Goal: Task Accomplishment & Management: Manage account settings

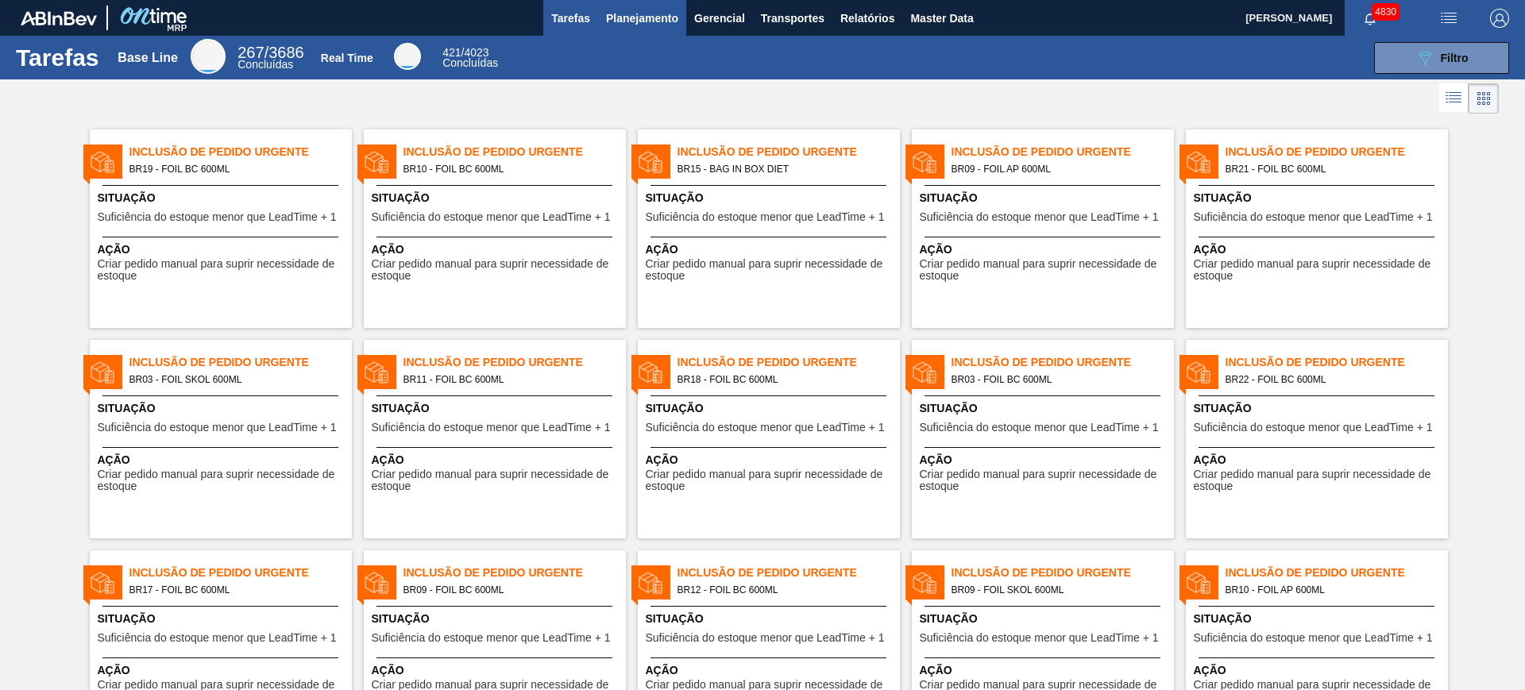
click at [635, 14] on span "Planejamento" at bounding box center [642, 18] width 72 height 19
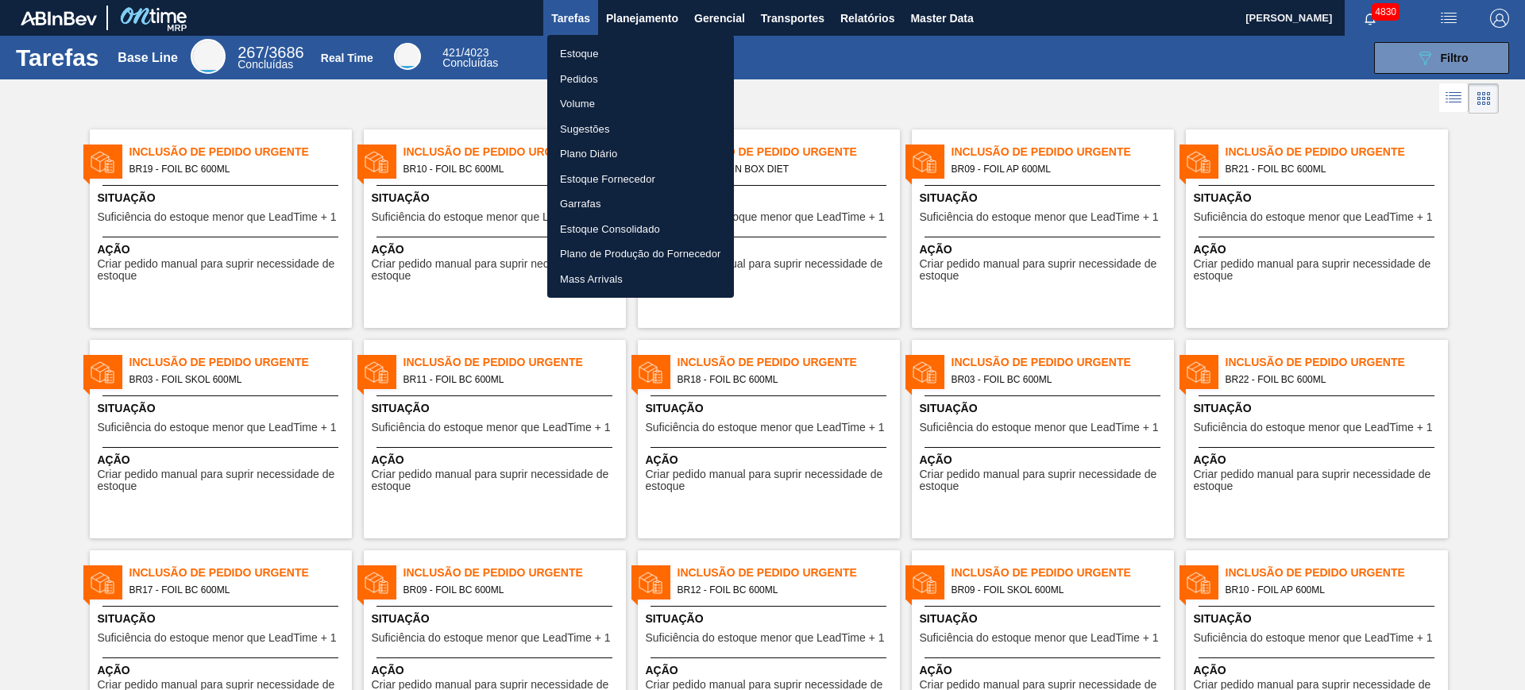
click at [589, 58] on li "Estoque" at bounding box center [640, 53] width 187 height 25
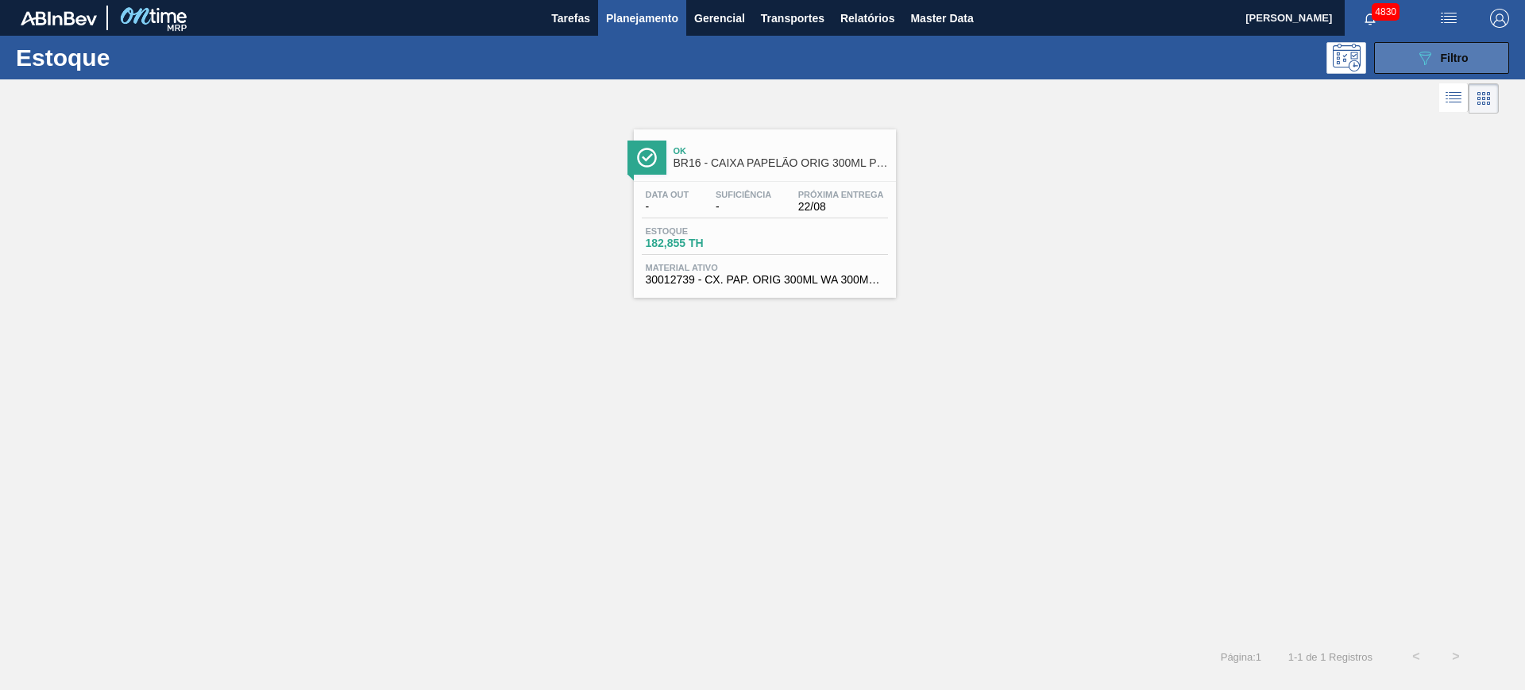
click at [1436, 48] on div "089F7B8B-B2A5-4AFE-B5C0-19BA573D28AC Filtro" at bounding box center [1441, 57] width 53 height 19
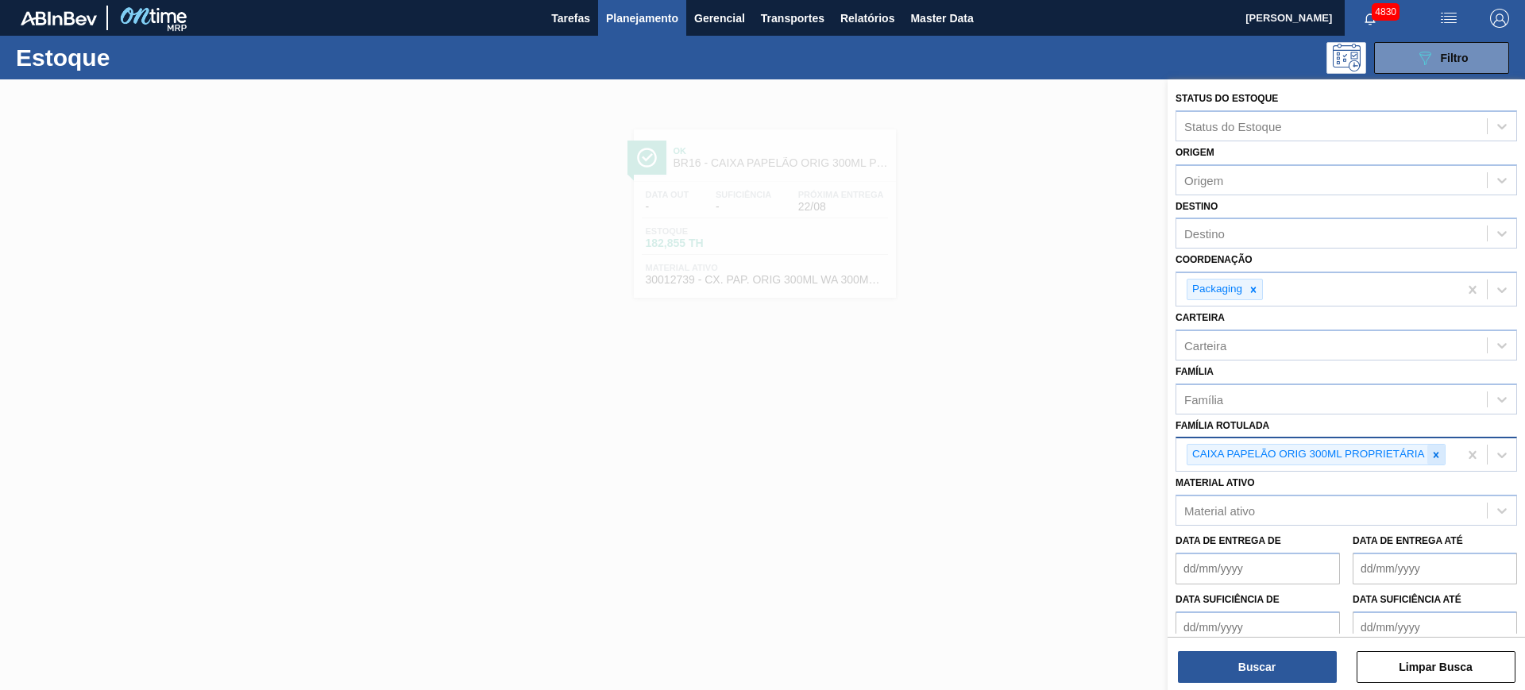
click at [1435, 448] on div at bounding box center [1435, 455] width 17 height 20
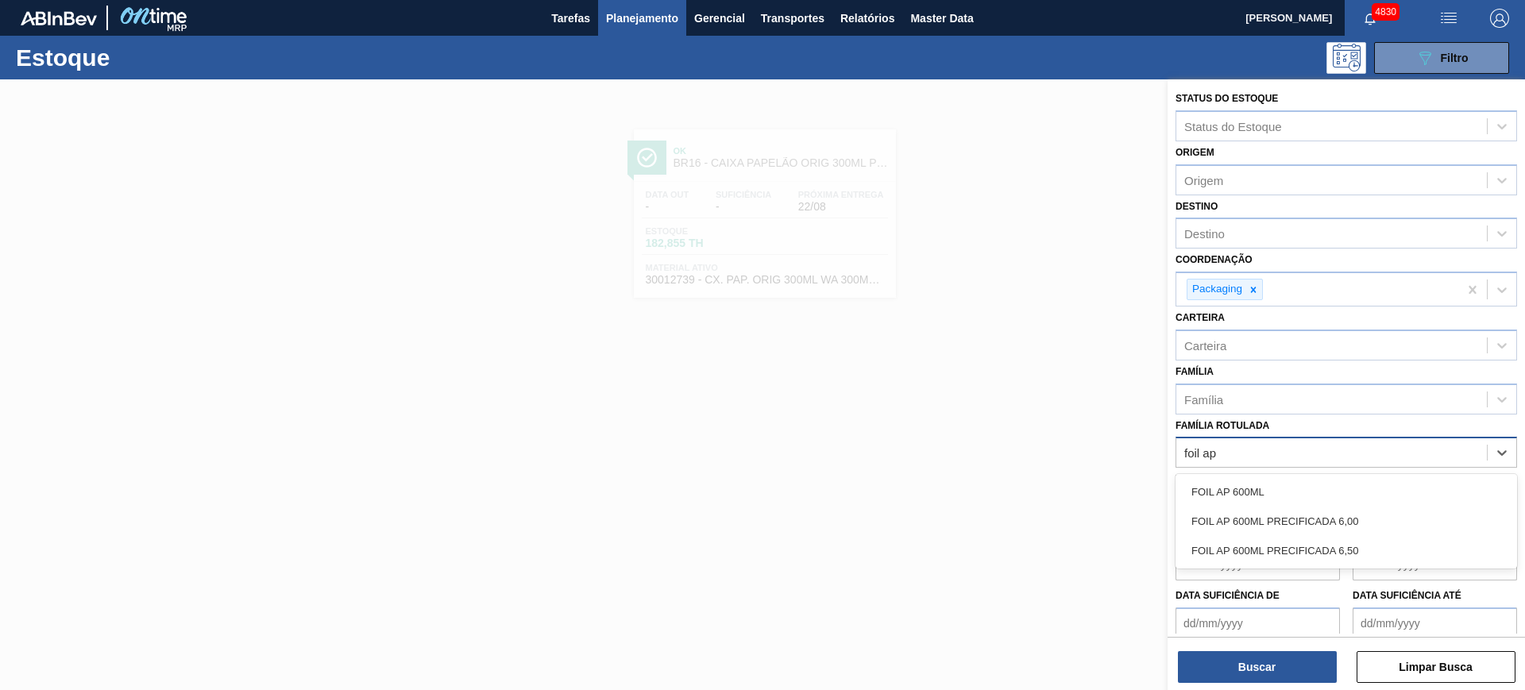
type Rotulada "foil ap 6"
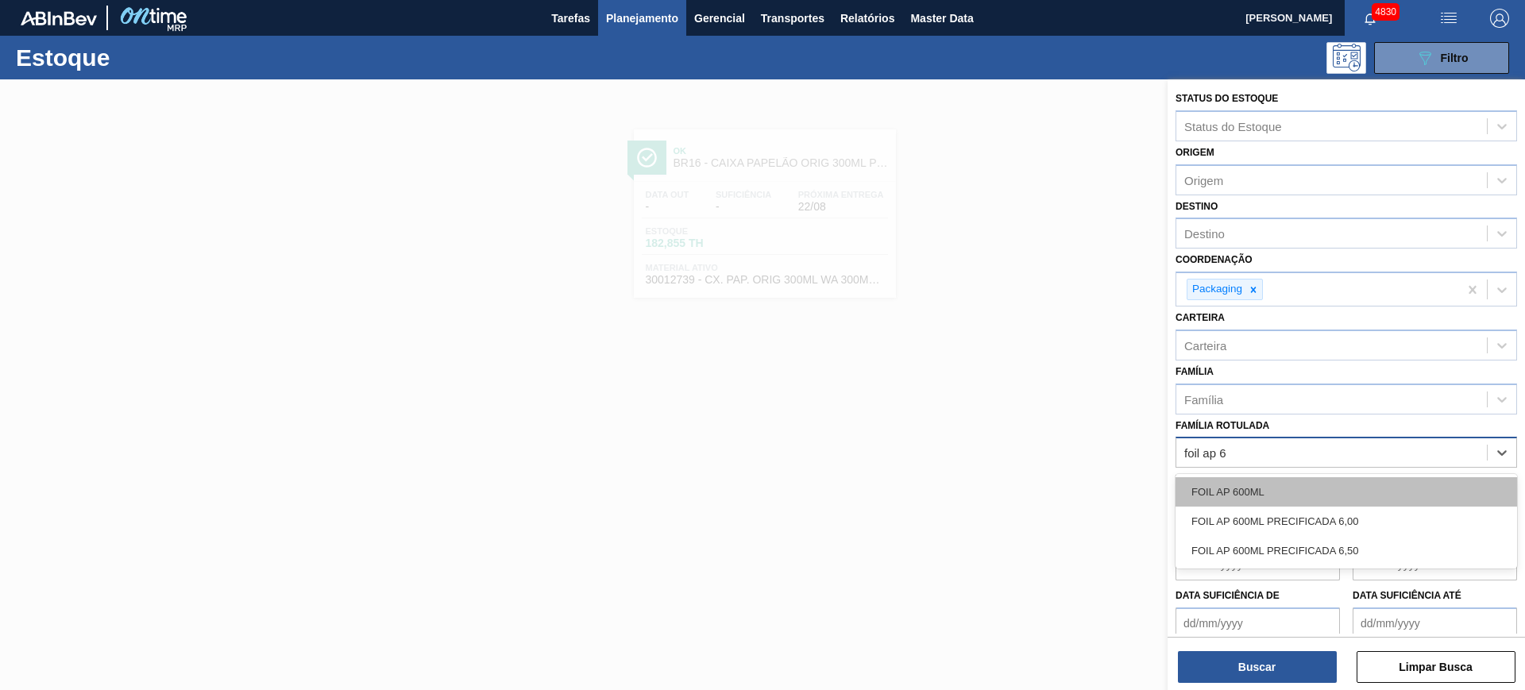
click at [1283, 490] on div "FOIL AP 600ML" at bounding box center [1347, 491] width 342 height 29
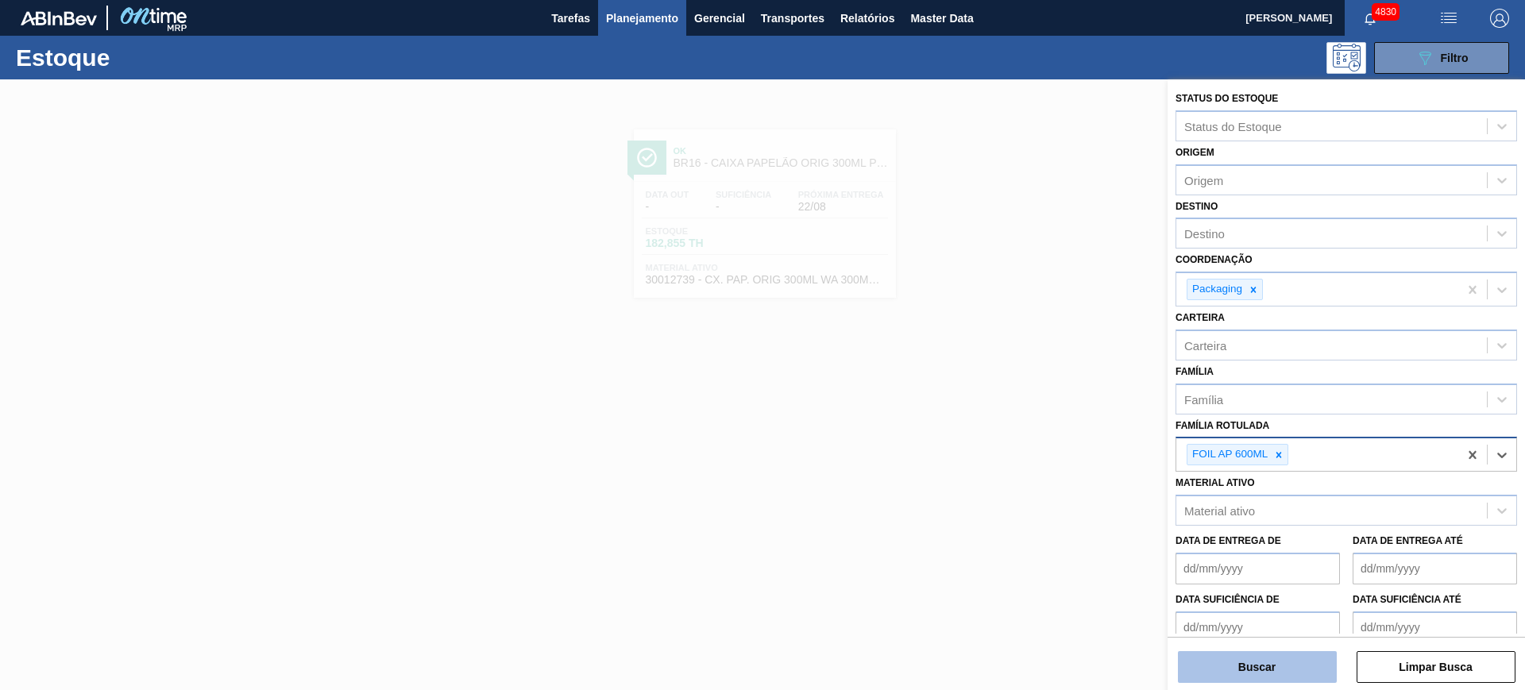
click at [1298, 654] on button "Buscar" at bounding box center [1257, 667] width 159 height 32
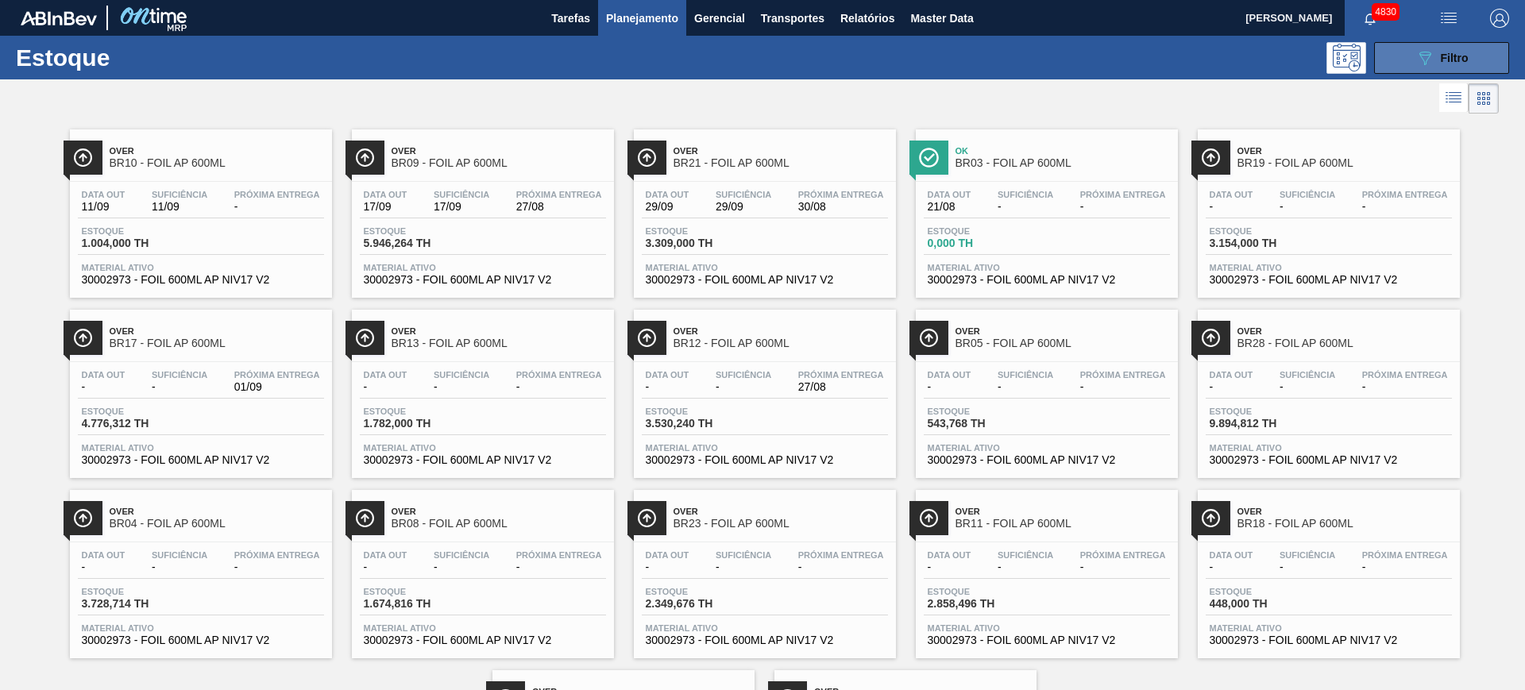
click at [1407, 45] on button "089F7B8B-B2A5-4AFE-B5C0-19BA573D28AC Filtro" at bounding box center [1441, 58] width 135 height 32
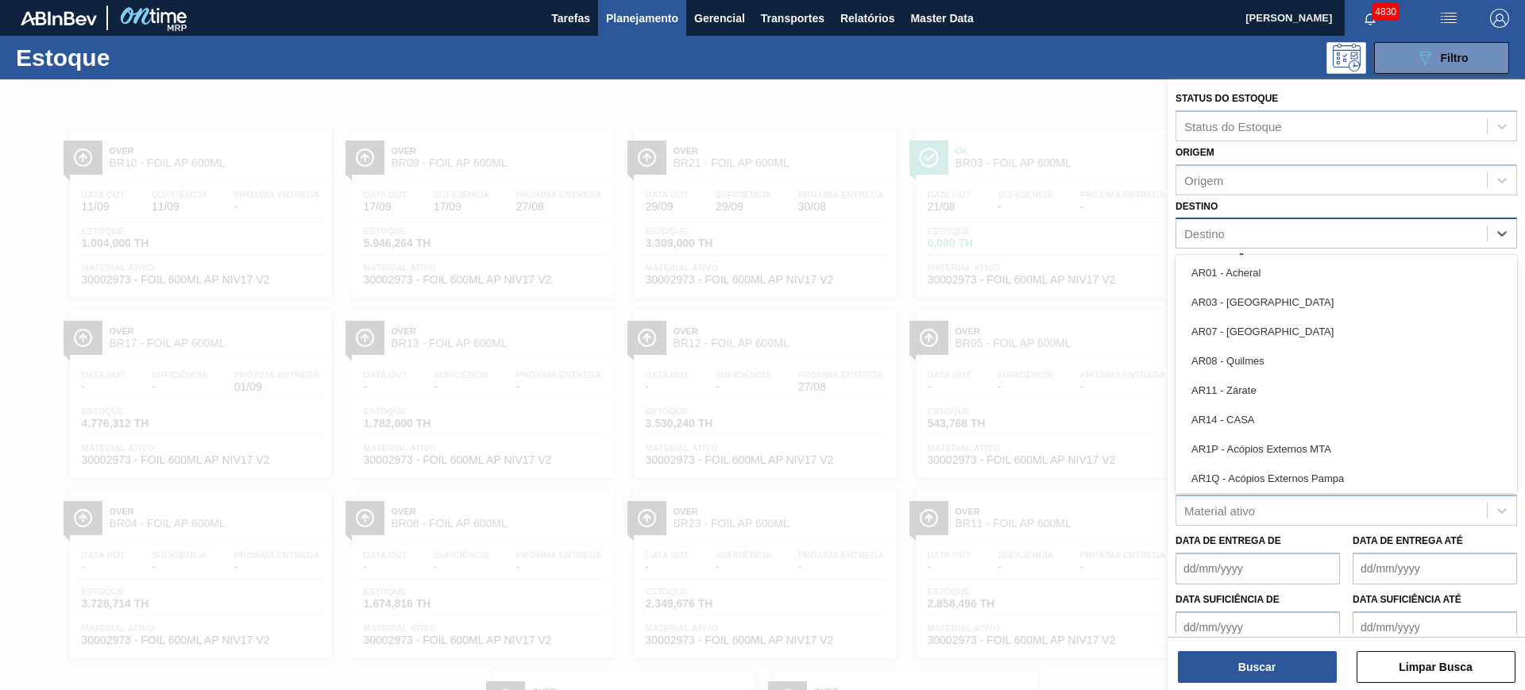
click at [1270, 241] on div "Destino" at bounding box center [1331, 233] width 311 height 23
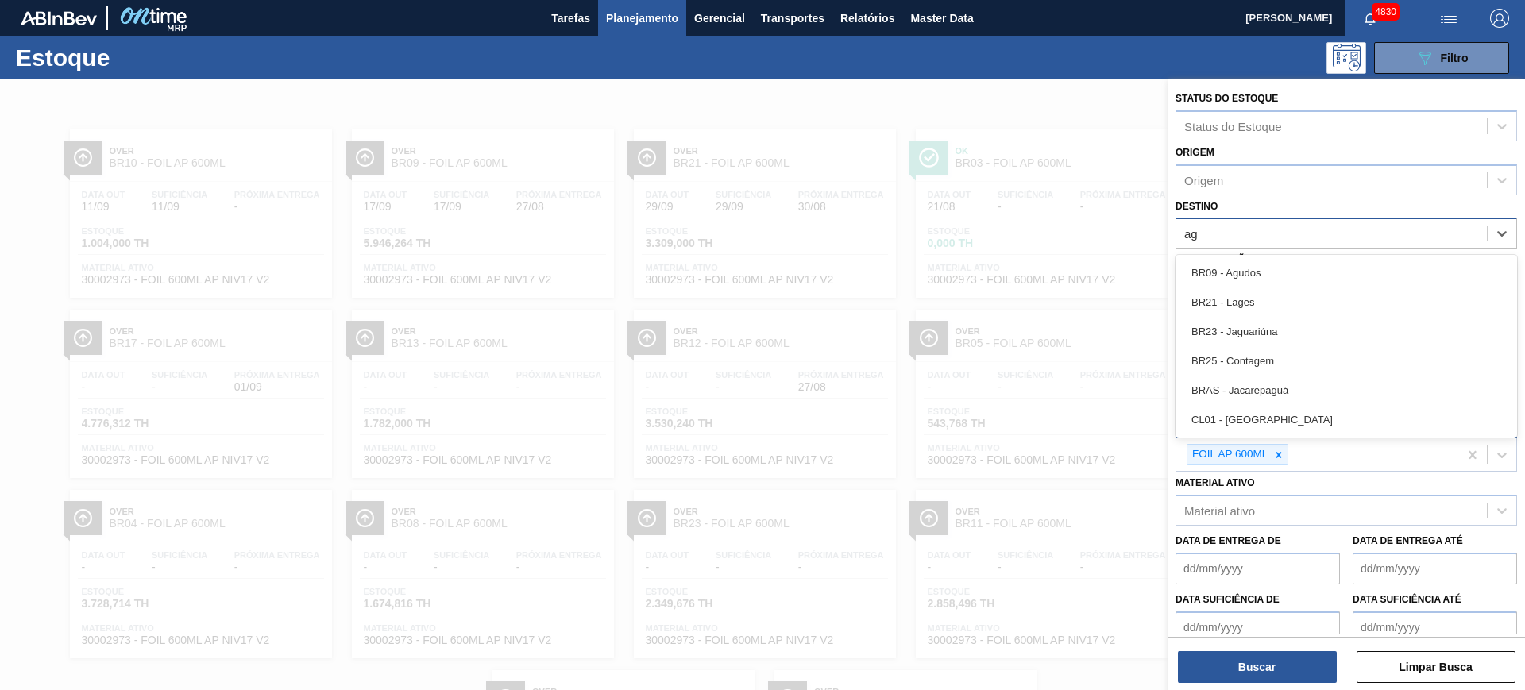
type input "a"
type input "guar"
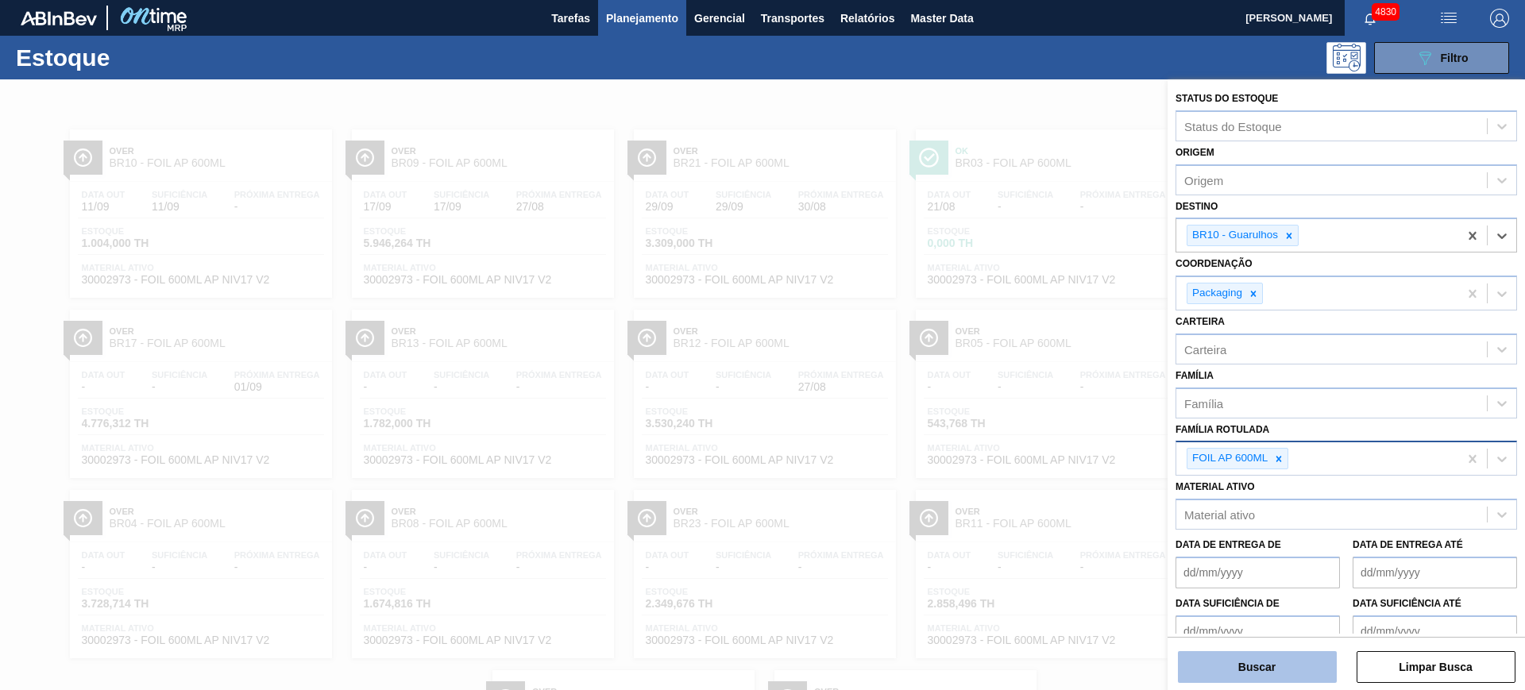
click at [1291, 670] on button "Buscar" at bounding box center [1257, 667] width 159 height 32
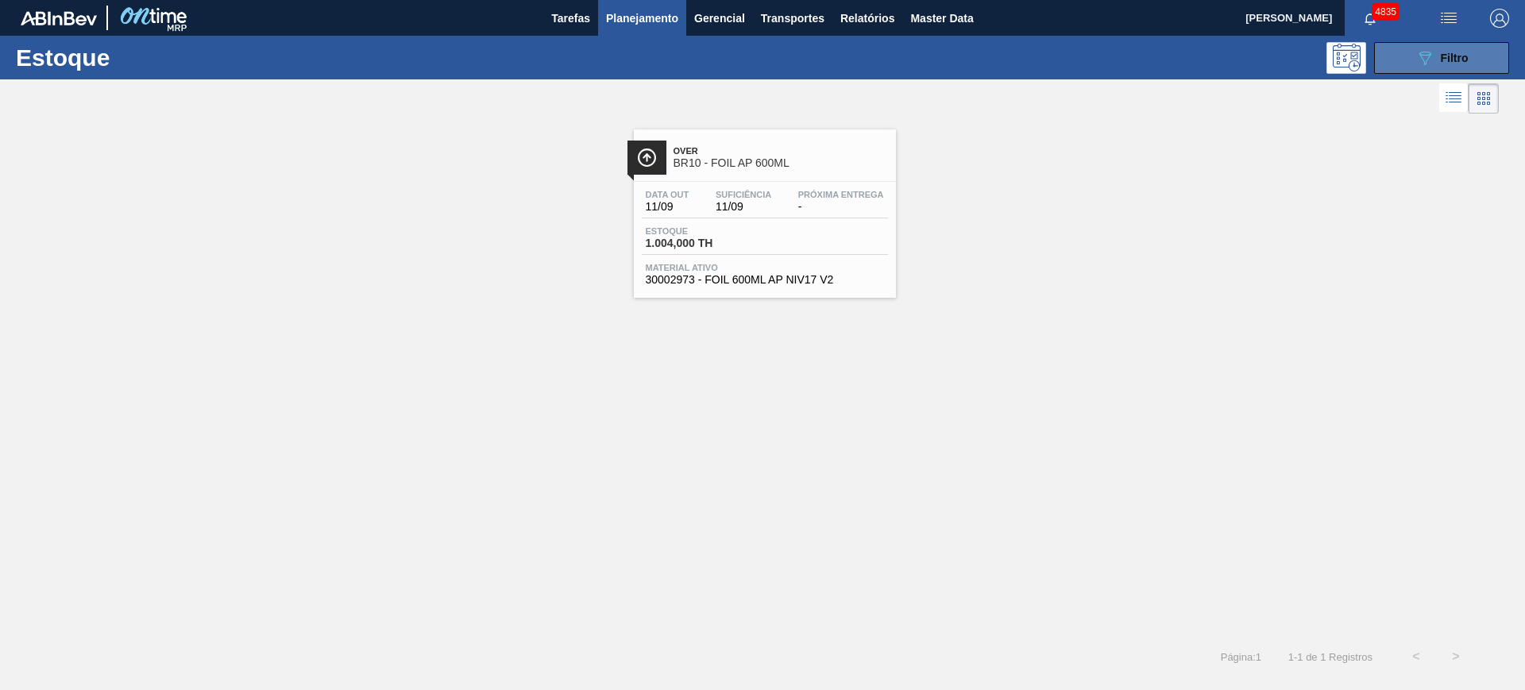
click at [1423, 50] on icon "089F7B8B-B2A5-4AFE-B5C0-19BA573D28AC" at bounding box center [1424, 57] width 19 height 19
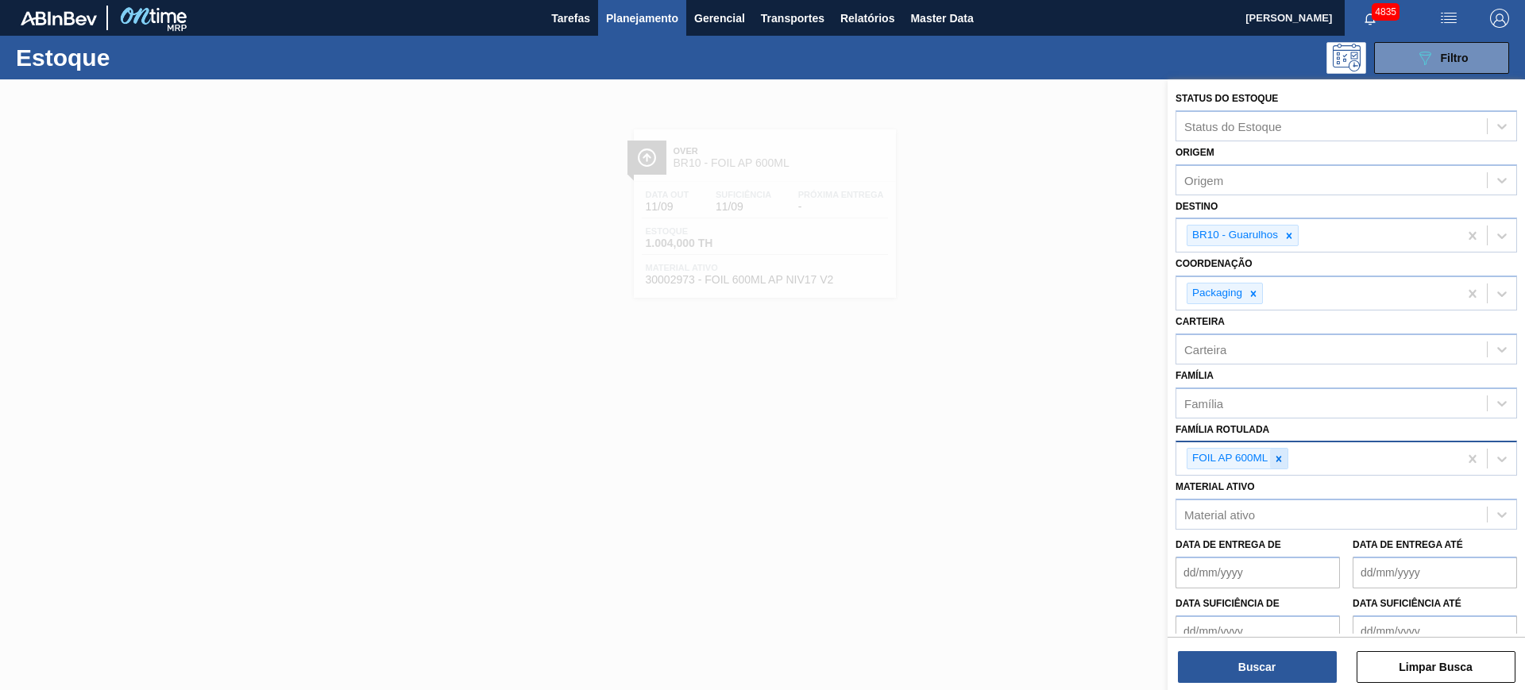
click at [1278, 461] on icon at bounding box center [1278, 459] width 11 height 11
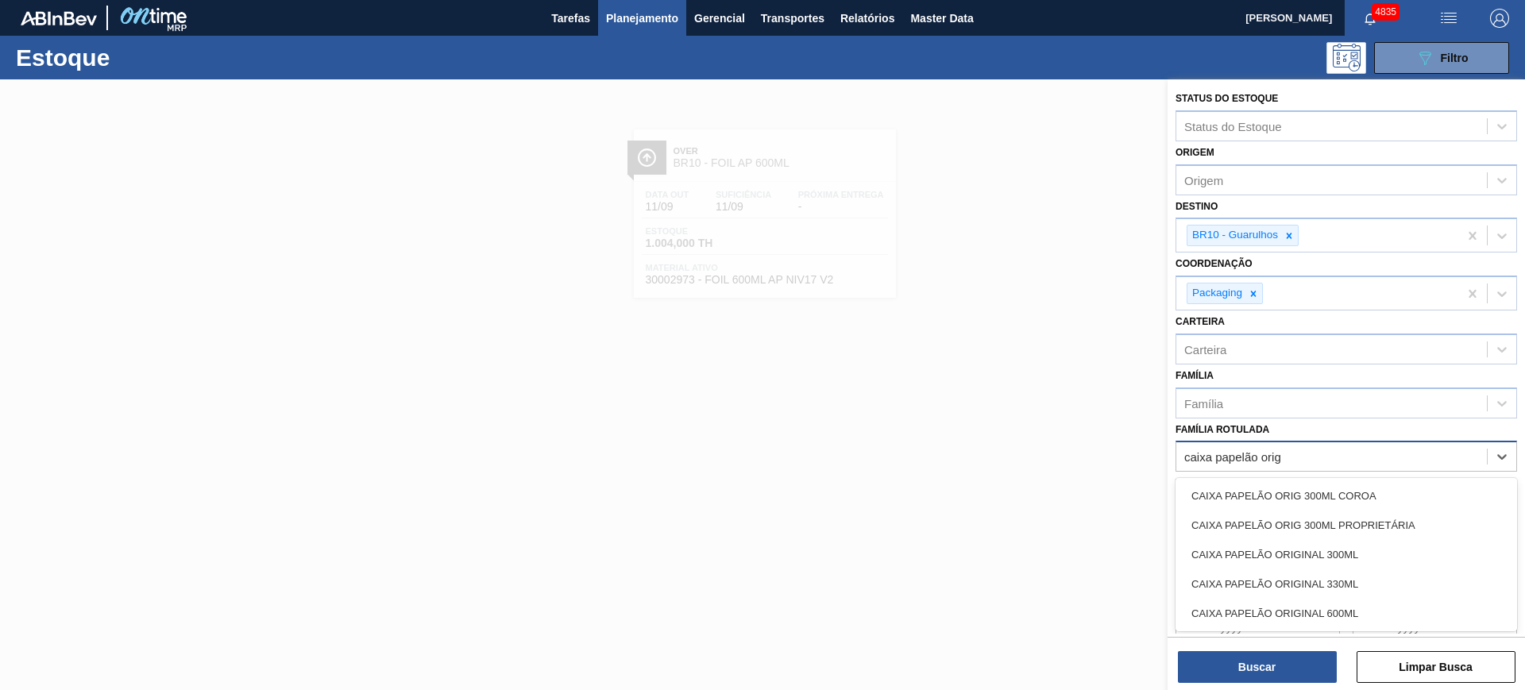
type Rotulada "caixa papelão orig"
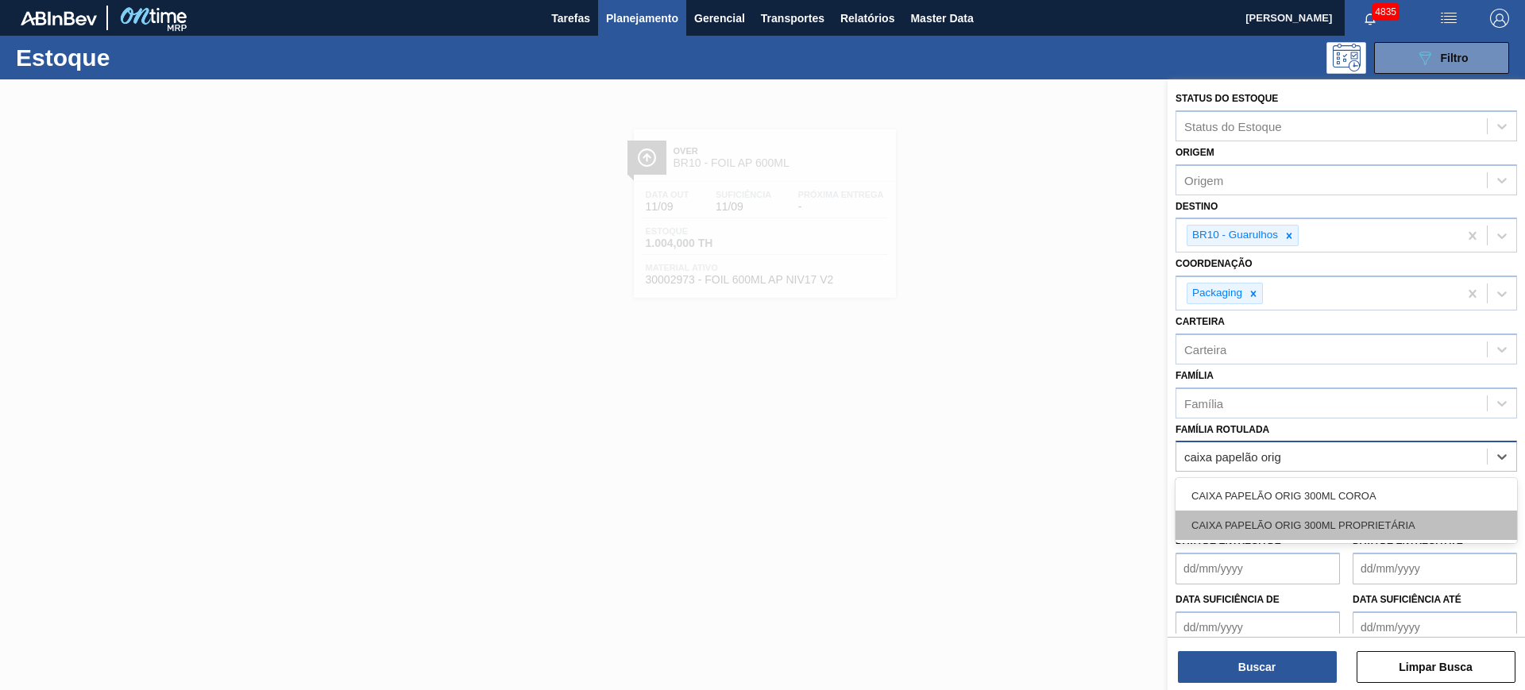
click at [1334, 525] on div "CAIXA PAPELÃO ORIG 300ML PROPRIETÁRIA" at bounding box center [1347, 525] width 342 height 29
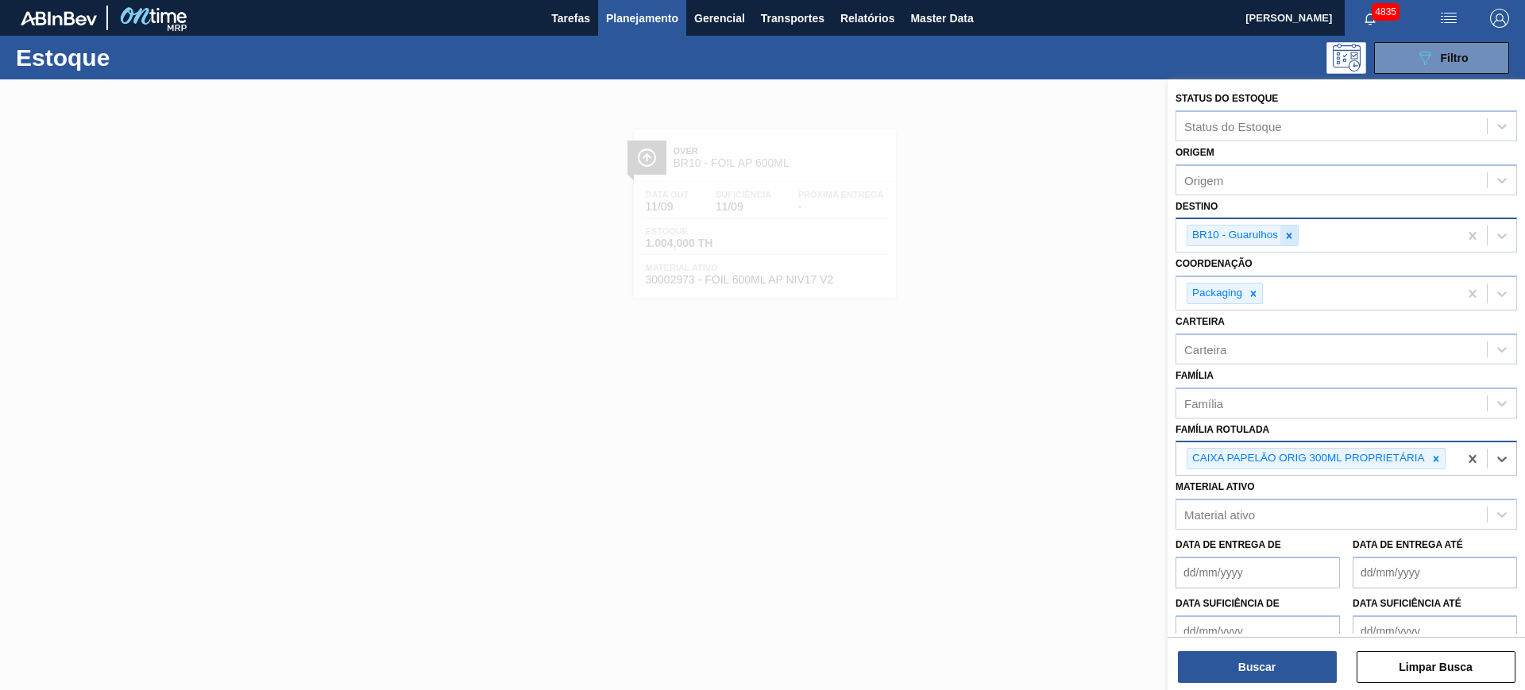
click at [1290, 242] on div at bounding box center [1288, 236] width 17 height 20
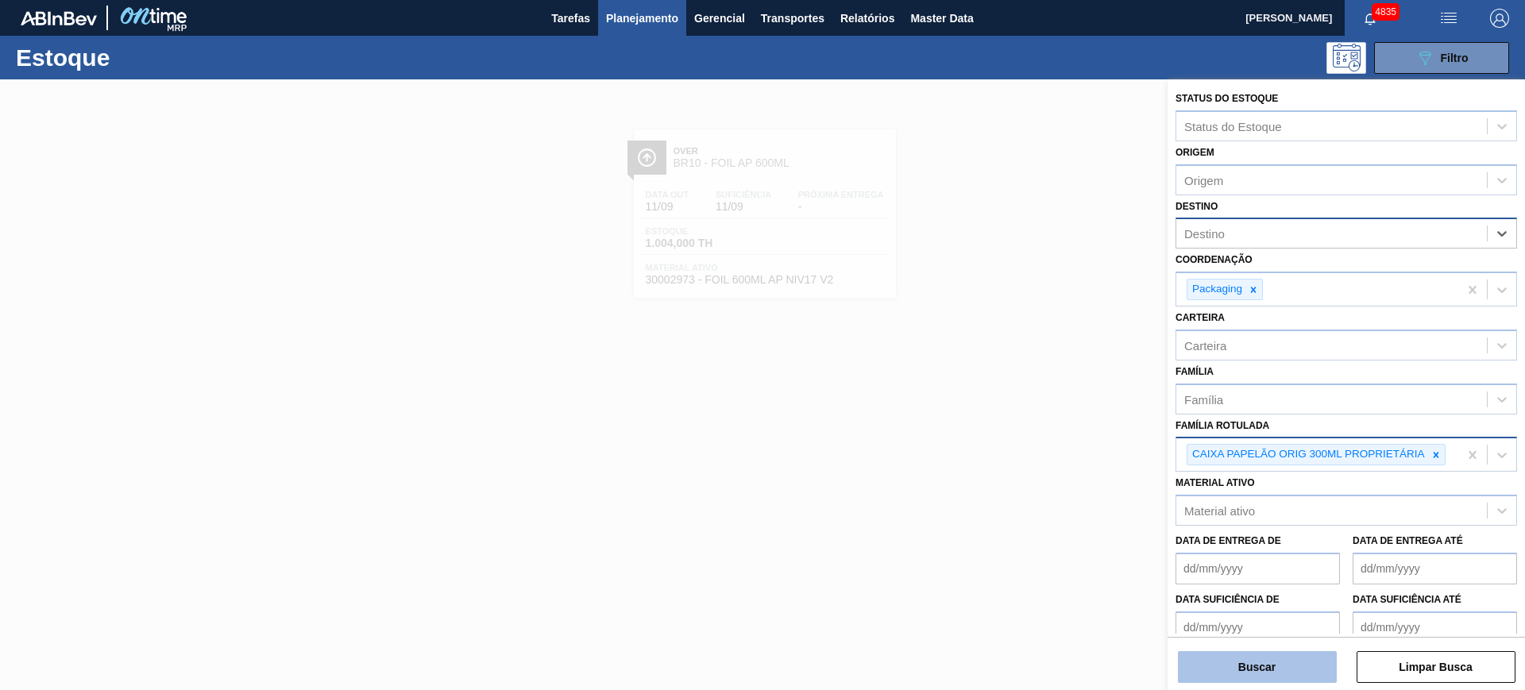
click at [1309, 666] on button "Buscar" at bounding box center [1257, 667] width 159 height 32
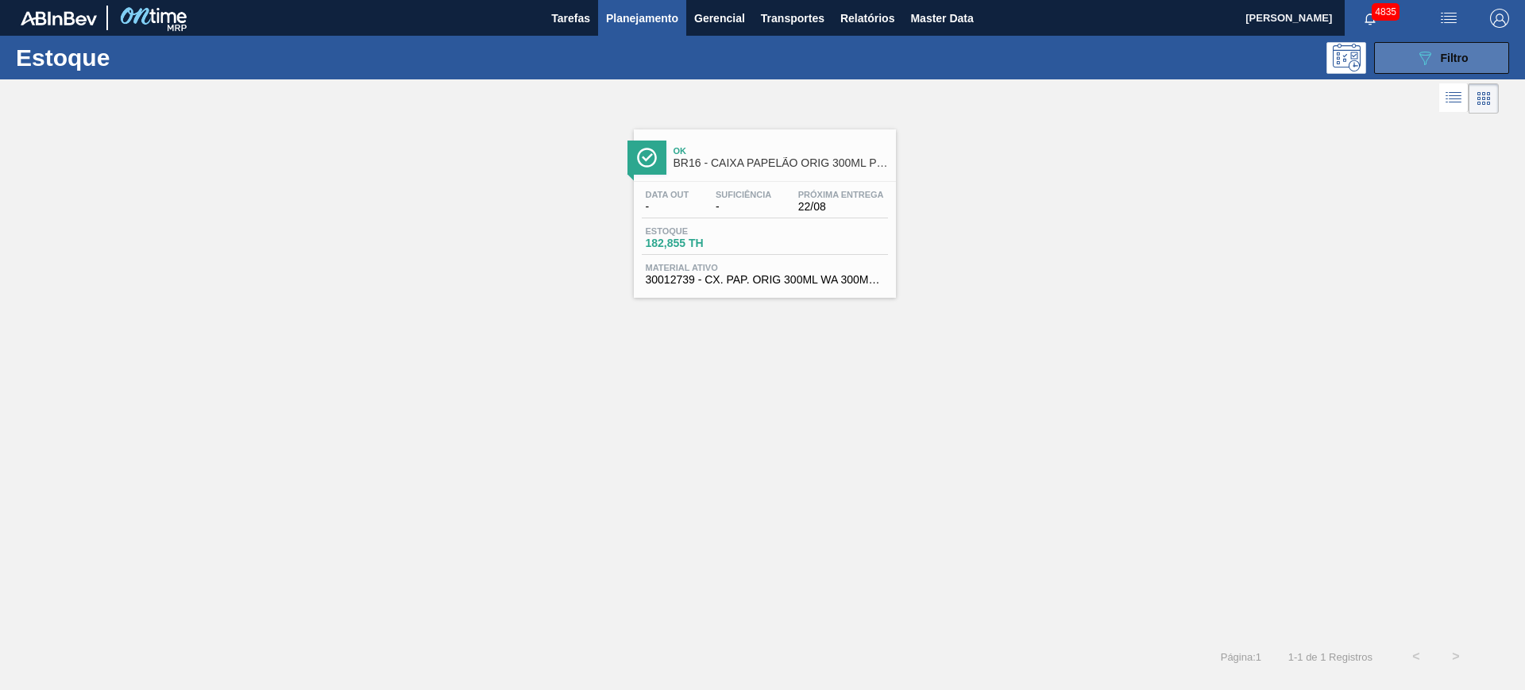
click at [1390, 48] on button "089F7B8B-B2A5-4AFE-B5C0-19BA573D28AC Filtro" at bounding box center [1441, 58] width 135 height 32
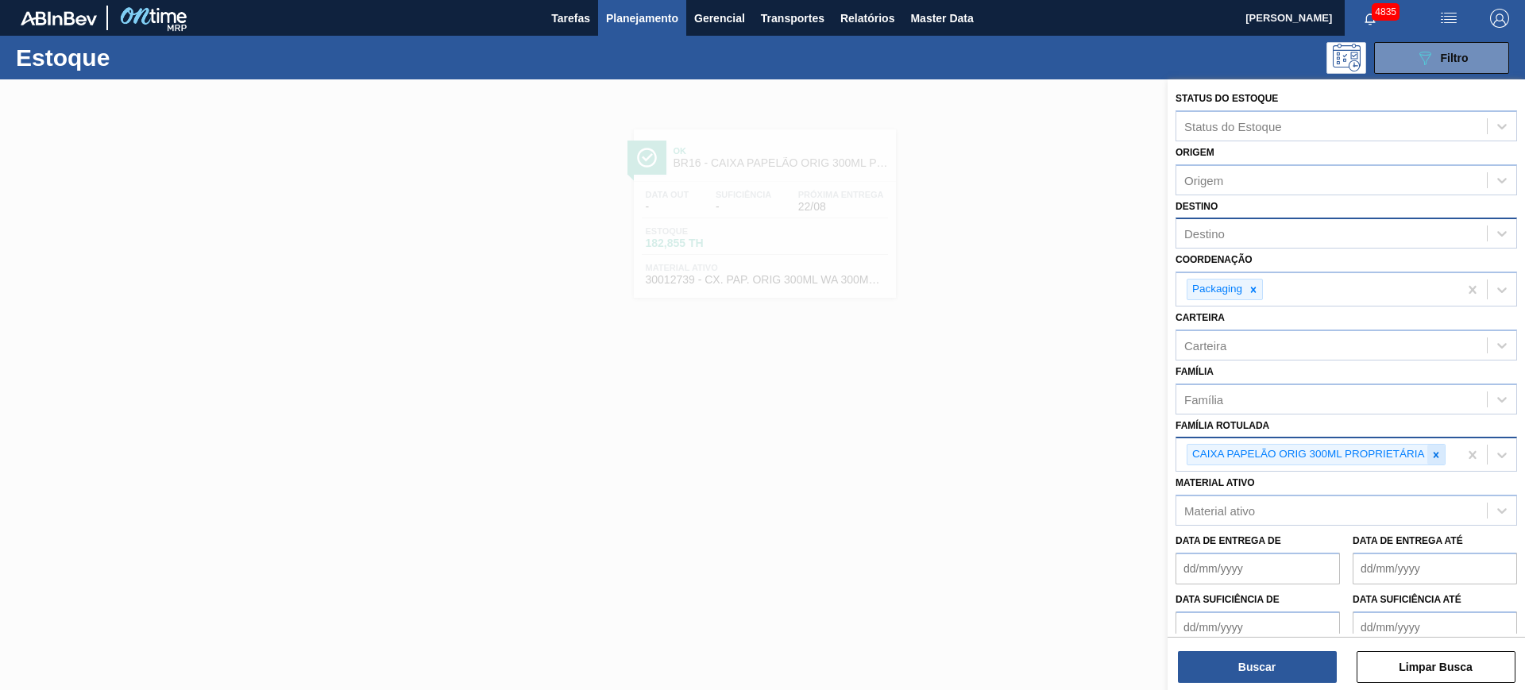
click at [1431, 454] on icon at bounding box center [1436, 455] width 11 height 11
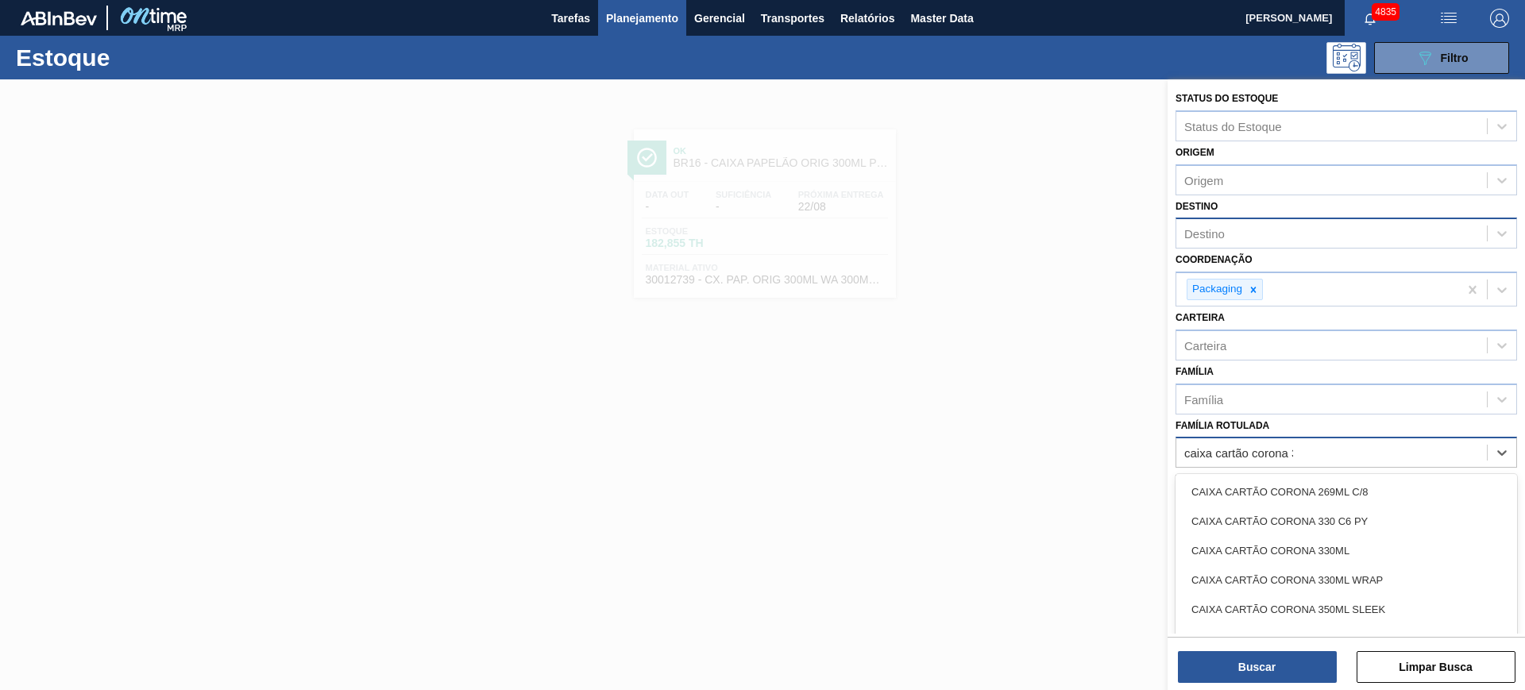
type Rotulada "caixa cartão corona 33"
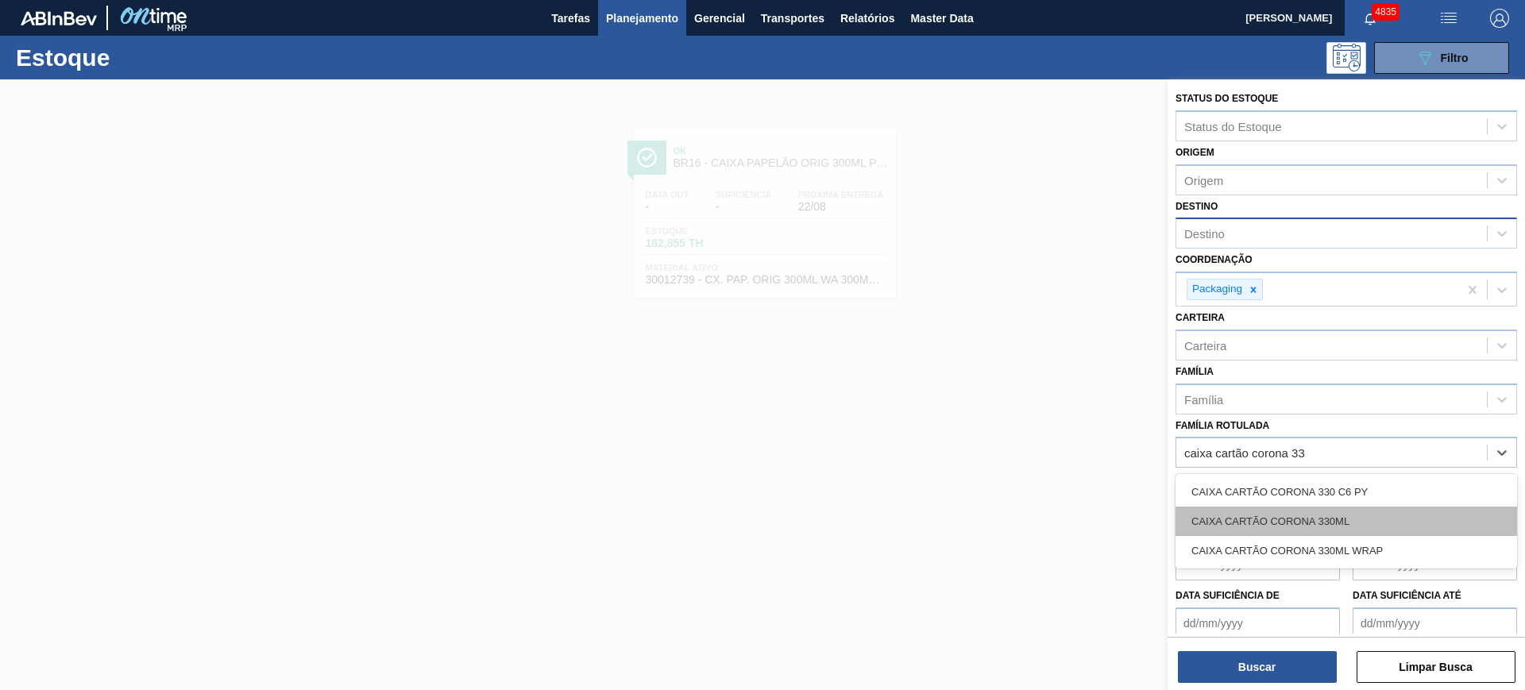
click at [1373, 507] on div "CAIXA CARTÃO CORONA 330ML" at bounding box center [1347, 521] width 342 height 29
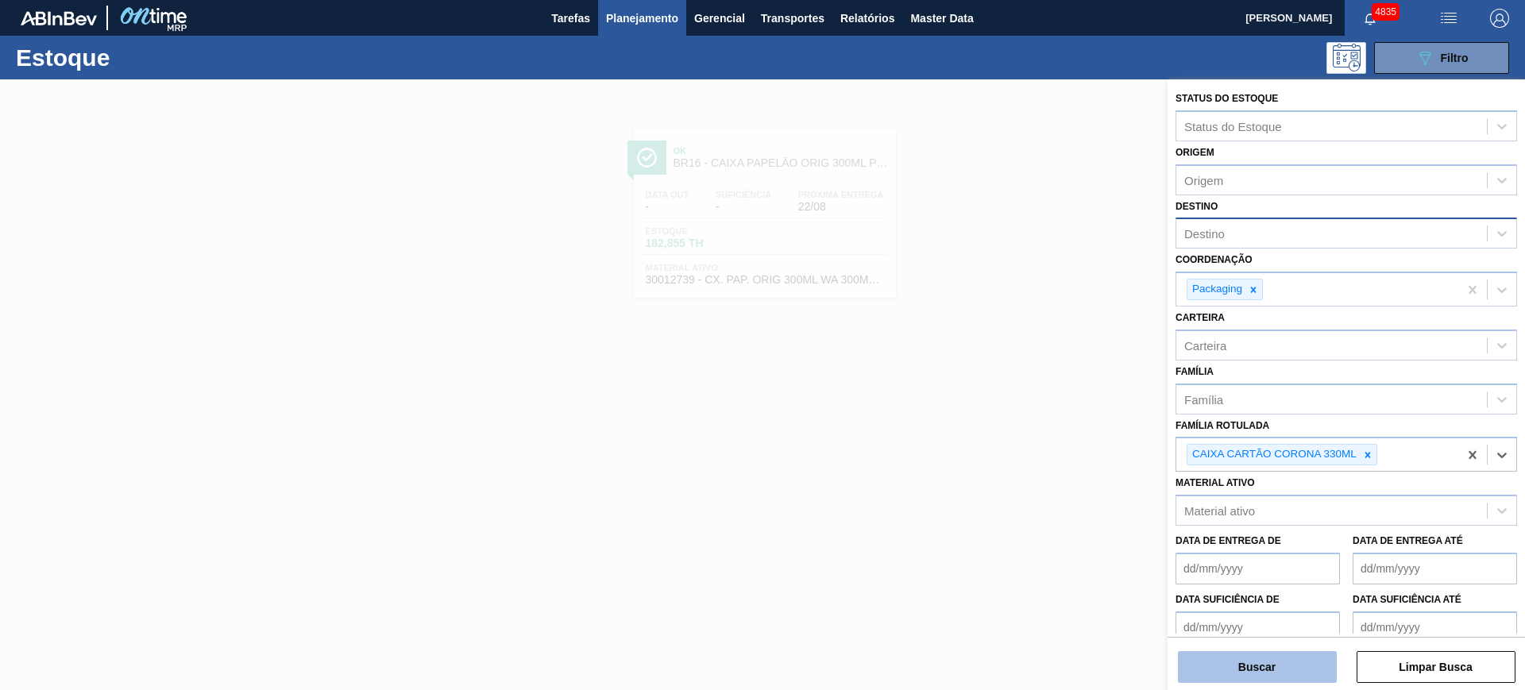
click at [1330, 656] on button "Buscar" at bounding box center [1257, 667] width 159 height 32
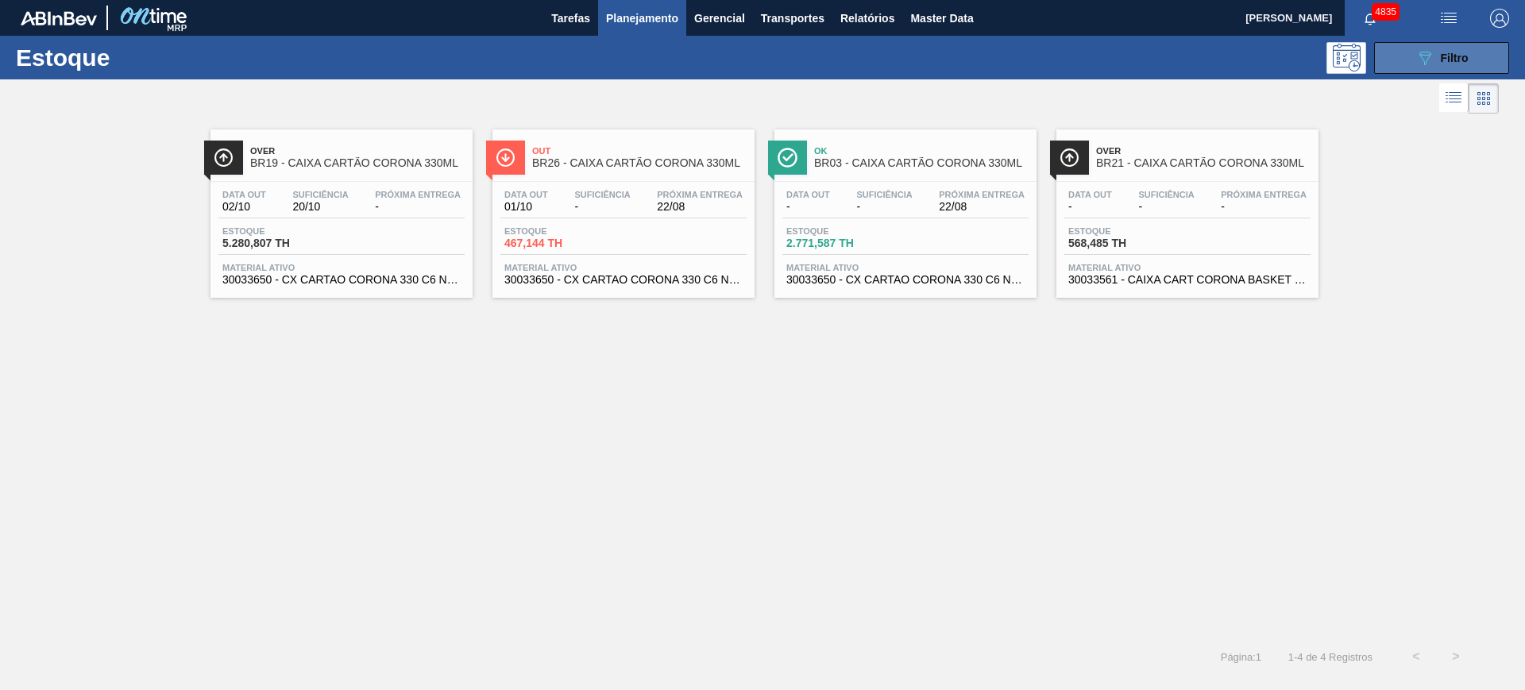
click at [1414, 62] on button "089F7B8B-B2A5-4AFE-B5C0-19BA573D28AC Filtro" at bounding box center [1441, 58] width 135 height 32
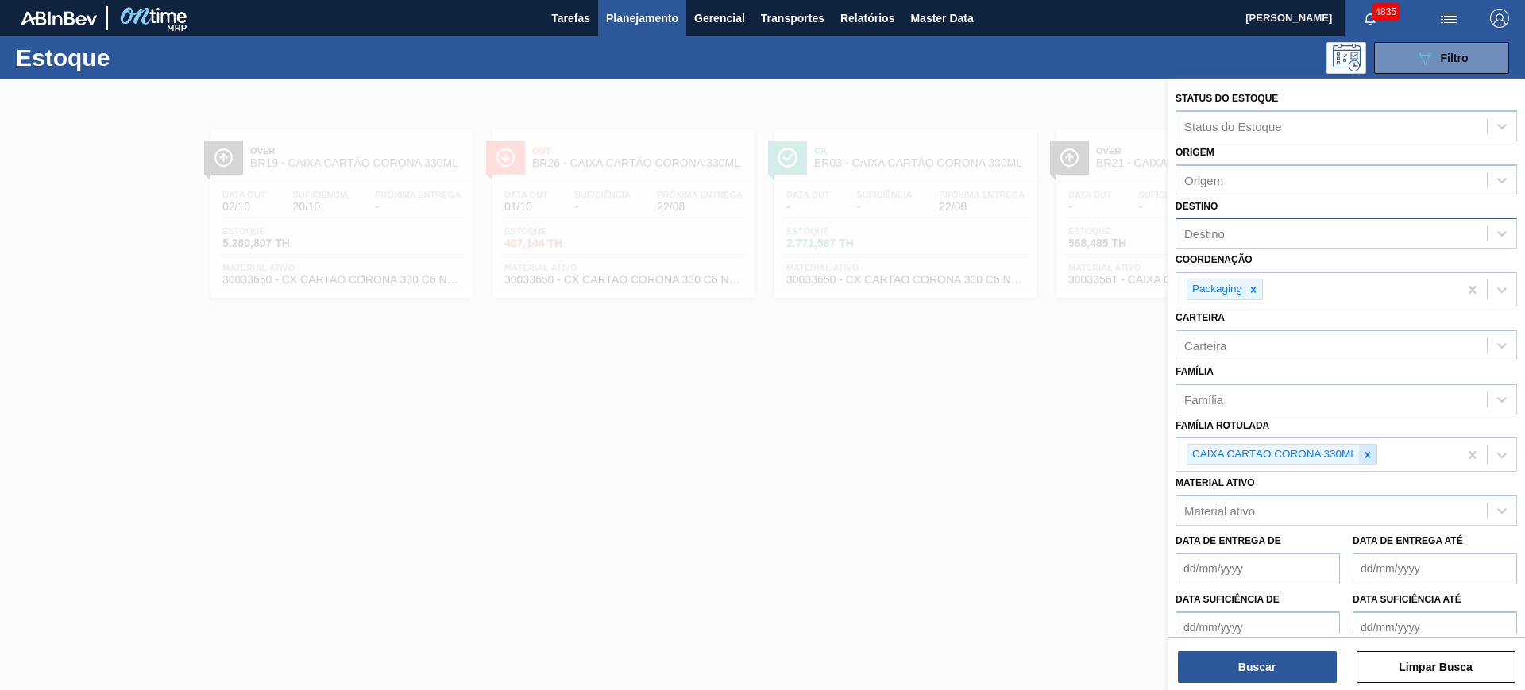
click at [1361, 453] on div at bounding box center [1367, 455] width 17 height 20
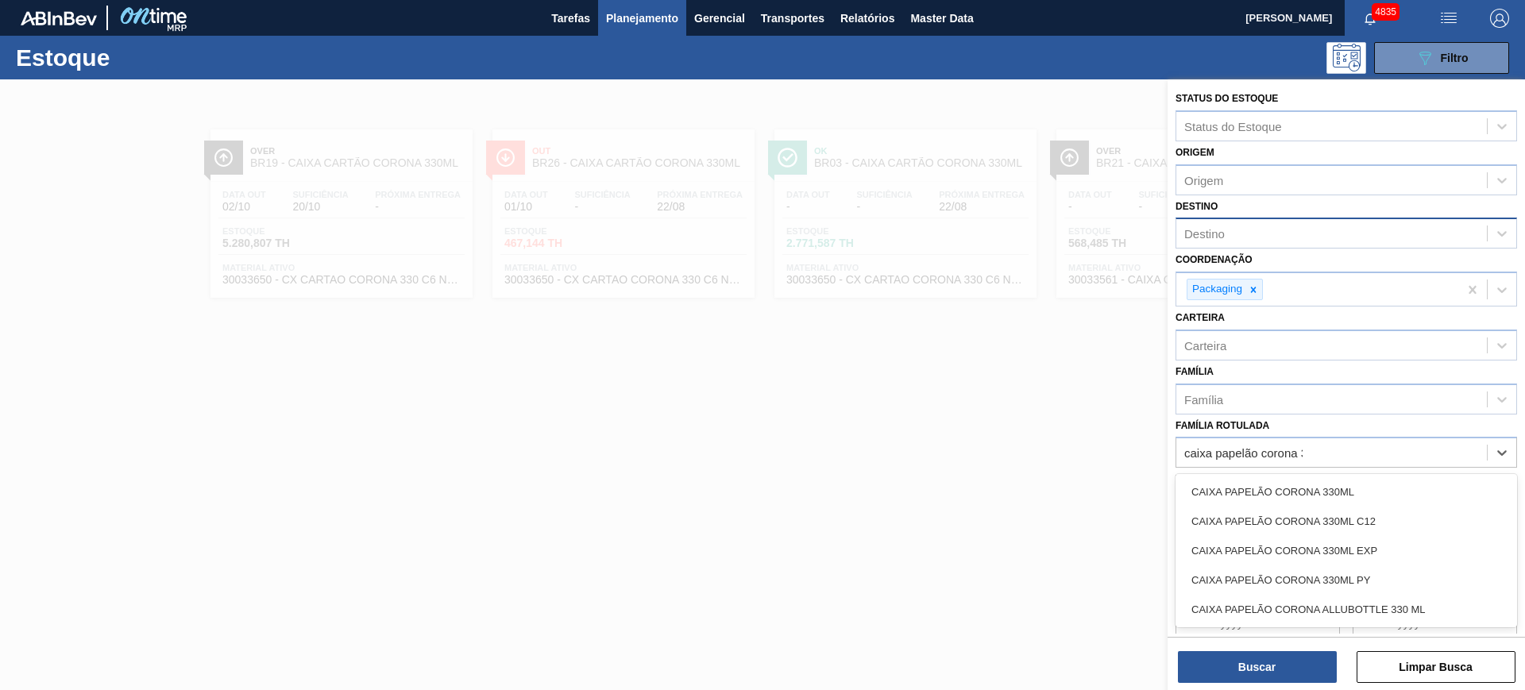
type Rotulada "caixa papelão corona 33"
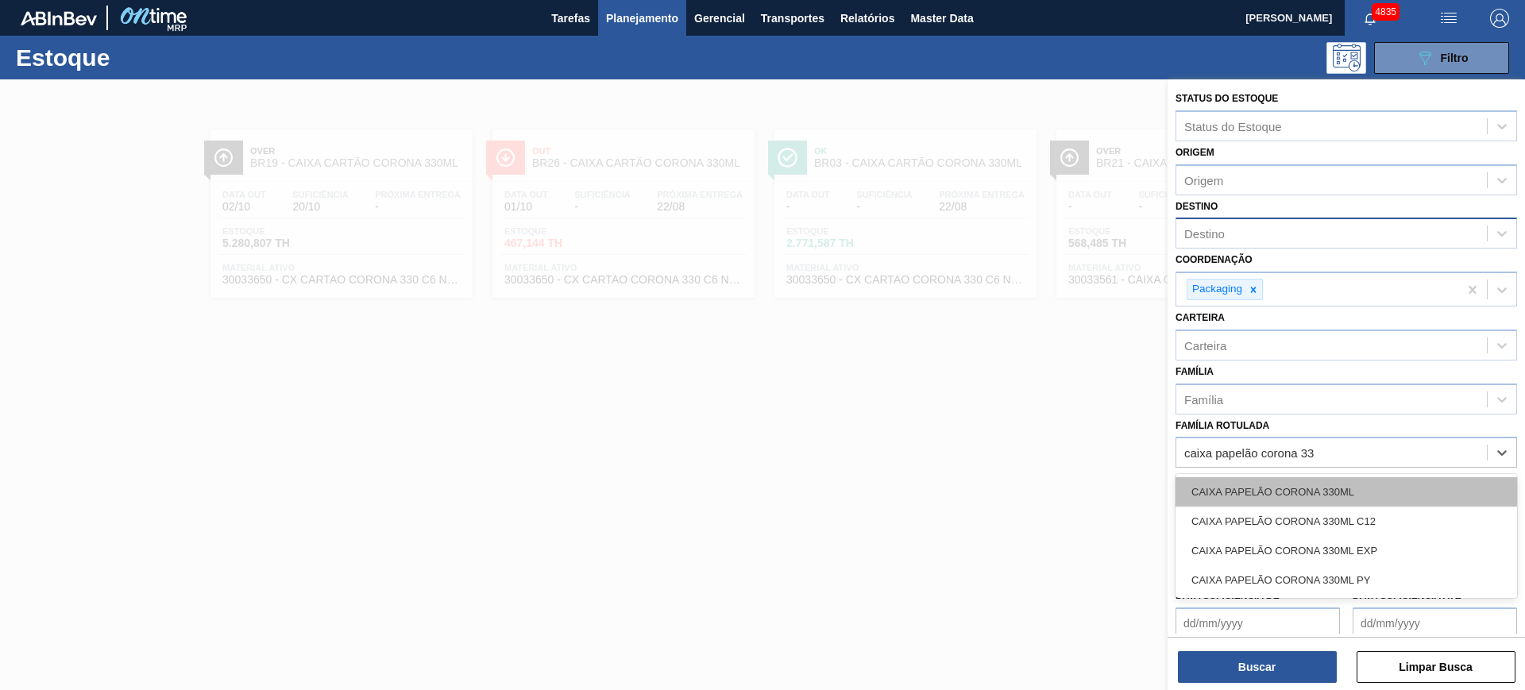
click at [1374, 479] on div "CAIXA PAPELÃO CORONA 330ML" at bounding box center [1347, 491] width 342 height 29
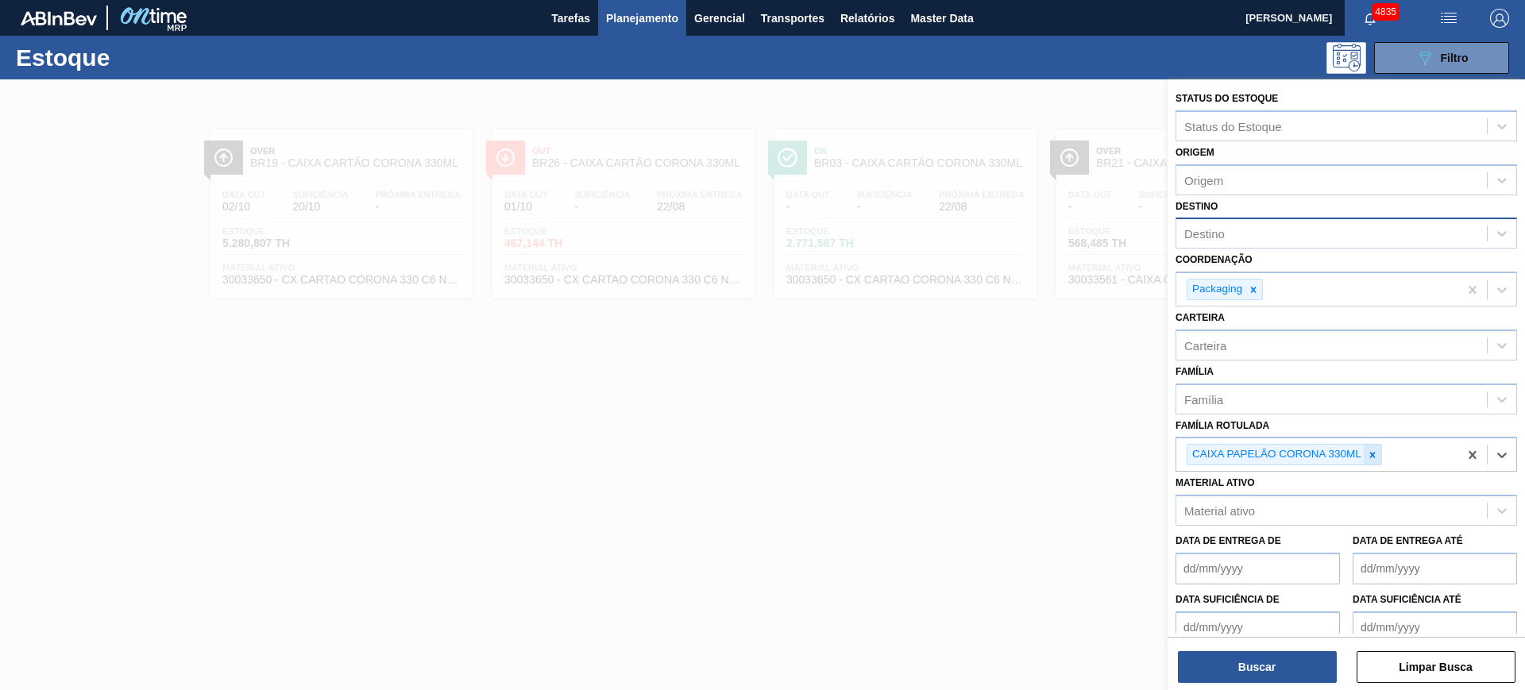
click at [1373, 459] on icon at bounding box center [1372, 455] width 11 height 11
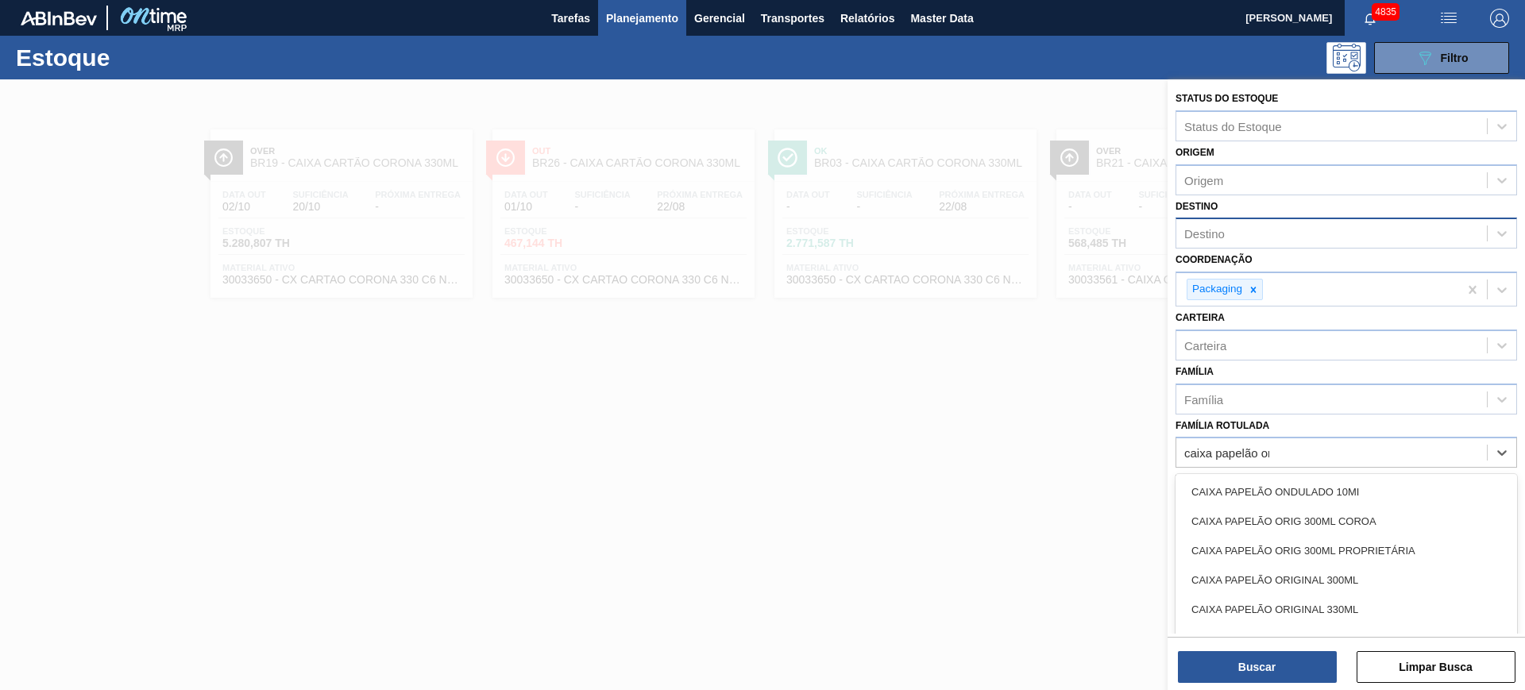
type Rotulada "caixa papelão orig"
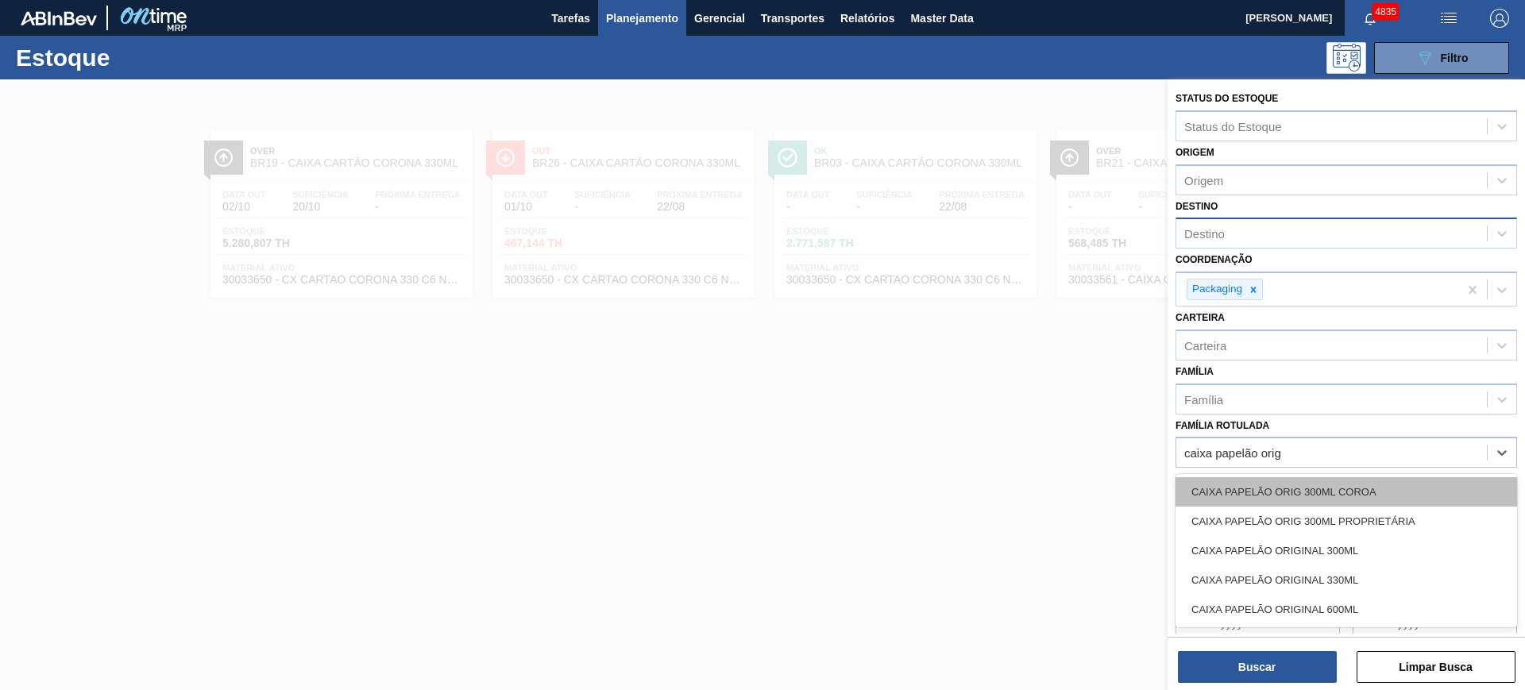
click at [1365, 505] on div "CAIXA PAPELÃO ORIG 300ML COROA" at bounding box center [1347, 491] width 342 height 29
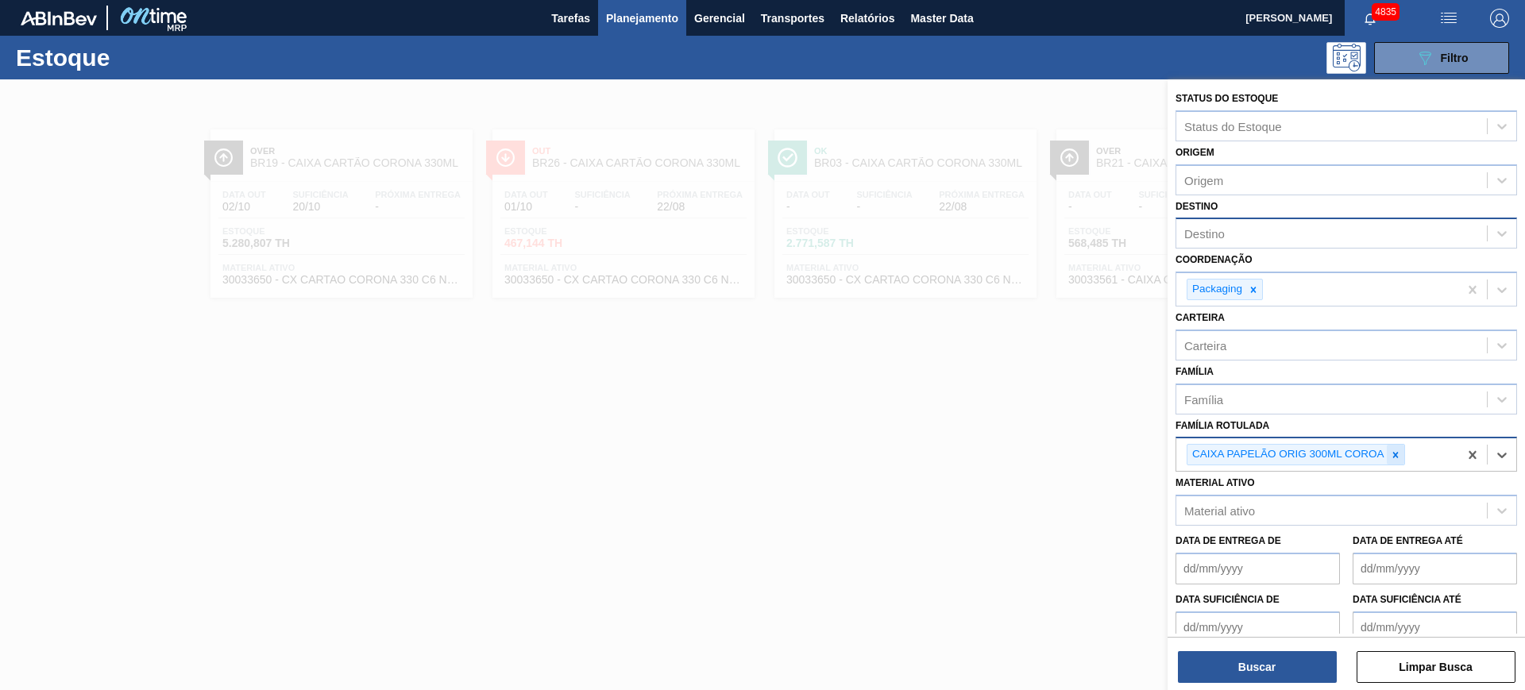
click at [1388, 457] on div at bounding box center [1395, 455] width 17 height 20
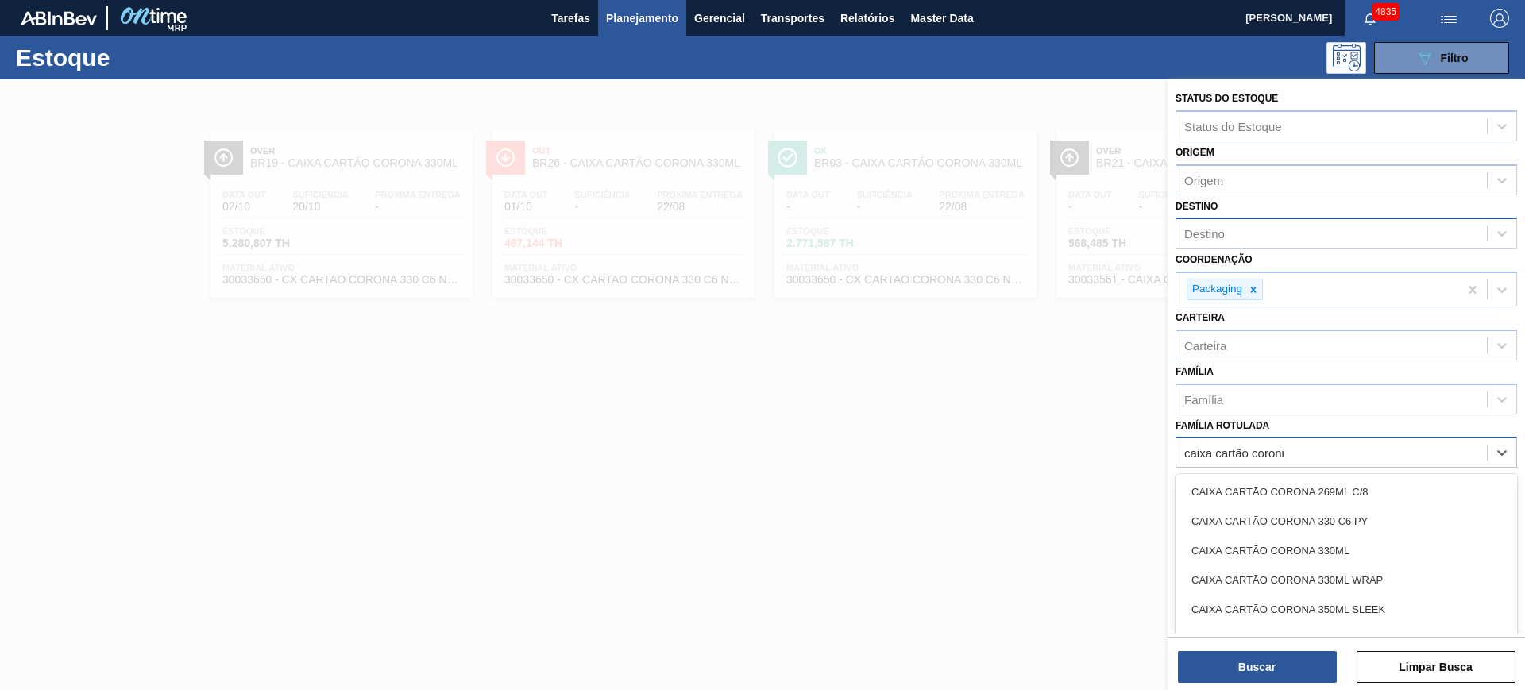
type Rotulada "caixa cartão coronit"
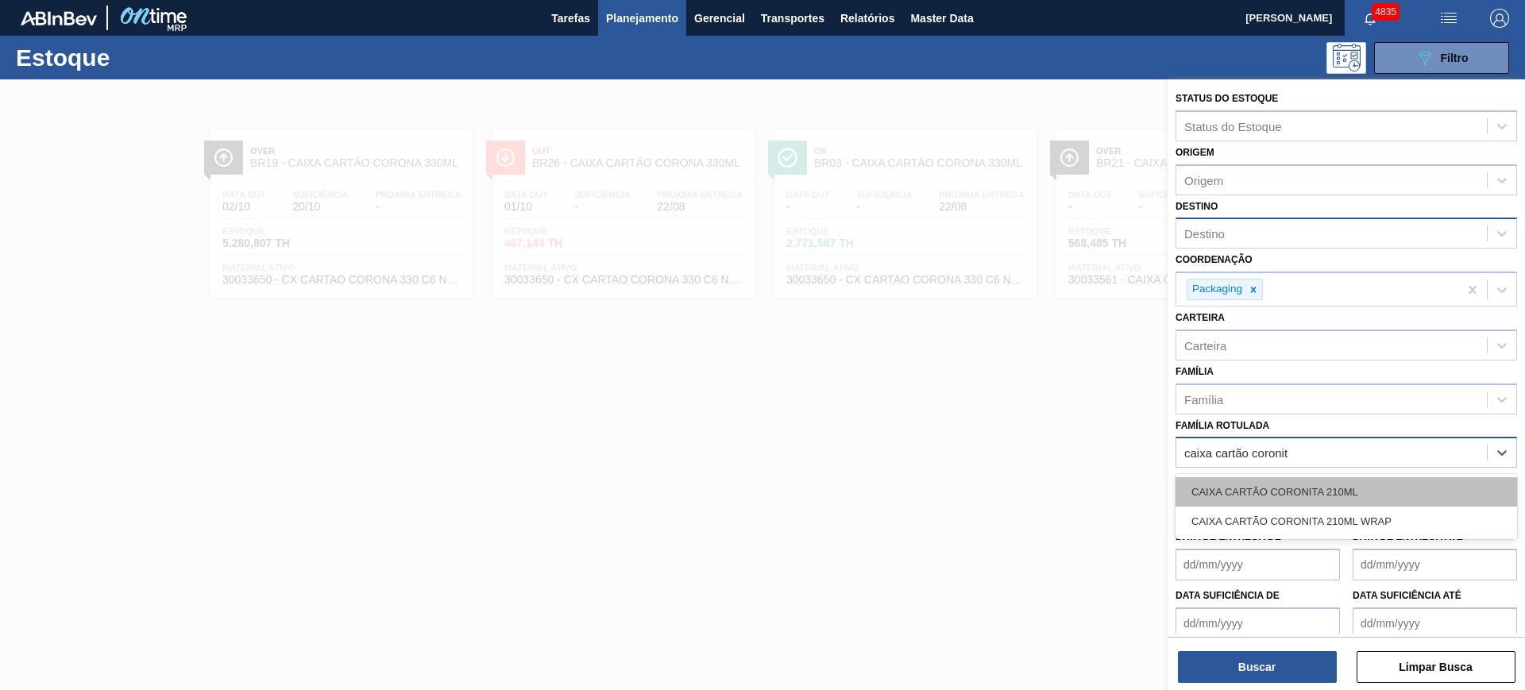
click at [1388, 484] on div "CAIXA CARTÃO CORONITA 210ML" at bounding box center [1347, 491] width 342 height 29
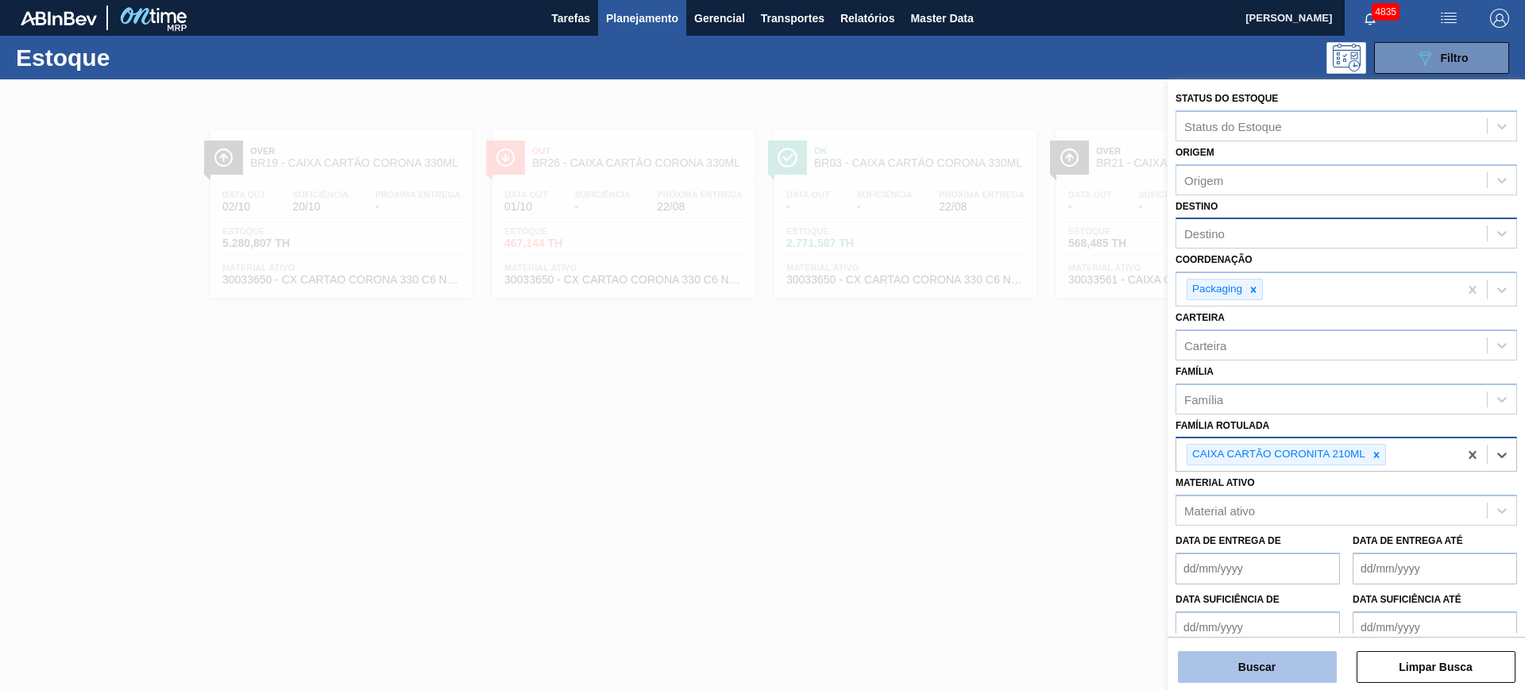
click at [1310, 662] on button "Buscar" at bounding box center [1257, 667] width 159 height 32
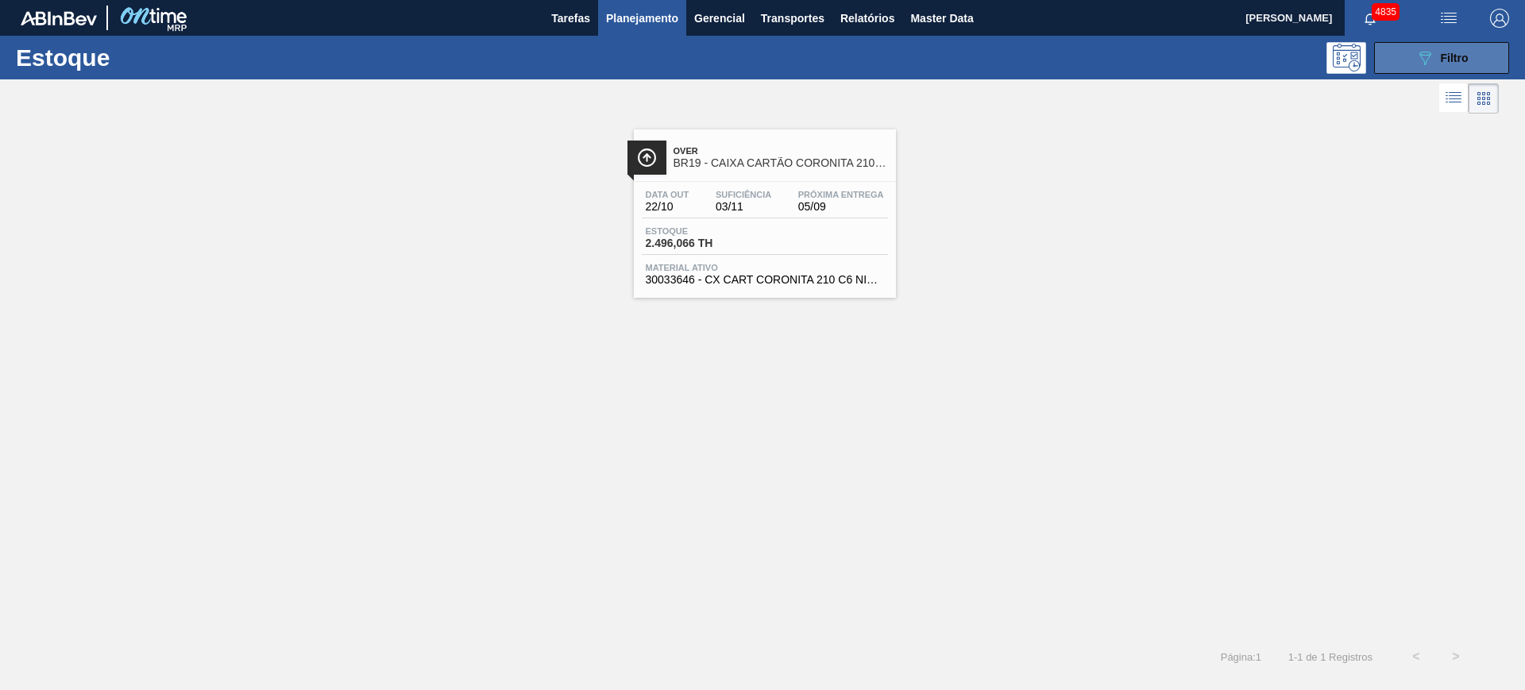
click at [1415, 56] on icon "089F7B8B-B2A5-4AFE-B5C0-19BA573D28AC" at bounding box center [1424, 57] width 19 height 19
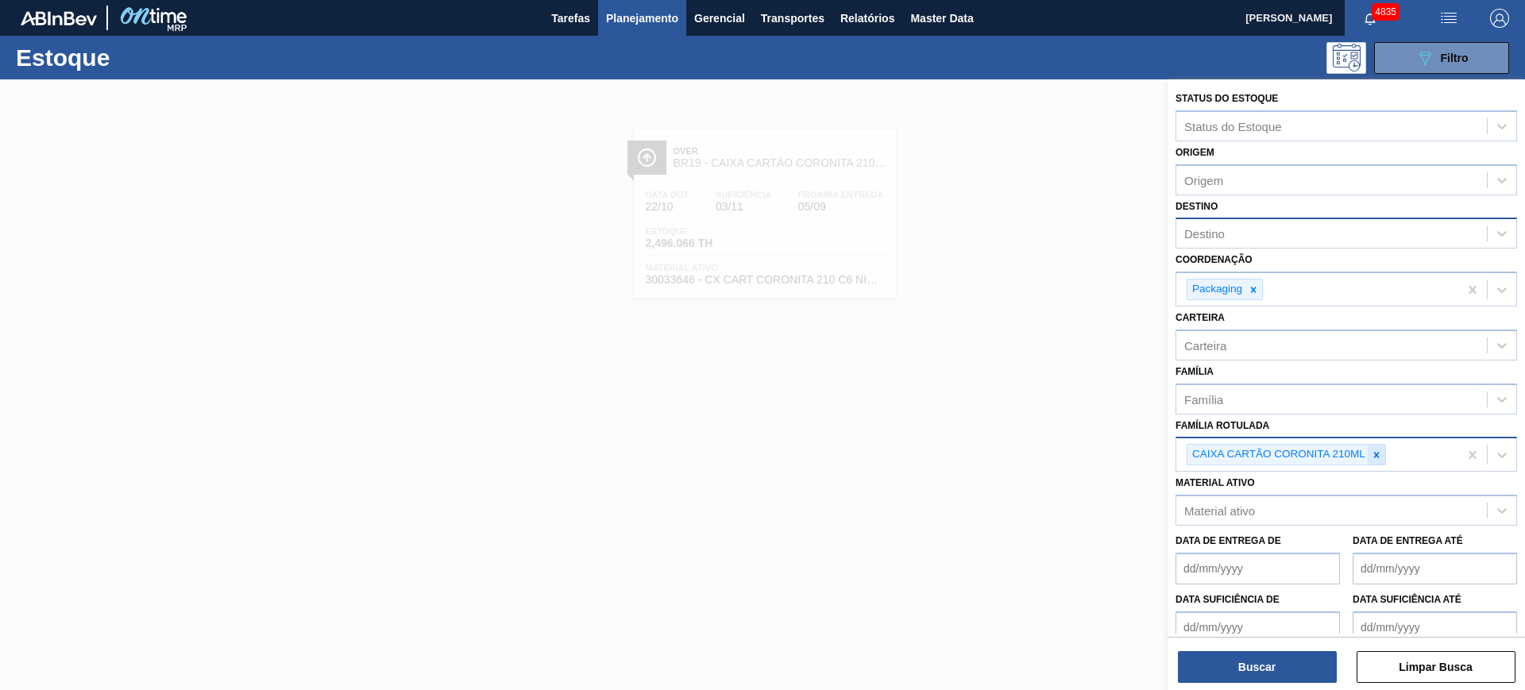
click at [1381, 455] on icon at bounding box center [1376, 455] width 11 height 11
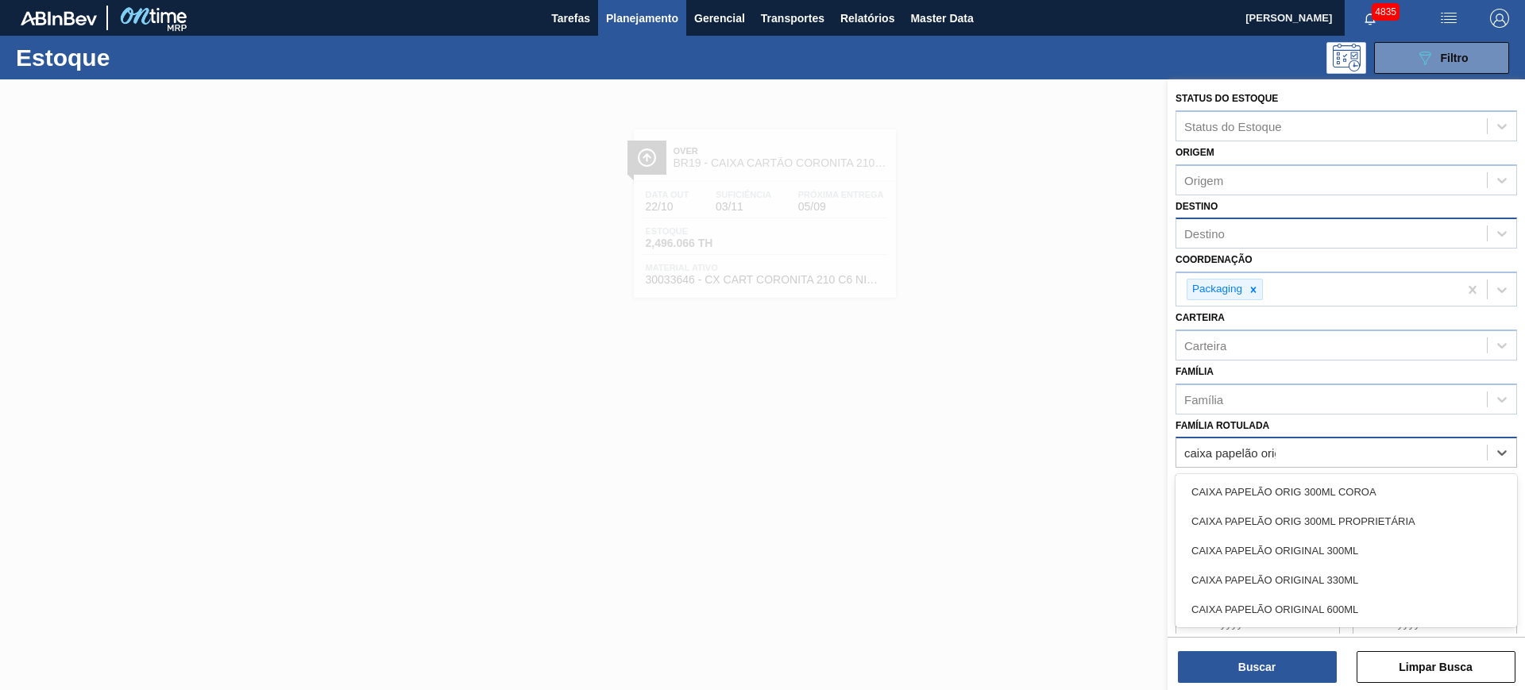
type Rotulada "caixa papelão orig"
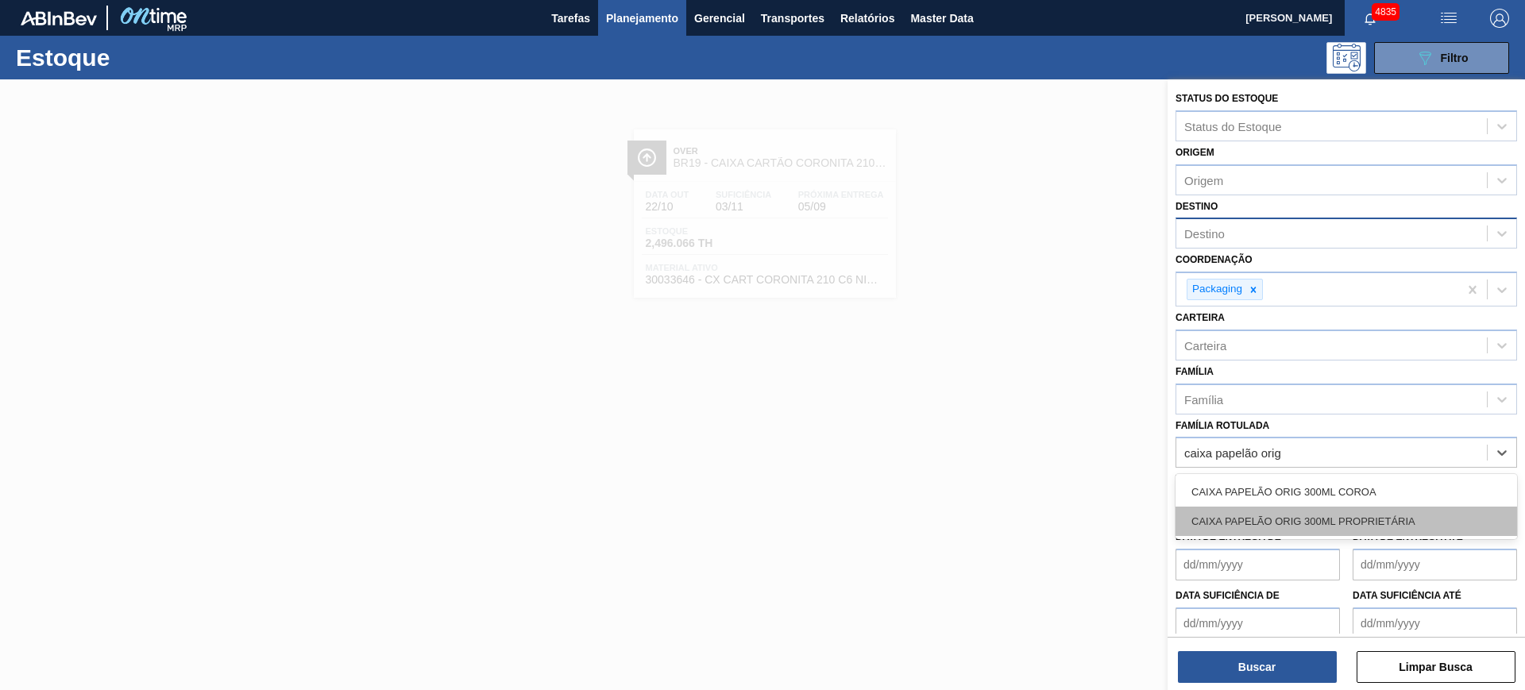
click at [1427, 512] on div "CAIXA PAPELÃO ORIG 300ML PROPRIETÁRIA" at bounding box center [1347, 521] width 342 height 29
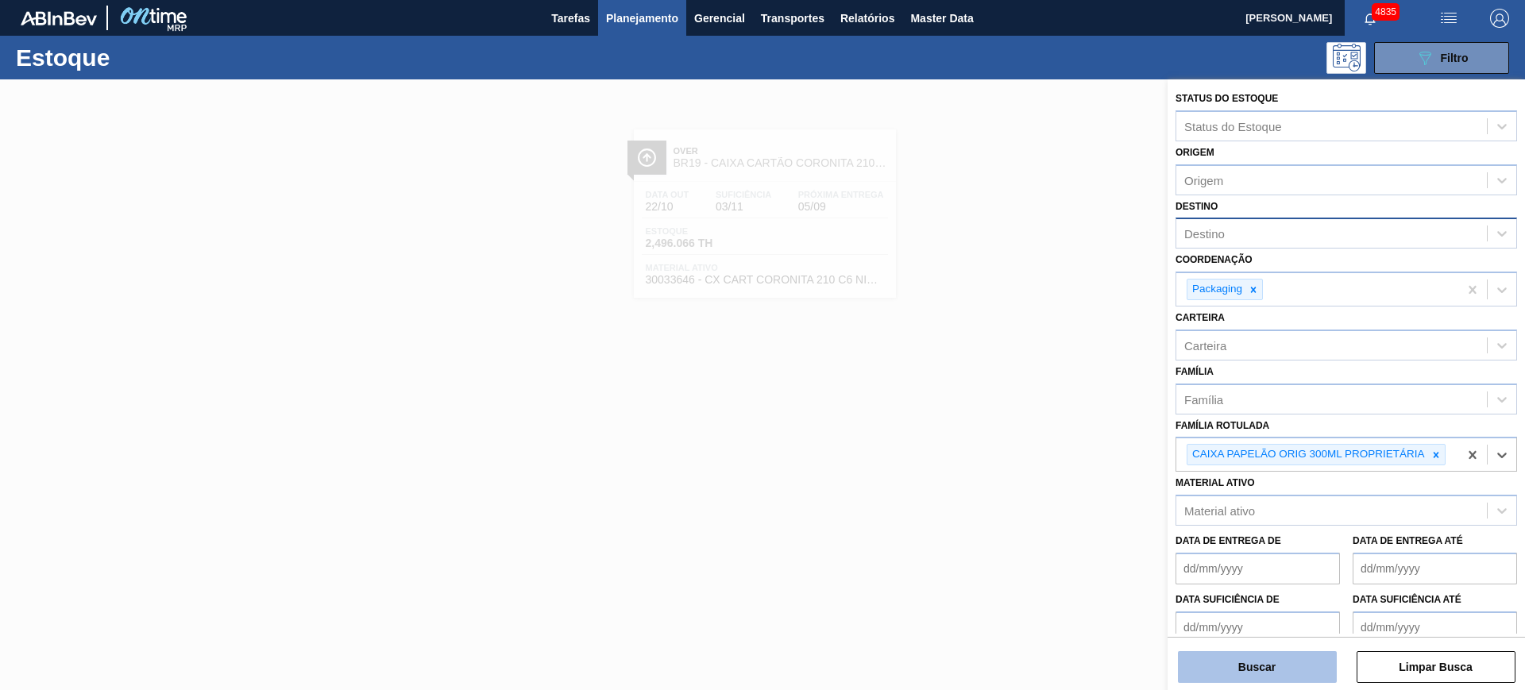
click at [1272, 655] on button "Buscar" at bounding box center [1257, 667] width 159 height 32
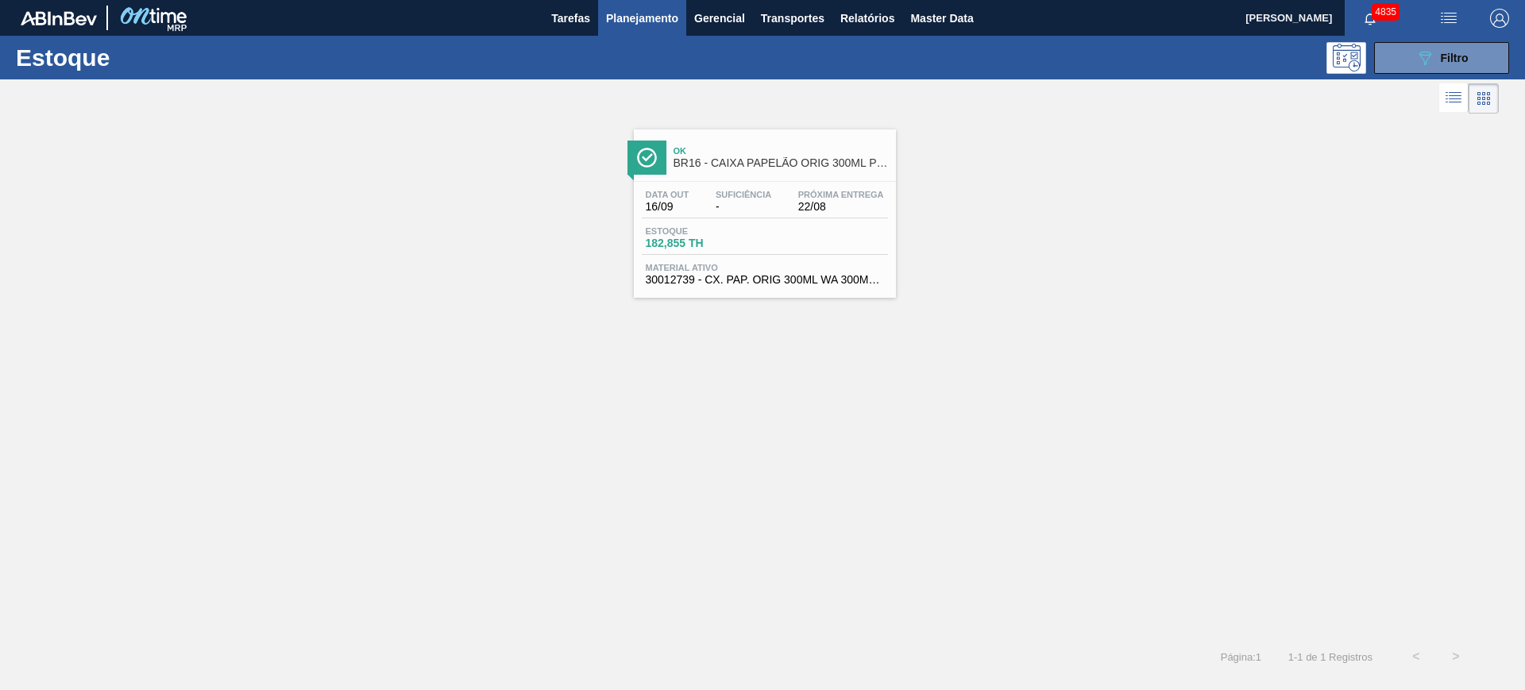
click at [1411, 36] on div "Estoque 089F7B8B-B2A5-4AFE-B5C0-19BA573D28AC Filtro" at bounding box center [762, 58] width 1525 height 44
click at [1401, 59] on button "089F7B8B-B2A5-4AFE-B5C0-19BA573D28AC Filtro" at bounding box center [1441, 58] width 135 height 32
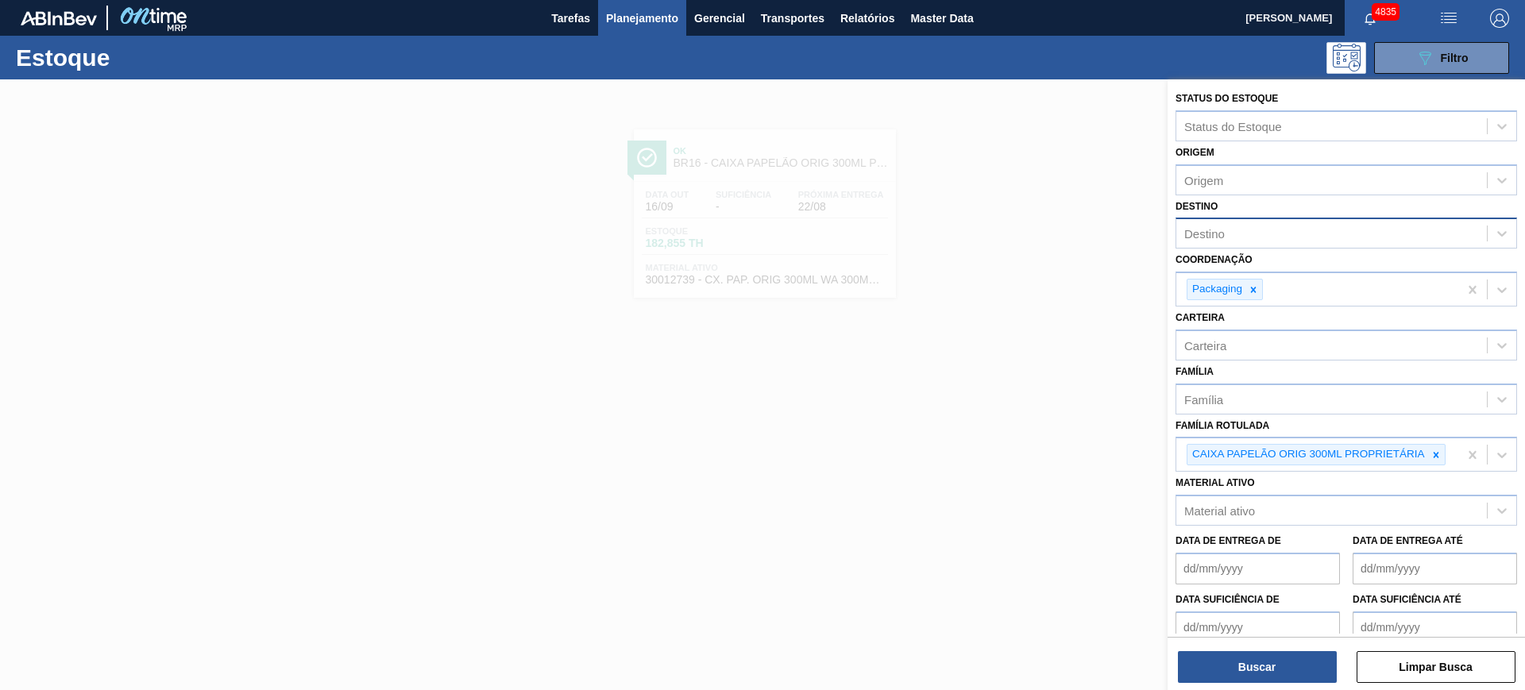
click at [1241, 231] on div "Destino" at bounding box center [1331, 233] width 311 height 23
type input "cuia"
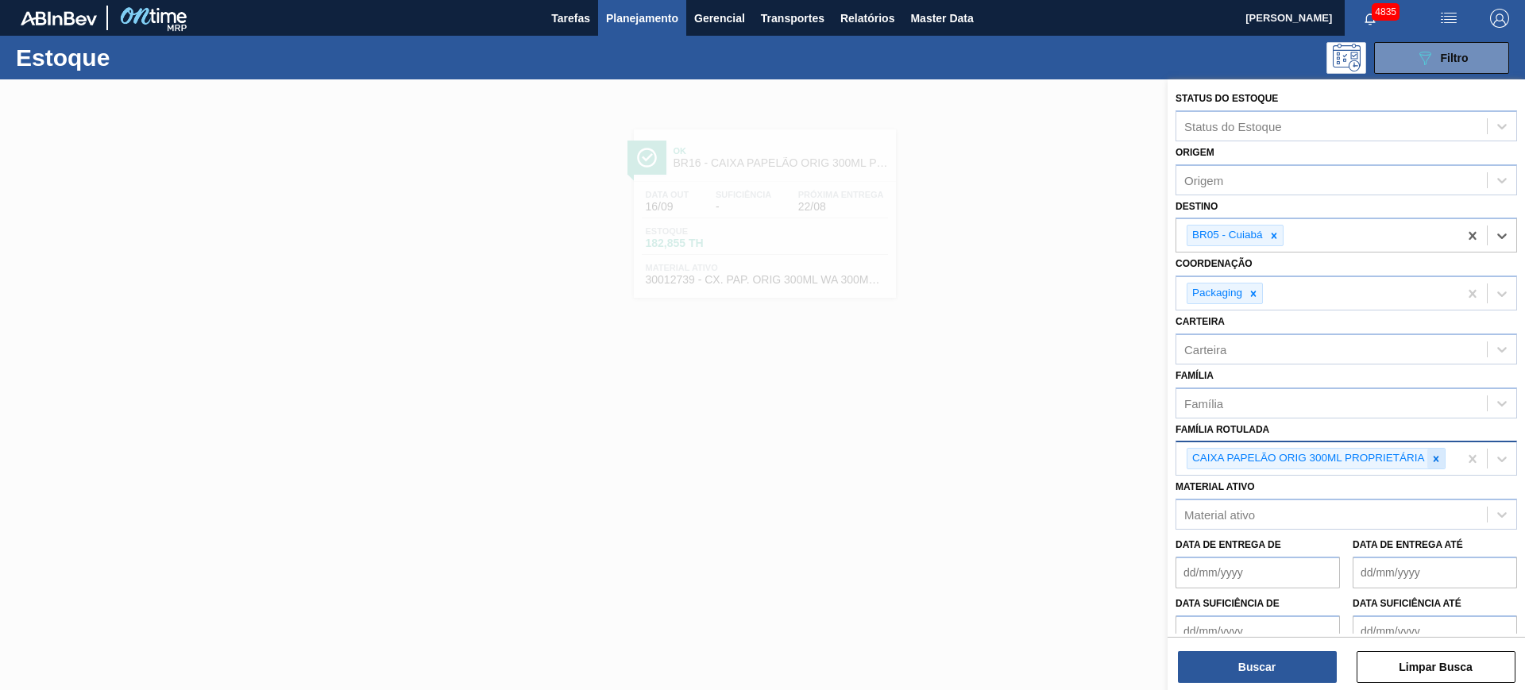
click at [1436, 450] on div at bounding box center [1435, 459] width 17 height 20
click at [1342, 349] on div "Carteira" at bounding box center [1331, 349] width 311 height 23
type input "lacr"
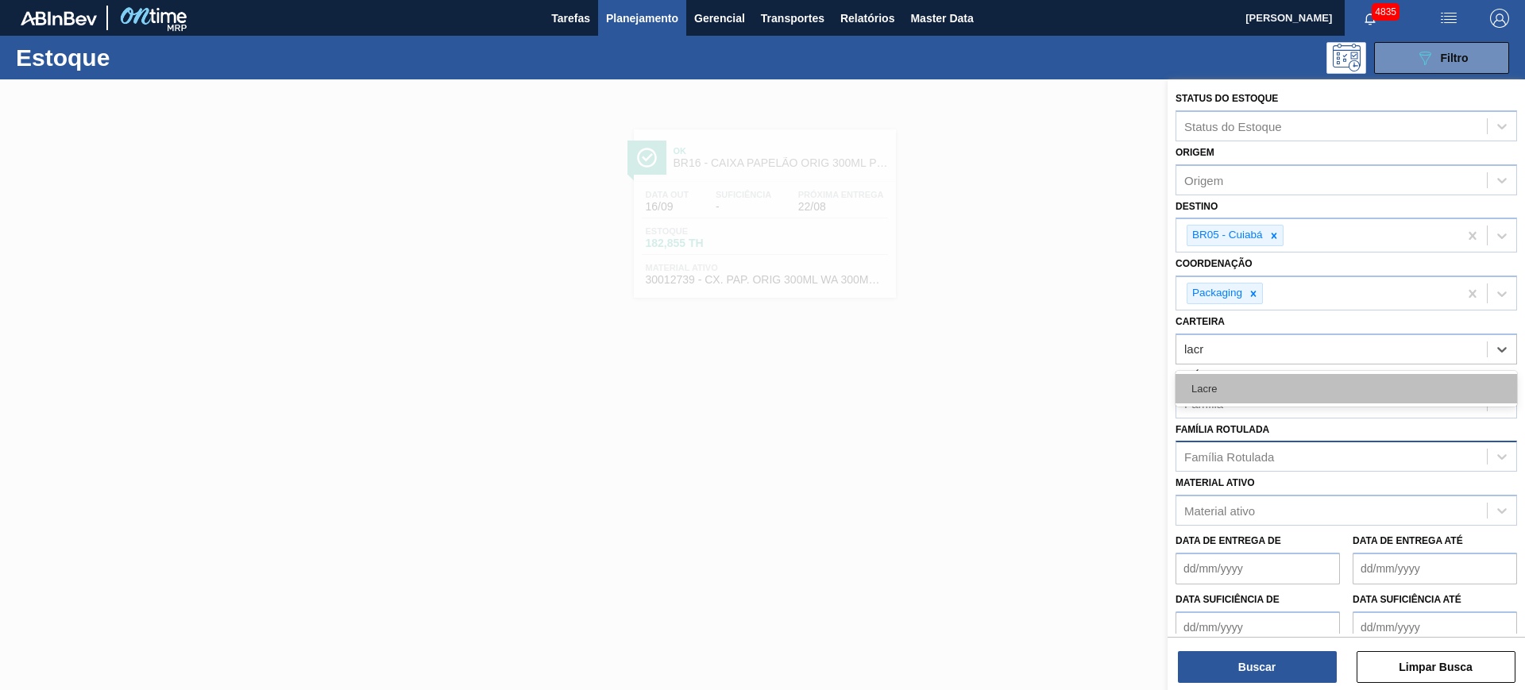
click at [1338, 402] on div "Lacre" at bounding box center [1347, 388] width 342 height 29
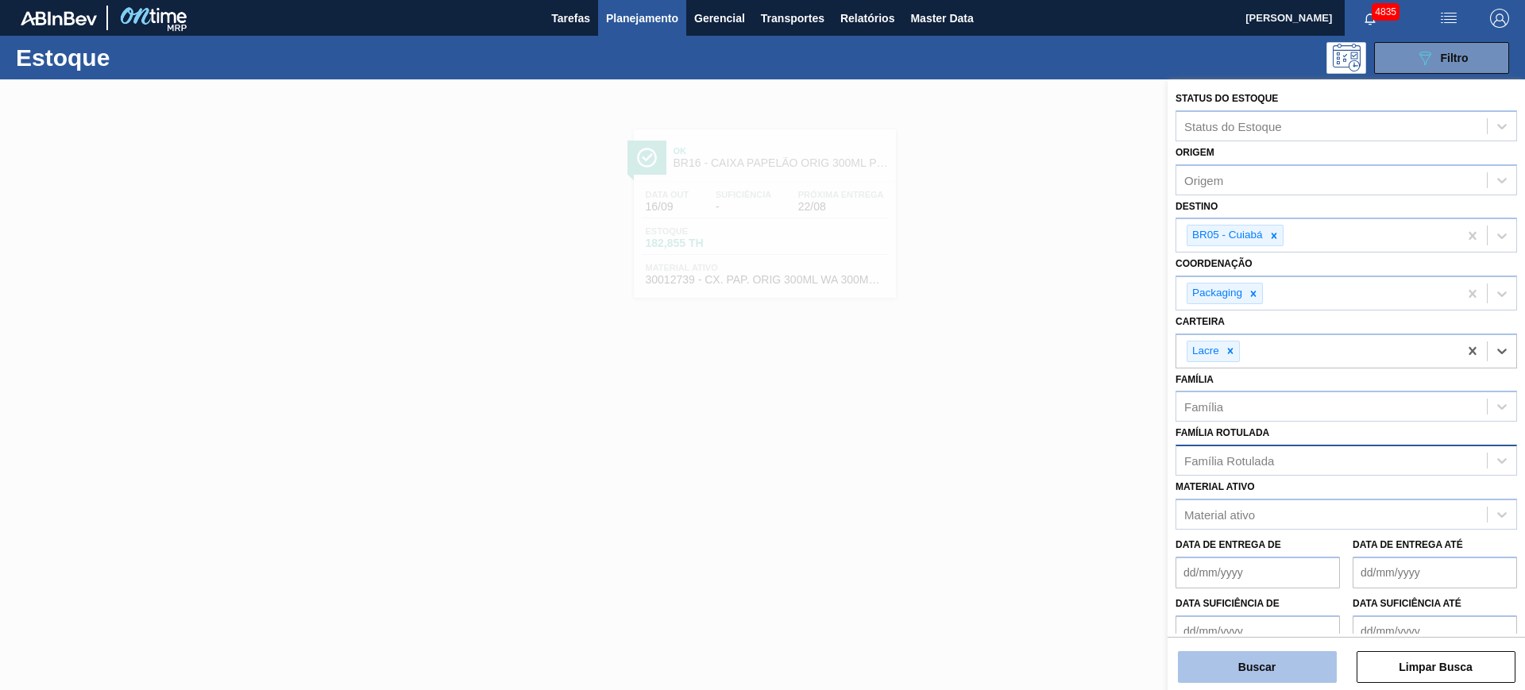
click at [1295, 668] on button "Buscar" at bounding box center [1257, 667] width 159 height 32
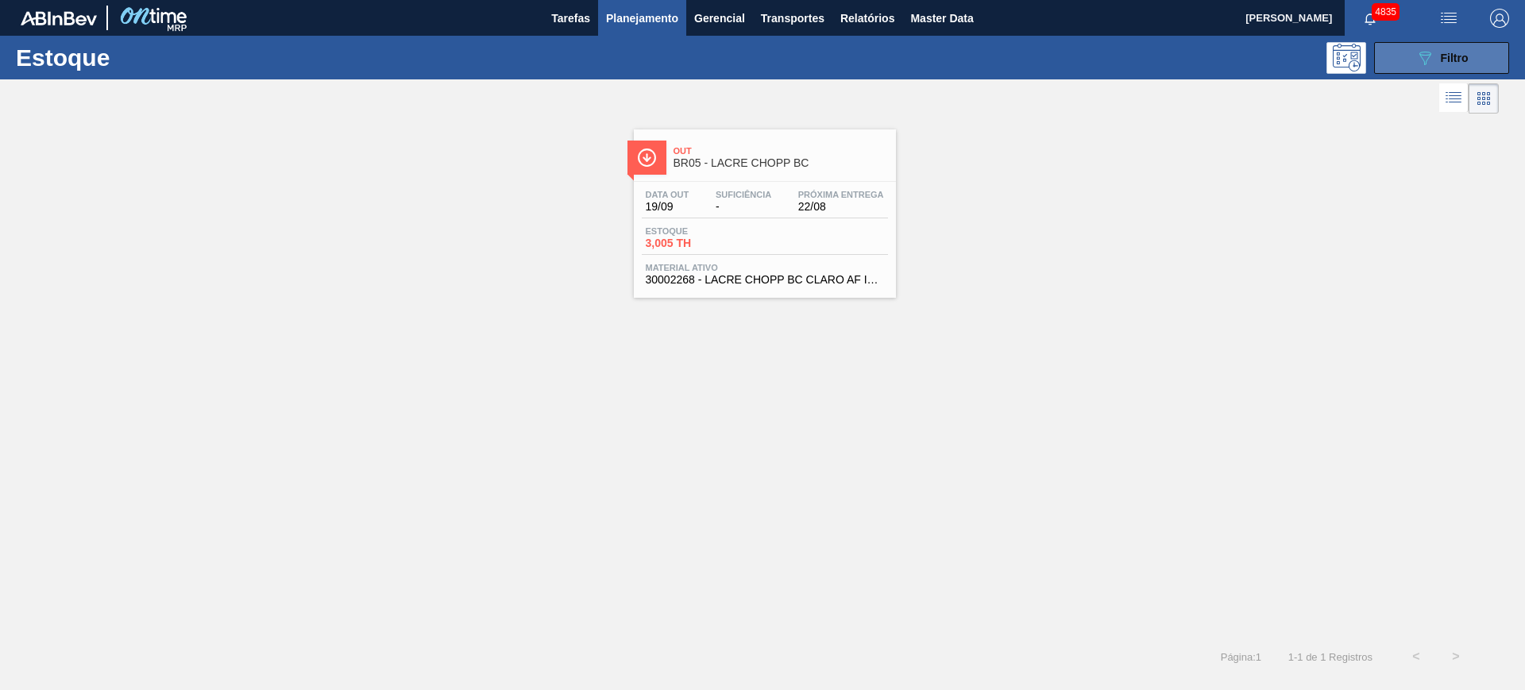
click at [1419, 50] on icon "089F7B8B-B2A5-4AFE-B5C0-19BA573D28AC" at bounding box center [1424, 57] width 19 height 19
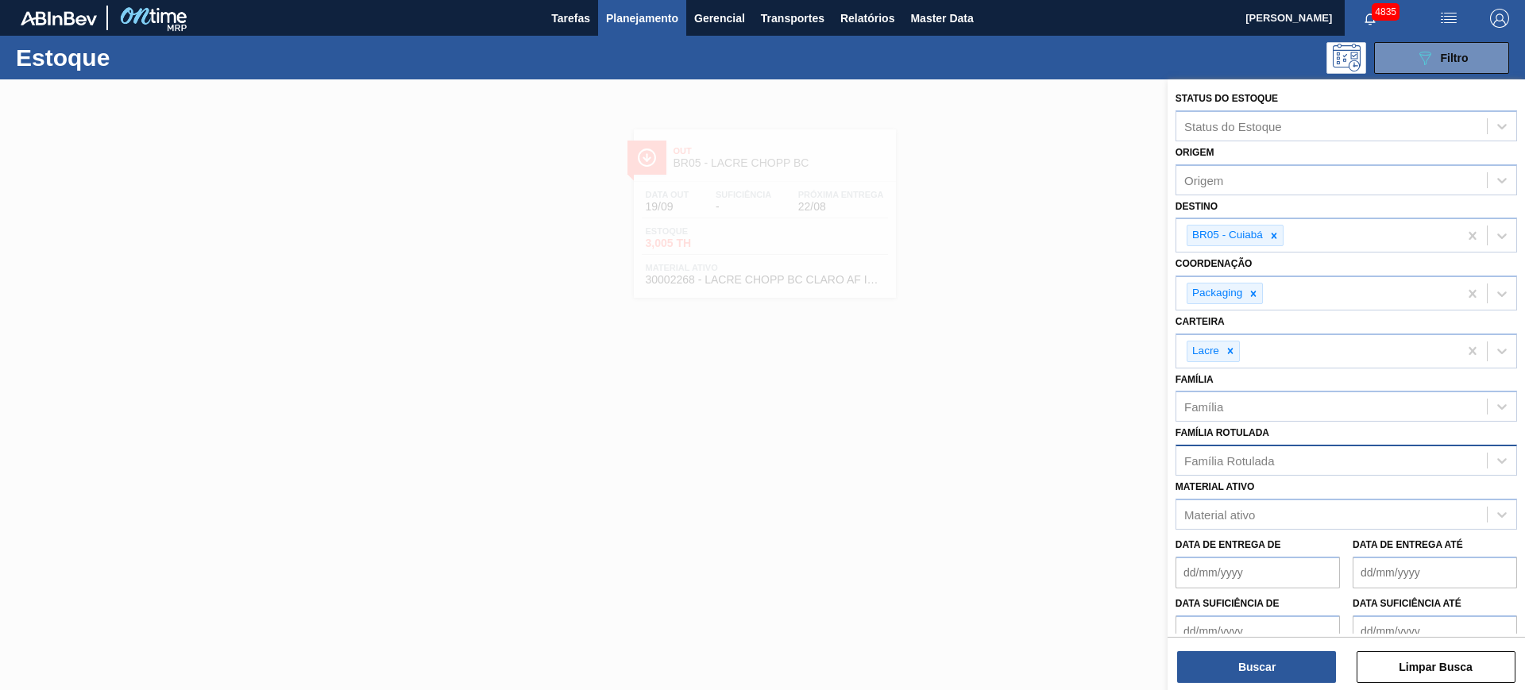
drag, startPoint x: 1238, startPoint y: 357, endPoint x: 1256, endPoint y: 311, distance: 49.3
click at [1237, 357] on div at bounding box center [1230, 352] width 17 height 20
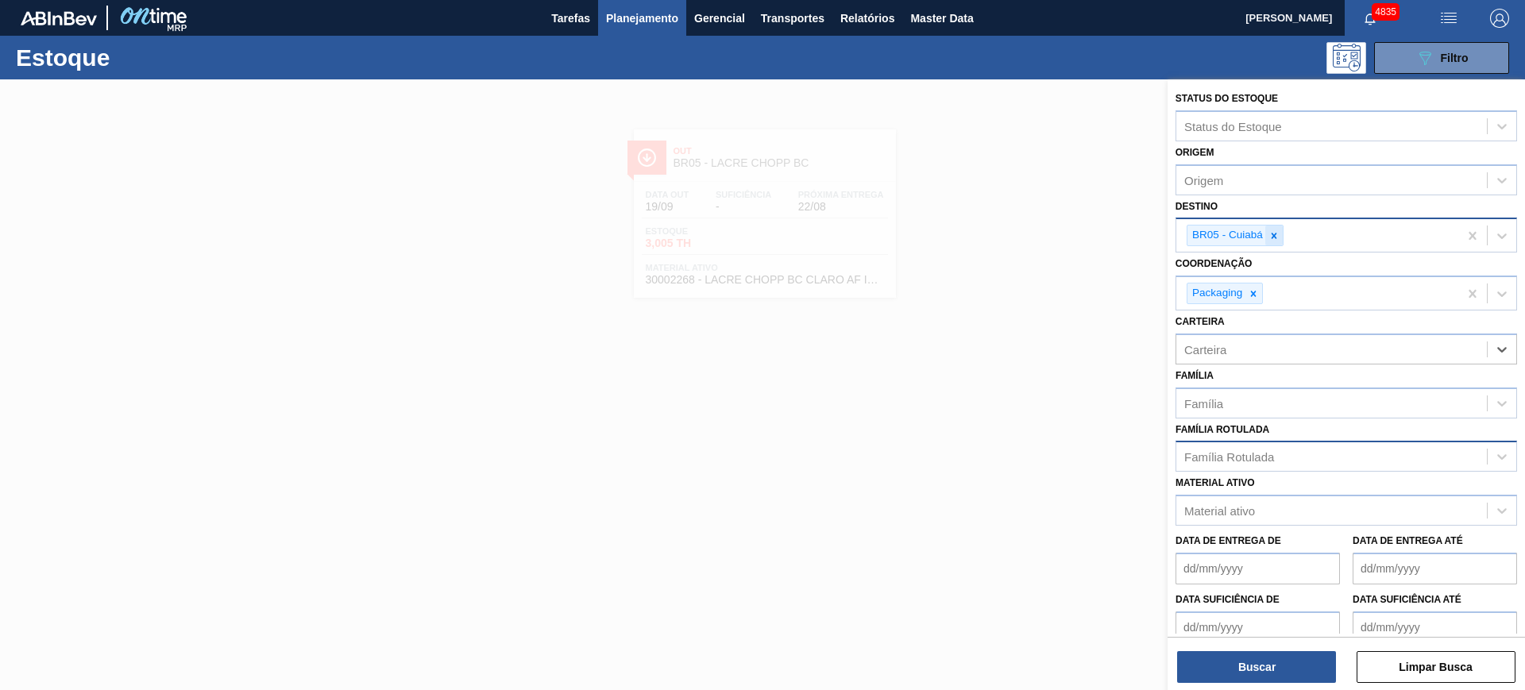
click at [1268, 235] on icon at bounding box center [1273, 235] width 11 height 11
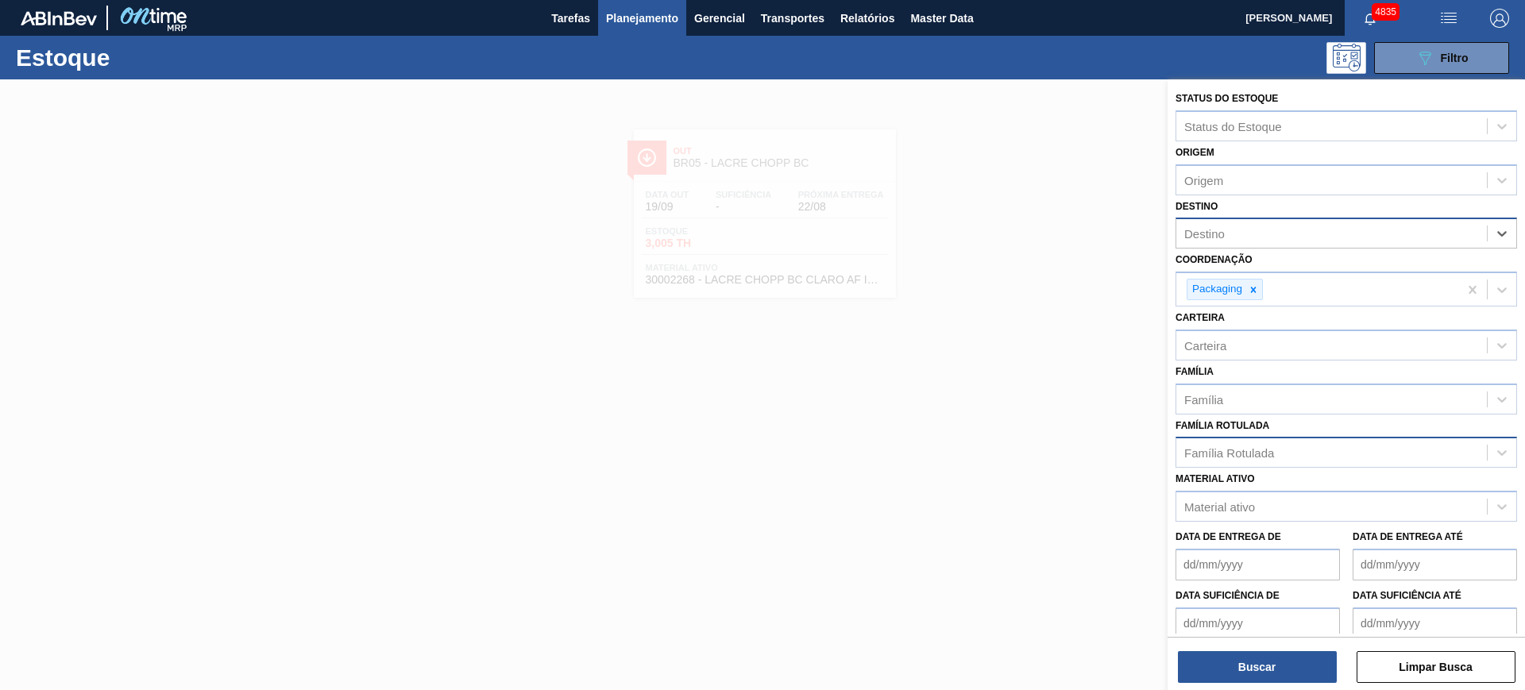
click at [647, 21] on span "Planejamento" at bounding box center [642, 18] width 72 height 19
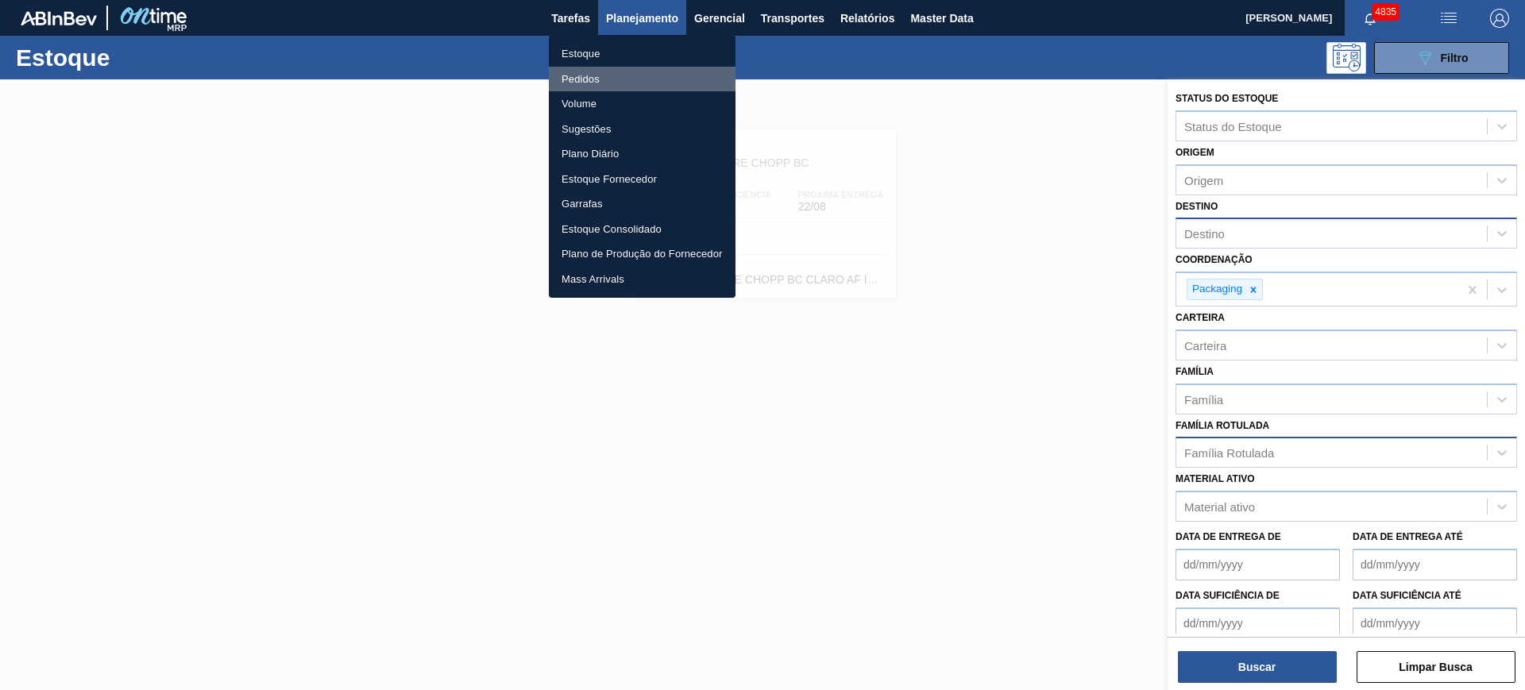
click at [594, 77] on li "Pedidos" at bounding box center [642, 79] width 187 height 25
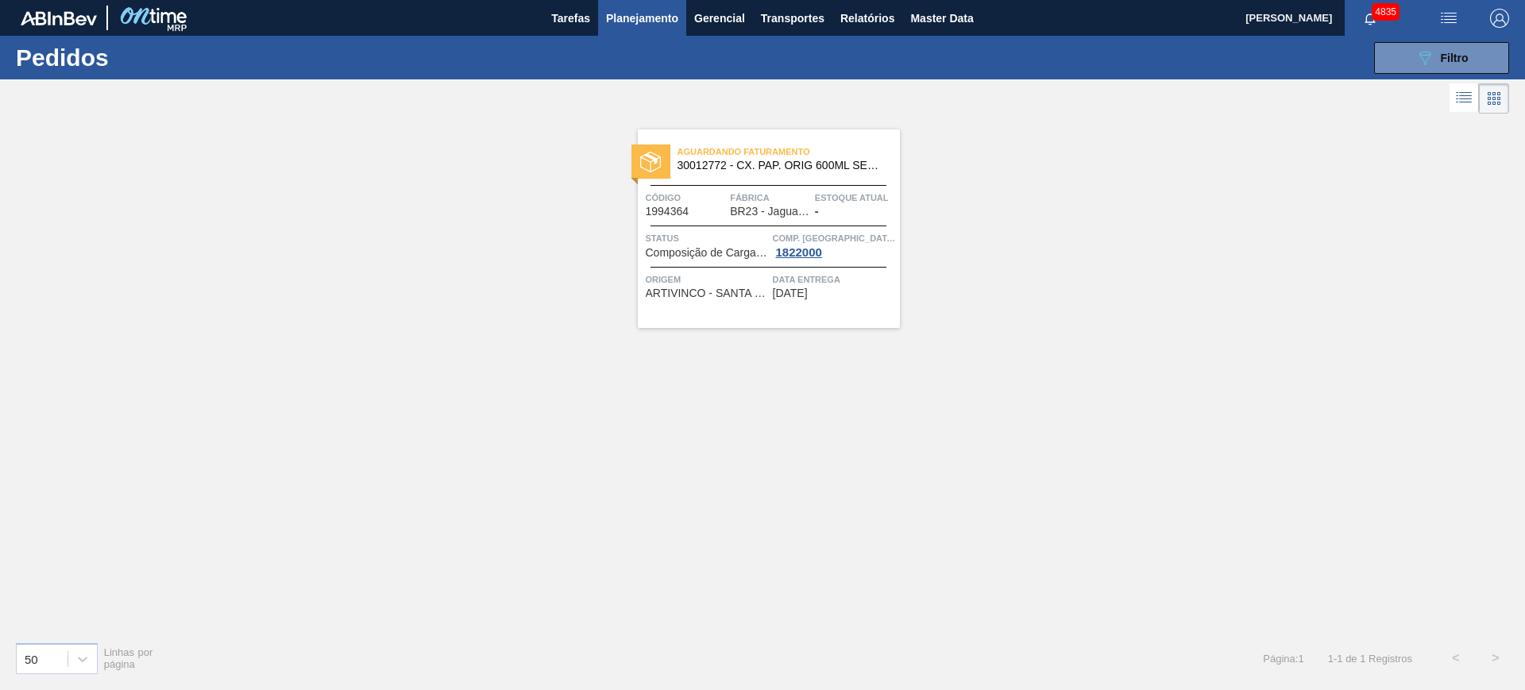
drag, startPoint x: 803, startPoint y: 195, endPoint x: 1295, endPoint y: 141, distance: 495.5
click at [1193, 209] on div "Aguardando Faturamento 30012772 - CX. PAP. ORIG 600ML SEMI AUTOM C12 429 Código…" at bounding box center [762, 374] width 1525 height 512
click at [1436, 50] on div "089F7B8B-B2A5-4AFE-B5C0-19BA573D28AC Filtro" at bounding box center [1441, 57] width 53 height 19
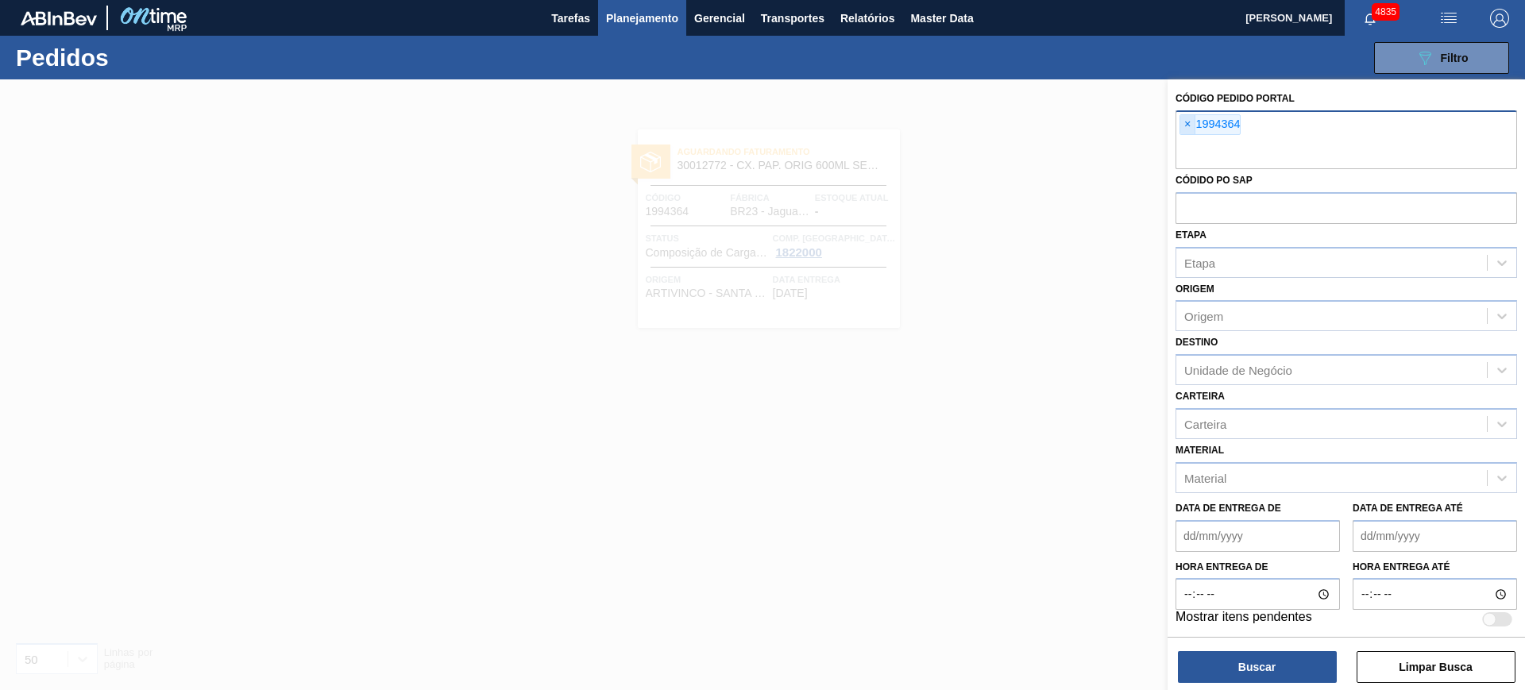
click at [1190, 123] on span "×" at bounding box center [1187, 124] width 15 height 19
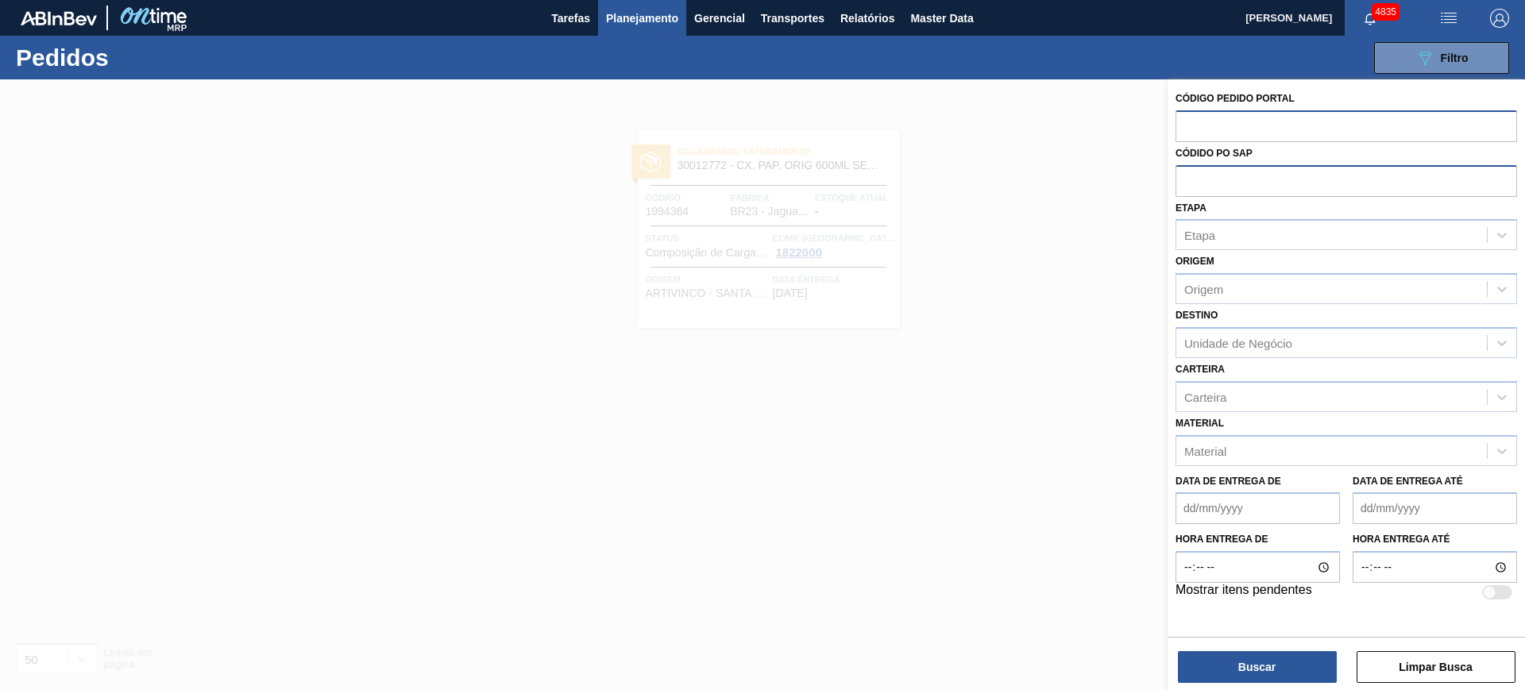
click at [1237, 184] on input "text" at bounding box center [1347, 180] width 342 height 30
paste input "text"
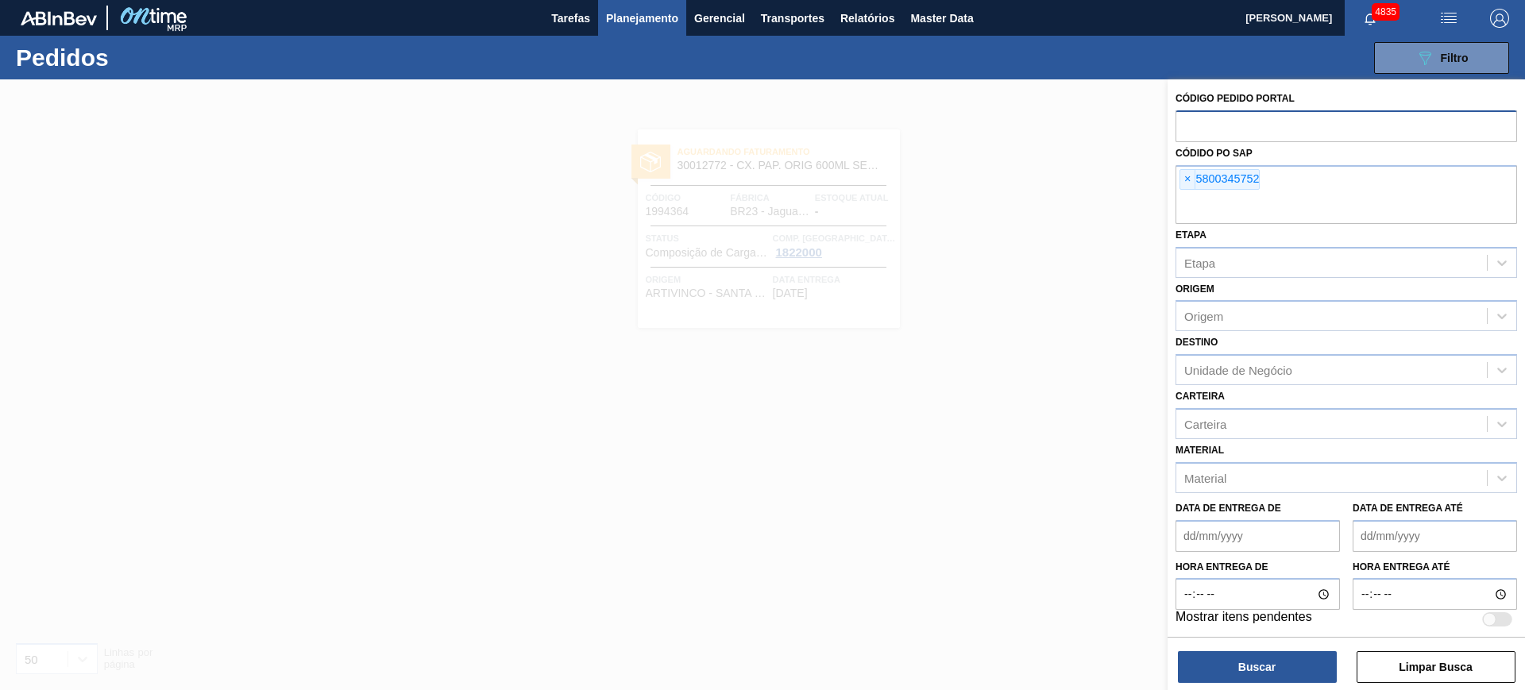
click at [1277, 649] on div "Buscar Limpar Busca" at bounding box center [1346, 659] width 357 height 44
click at [1265, 663] on button "Buscar" at bounding box center [1257, 667] width 159 height 32
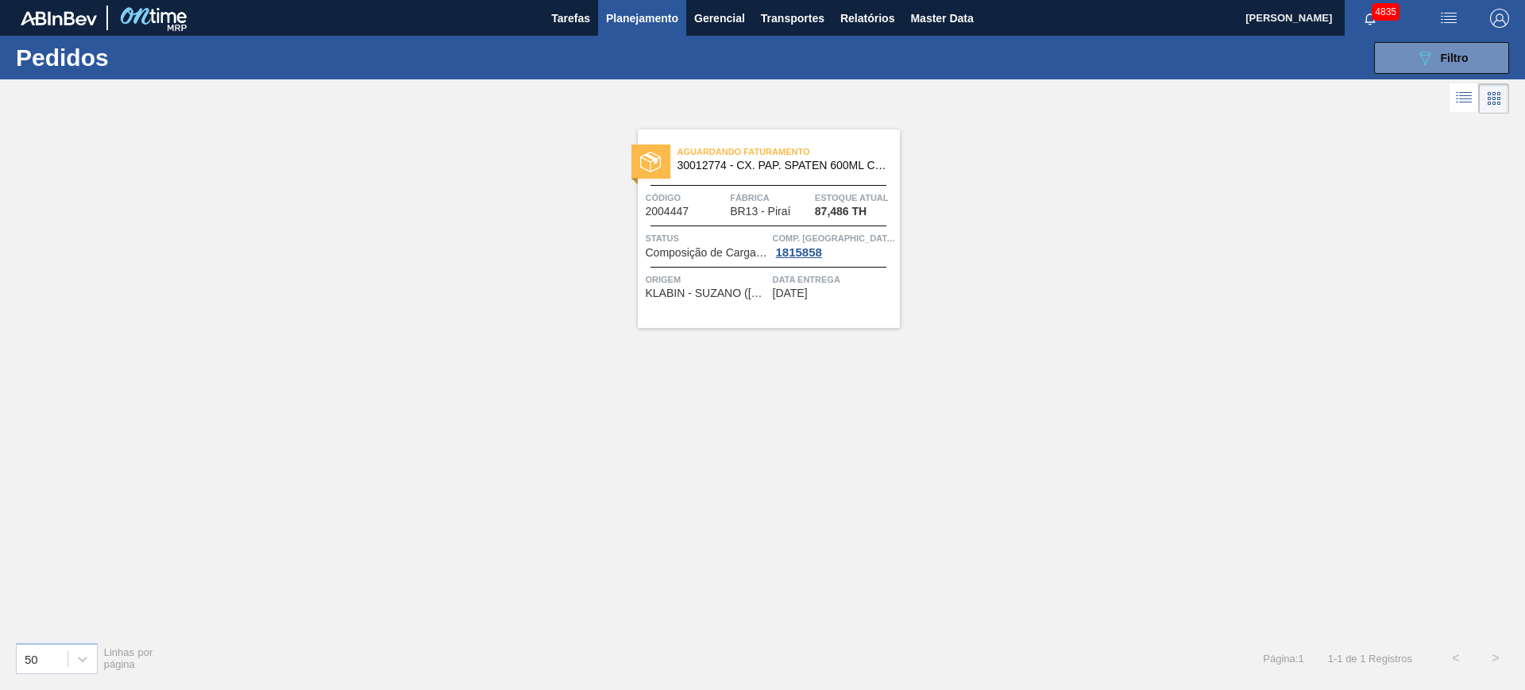
click at [1465, 94] on icon at bounding box center [1463, 97] width 19 height 19
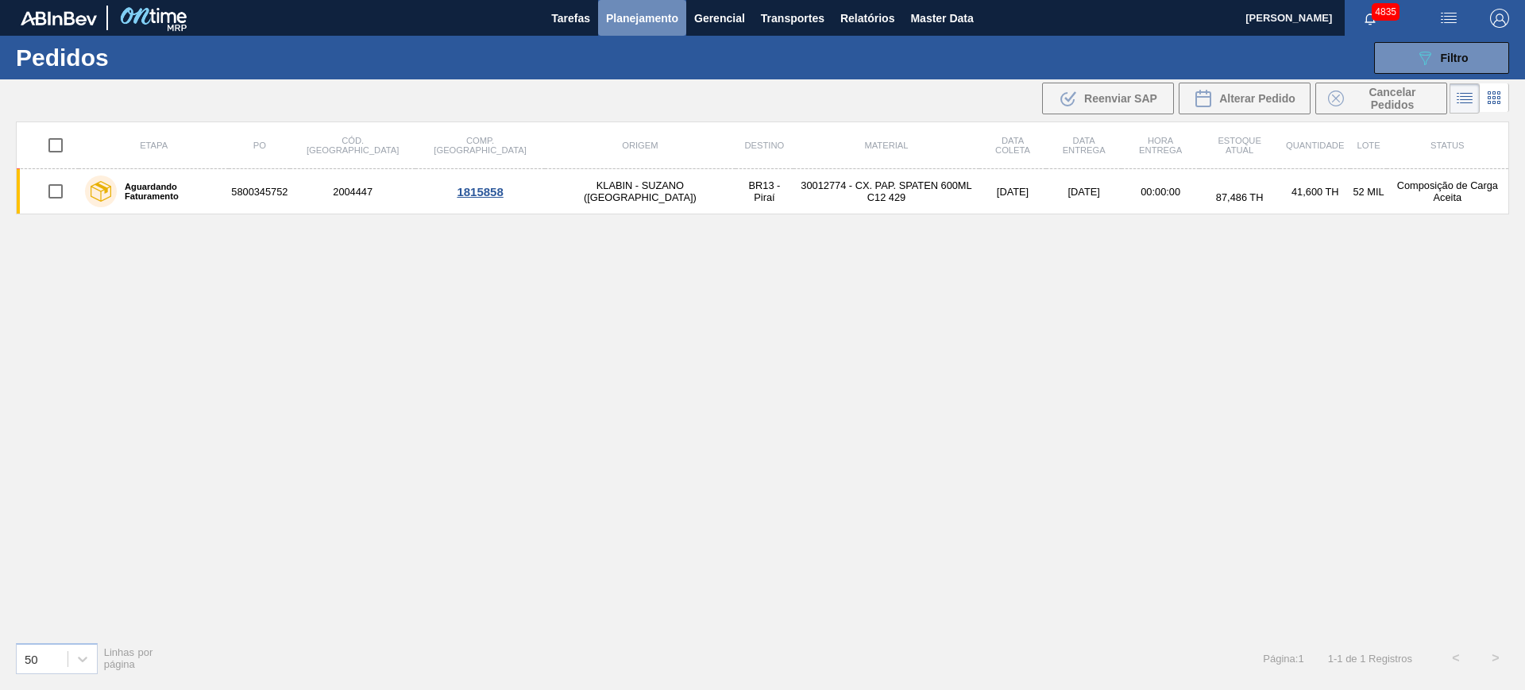
click at [655, 21] on span "Planejamento" at bounding box center [642, 18] width 72 height 19
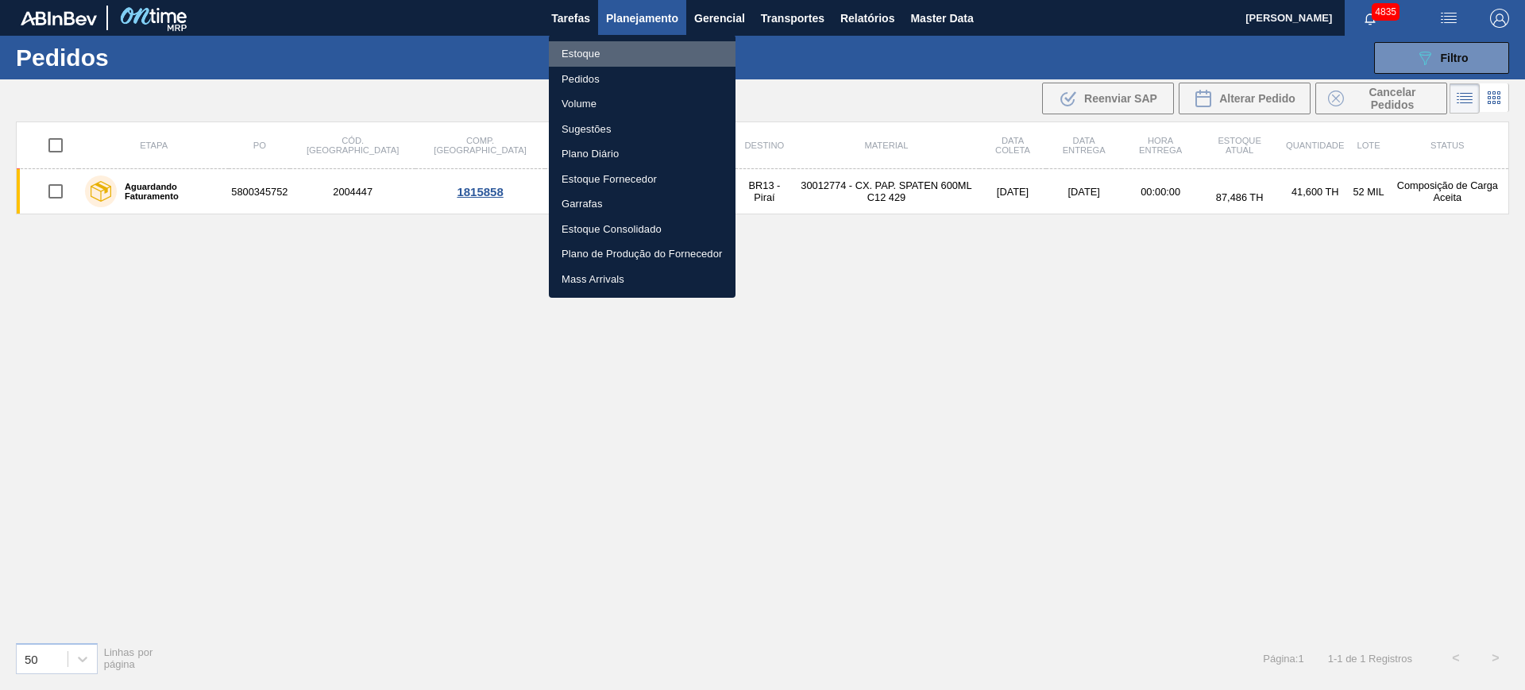
click at [601, 60] on li "Estoque" at bounding box center [642, 53] width 187 height 25
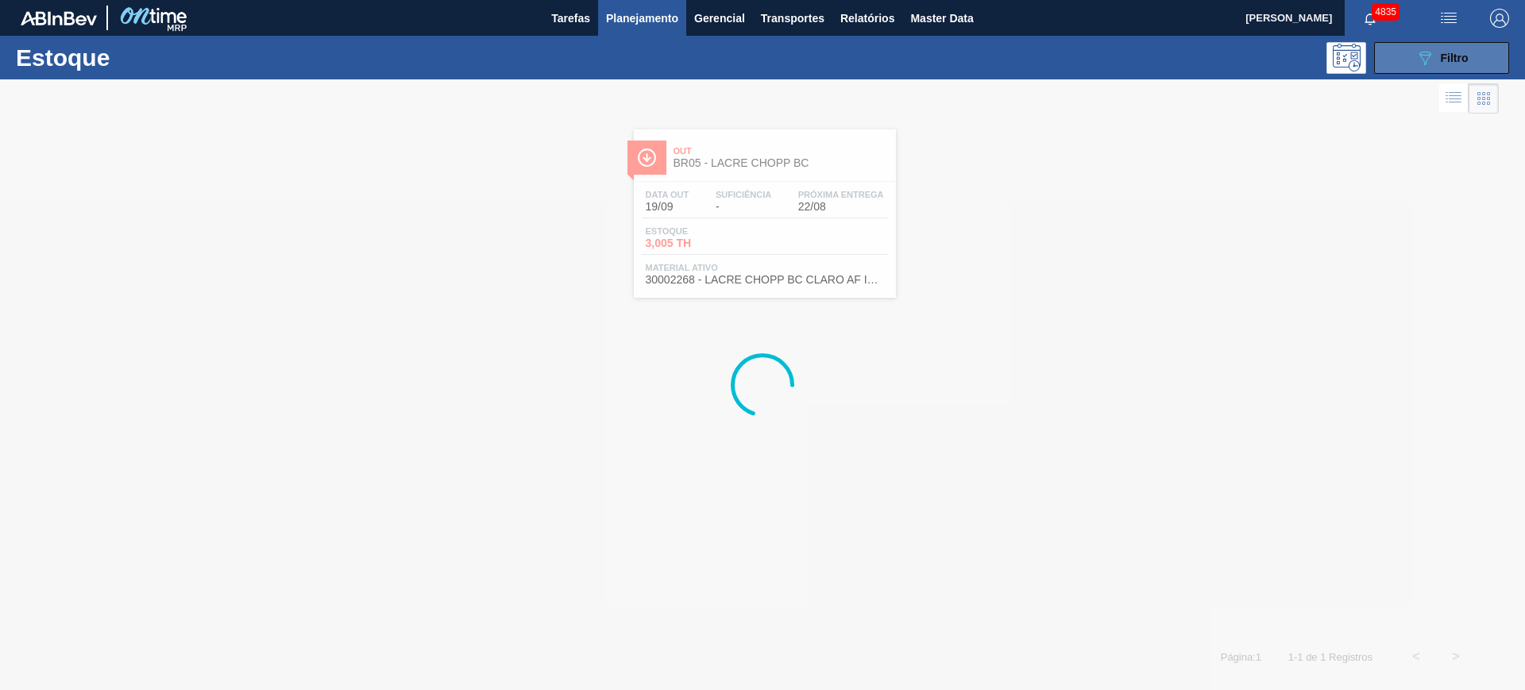
click at [1435, 48] on div "089F7B8B-B2A5-4AFE-B5C0-19BA573D28AC Filtro" at bounding box center [1441, 57] width 53 height 19
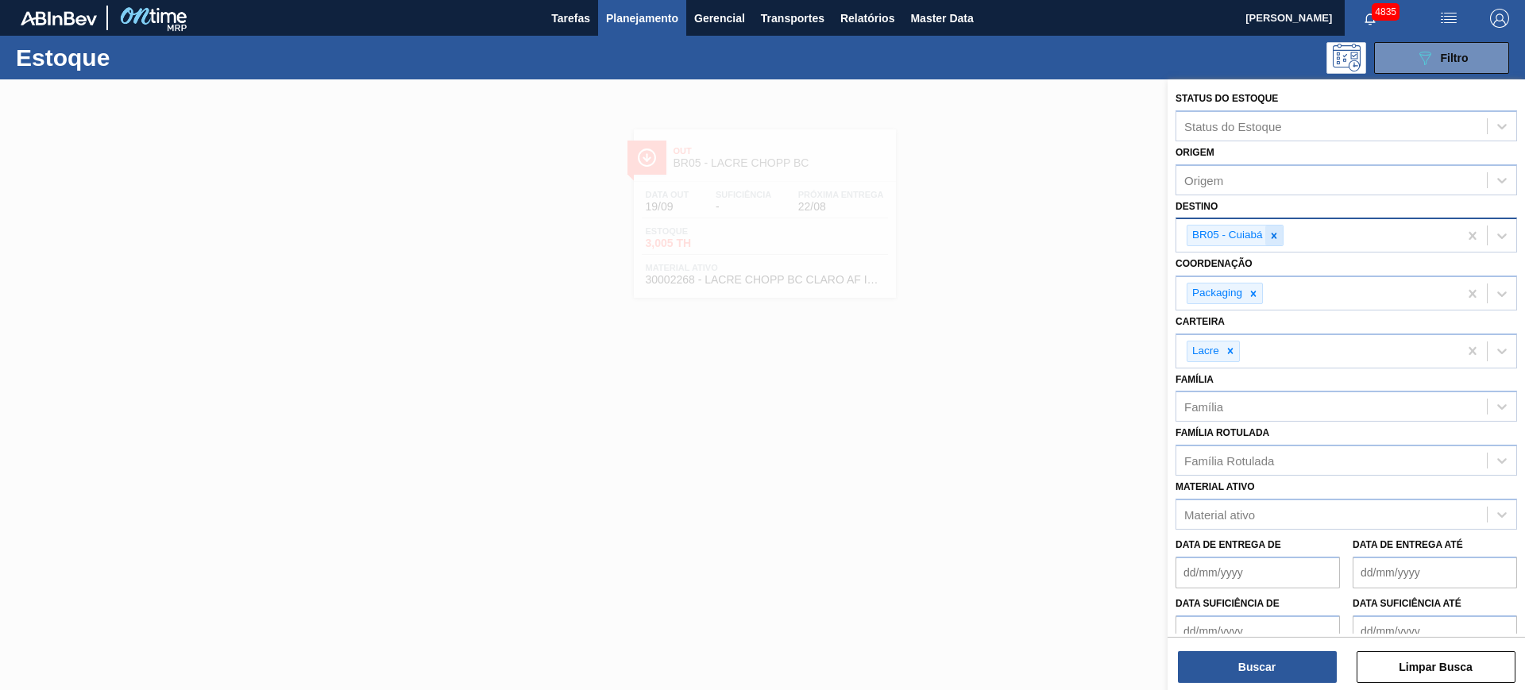
click at [1275, 241] on icon at bounding box center [1273, 235] width 11 height 11
click at [1228, 346] on icon at bounding box center [1230, 347] width 11 height 11
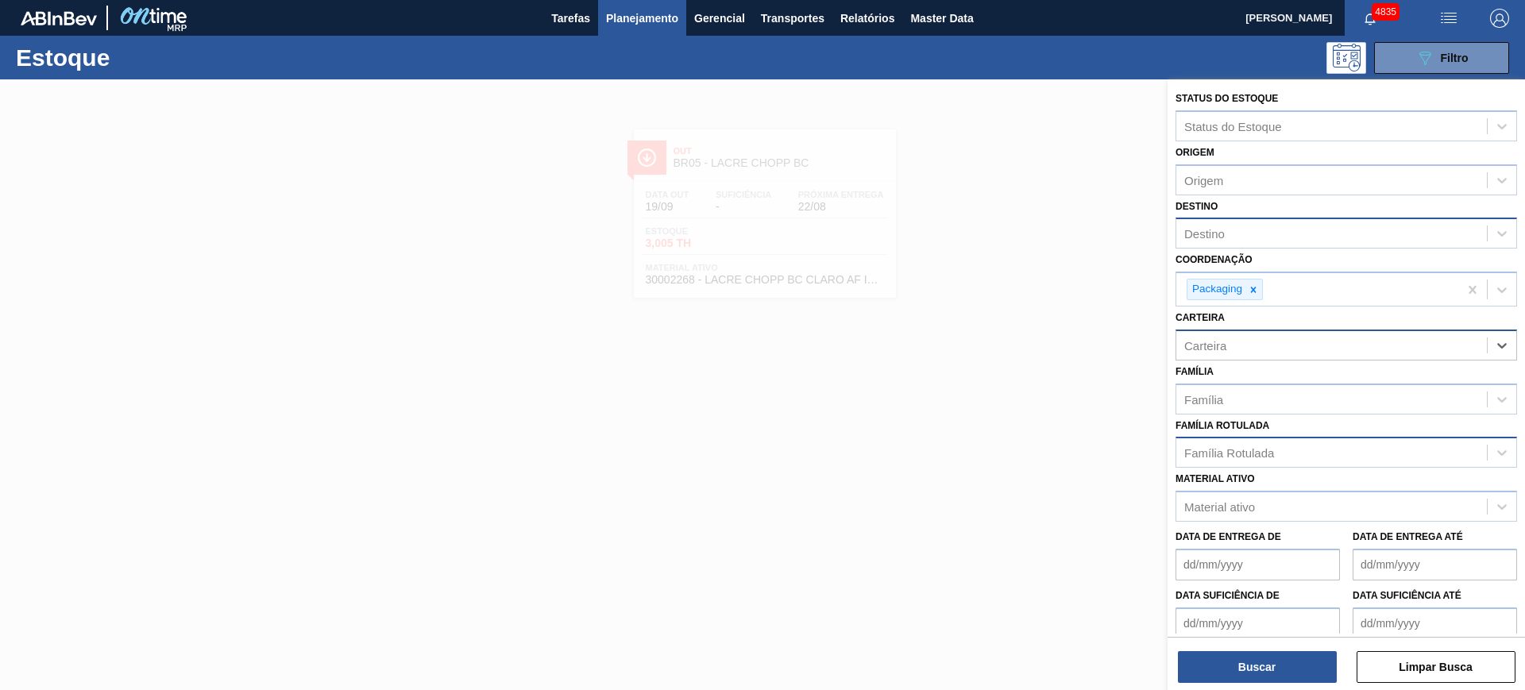
click at [1228, 453] on div "Família Rotulada" at bounding box center [1229, 453] width 90 height 14
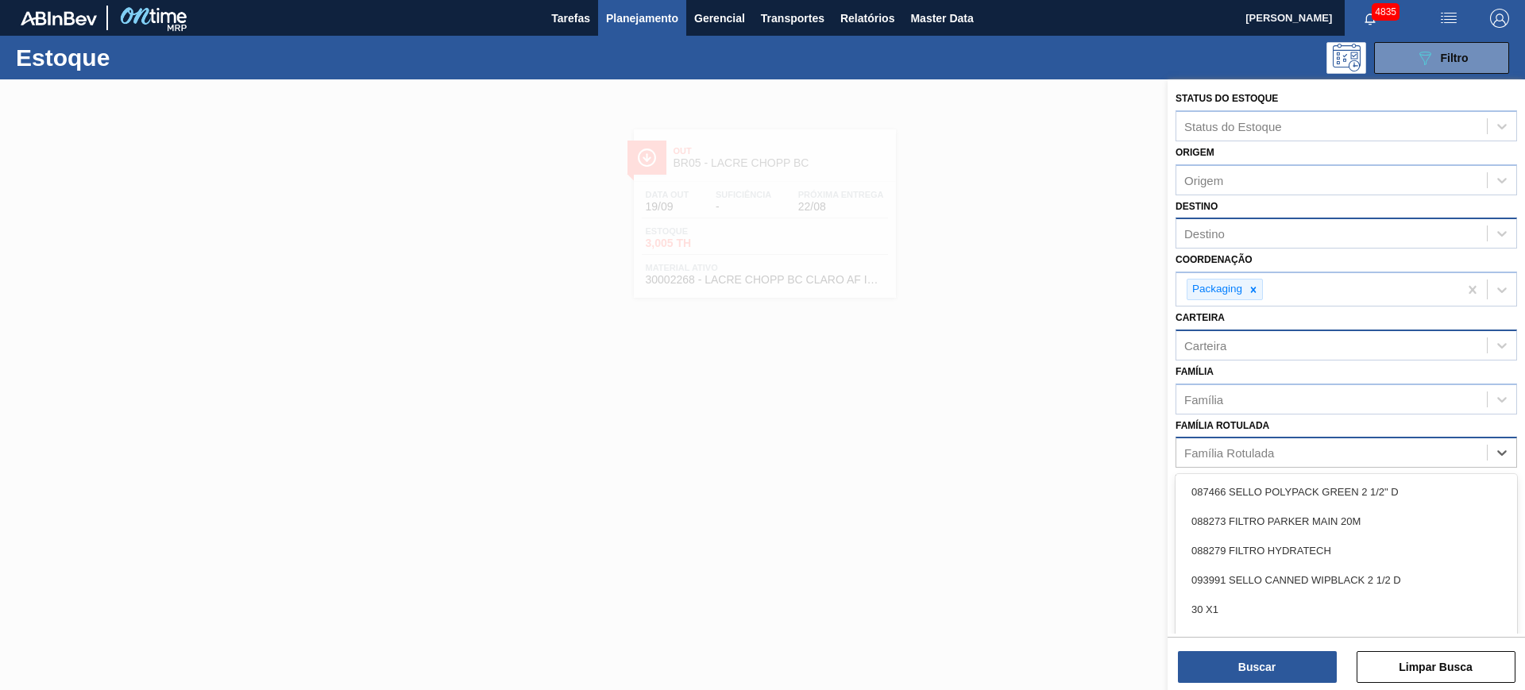
paste Rotulada "CAIXA PAPELÃO SPATEN 600ML"
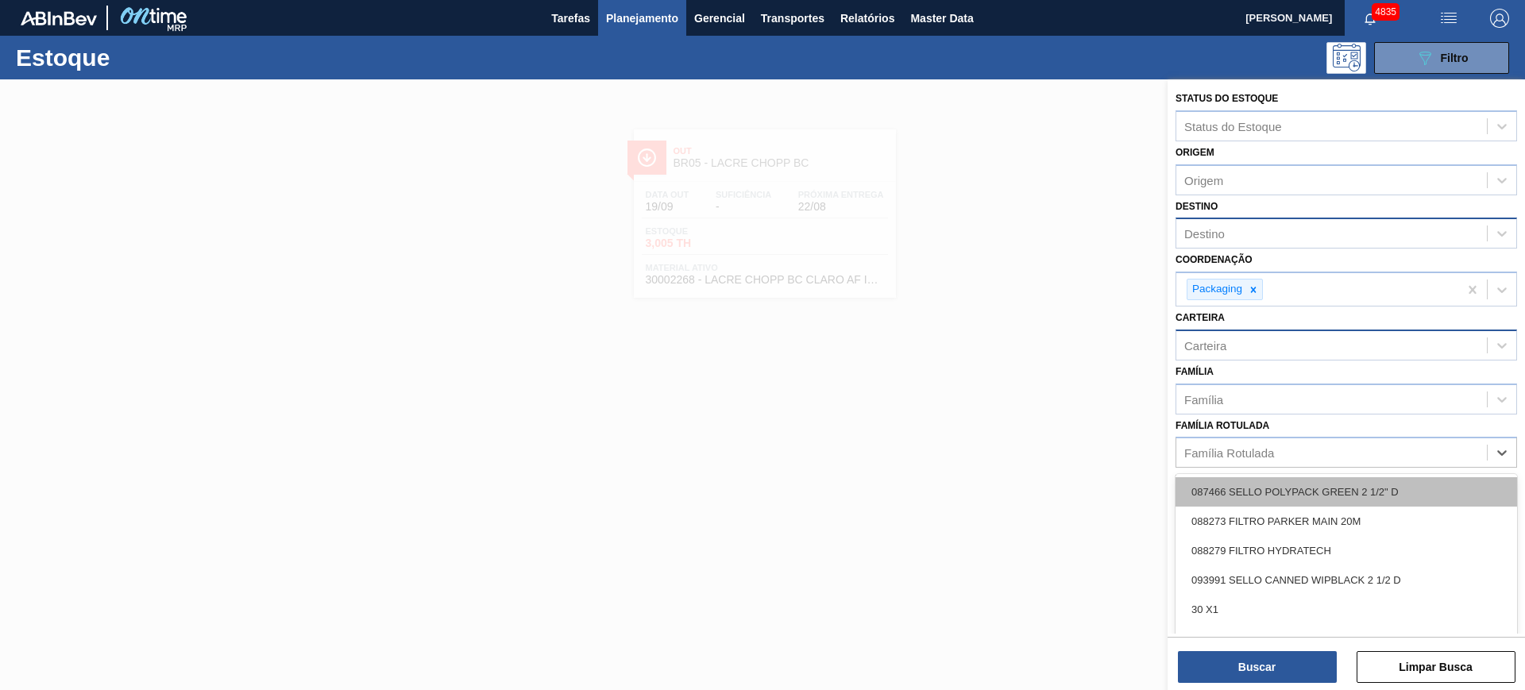
type Rotulada "CAIXA PAPELÃO SPATEN 600ML"
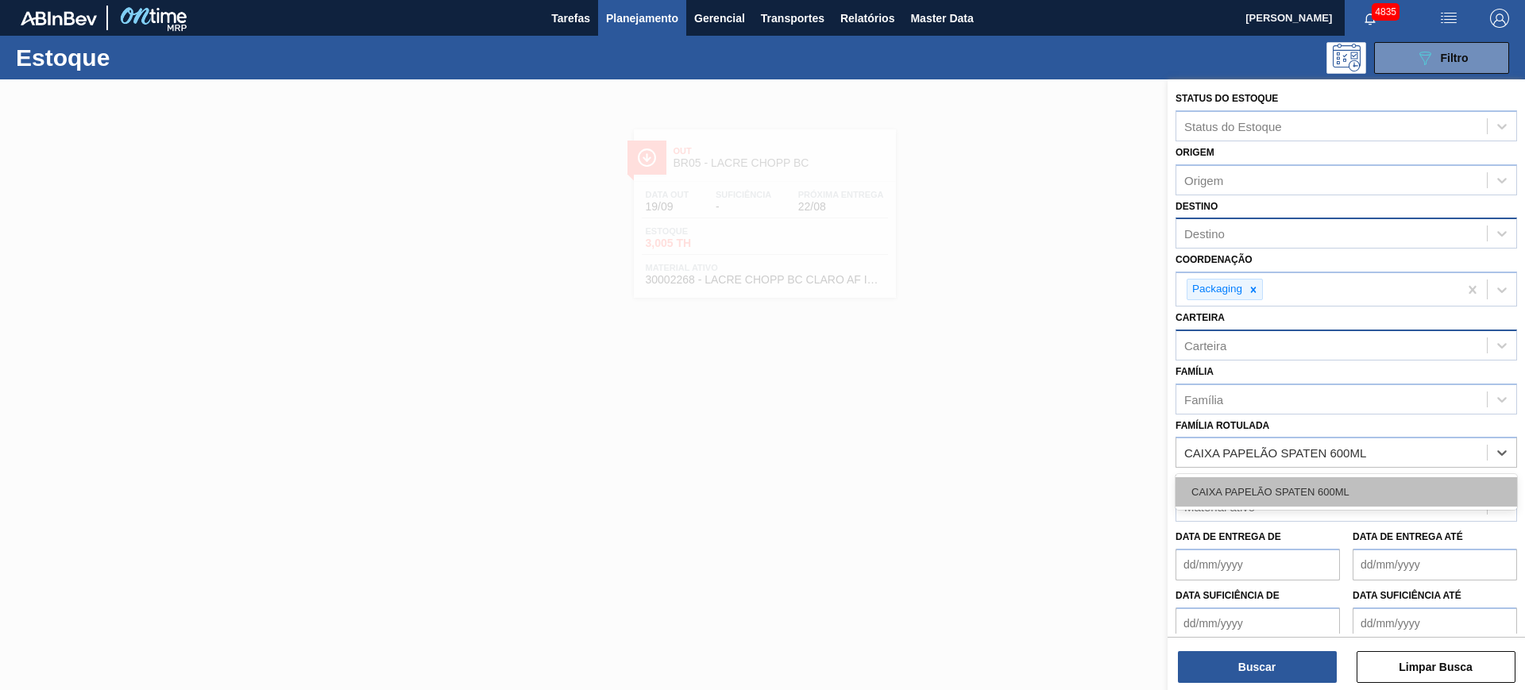
click at [1255, 486] on div "CAIXA PAPELÃO SPATEN 600ML" at bounding box center [1347, 491] width 342 height 29
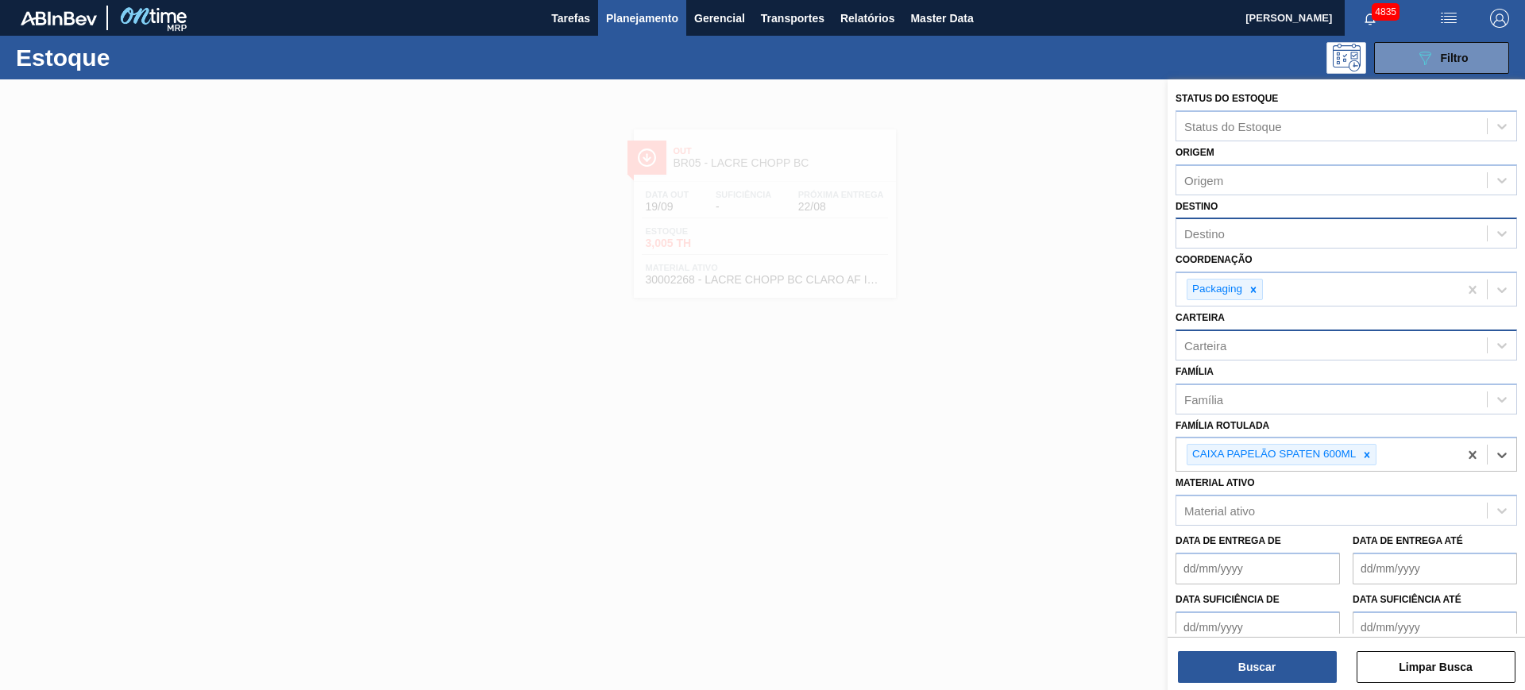
click at [1288, 651] on button "Buscar" at bounding box center [1257, 667] width 159 height 32
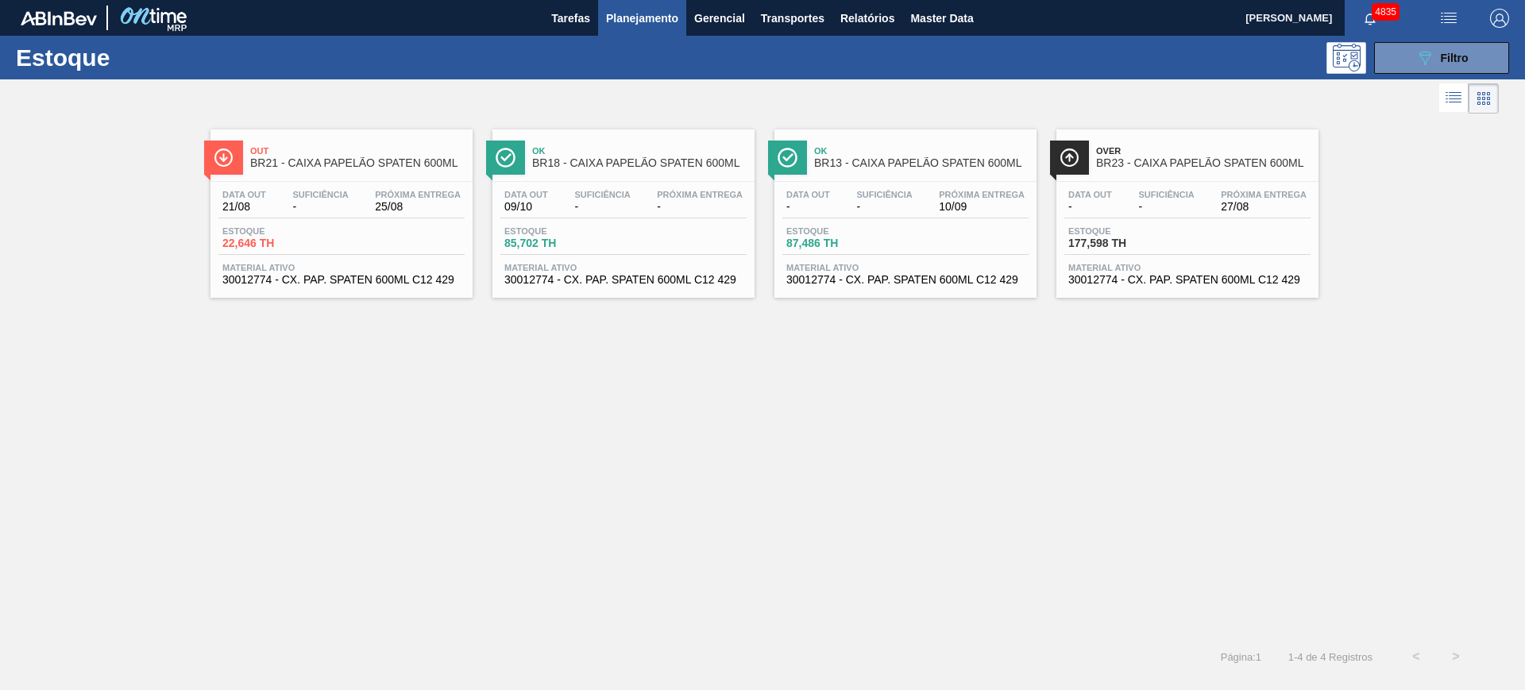
drag, startPoint x: 607, startPoint y: 232, endPoint x: 907, endPoint y: 344, distance: 320.4
click at [940, 377] on div "Out BR21 - CAIXA PAPELÃO SPATEN 600ML Data out 21/08 Suficiência - Próxima Entr…" at bounding box center [762, 377] width 1525 height 519
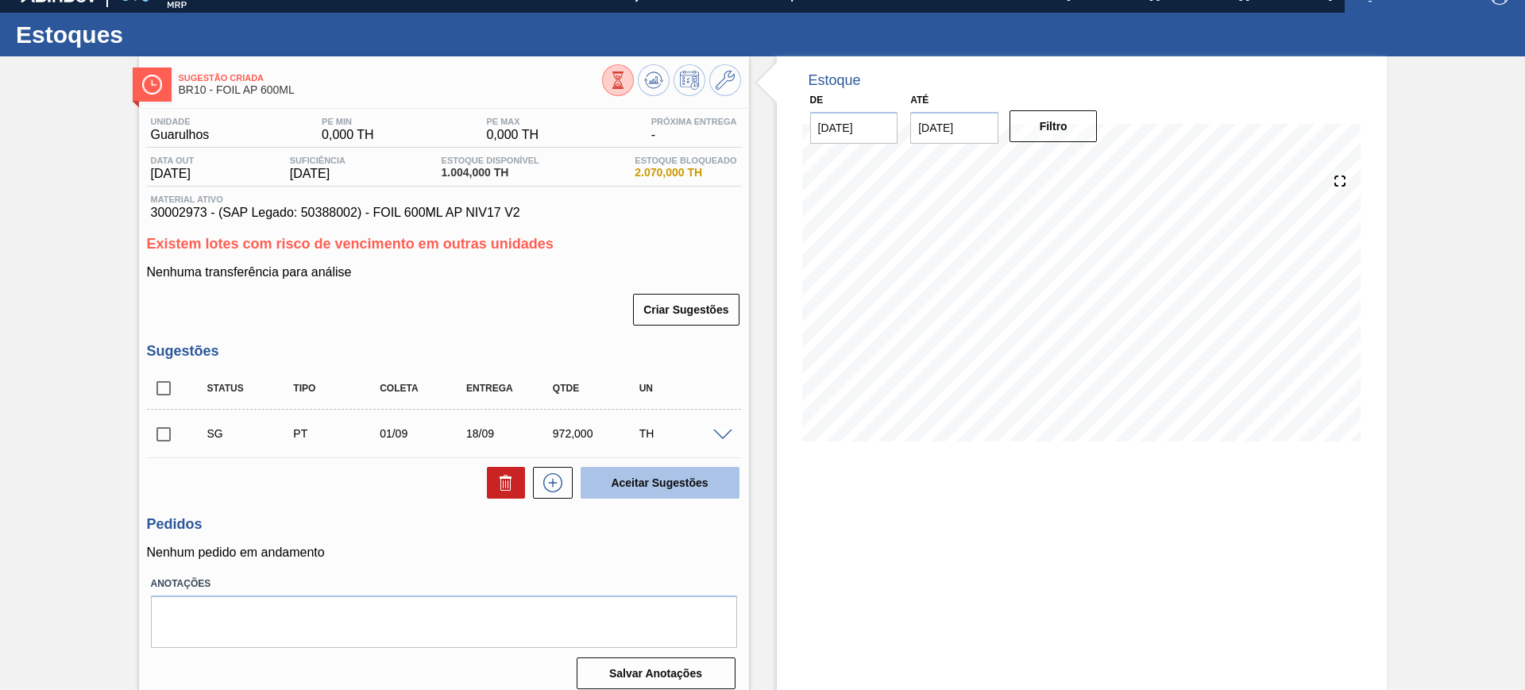
scroll to position [36, 0]
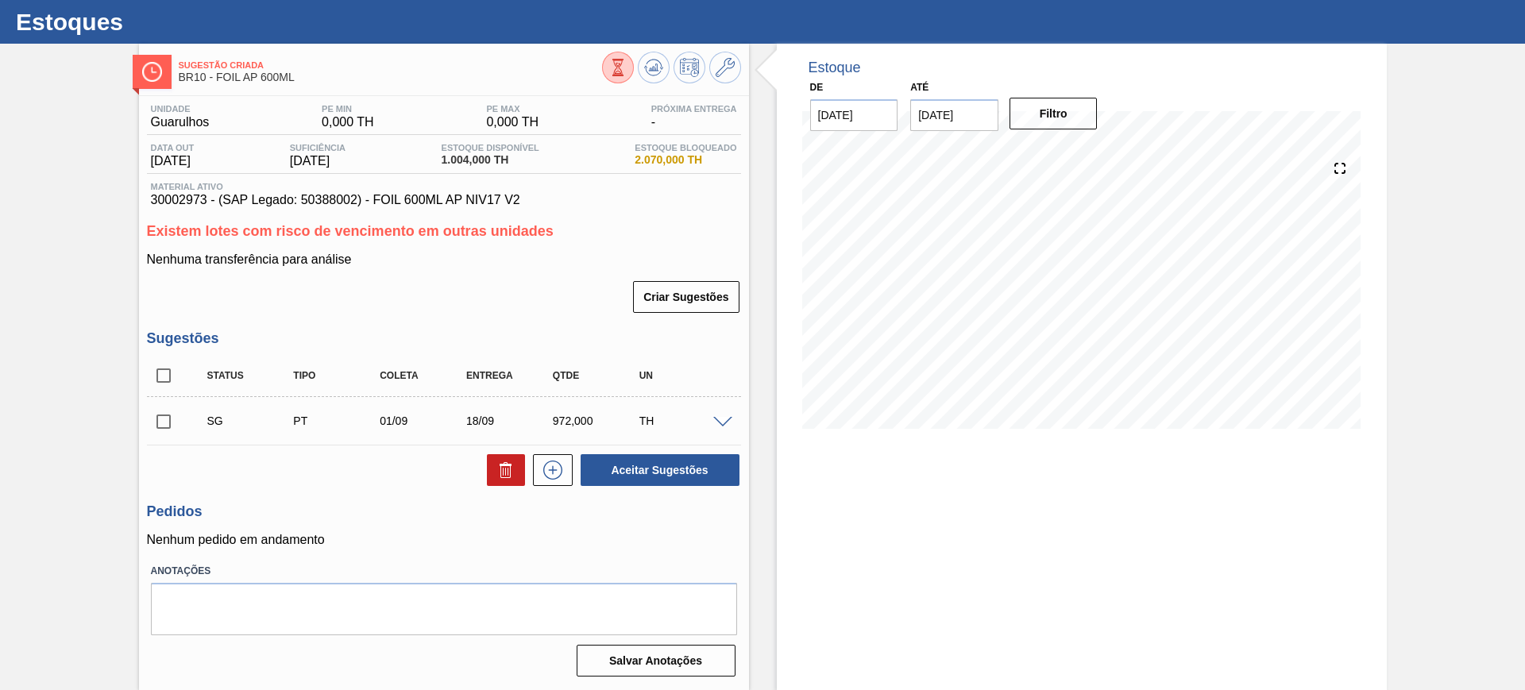
click at [716, 422] on span at bounding box center [722, 423] width 19 height 12
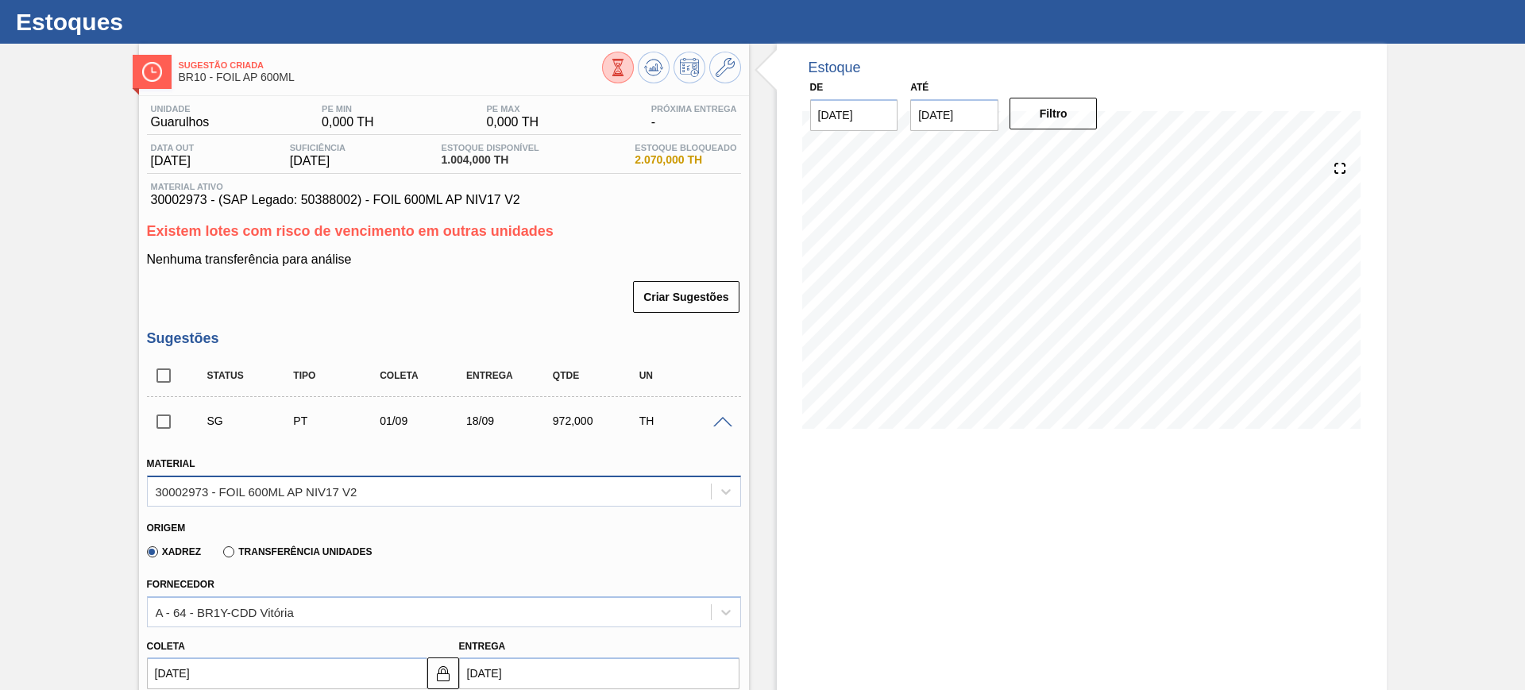
scroll to position [334, 0]
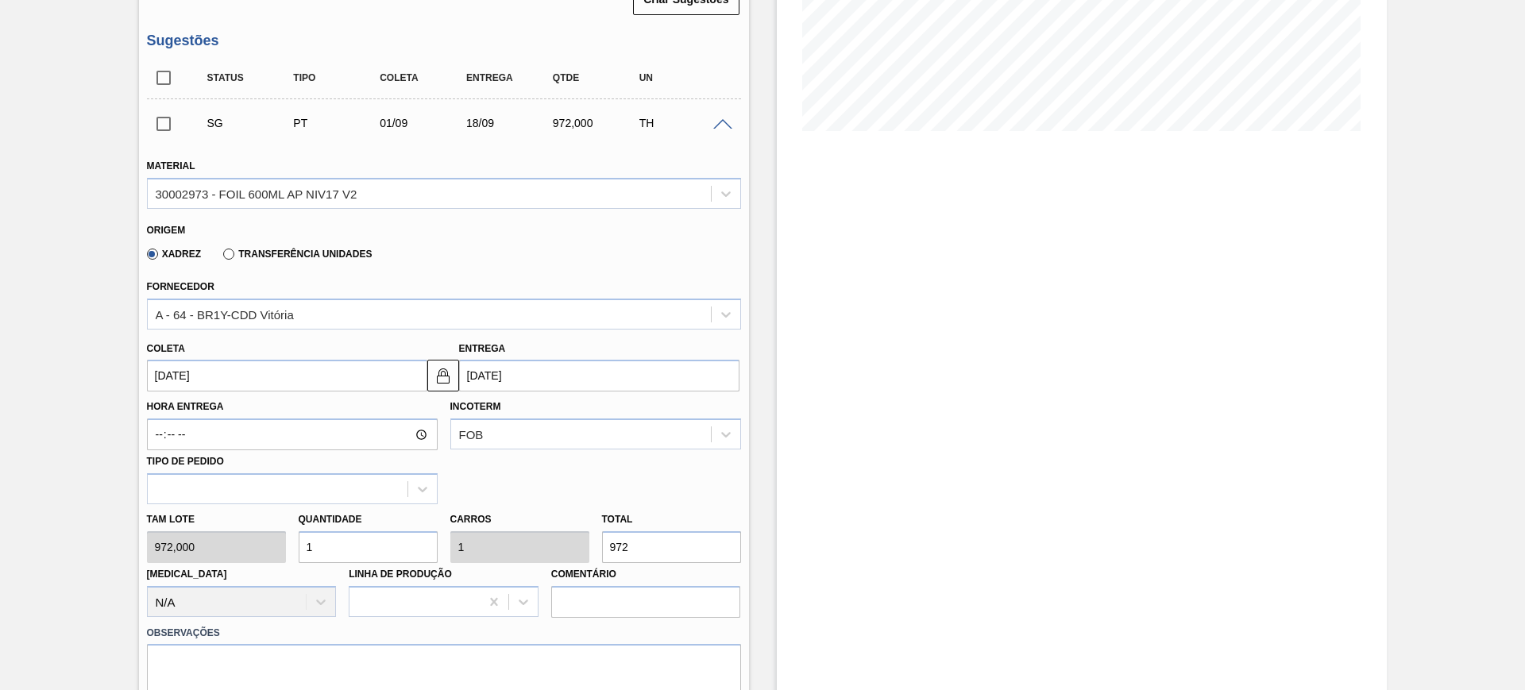
click at [490, 379] on input "18/09/2025" at bounding box center [599, 376] width 280 height 32
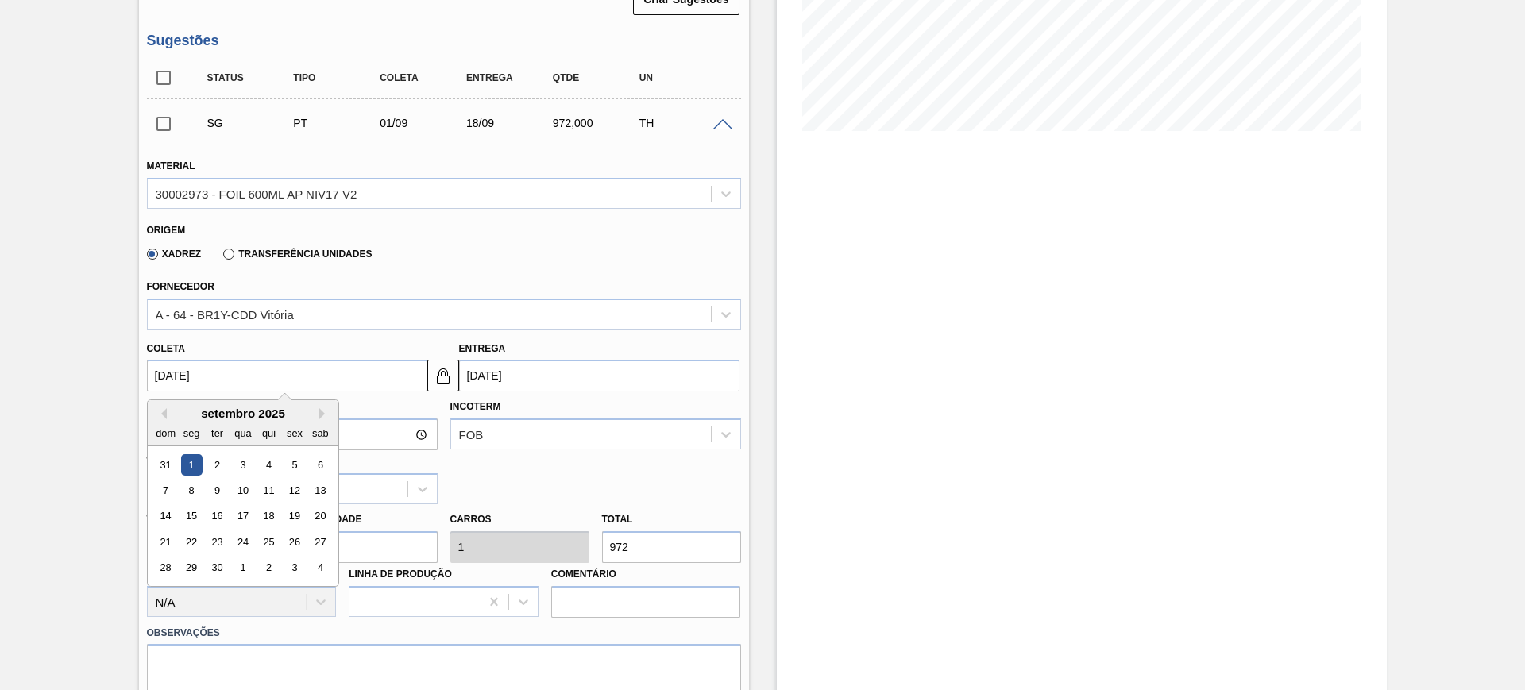
click at [297, 378] on input "[DATE]" at bounding box center [287, 376] width 280 height 32
click at [164, 411] on button "Previous Month" at bounding box center [161, 413] width 11 height 11
click at [190, 561] on div "25" at bounding box center [190, 568] width 21 height 21
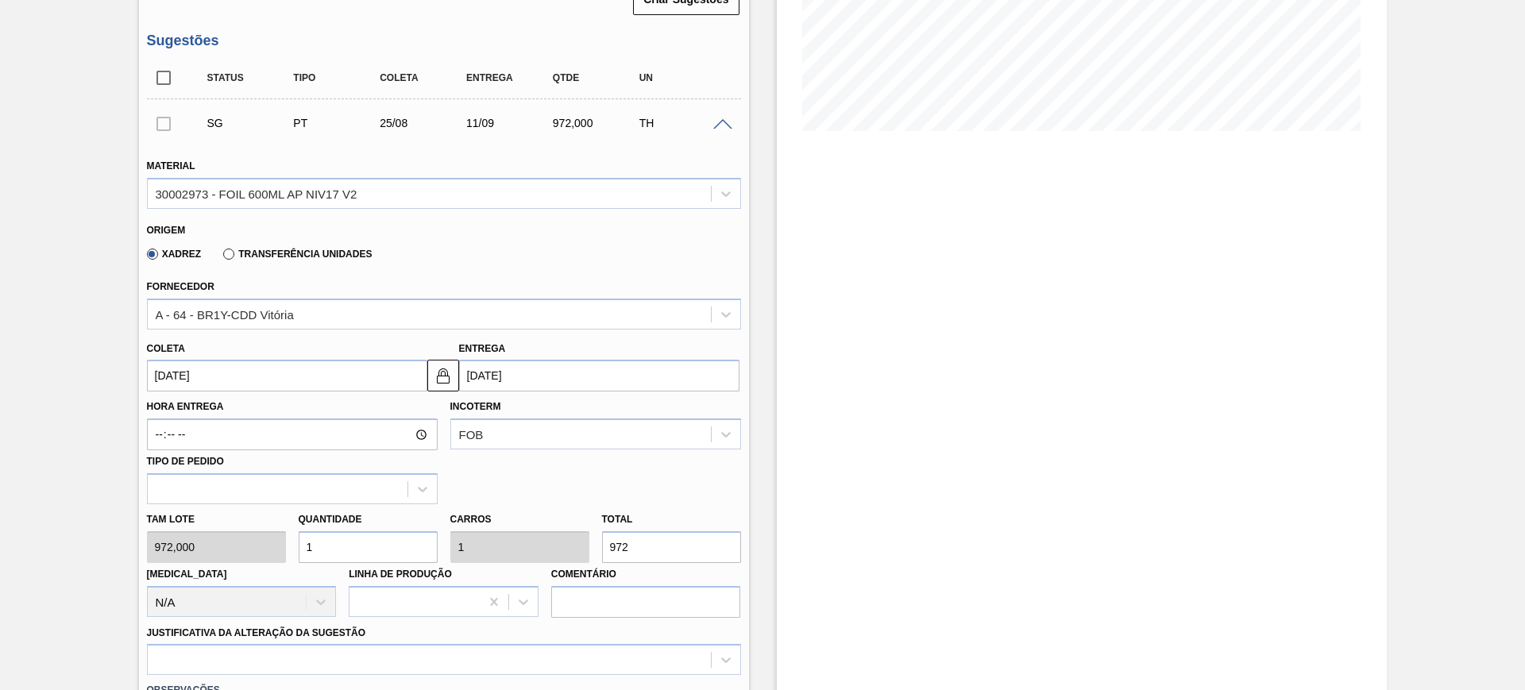
type input "[DATE]"
click at [377, 546] on input "1" at bounding box center [368, 547] width 139 height 32
type input "3"
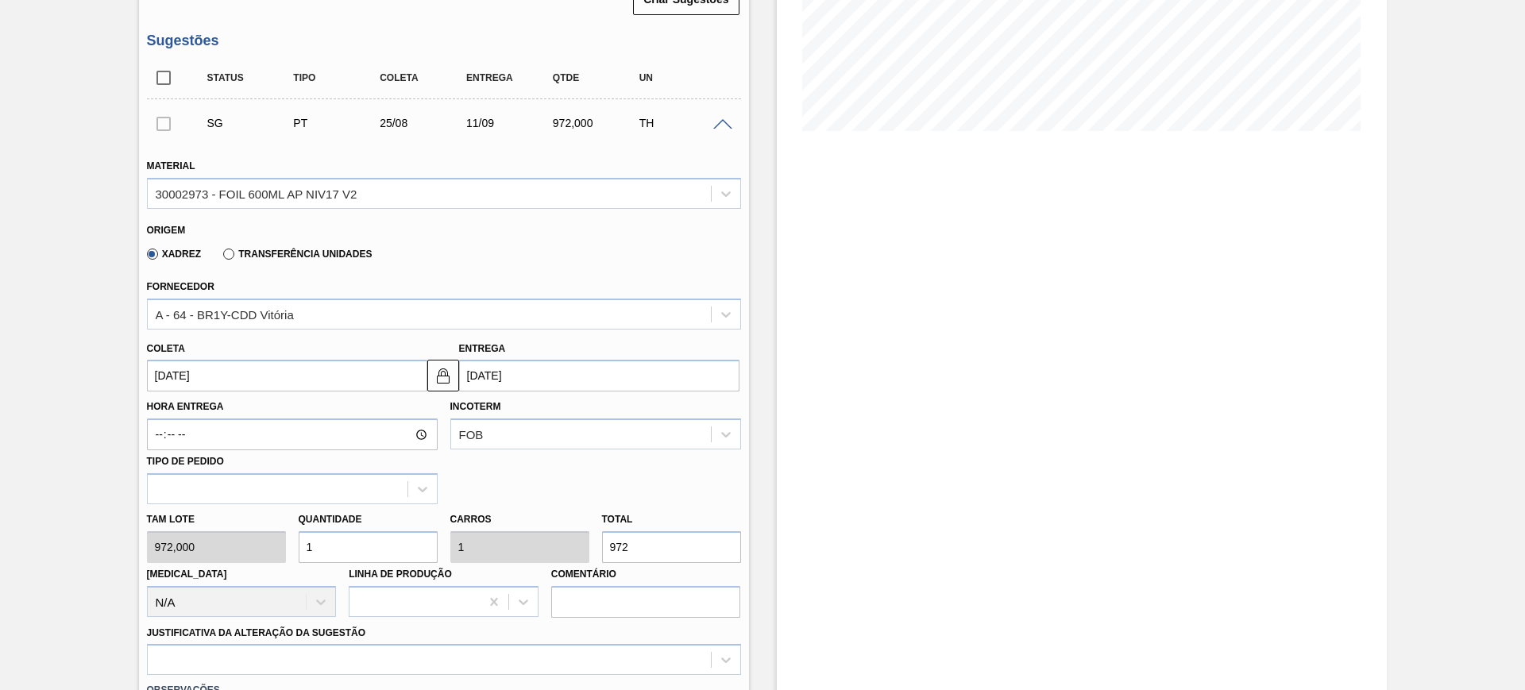
type input "3"
type input "2.916"
type input "0"
type input "2"
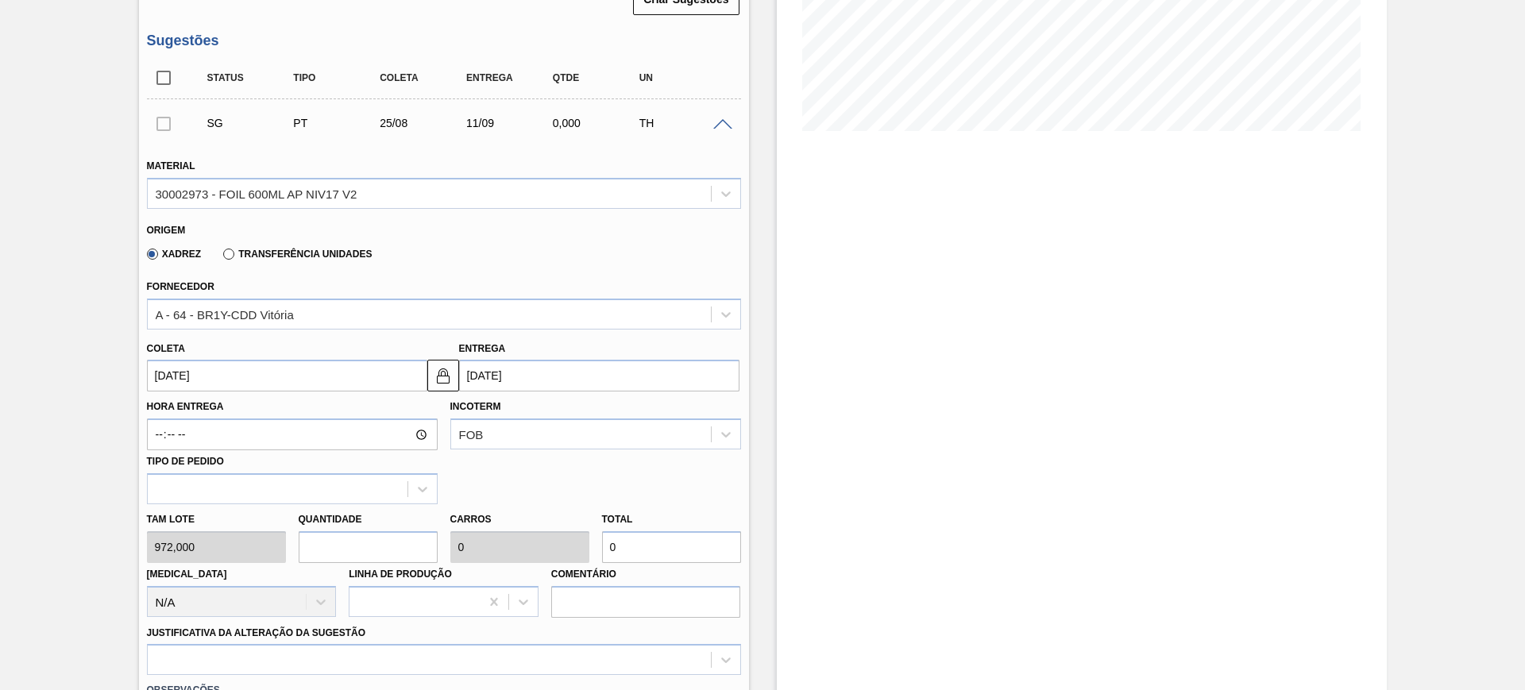
type input "2"
type input "1.944"
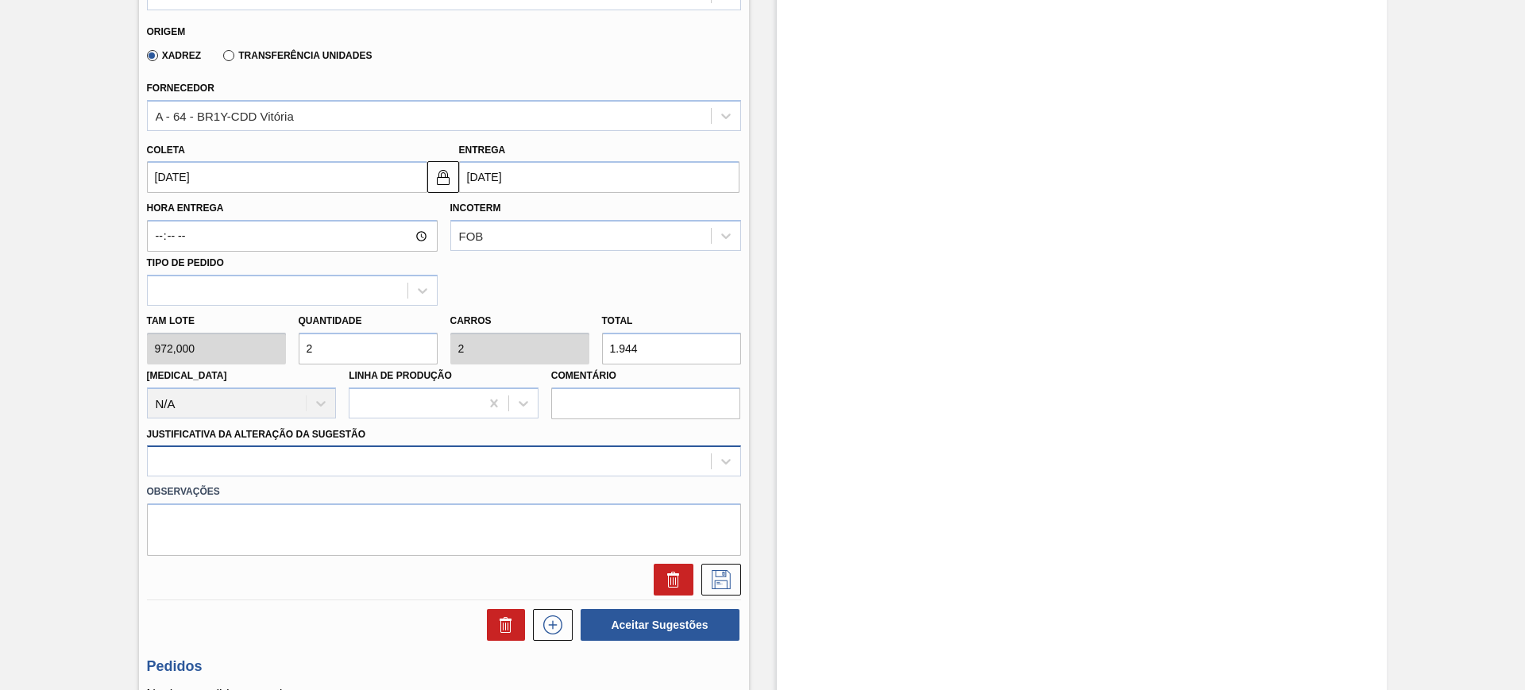
type input "2"
click at [338, 465] on div at bounding box center [444, 461] width 594 height 31
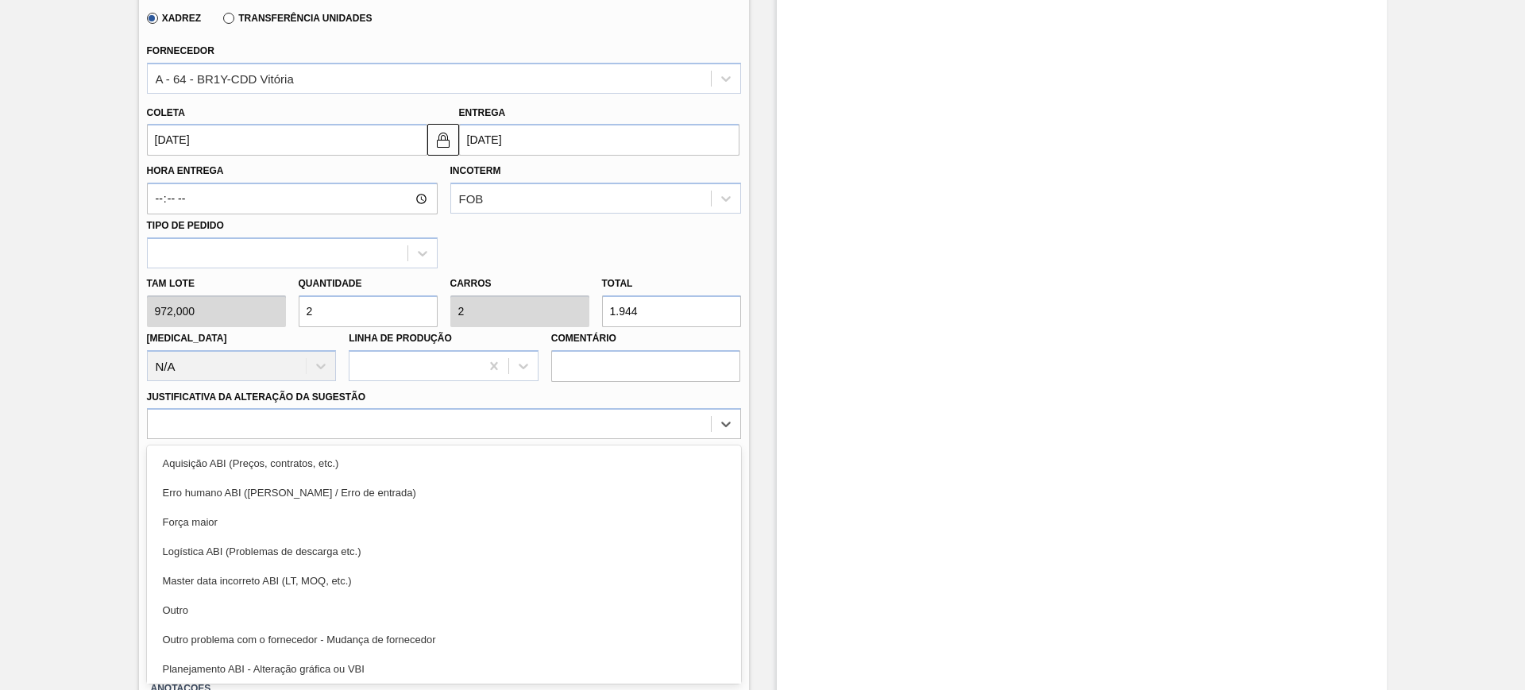
drag, startPoint x: 353, startPoint y: 654, endPoint x: 577, endPoint y: 612, distance: 227.0
click at [354, 654] on div "Planejamento ABI - Alteração gráfica ou VBI" at bounding box center [444, 668] width 594 height 29
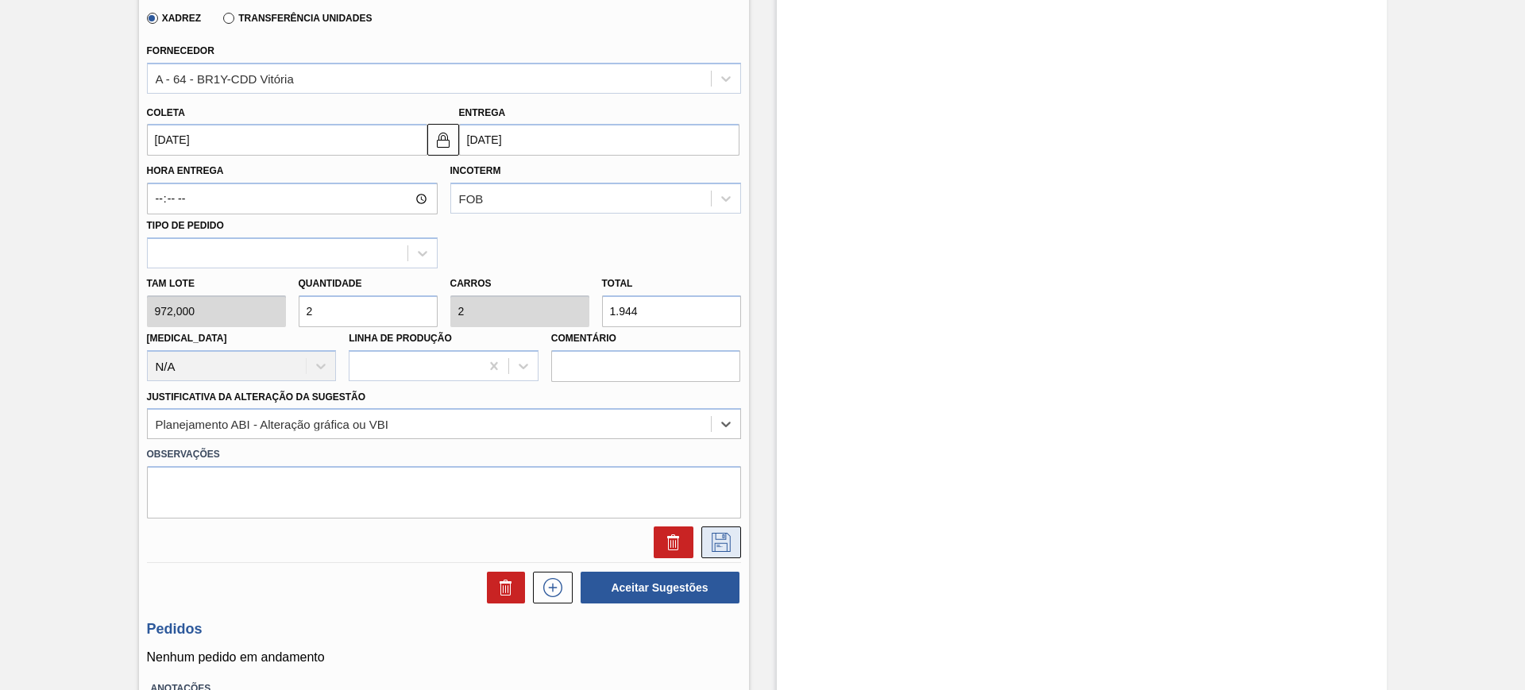
click at [718, 541] on icon at bounding box center [721, 542] width 25 height 19
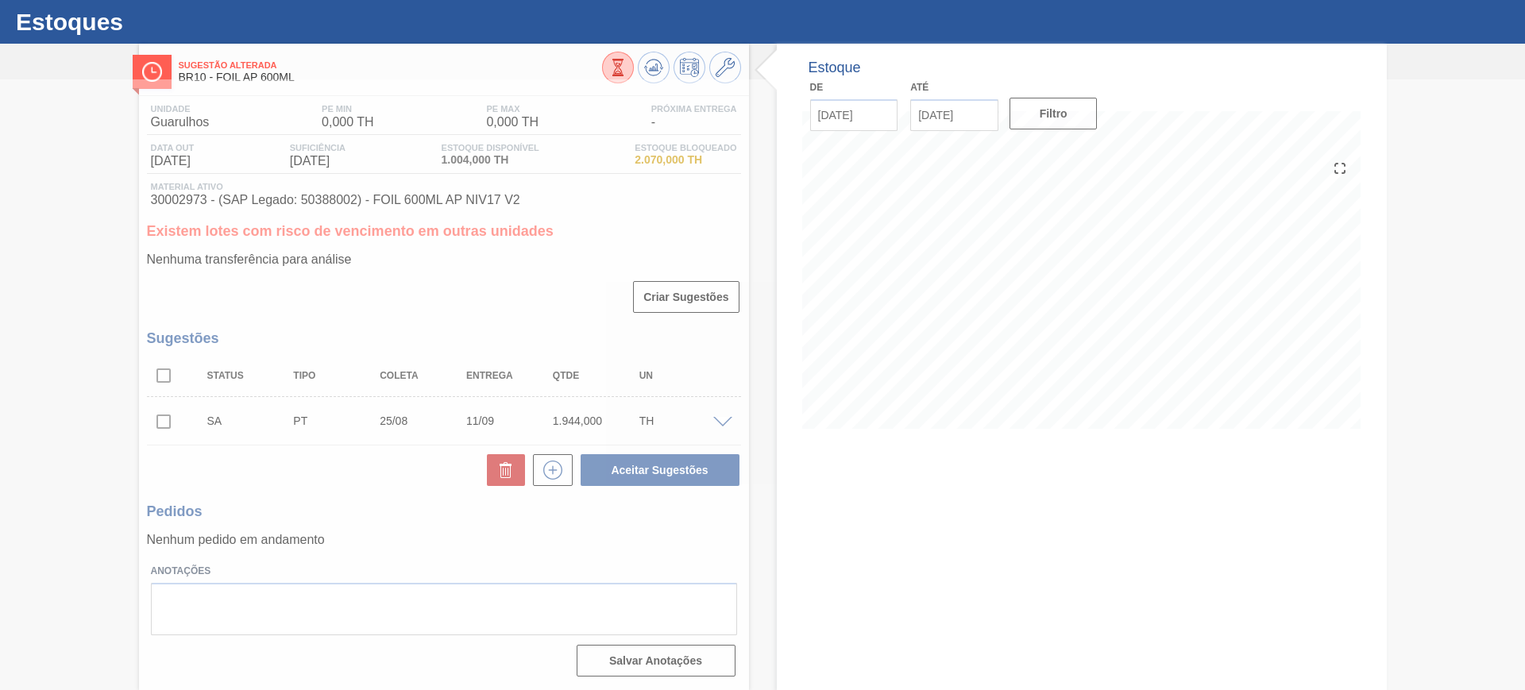
scroll to position [36, 0]
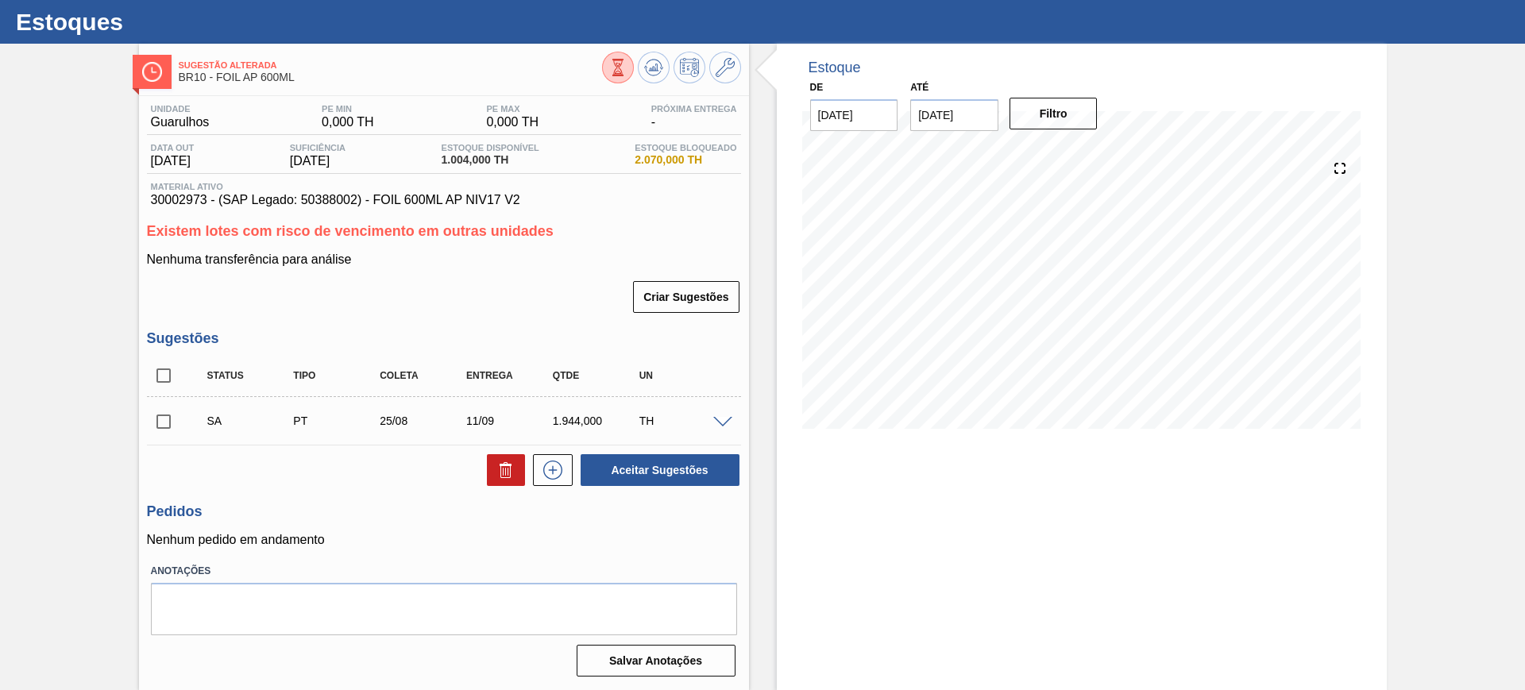
click at [730, 420] on span at bounding box center [722, 423] width 19 height 12
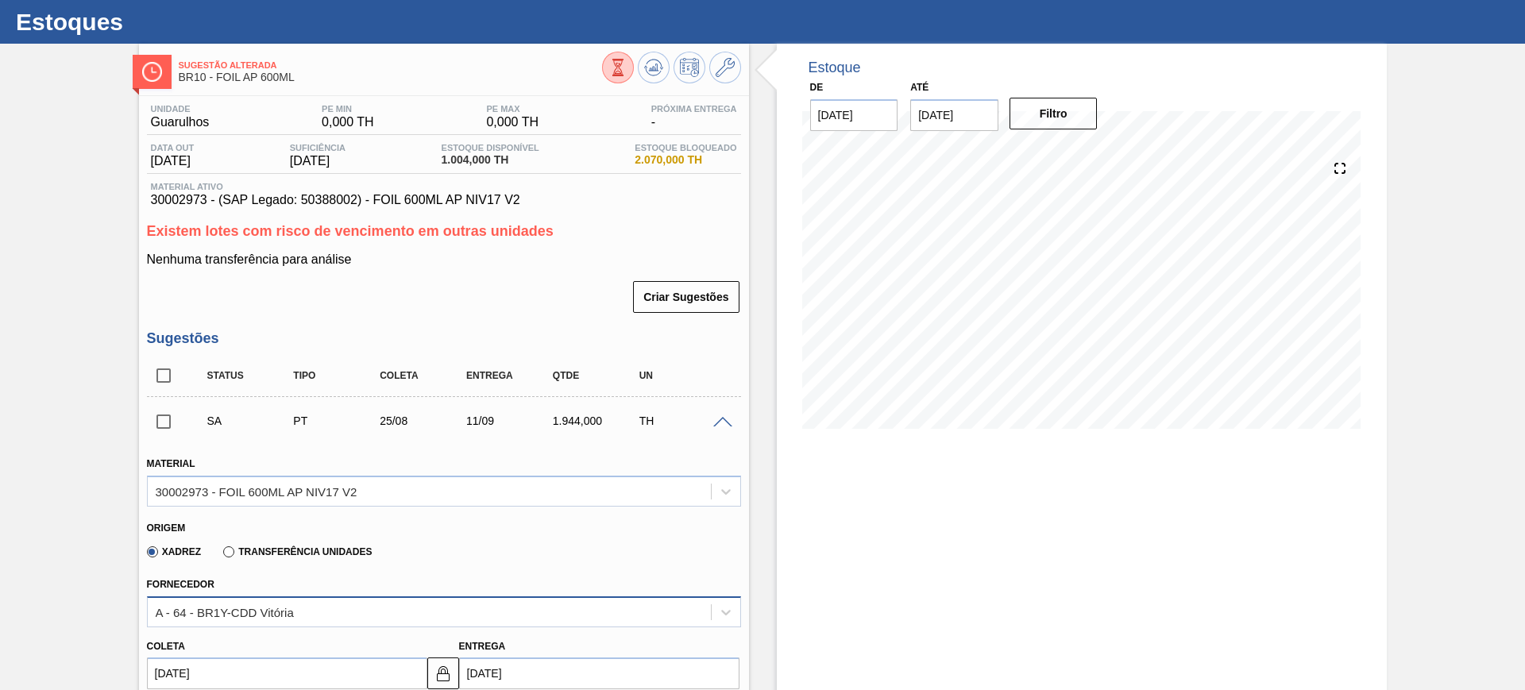
scroll to position [135, 0]
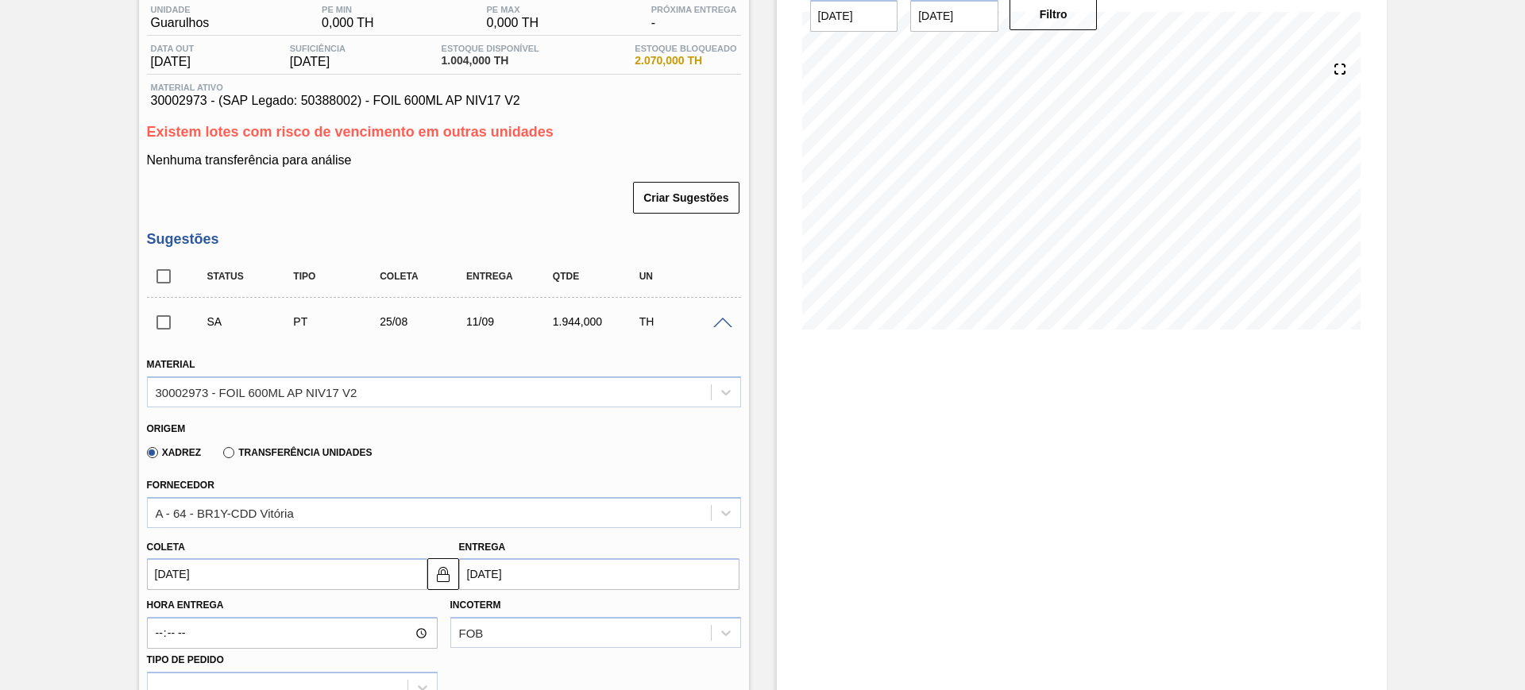
click at [278, 580] on input "[DATE]" at bounding box center [287, 574] width 280 height 32
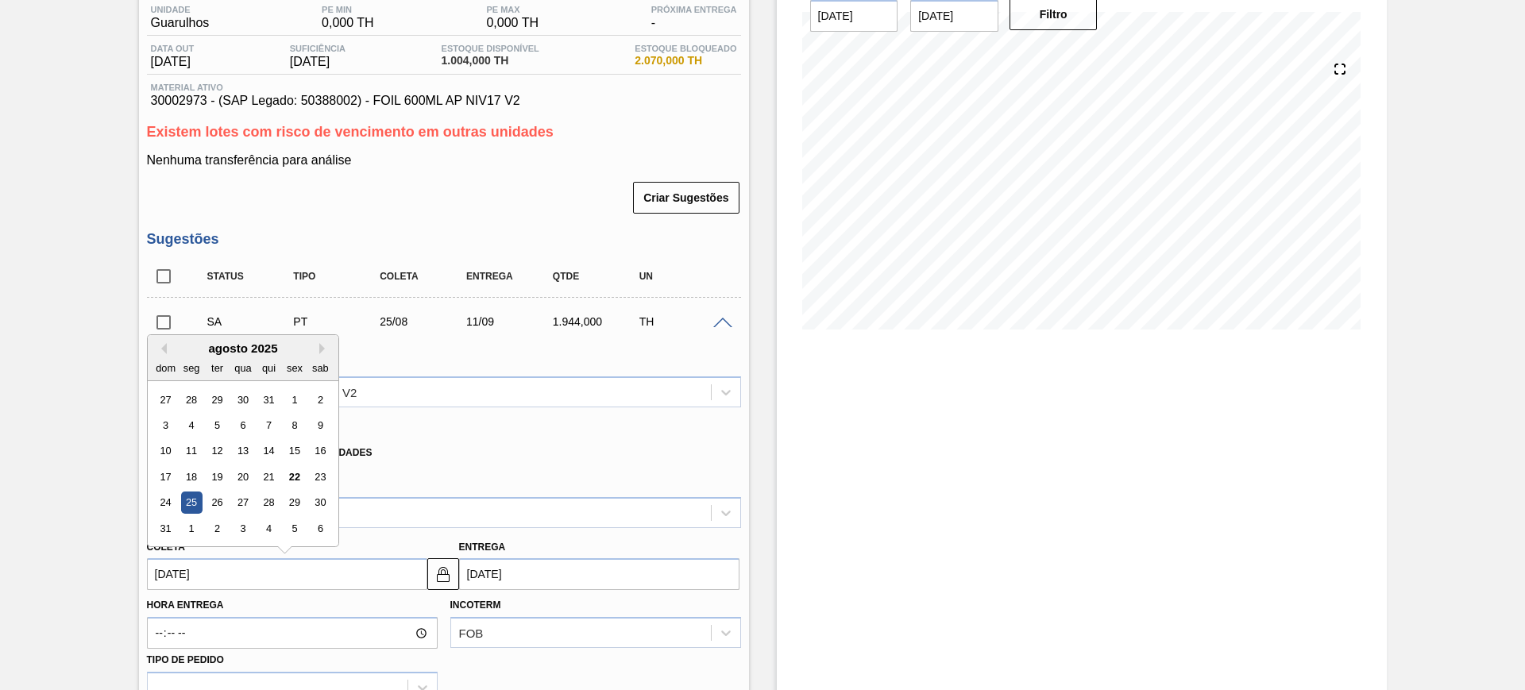
click at [196, 503] on div "25" at bounding box center [190, 502] width 21 height 21
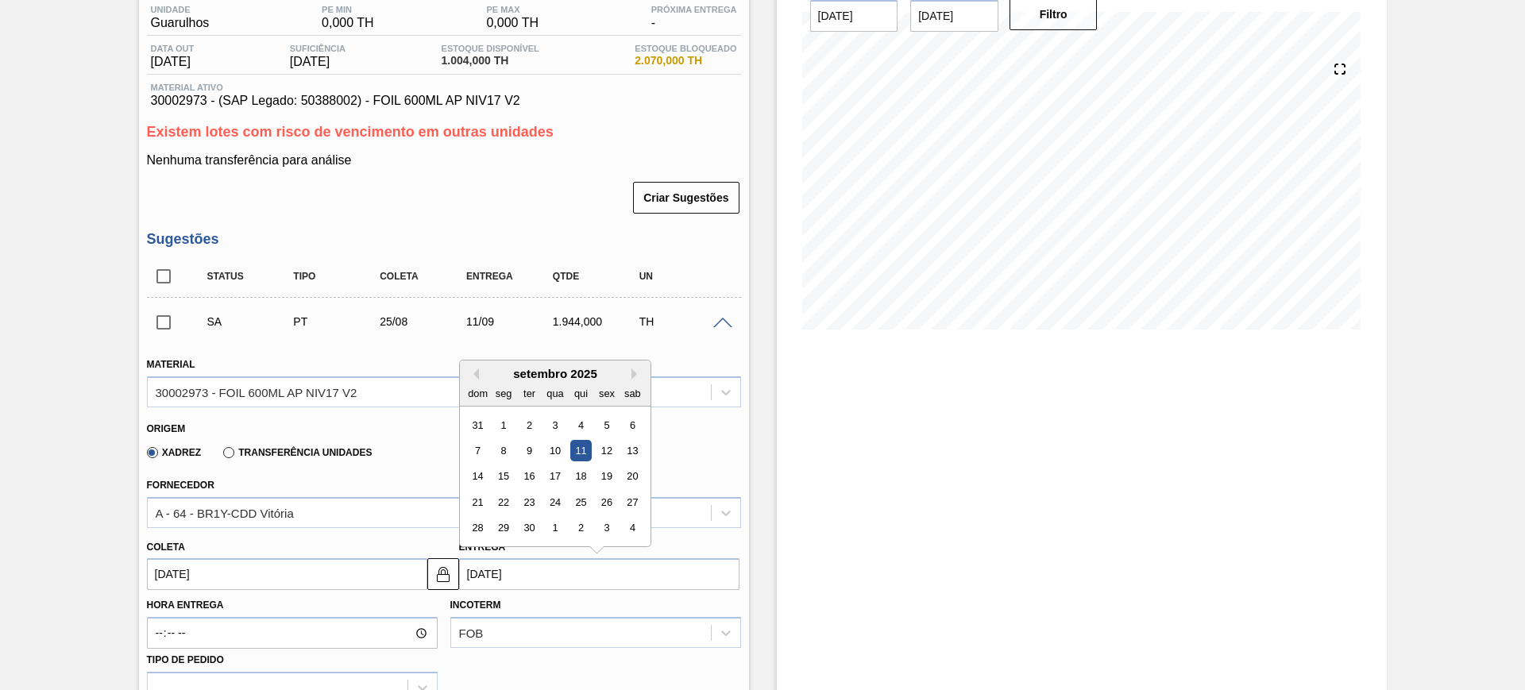
click at [496, 581] on input "[DATE]" at bounding box center [599, 574] width 280 height 32
click at [443, 581] on img at bounding box center [443, 574] width 19 height 19
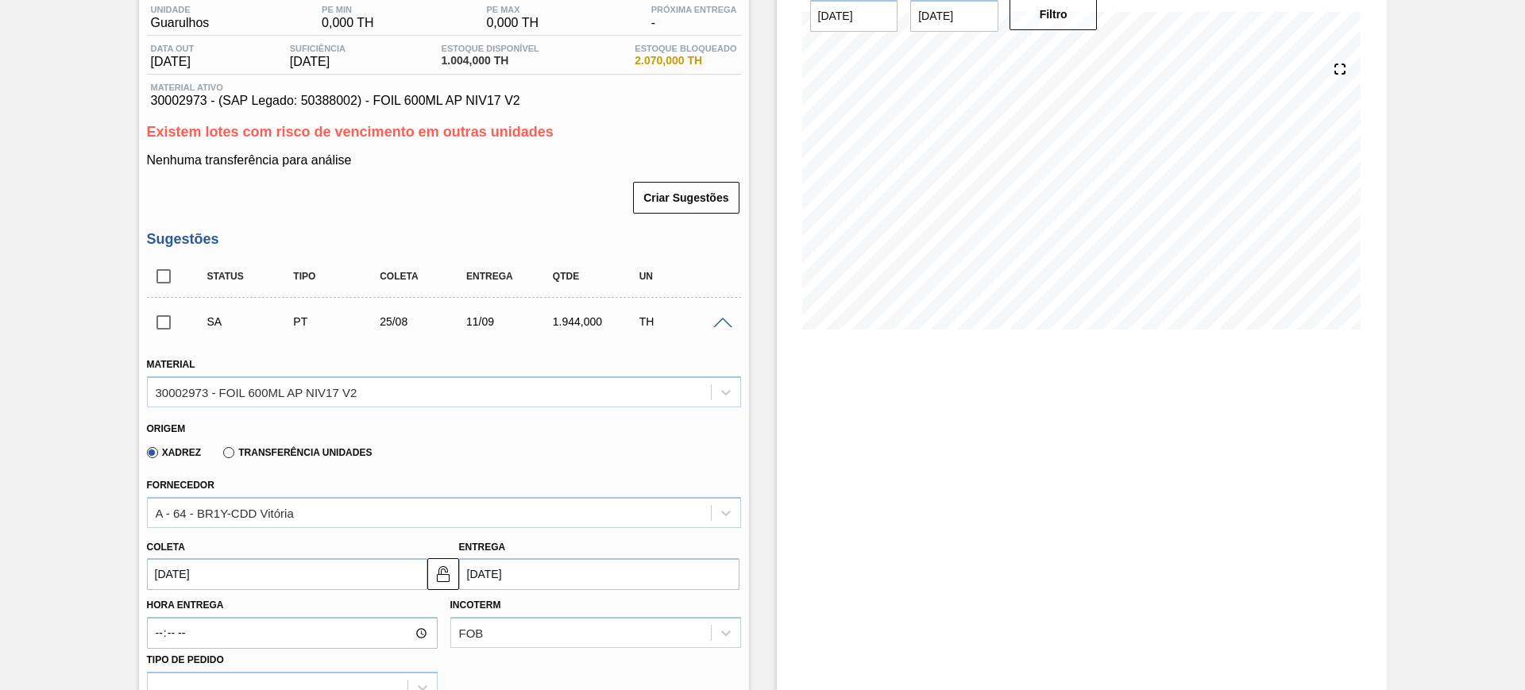
click at [523, 576] on input "[DATE]" at bounding box center [599, 574] width 280 height 32
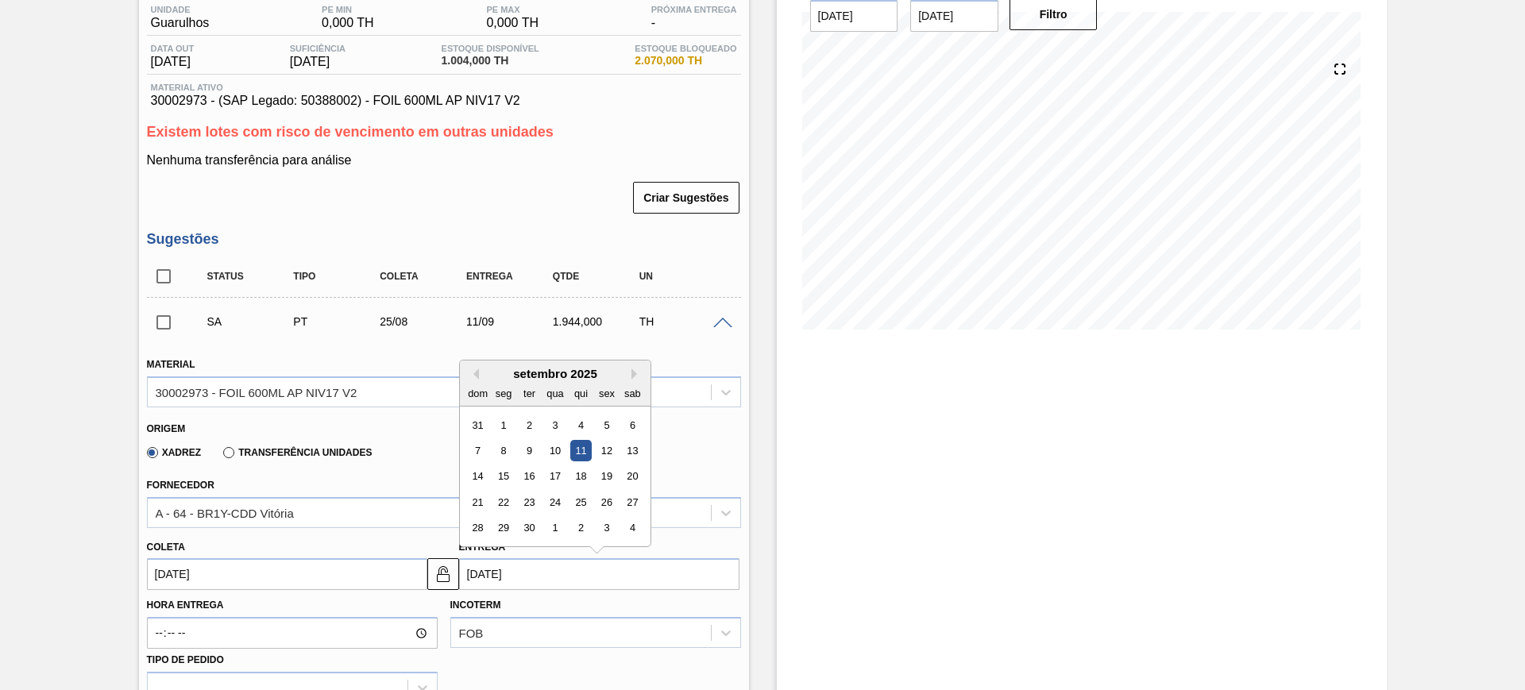
drag, startPoint x: 548, startPoint y: 427, endPoint x: 543, endPoint y: 439, distance: 12.8
click at [547, 427] on div "3" at bounding box center [554, 425] width 21 height 21
type input "[DATE]"
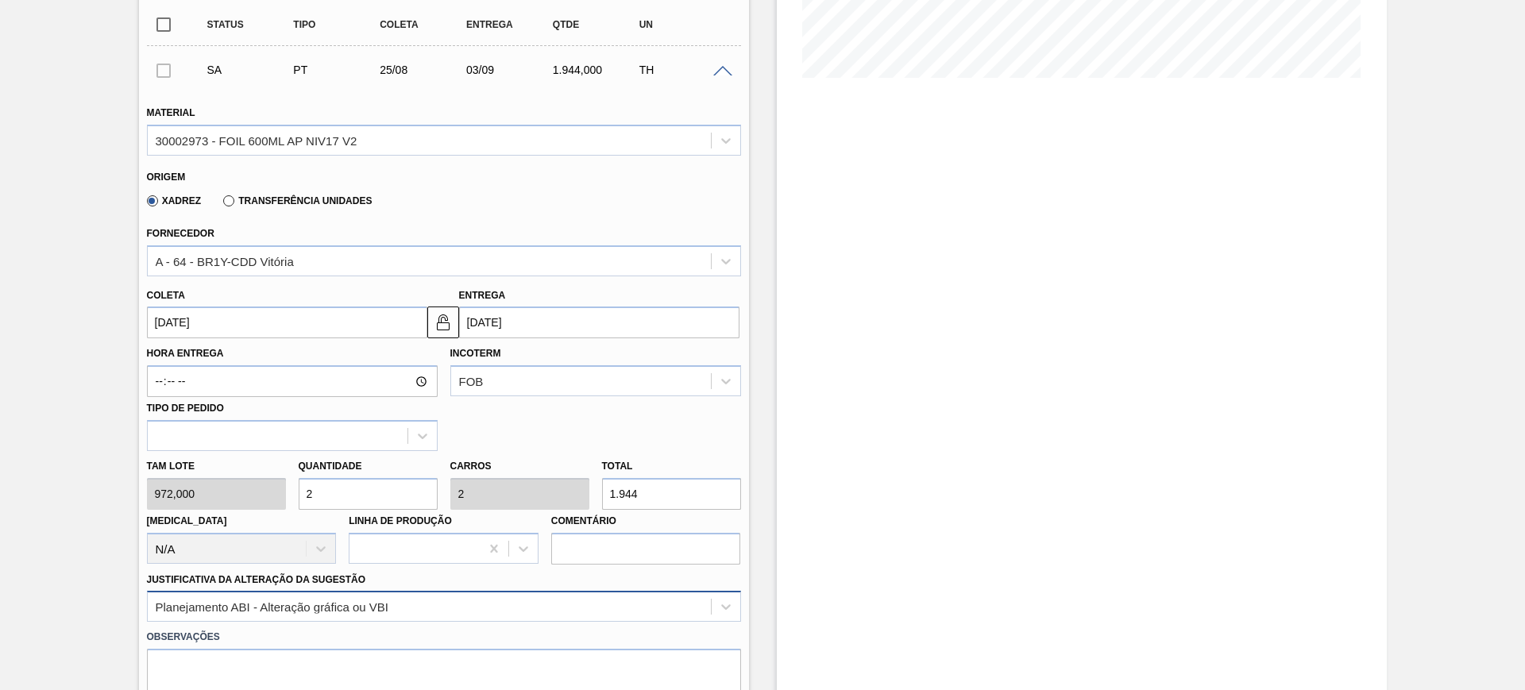
scroll to position [433, 0]
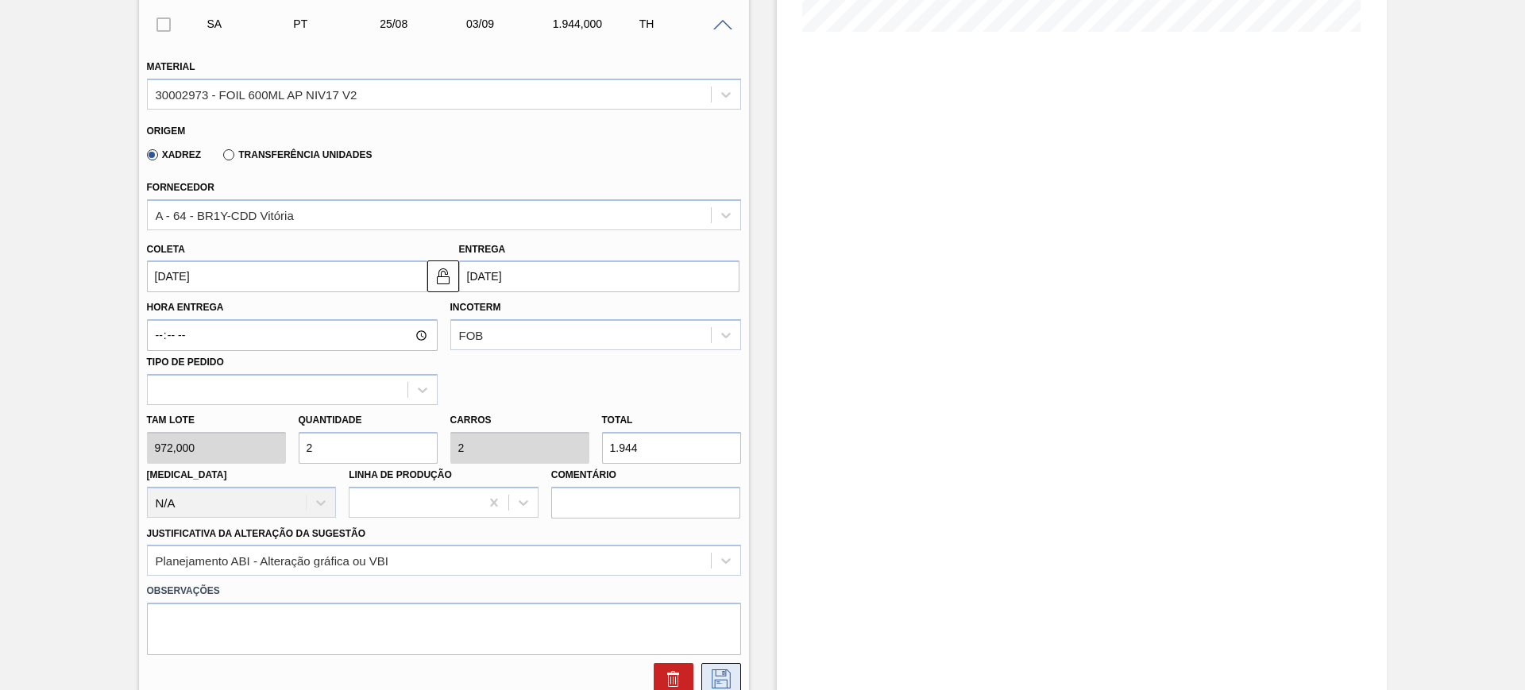
click at [714, 671] on icon at bounding box center [721, 679] width 19 height 19
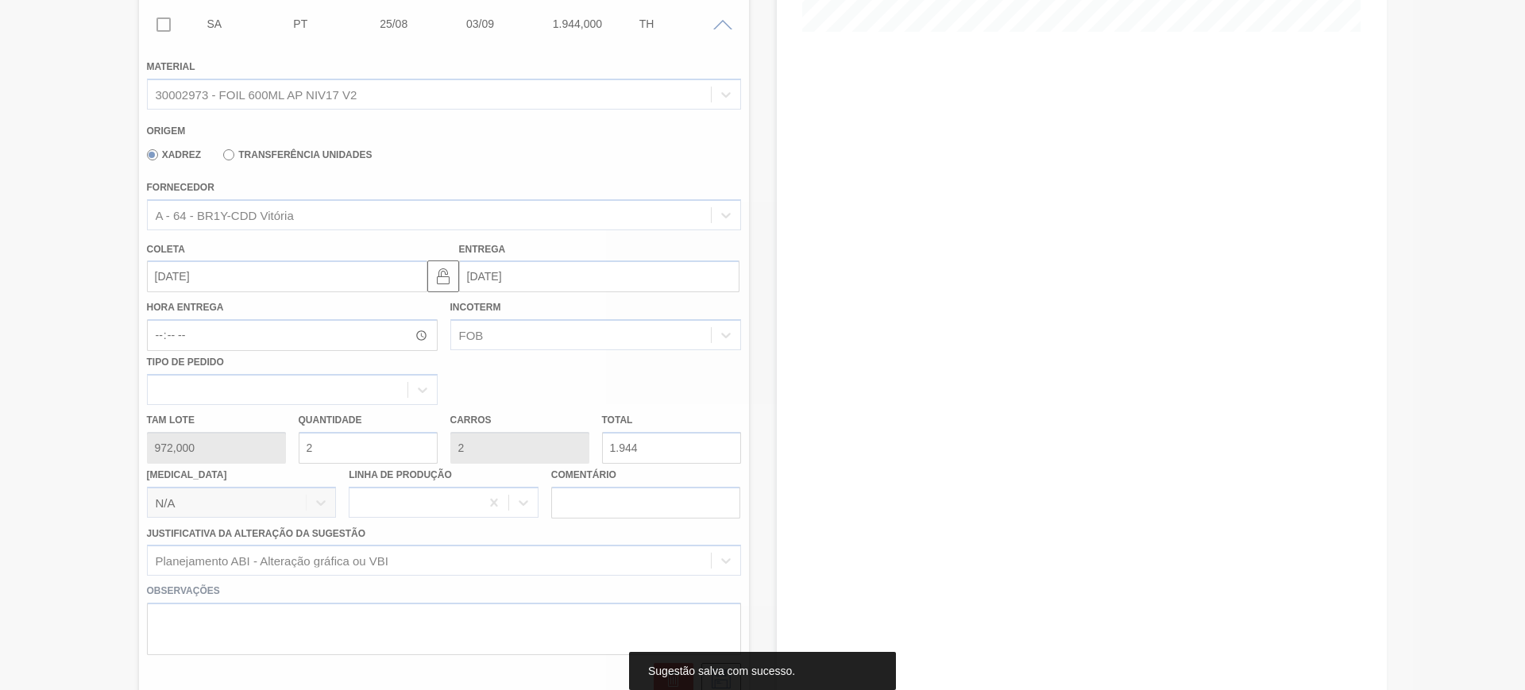
scroll to position [36, 0]
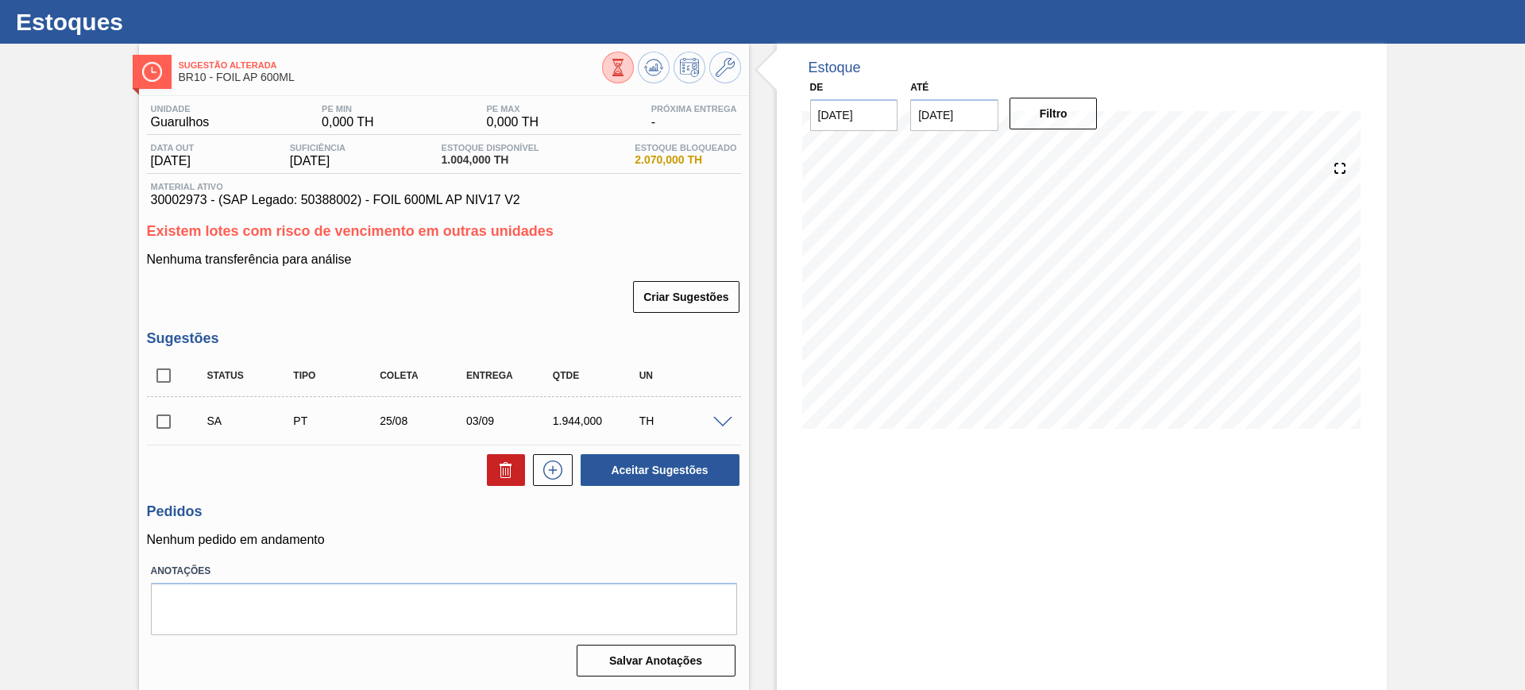
drag, startPoint x: 160, startPoint y: 383, endPoint x: 176, endPoint y: 384, distance: 16.7
click at [160, 382] on input "checkbox" at bounding box center [163, 375] width 33 height 33
checkbox input "true"
click at [639, 487] on div "Aceitar Sugestões" at bounding box center [657, 470] width 168 height 35
click at [627, 476] on button "Aceitar Sugestões" at bounding box center [660, 470] width 159 height 32
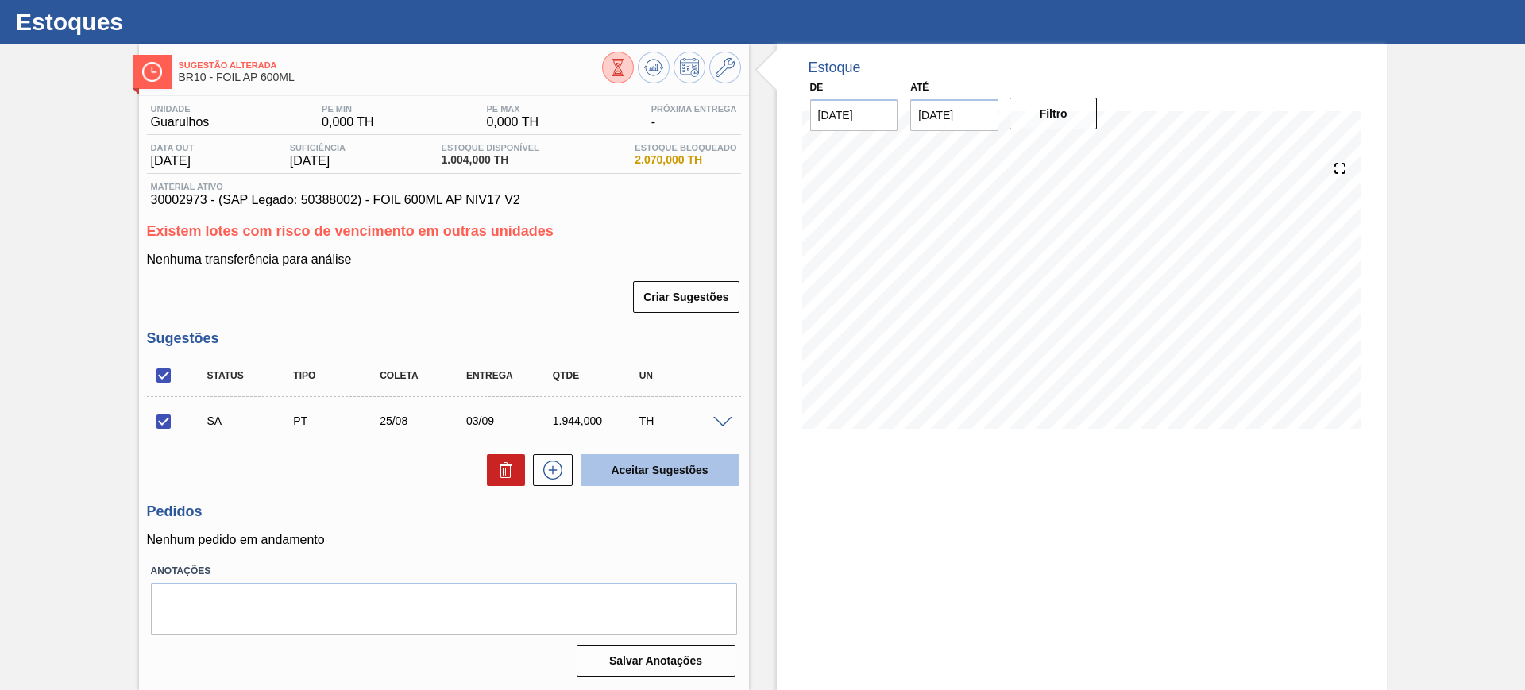
checkbox input "false"
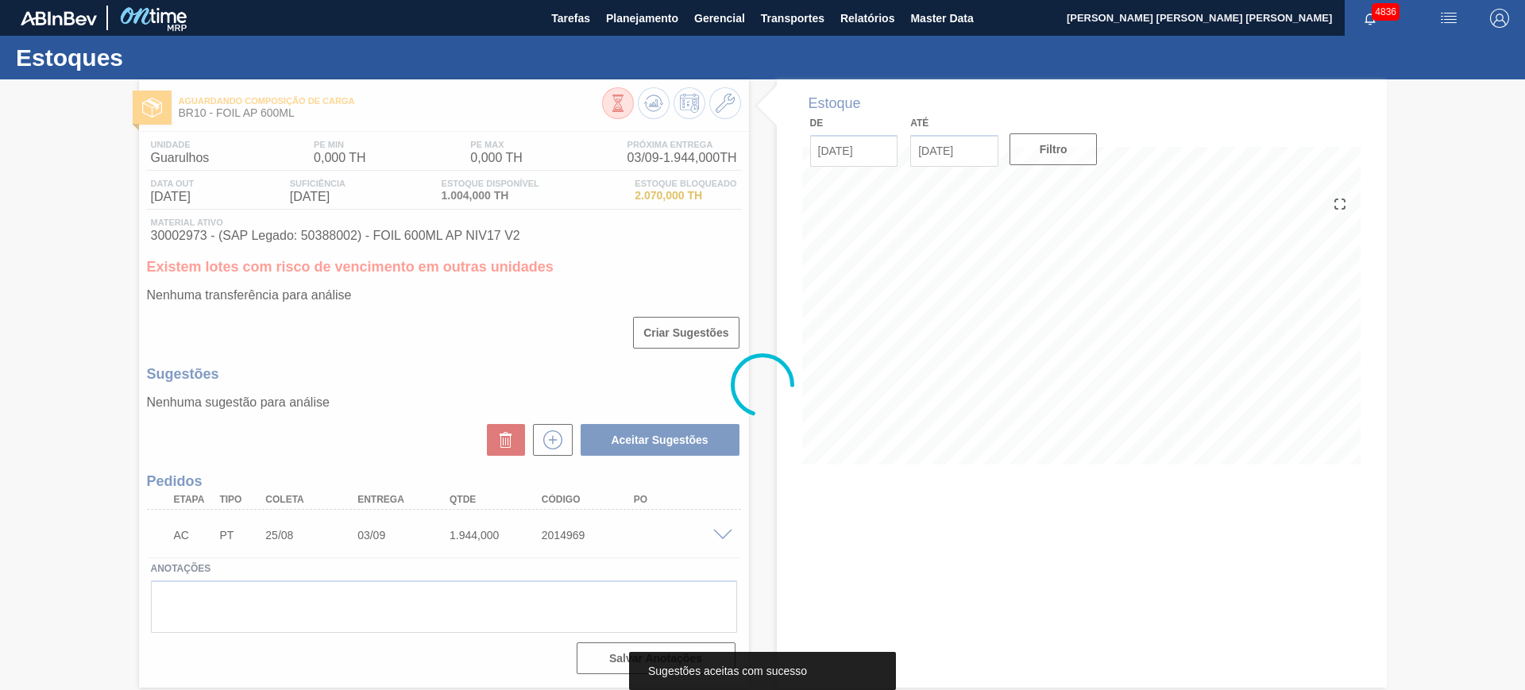
scroll to position [0, 0]
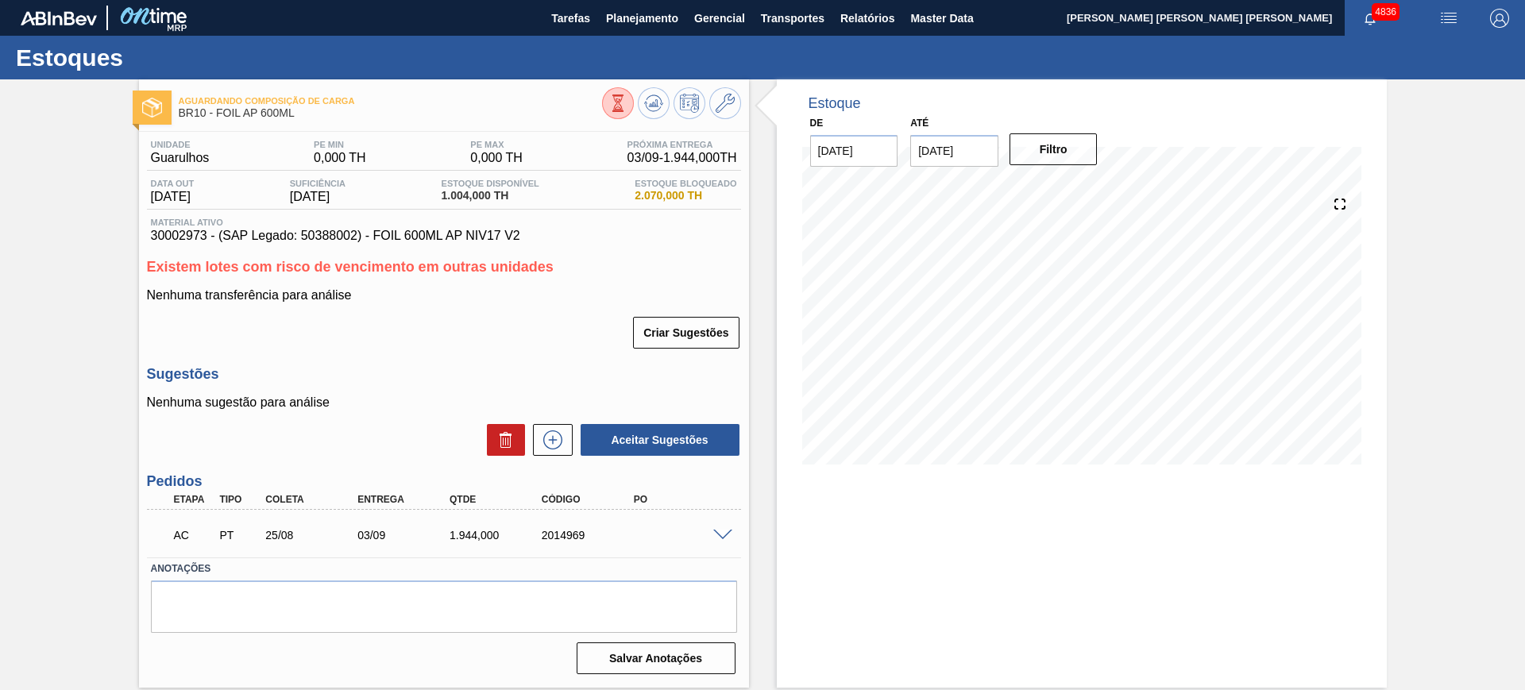
click at [729, 535] on span at bounding box center [722, 536] width 19 height 12
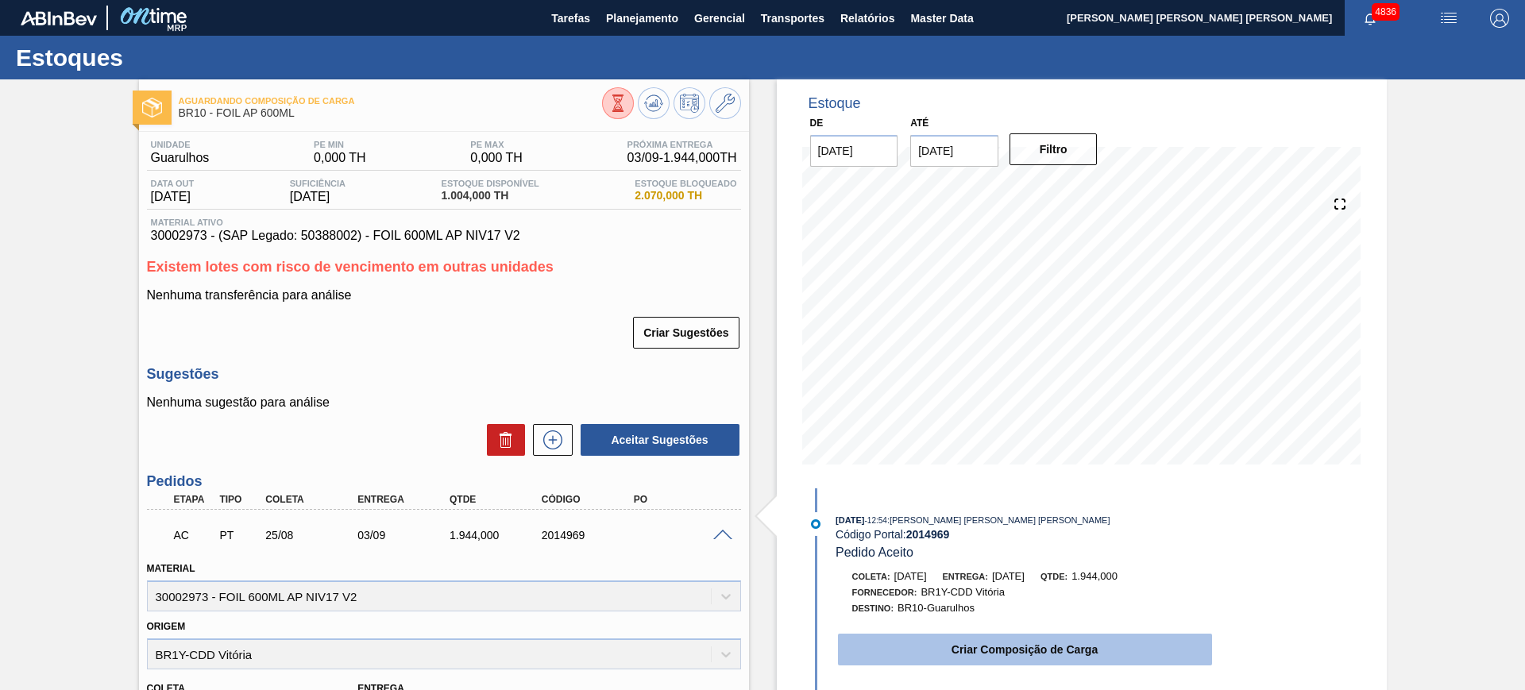
click at [953, 648] on button "Criar Composição de Carga" at bounding box center [1025, 650] width 374 height 32
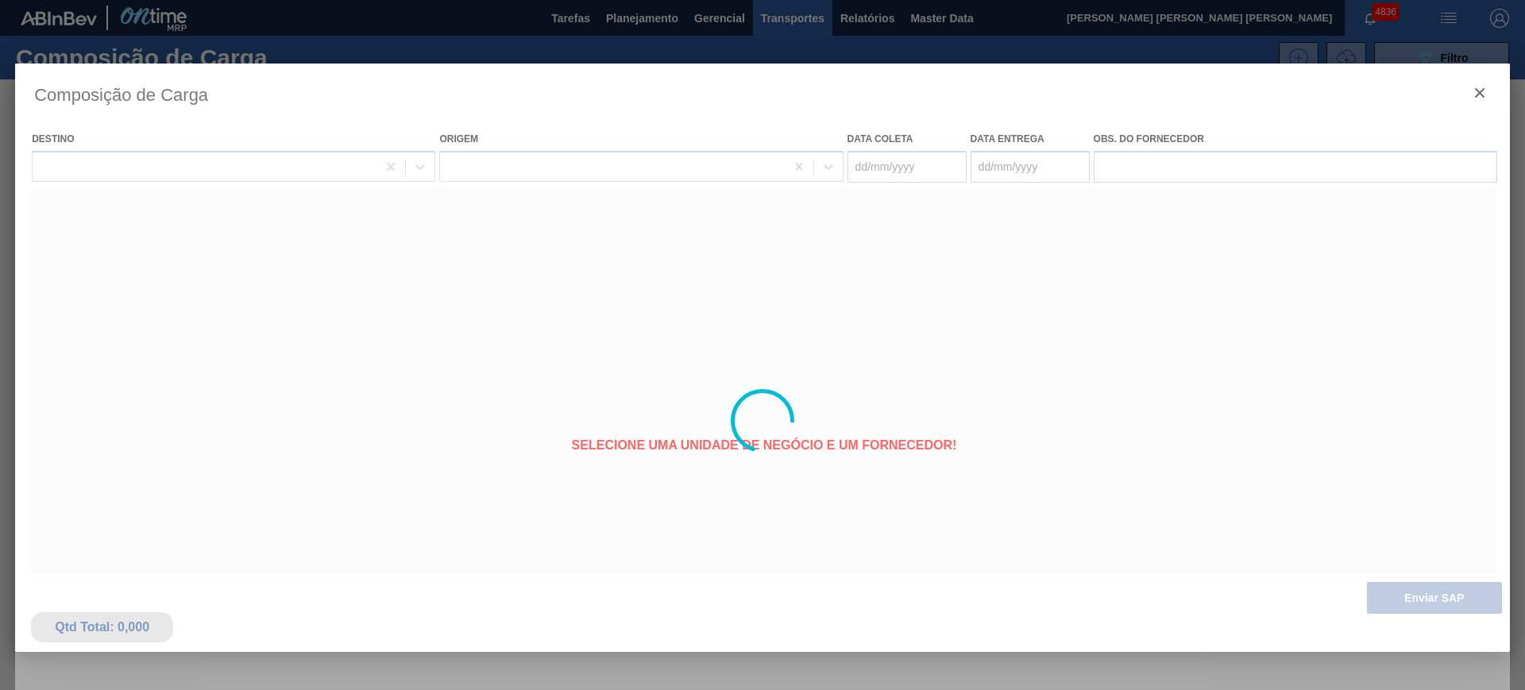
type coleta "25/08/2025"
type entrega "03/09/2025"
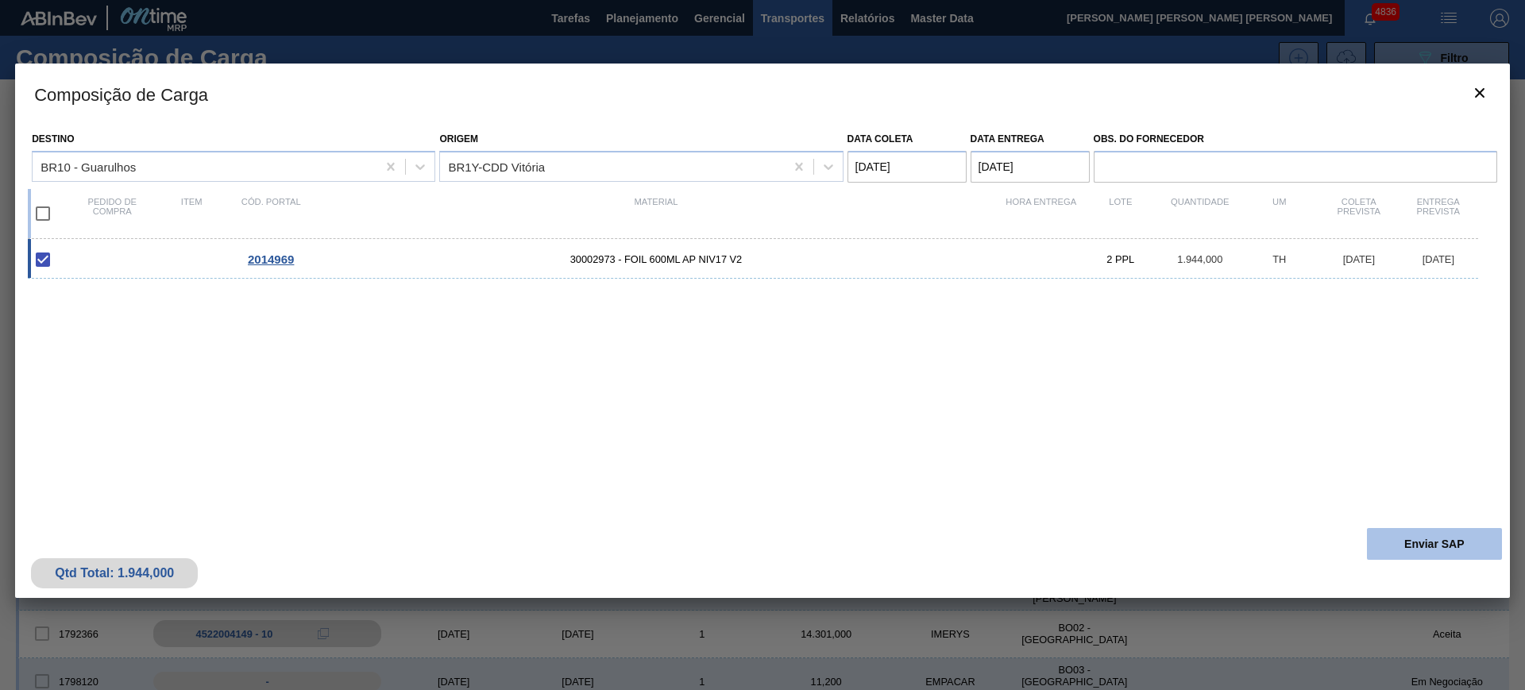
click at [1423, 542] on button "Enviar SAP" at bounding box center [1434, 544] width 135 height 32
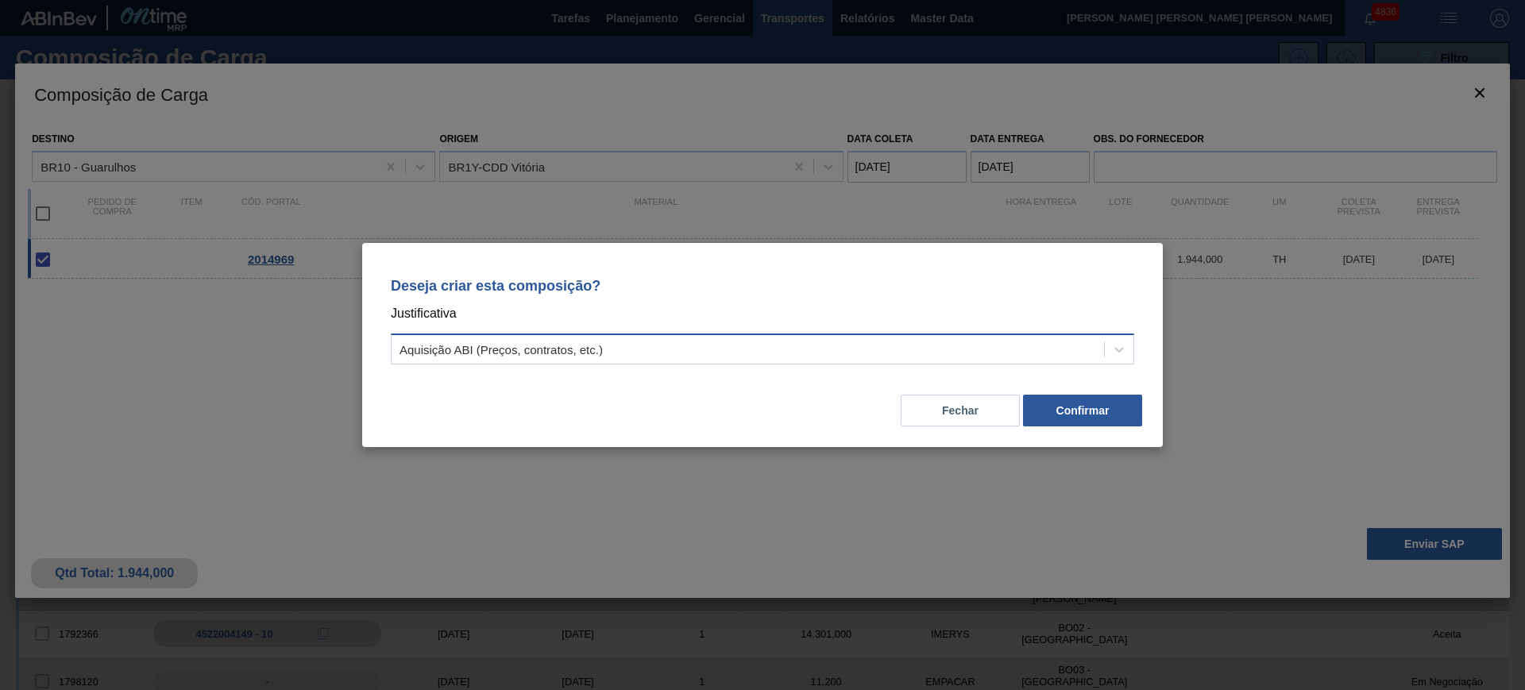
click at [895, 338] on div "Aquisição ABI (Preços, contratos, etc.)" at bounding box center [748, 349] width 712 height 23
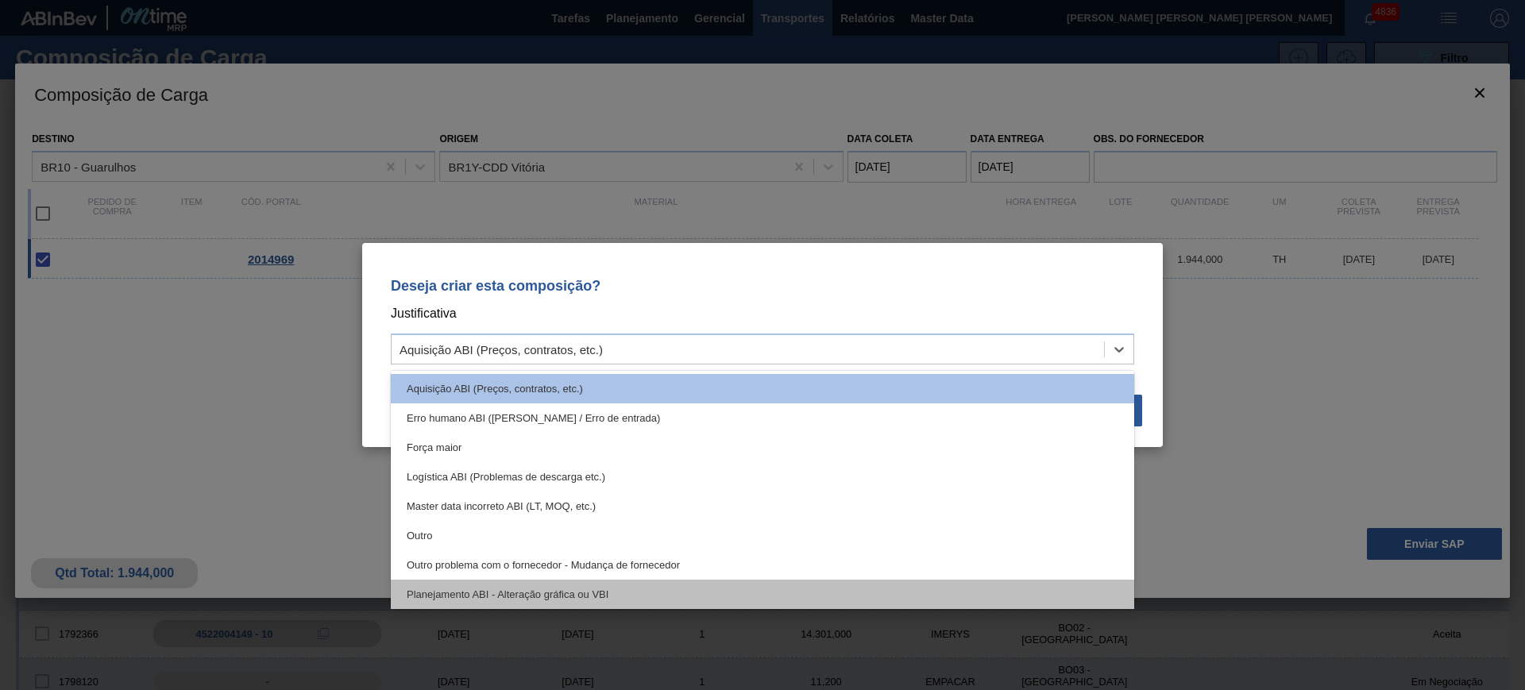
click at [843, 593] on div "Planejamento ABI - Alteração gráfica ou VBI" at bounding box center [762, 594] width 743 height 29
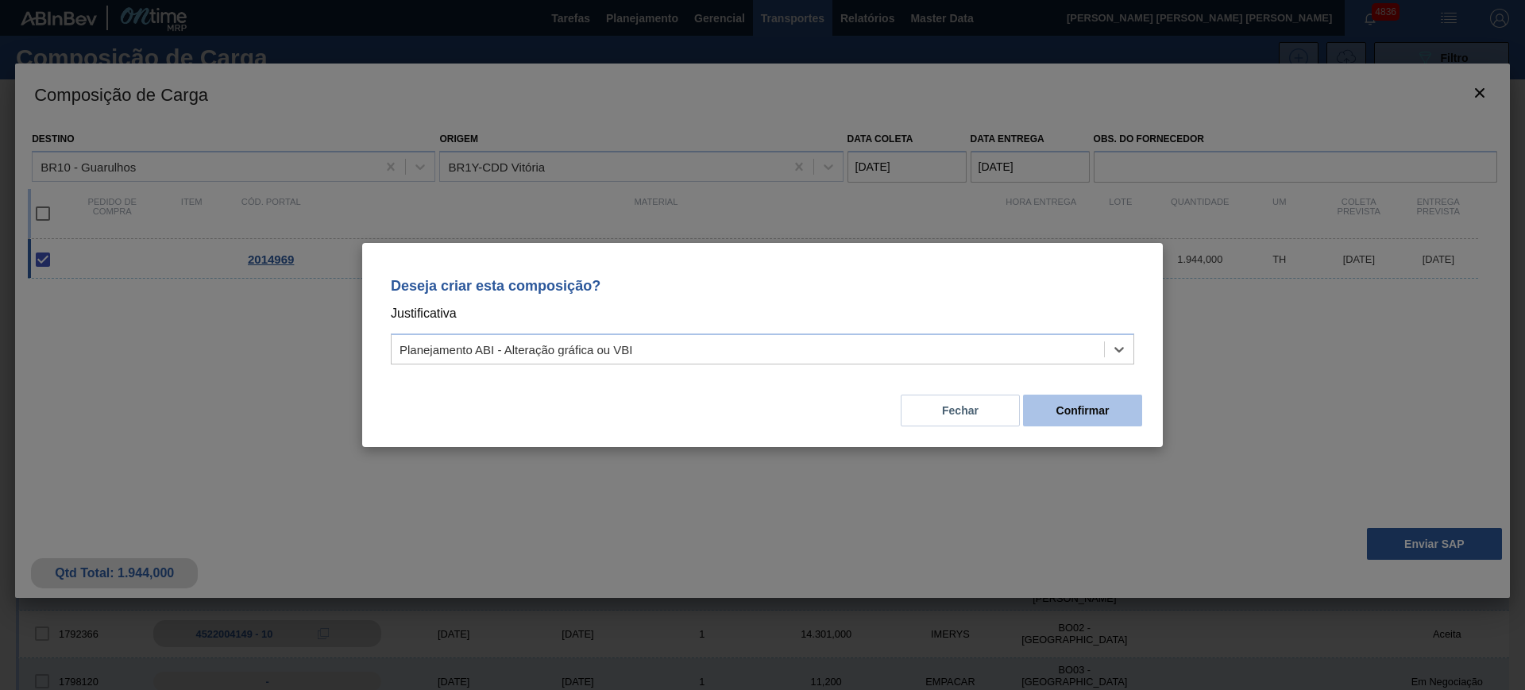
click at [1069, 406] on button "Confirmar" at bounding box center [1082, 411] width 119 height 32
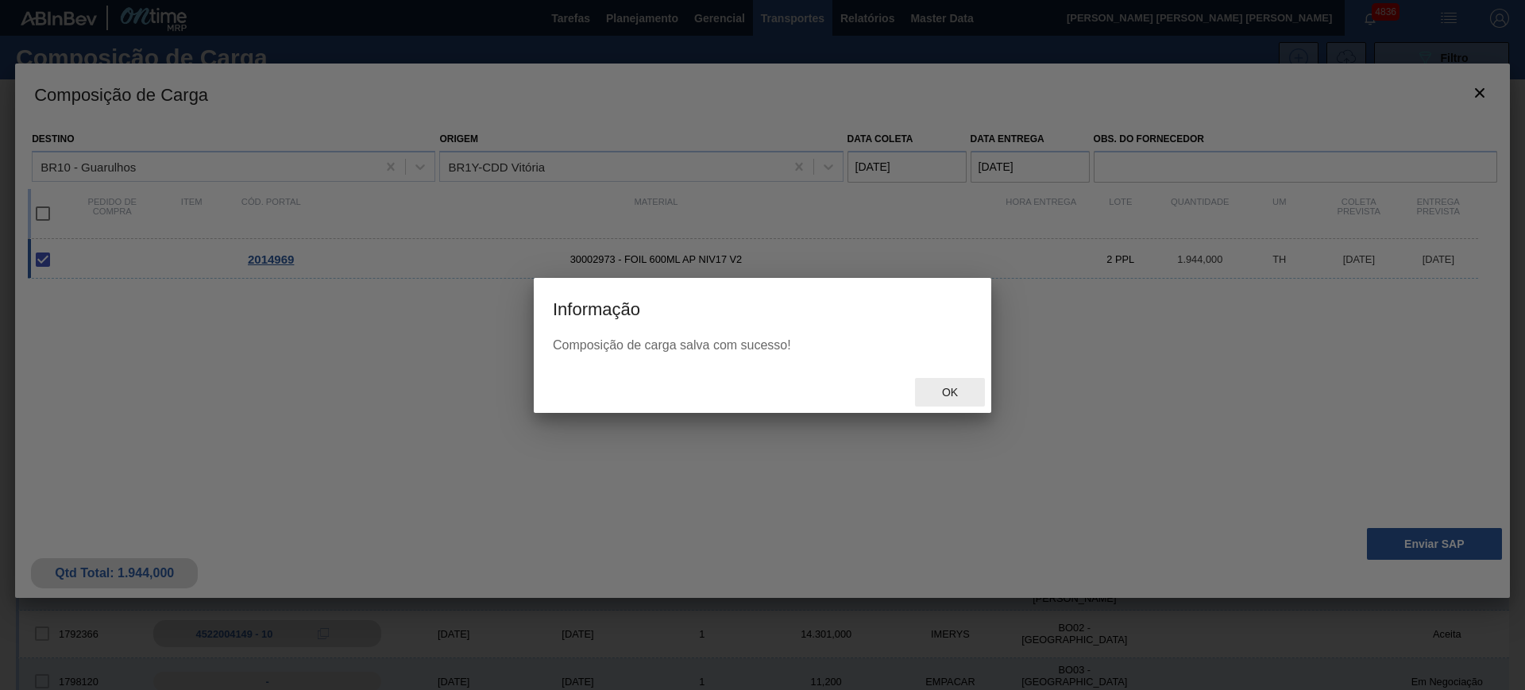
click at [964, 388] on span "Ok" at bounding box center [949, 392] width 41 height 13
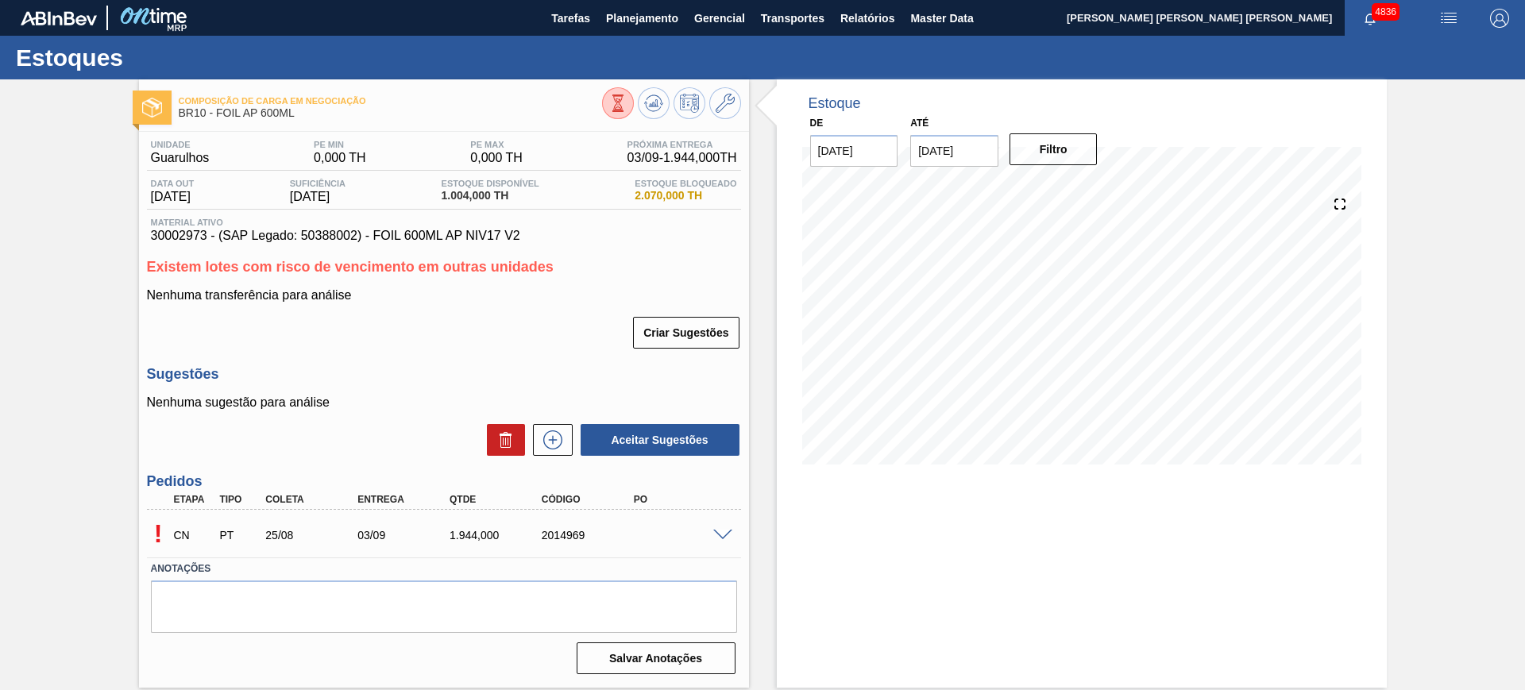
click at [722, 526] on div "! CN PT 25/08 03/09 1.944,000 2014969" at bounding box center [444, 534] width 594 height 40
click at [723, 538] on span at bounding box center [722, 536] width 19 height 12
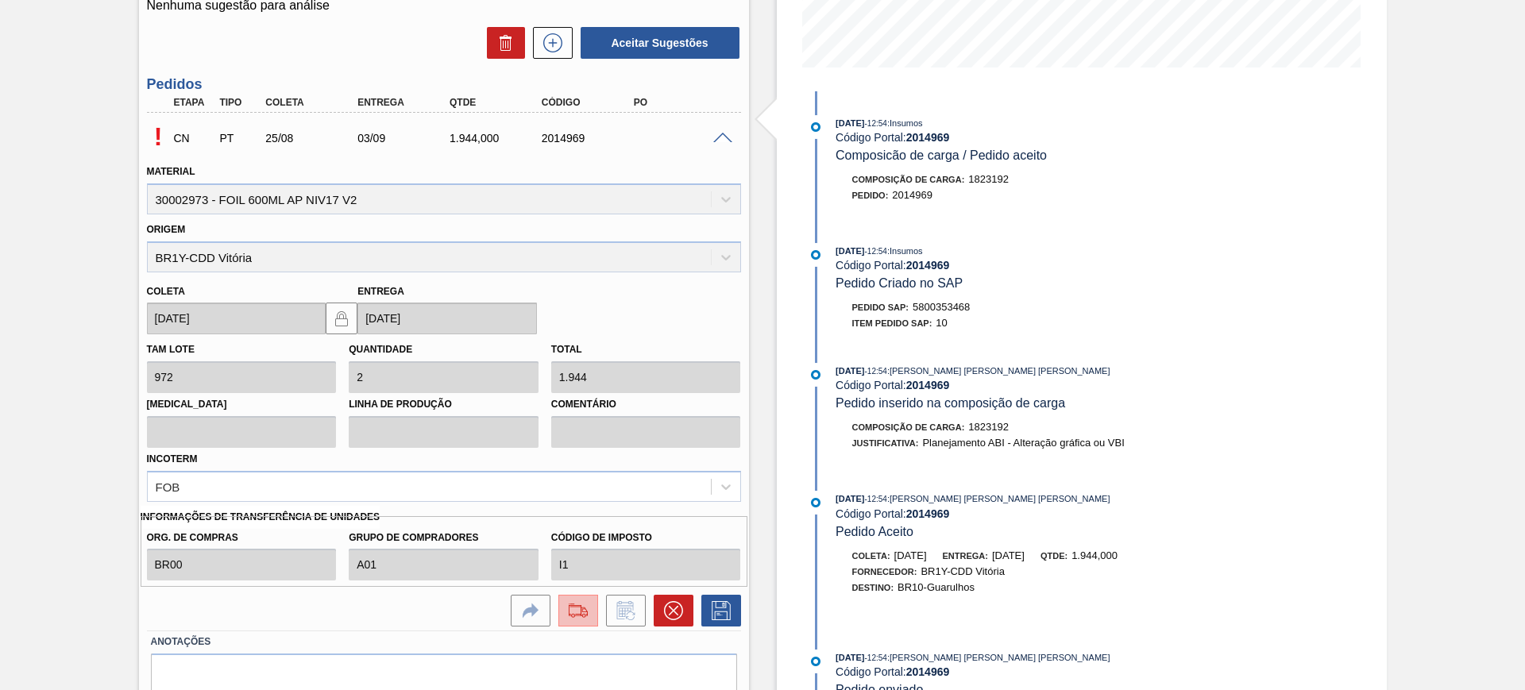
click at [584, 610] on img at bounding box center [578, 610] width 25 height 19
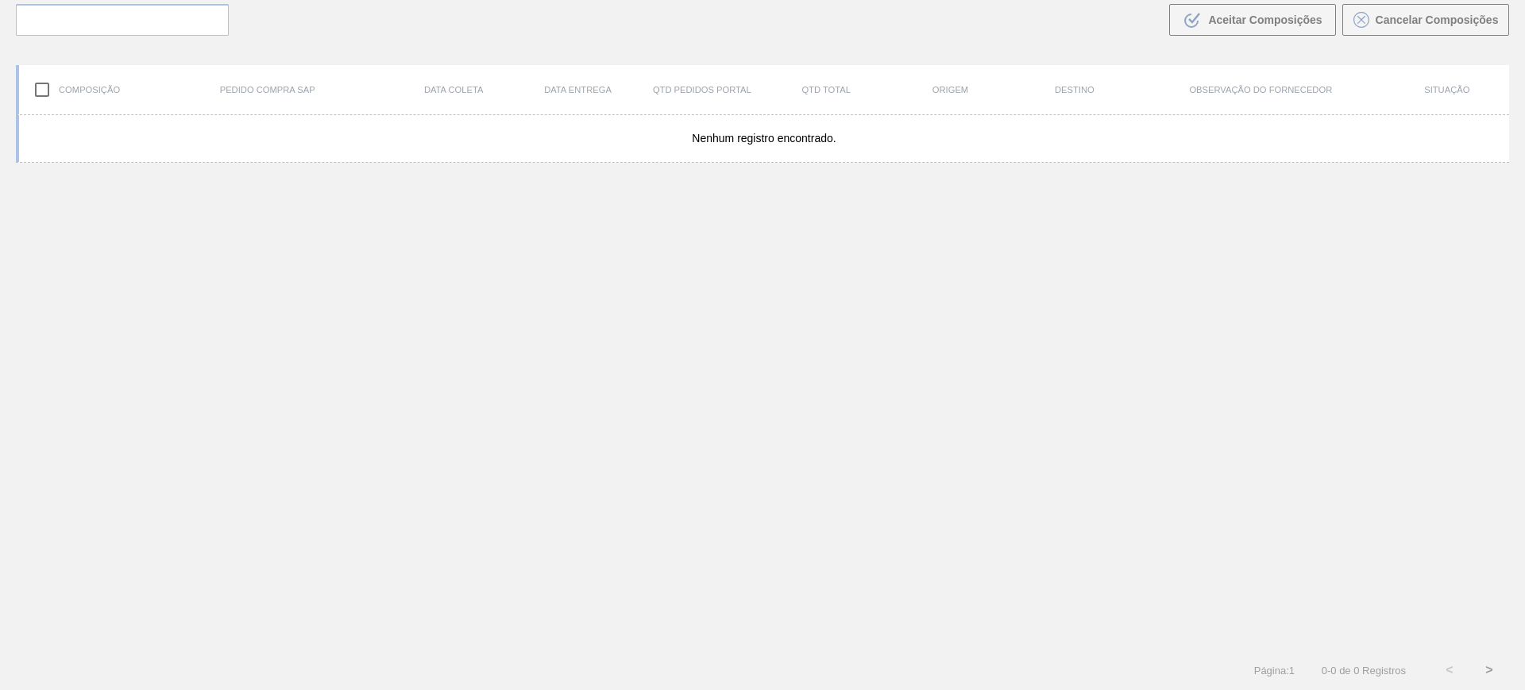
scroll to position [114, 0]
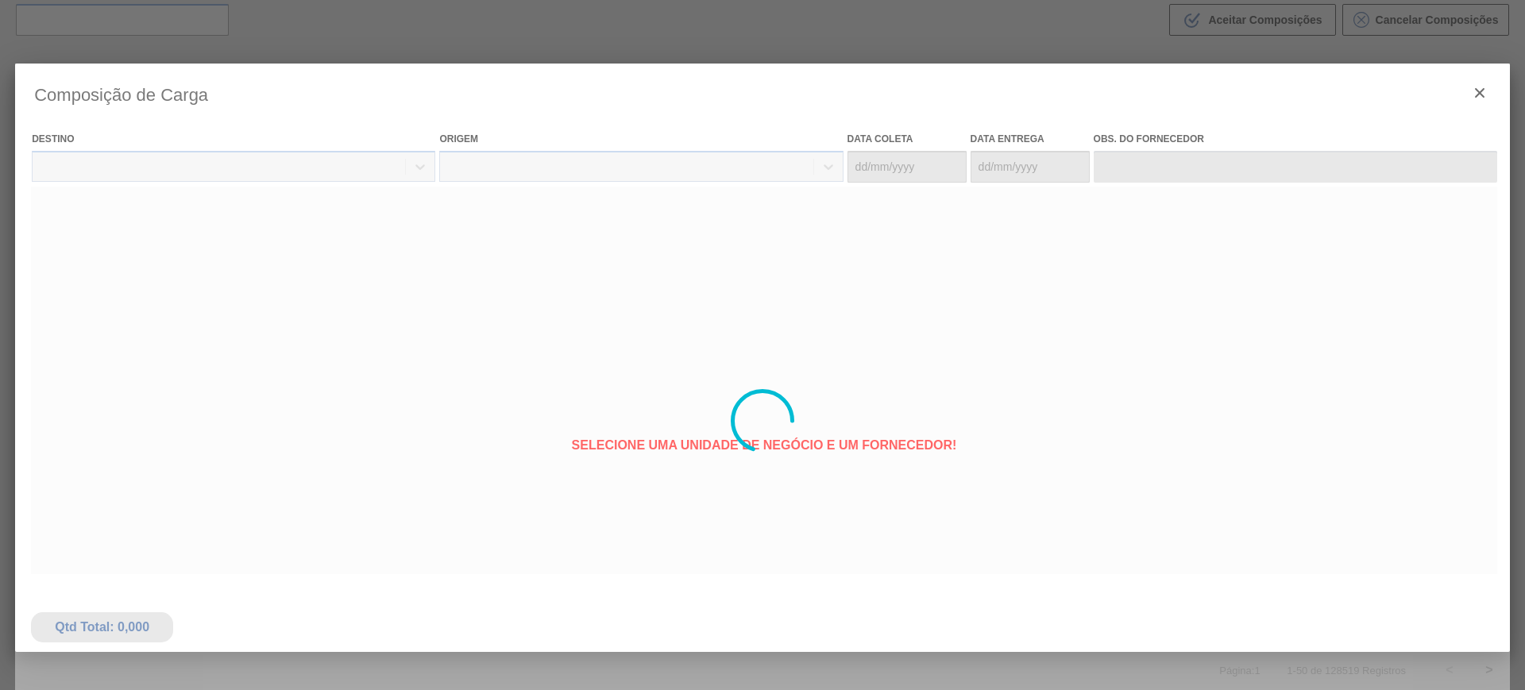
type coleta "25/08/2025"
type entrega "03/09/2025"
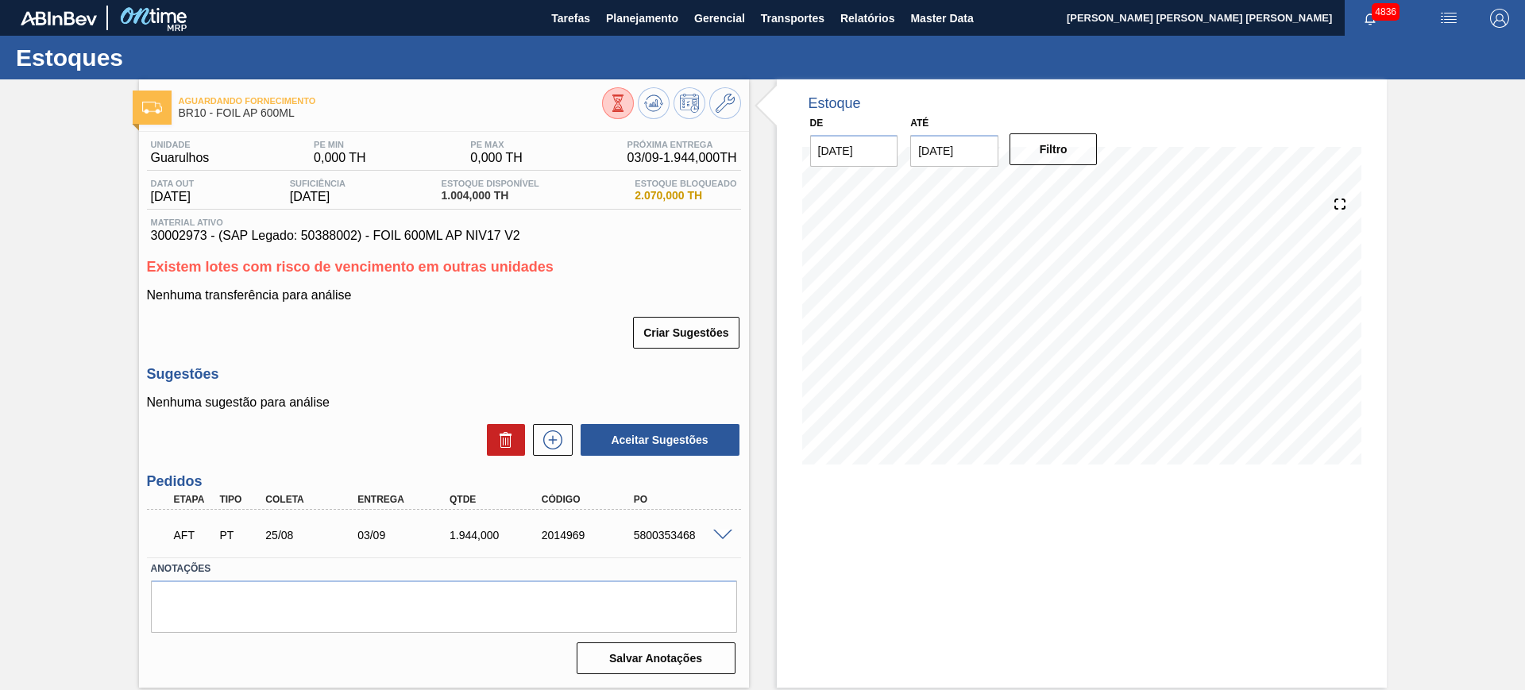
click at [674, 534] on div "5800353468" at bounding box center [681, 535] width 103 height 13
copy div "5800353468"
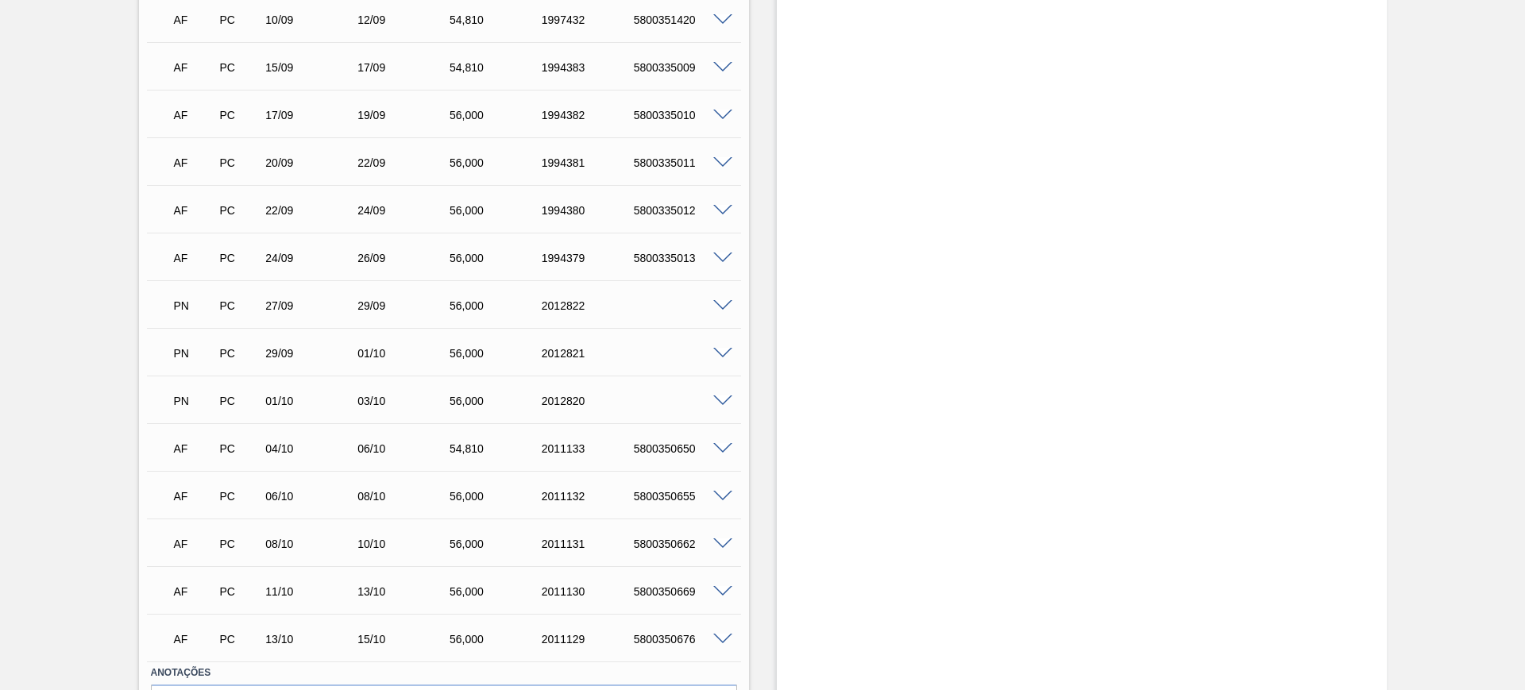
scroll to position [1082, 0]
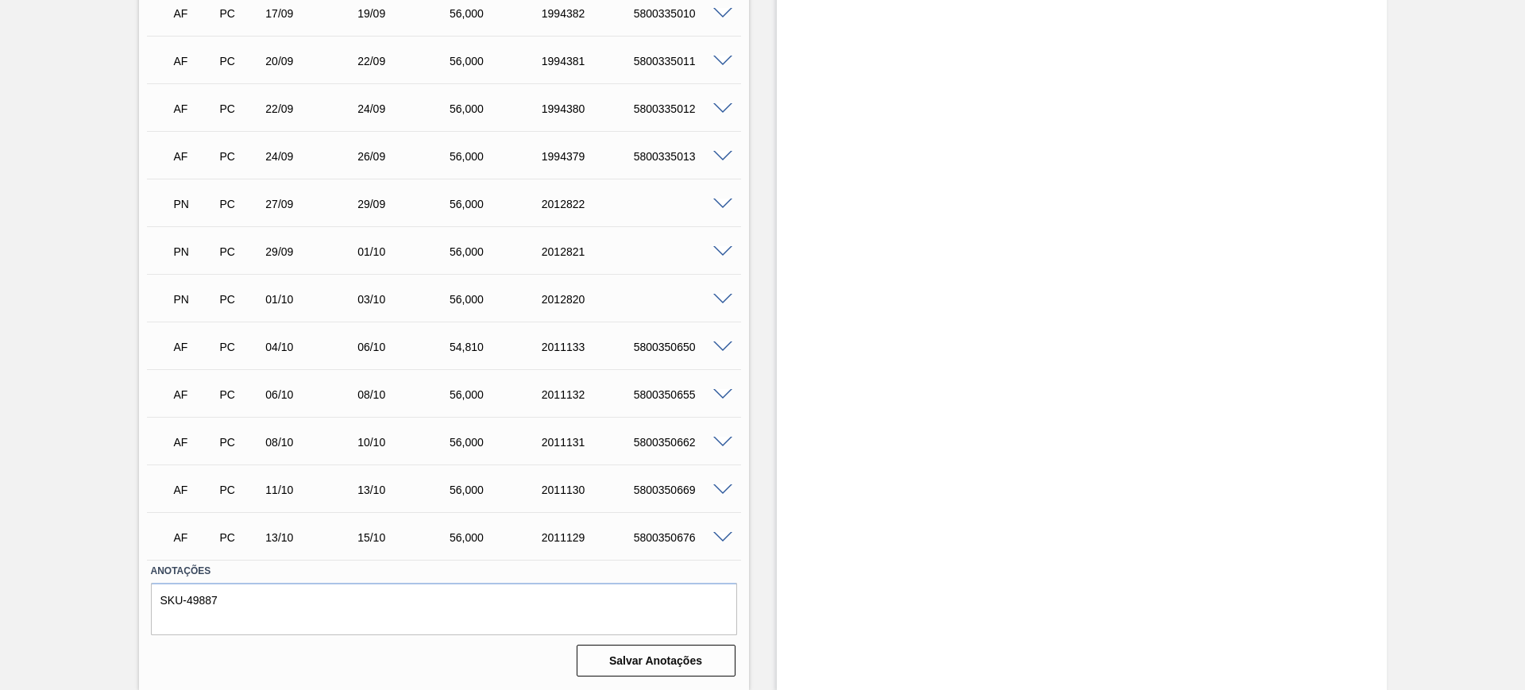
click at [721, 206] on span at bounding box center [722, 205] width 19 height 12
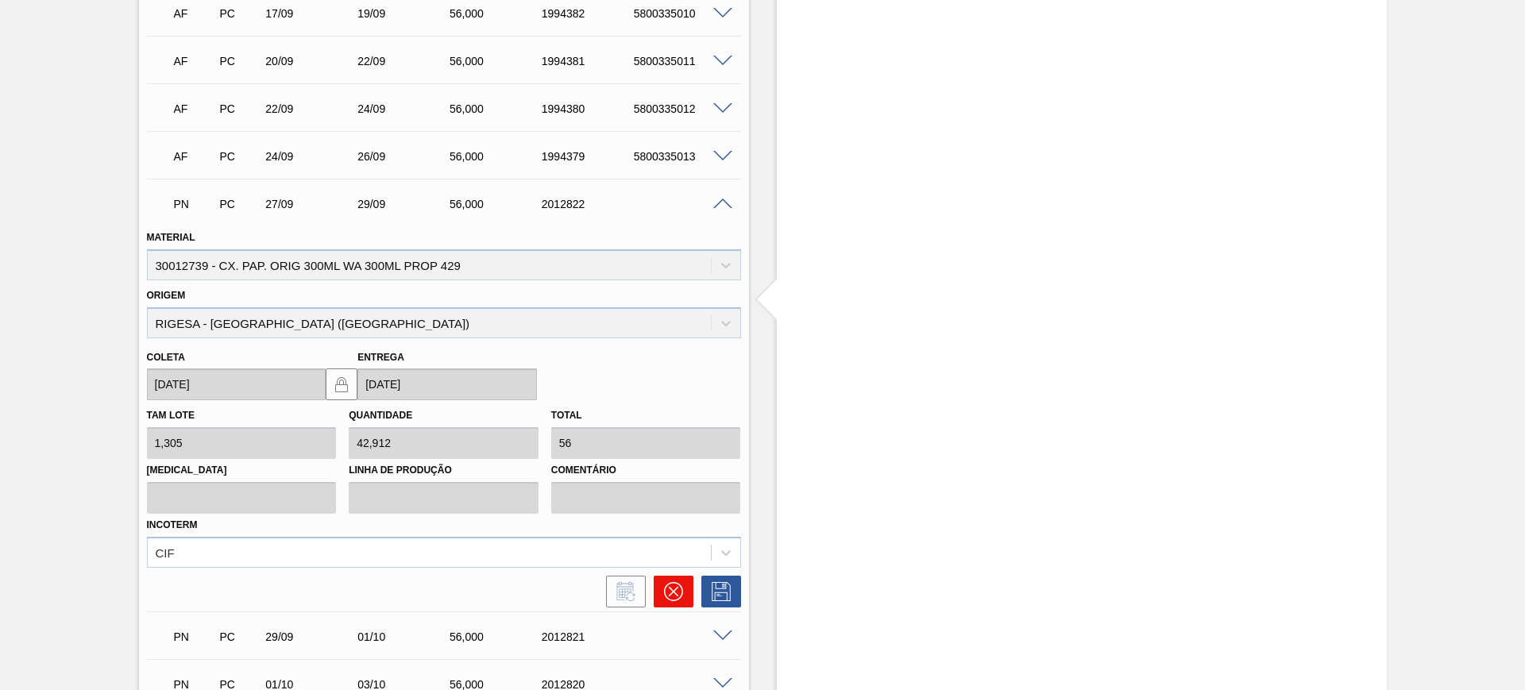
click at [678, 587] on icon at bounding box center [673, 591] width 19 height 19
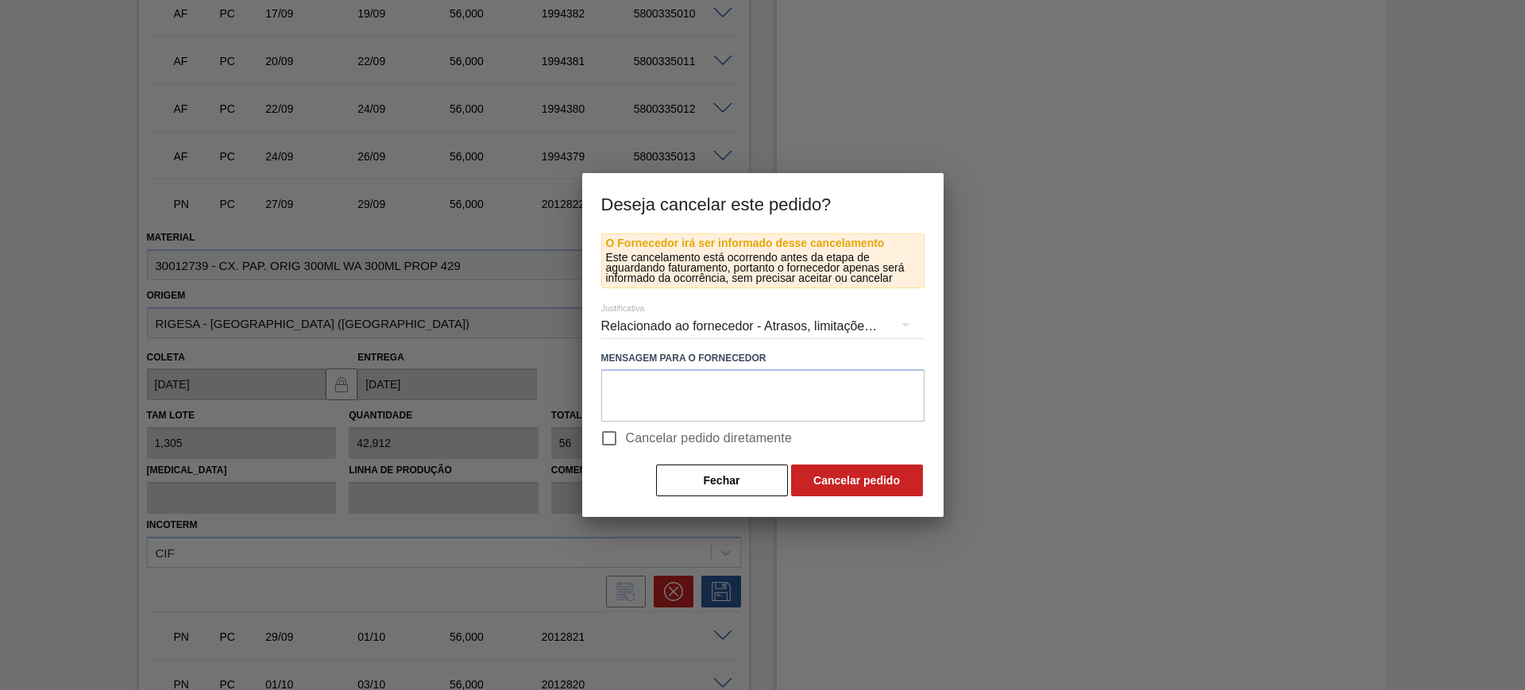
click at [662, 433] on span "Cancelar pedido diretamente" at bounding box center [709, 438] width 167 height 19
click at [626, 433] on input "Cancelar pedido diretamente" at bounding box center [609, 438] width 33 height 33
checkbox input "true"
click at [825, 488] on button "Cancelar pedido" at bounding box center [857, 481] width 132 height 32
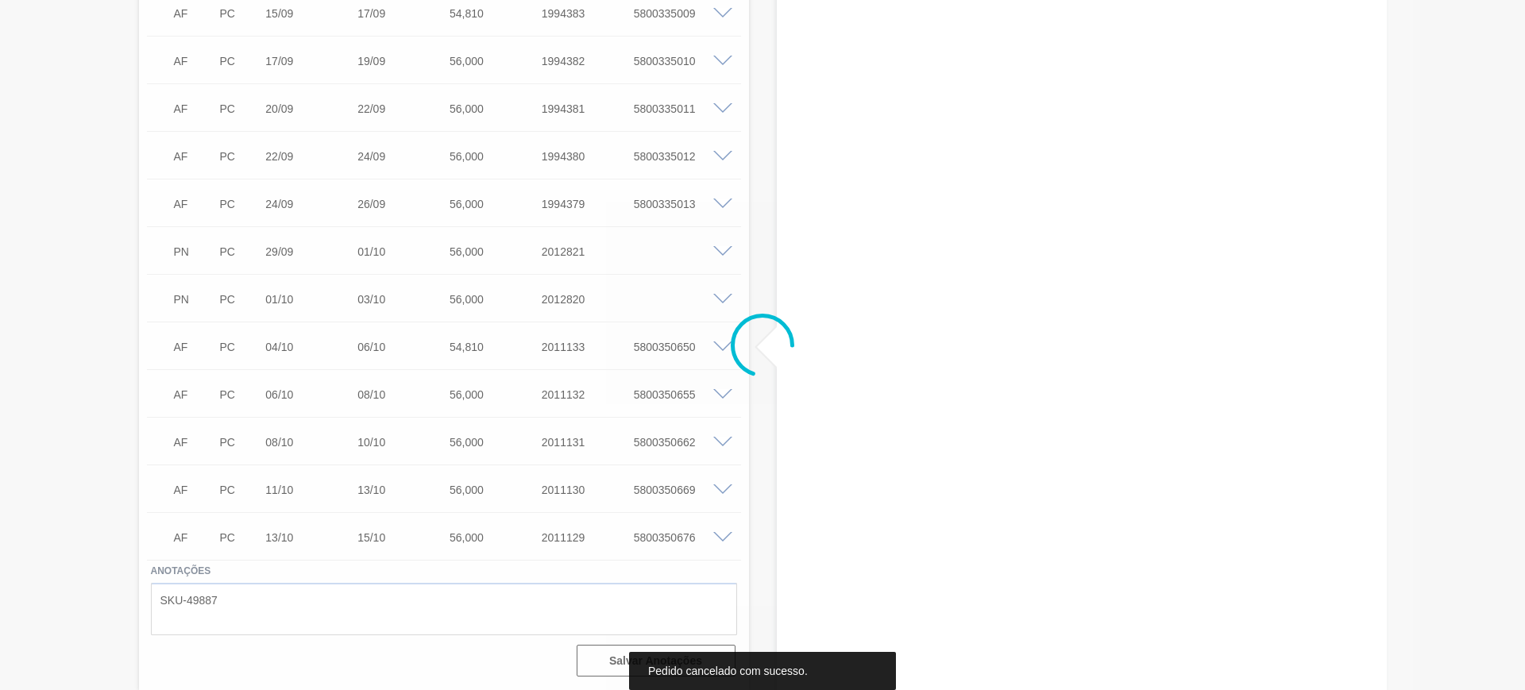
scroll to position [1034, 0]
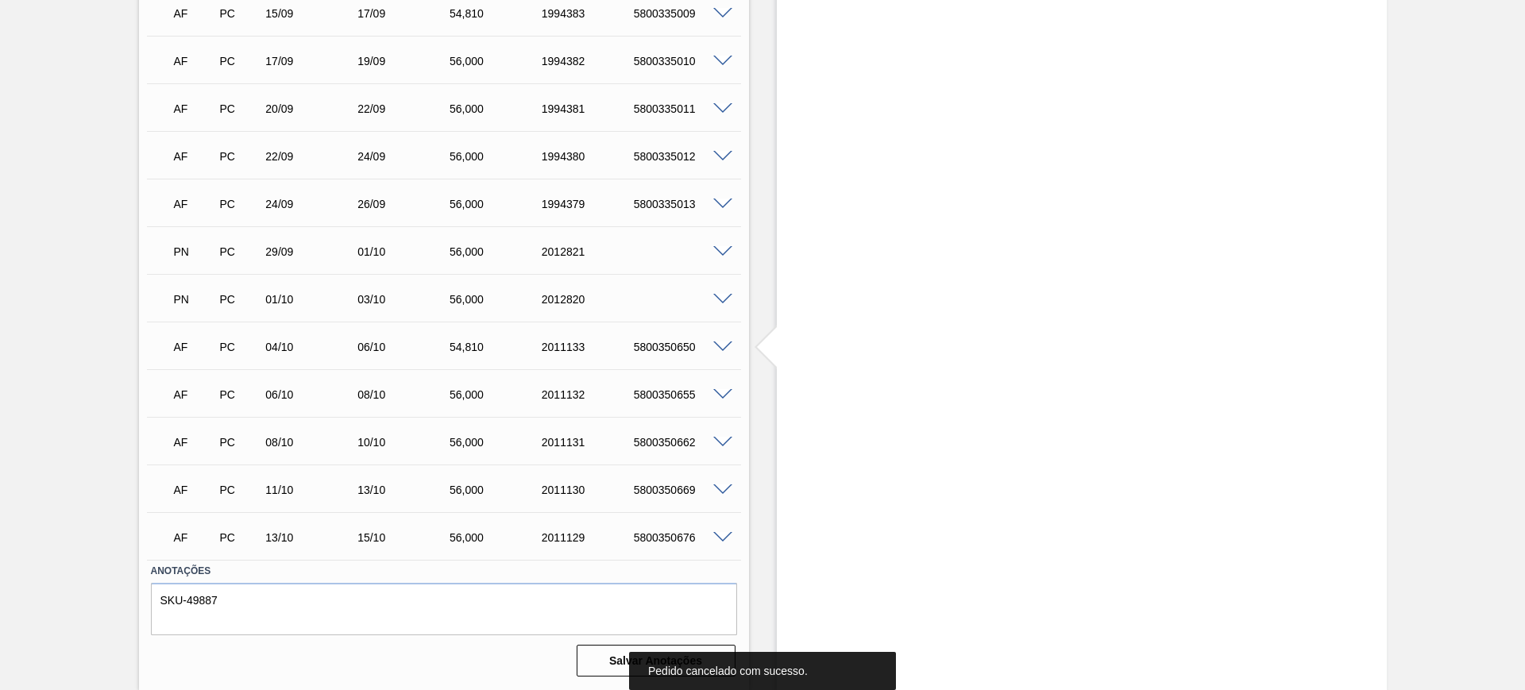
click at [721, 300] on span at bounding box center [722, 300] width 19 height 12
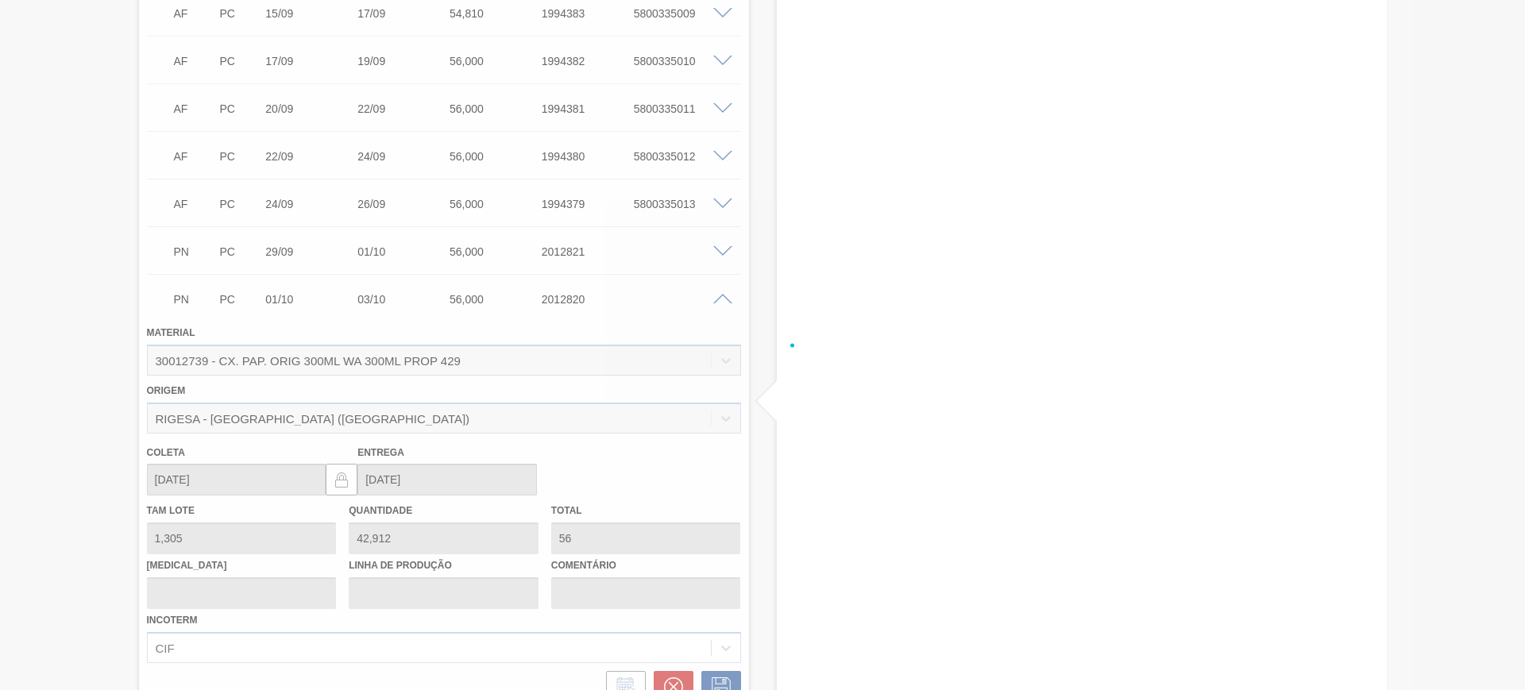
scroll to position [1082, 0]
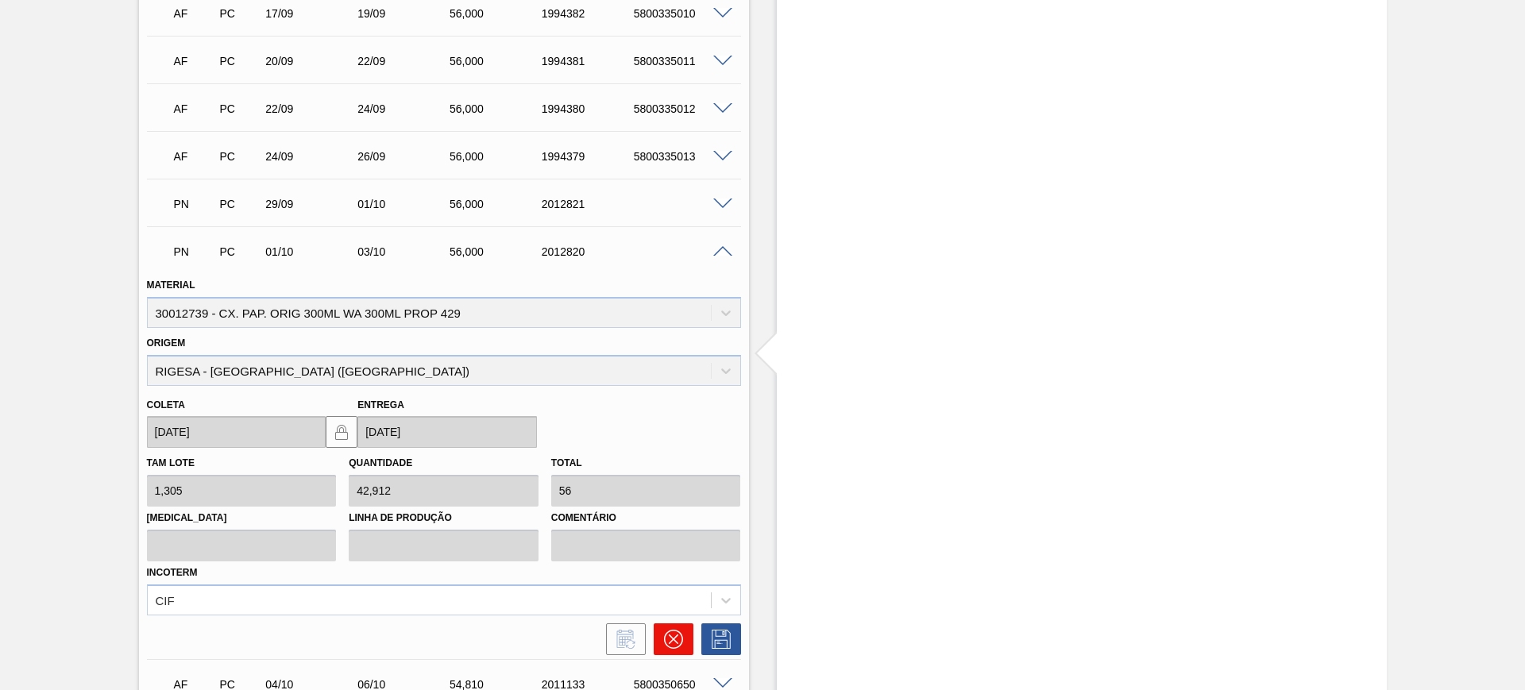
click at [674, 632] on icon at bounding box center [673, 639] width 19 height 19
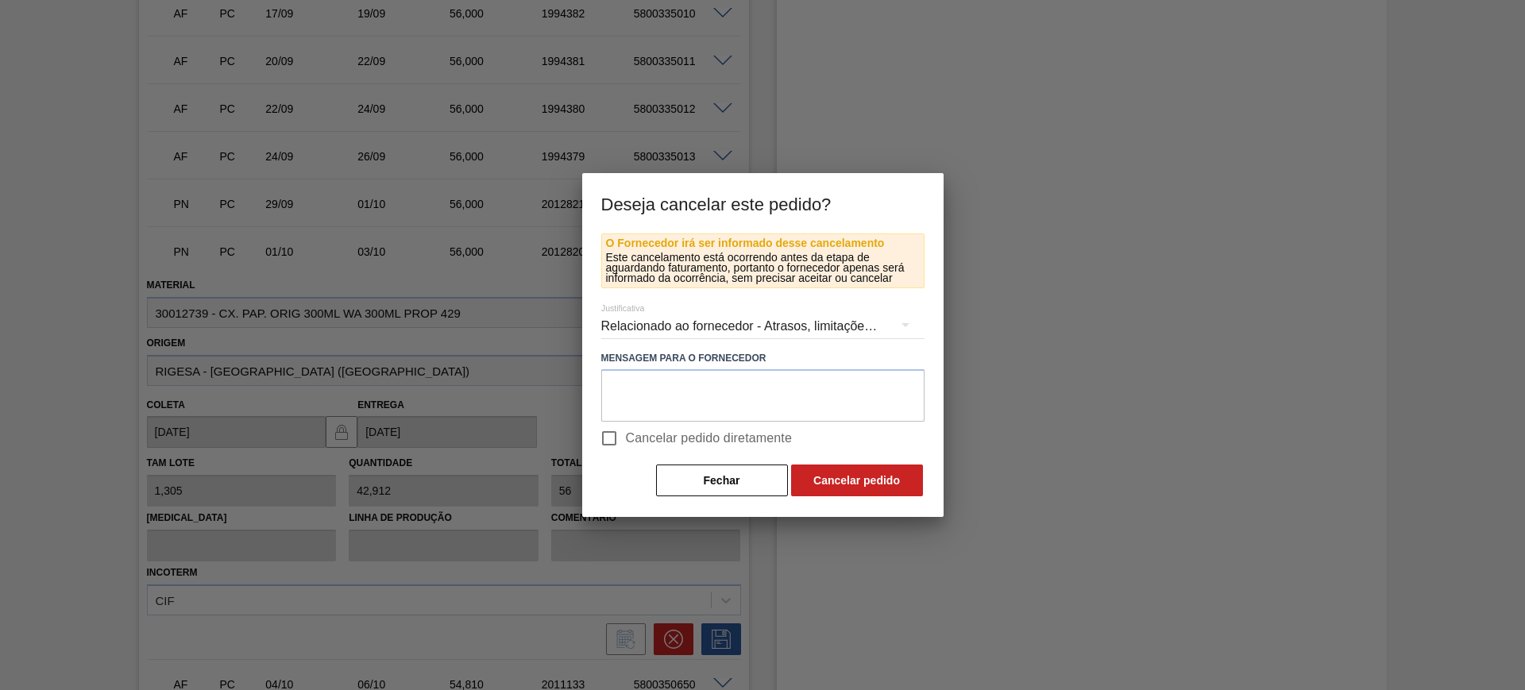
click at [635, 433] on span "Cancelar pedido diretamente" at bounding box center [709, 438] width 167 height 19
click at [626, 433] on input "Cancelar pedido diretamente" at bounding box center [609, 438] width 33 height 33
checkbox input "true"
click at [813, 480] on button "Cancelar pedido" at bounding box center [857, 481] width 132 height 32
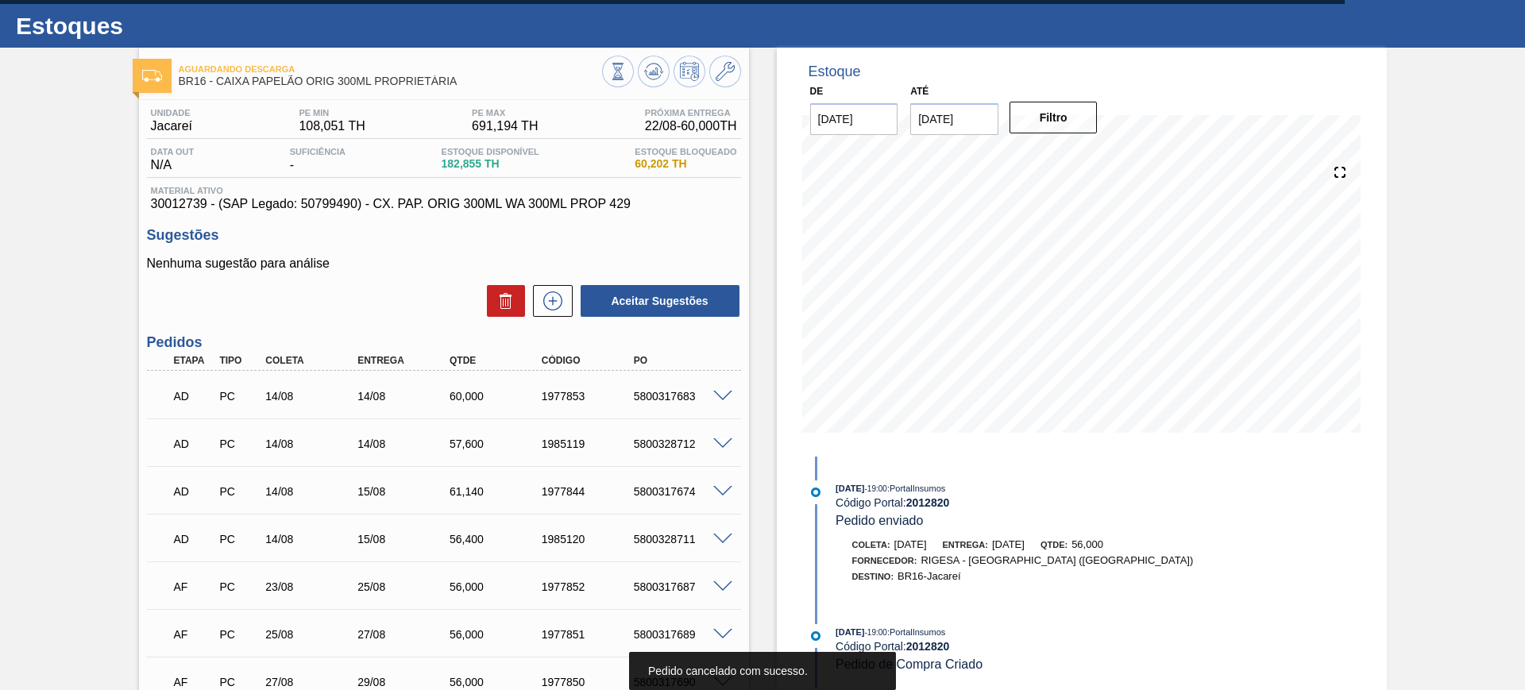
scroll to position [0, 0]
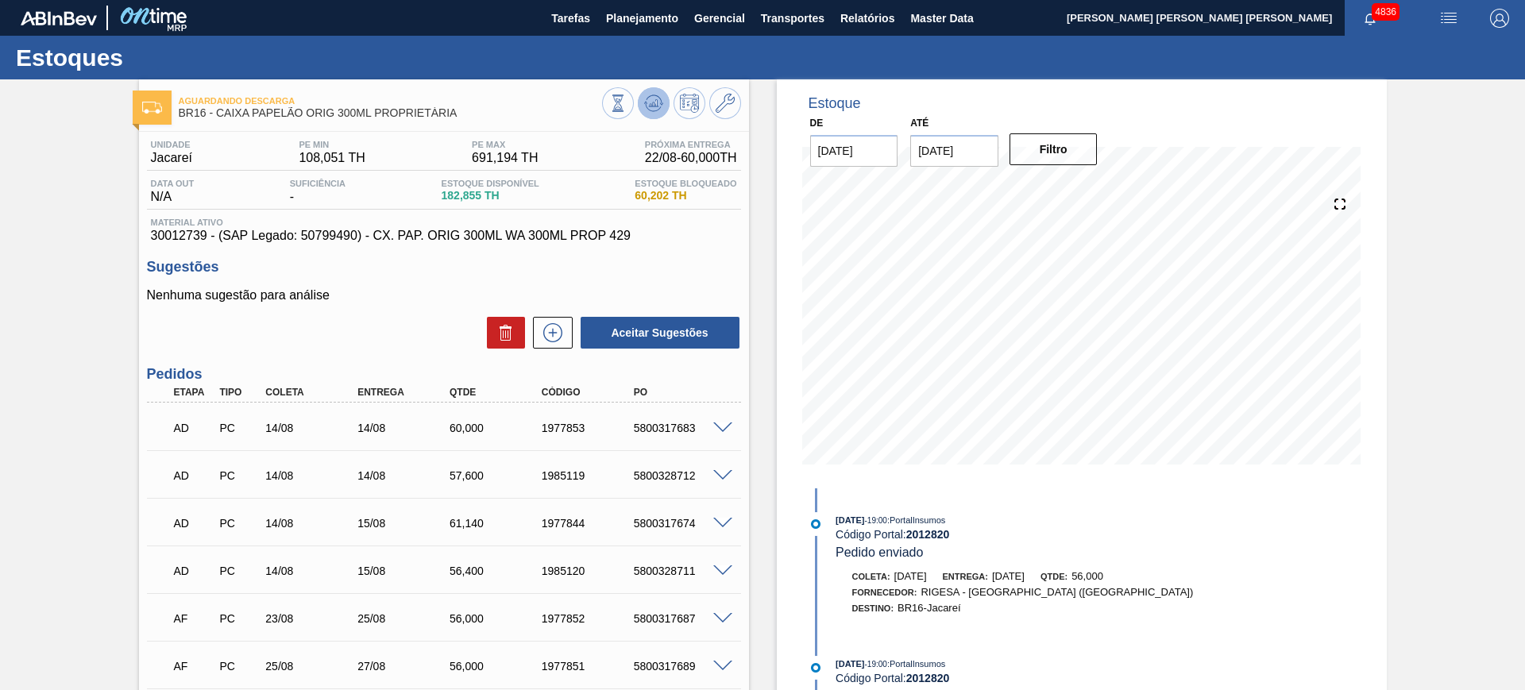
click at [627, 101] on icon at bounding box center [617, 103] width 17 height 17
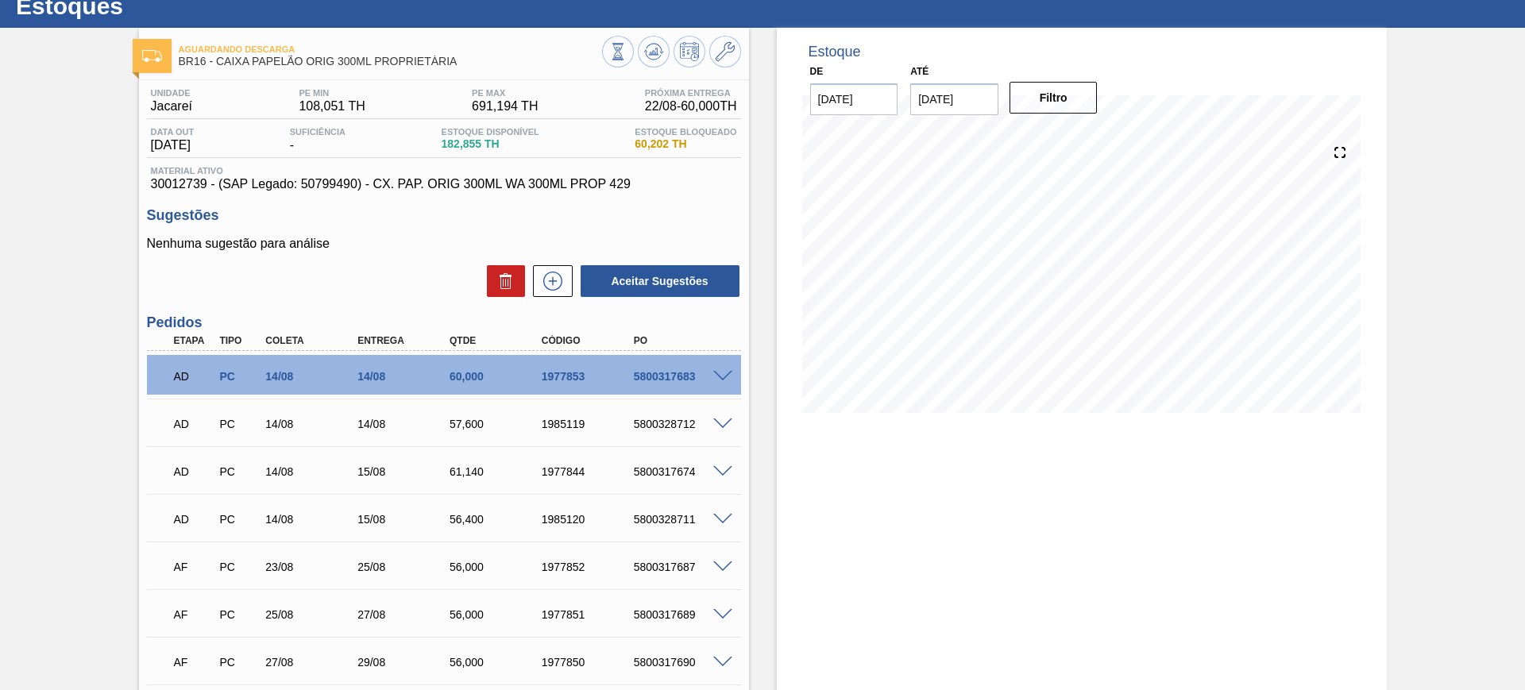
scroll to position [99, 0]
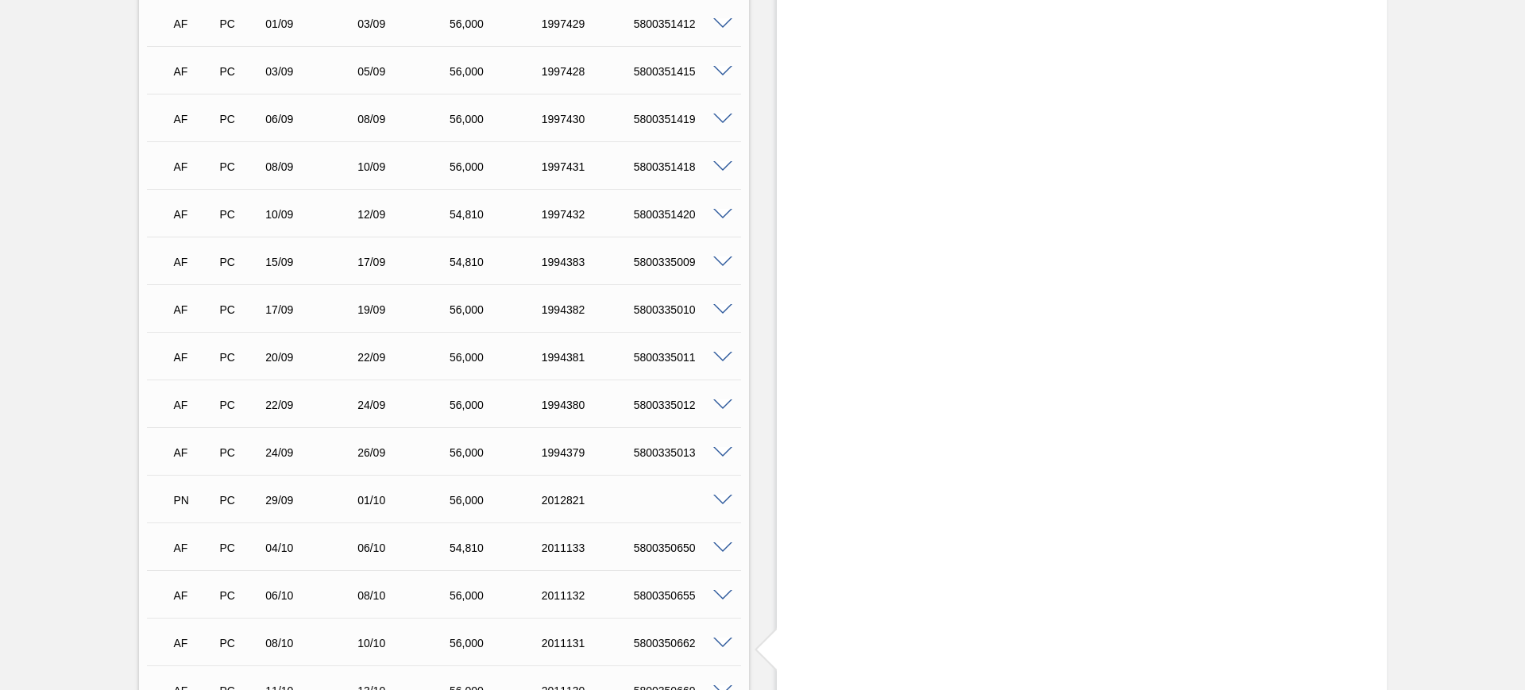
scroll to position [894, 0]
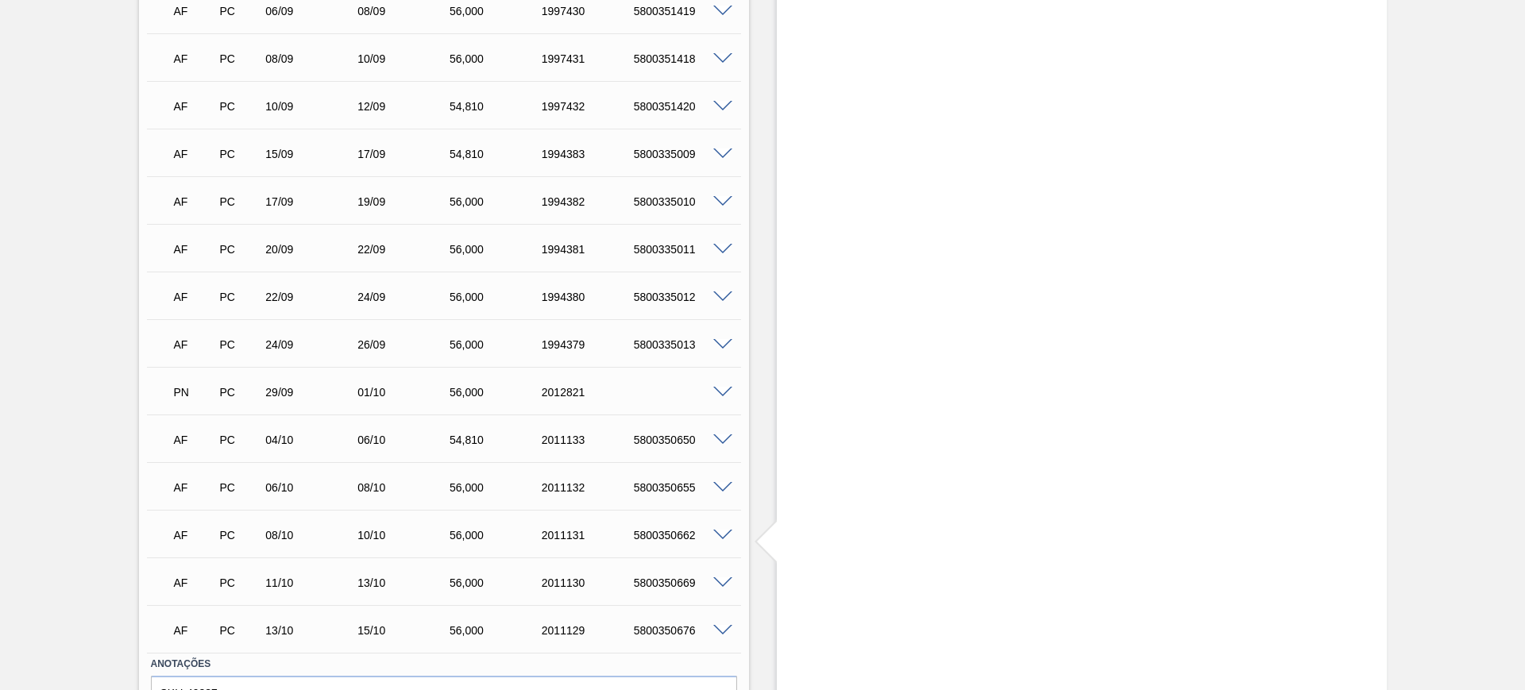
click at [721, 389] on span at bounding box center [722, 393] width 19 height 12
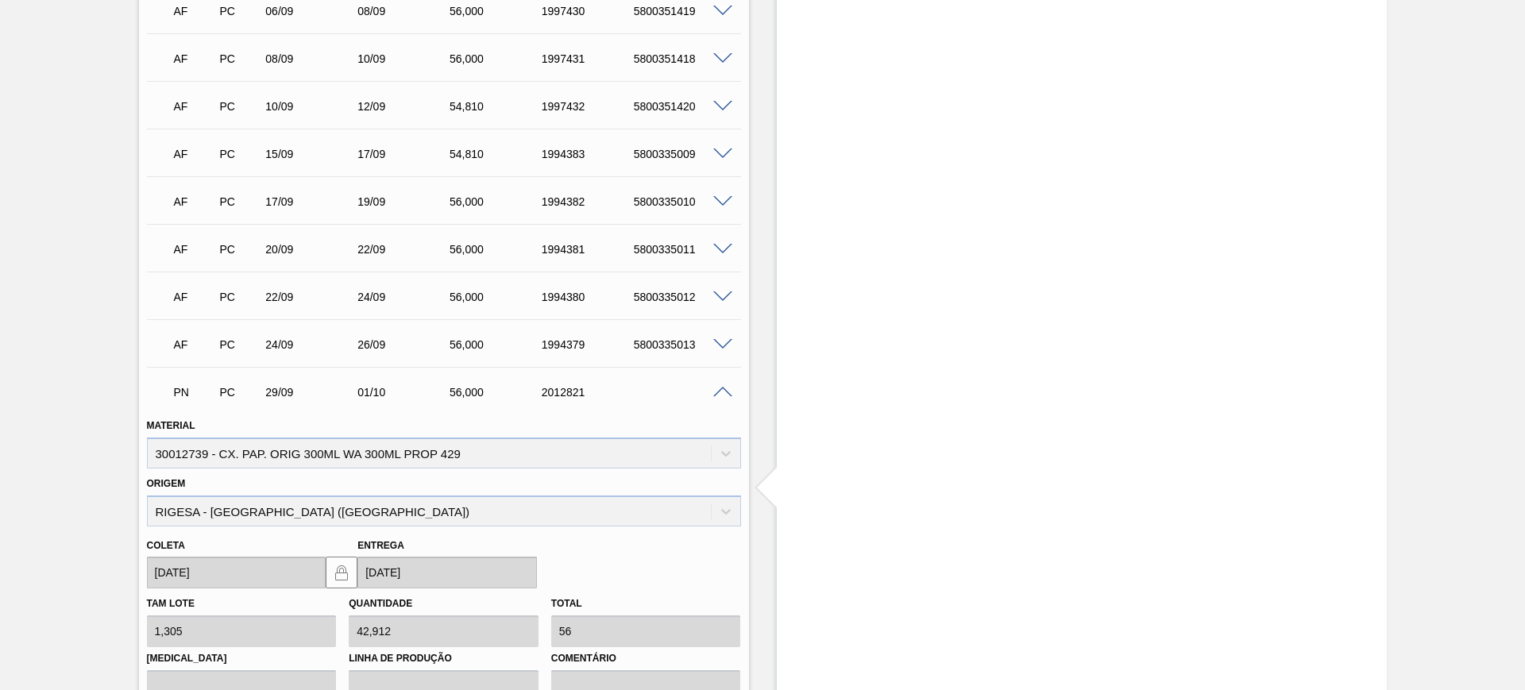
scroll to position [1092, 0]
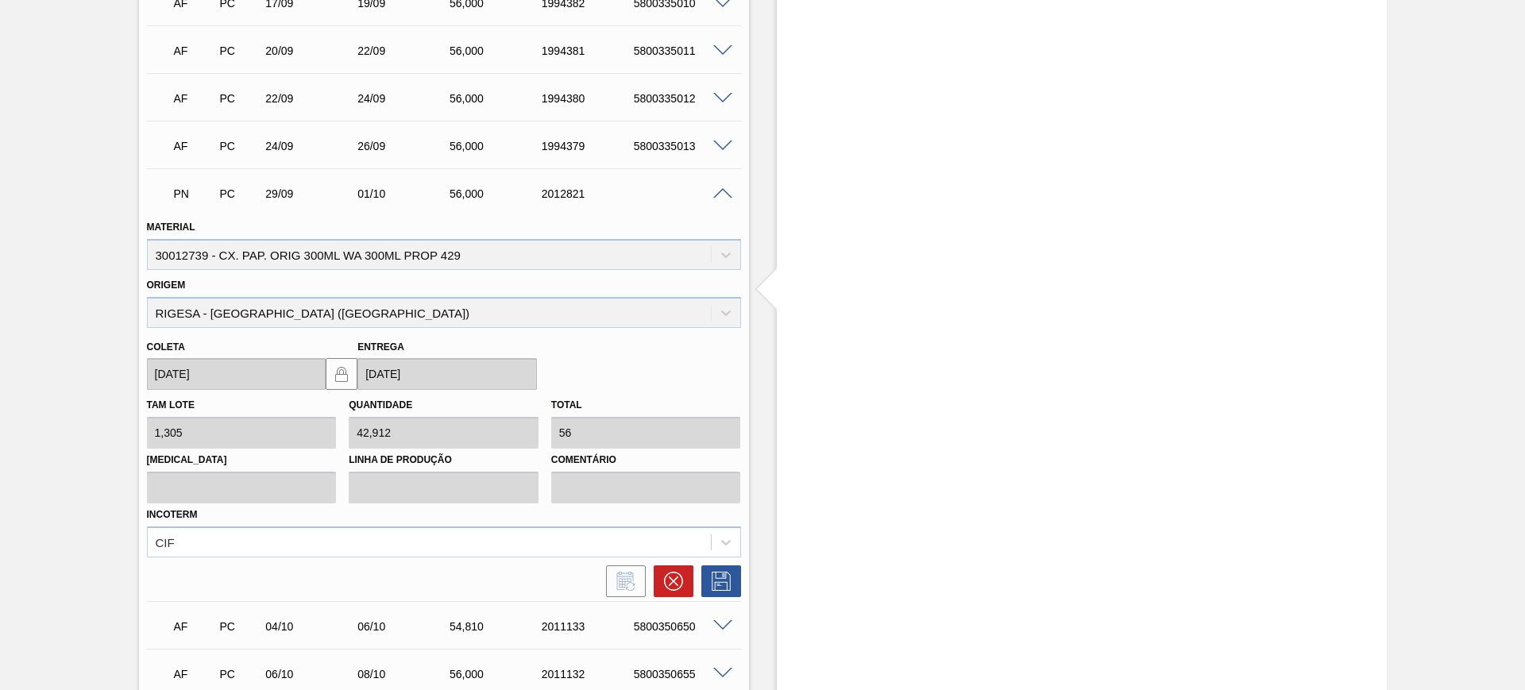
click at [717, 191] on span at bounding box center [722, 194] width 19 height 12
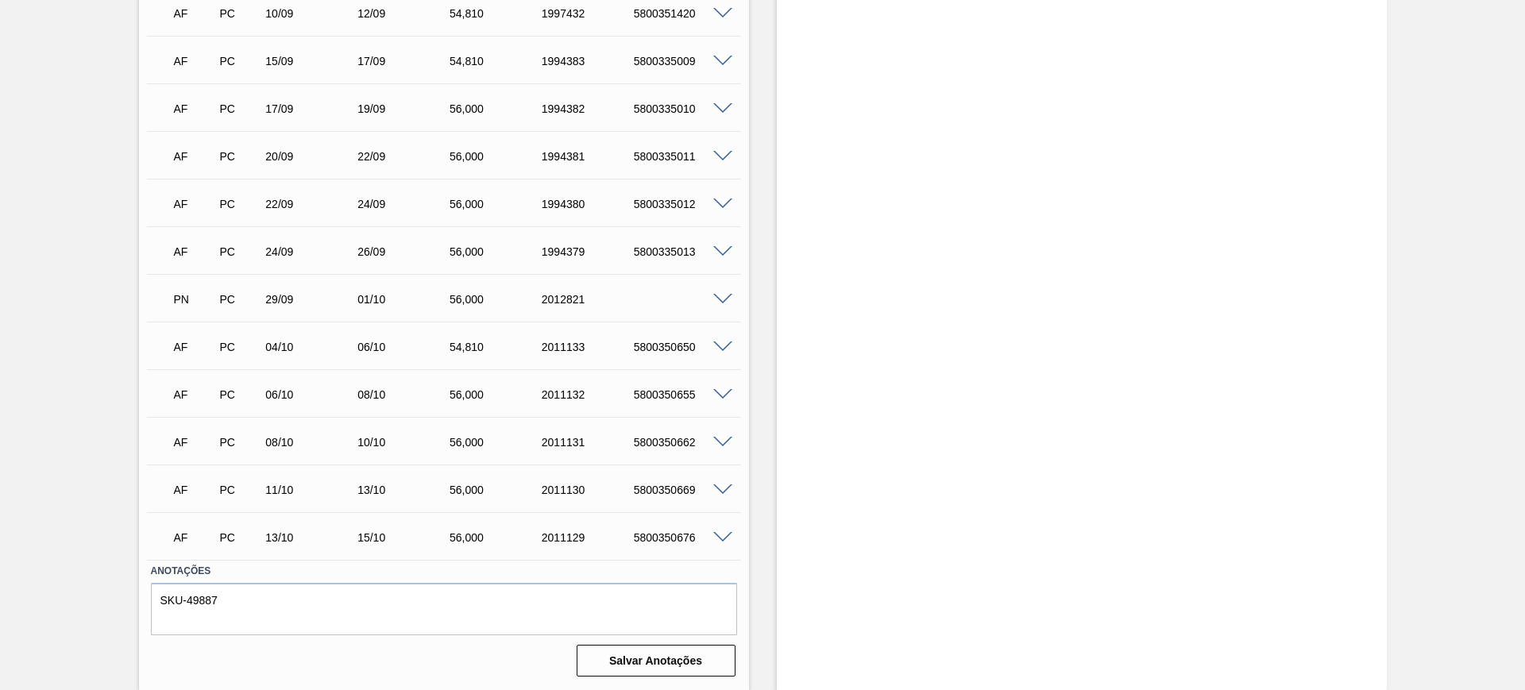
scroll to position [887, 0]
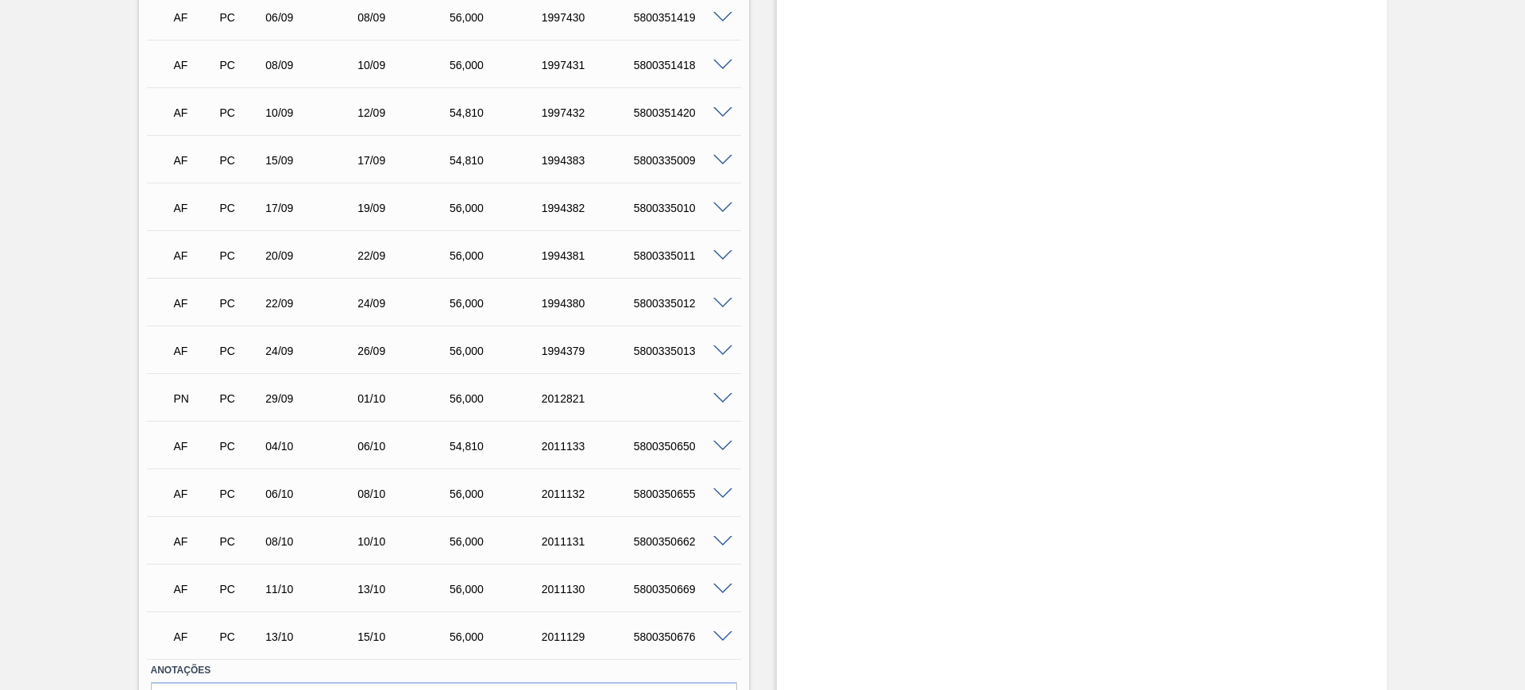
click at [716, 305] on span at bounding box center [722, 304] width 19 height 12
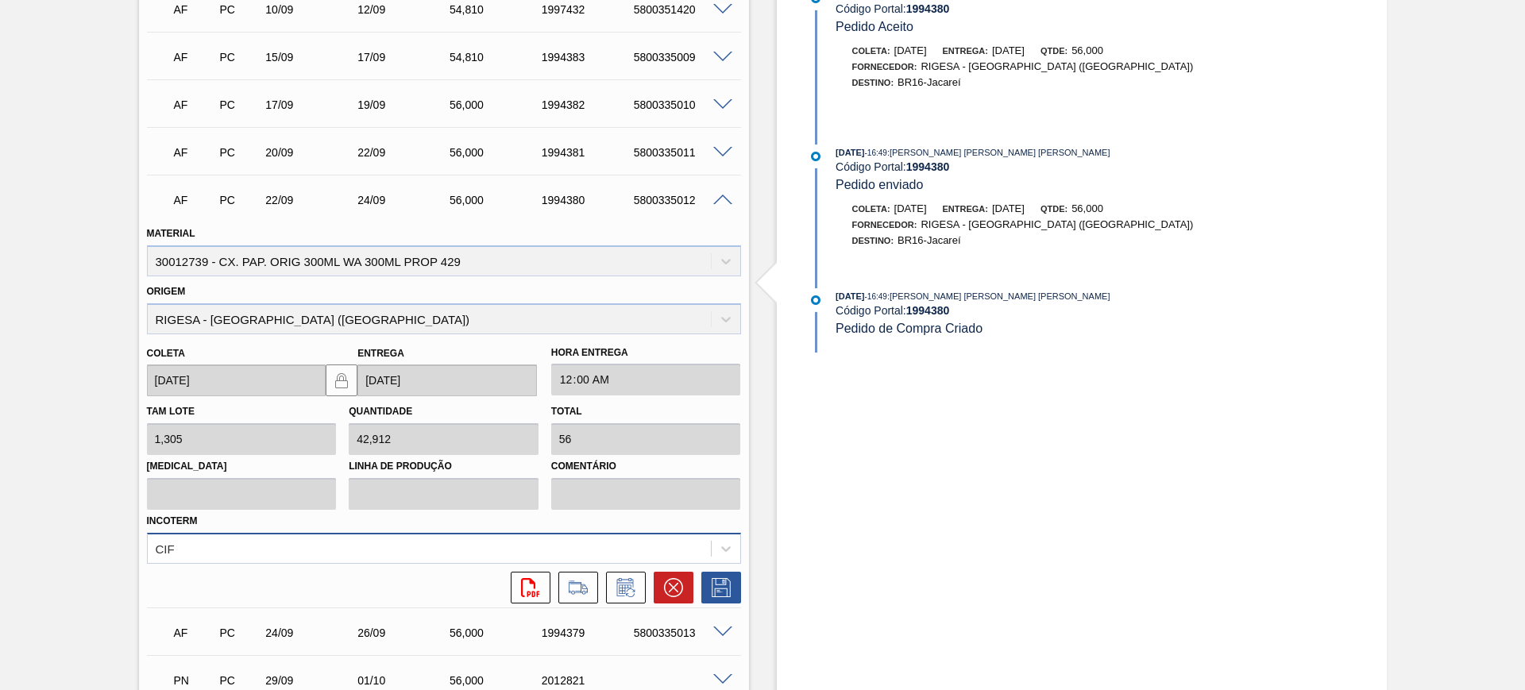
scroll to position [993, 0]
click at [640, 577] on button at bounding box center [626, 586] width 40 height 32
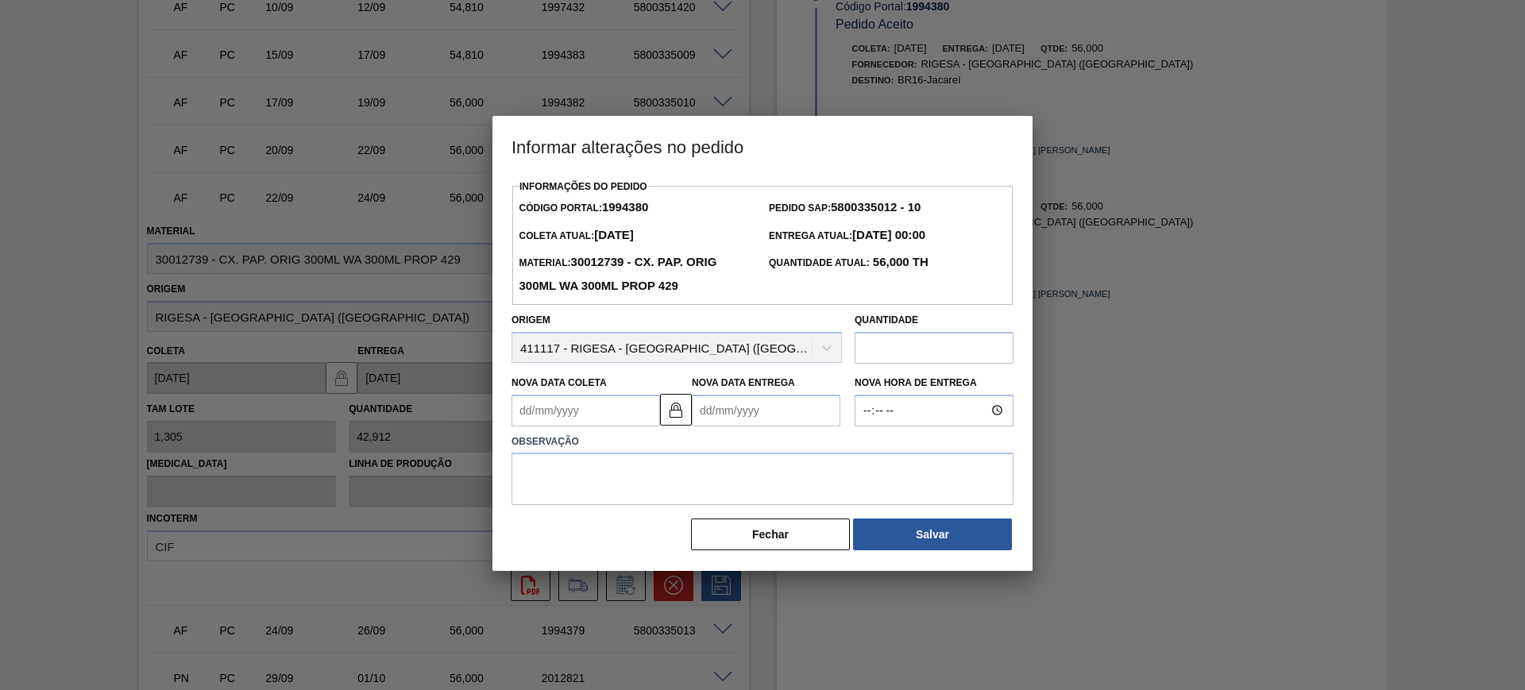
click at [714, 414] on Entrega1994380 "Nova Data Entrega" at bounding box center [766, 411] width 149 height 32
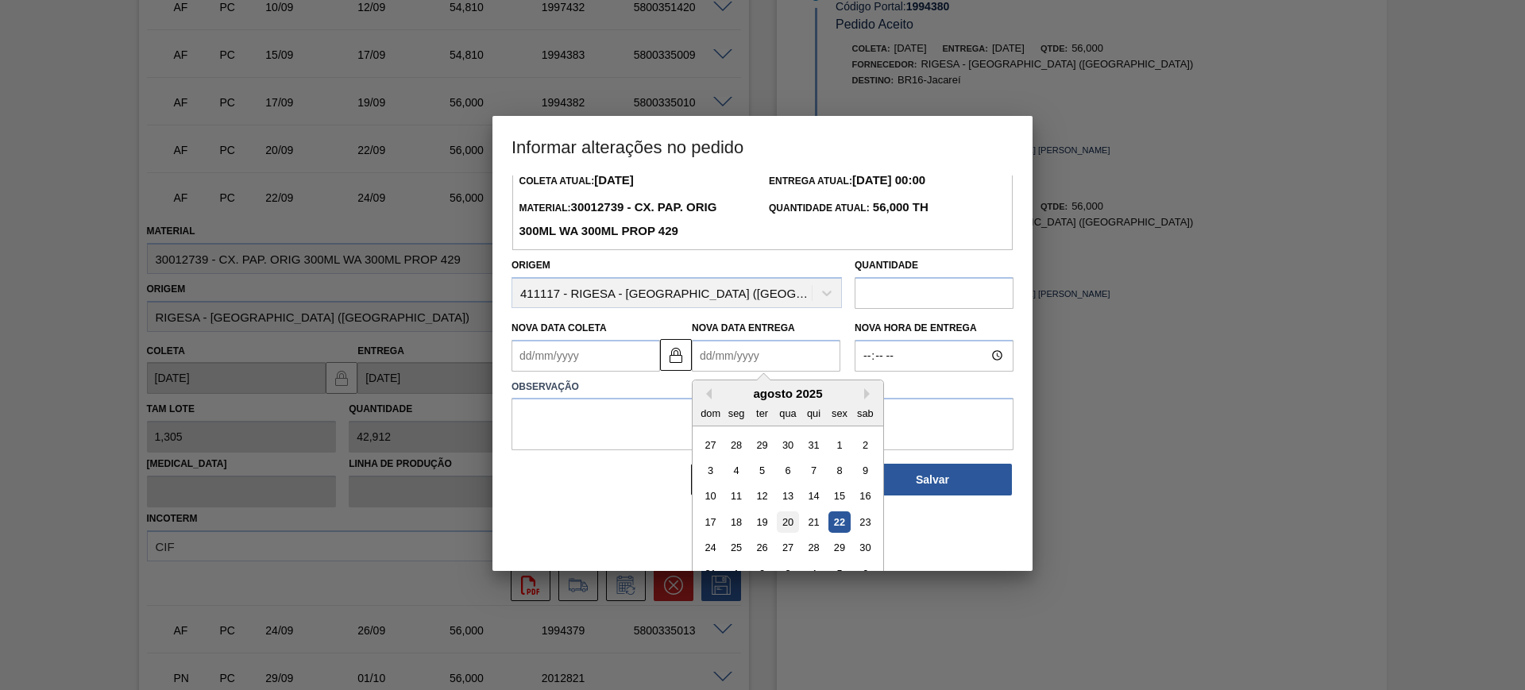
scroll to position [79, 0]
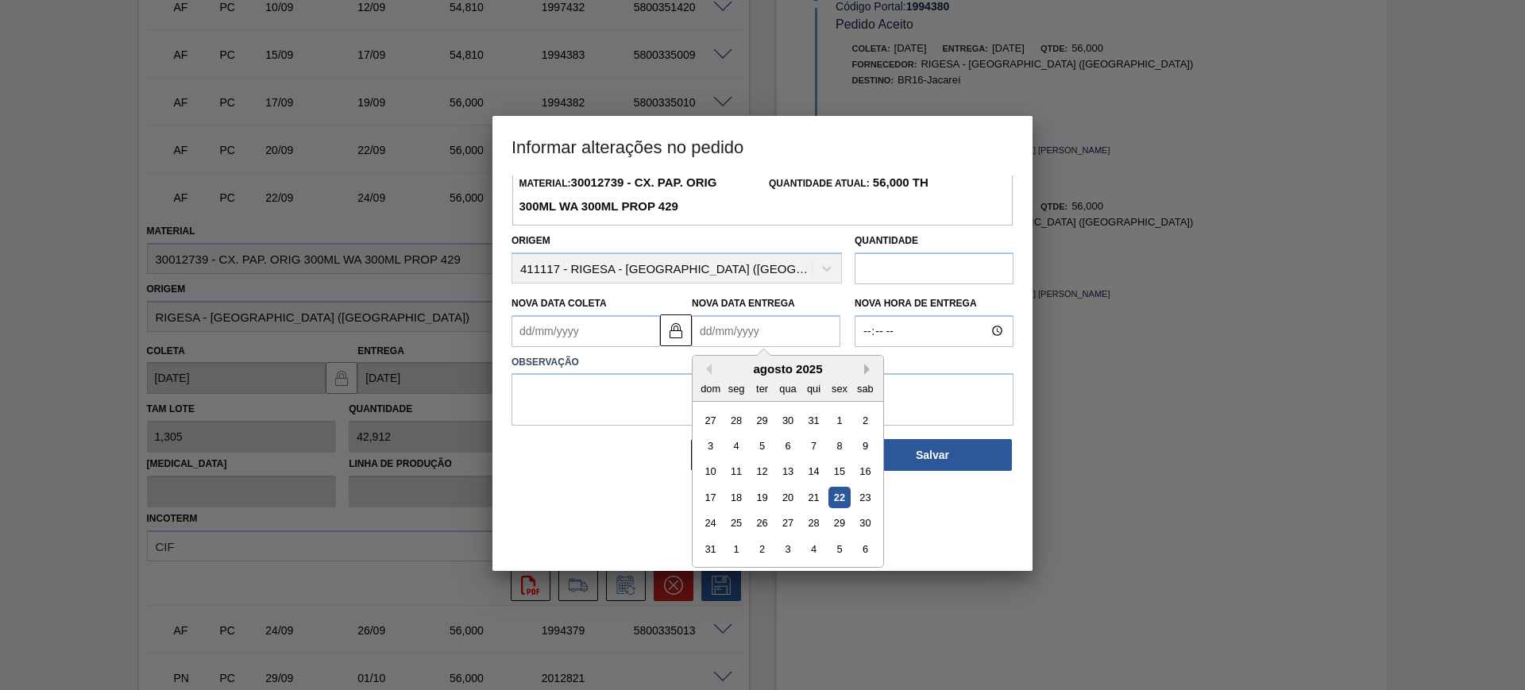
click at [867, 374] on button "Next Month" at bounding box center [869, 369] width 11 height 11
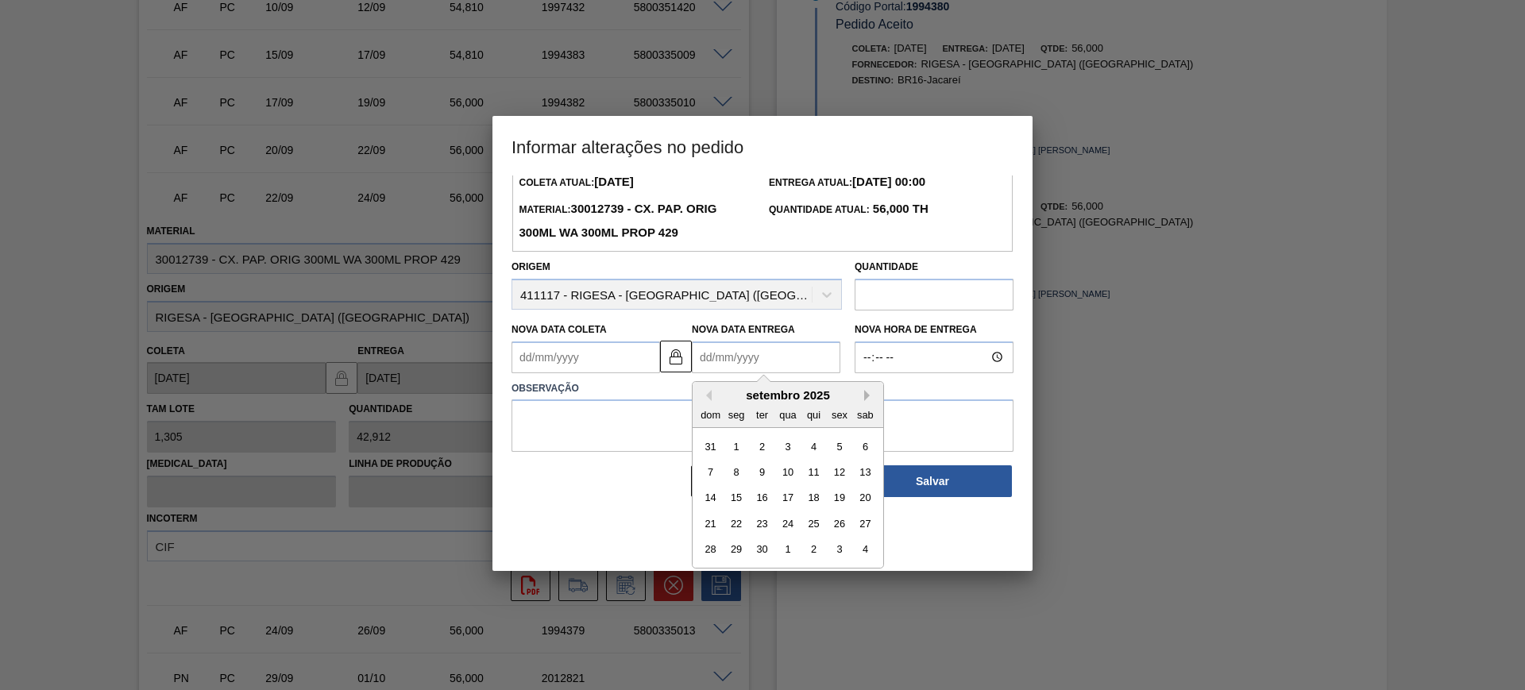
scroll to position [53, 0]
click at [806, 478] on div "11" at bounding box center [813, 471] width 21 height 21
type Coleta1994380 "[DATE]"
type Entrega1994380 "[DATE]"
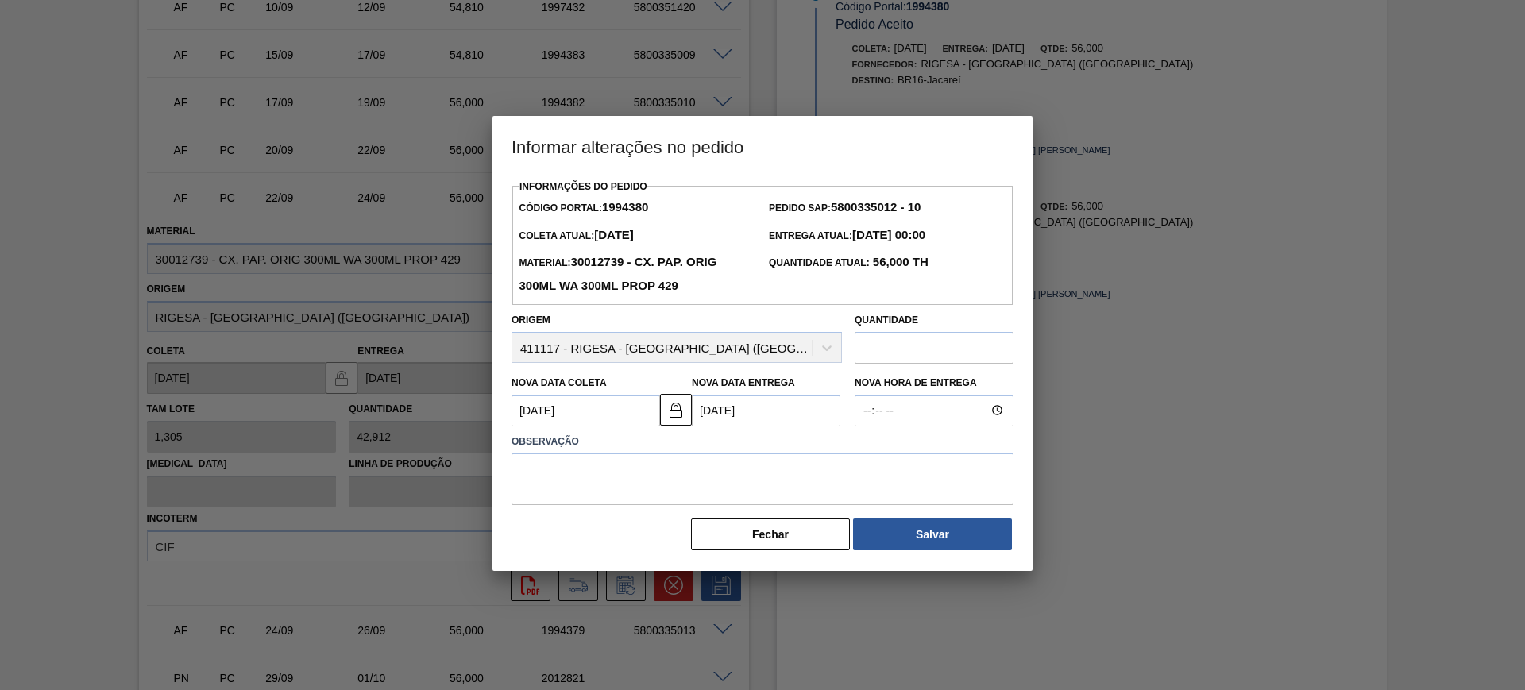
scroll to position [0, 0]
click at [770, 459] on textarea at bounding box center [763, 479] width 502 height 52
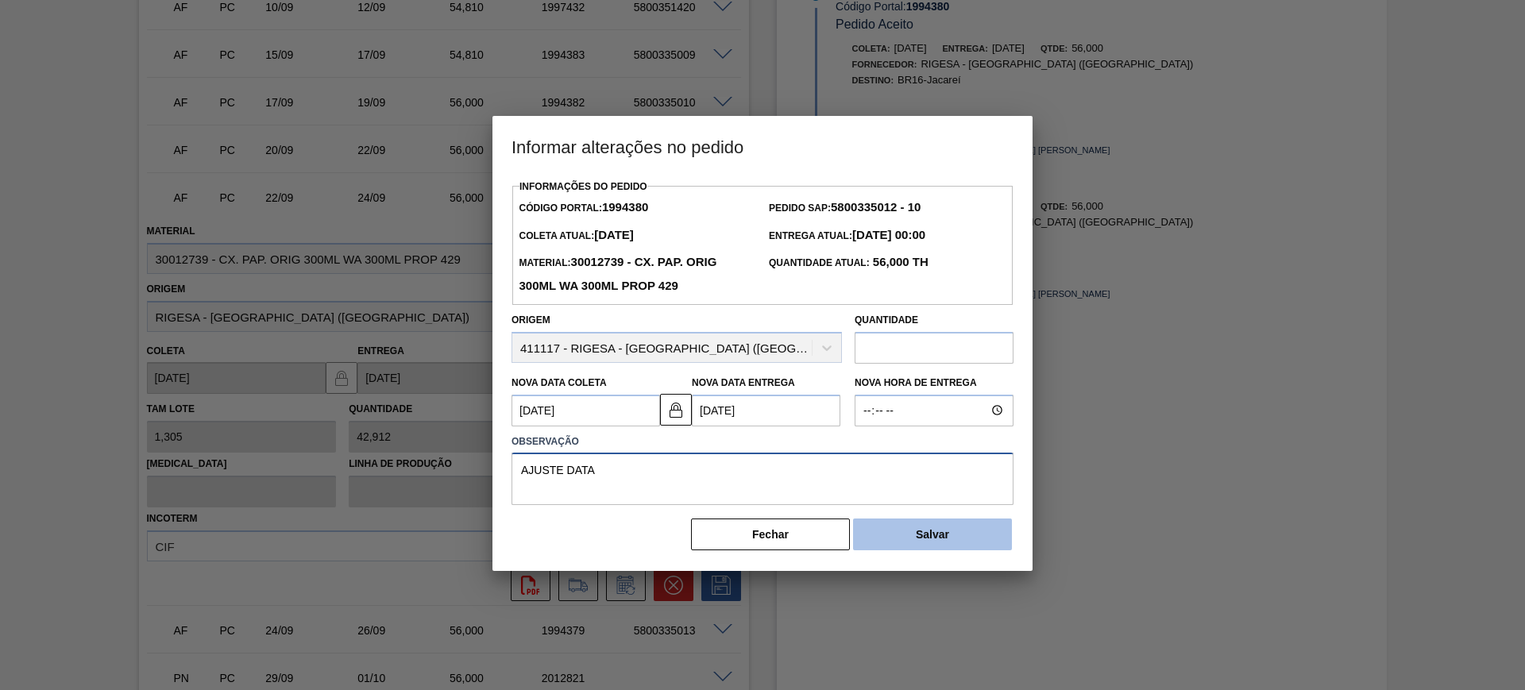
type textarea "AJUSTE DATA"
click at [920, 535] on button "Salvar" at bounding box center [932, 535] width 159 height 32
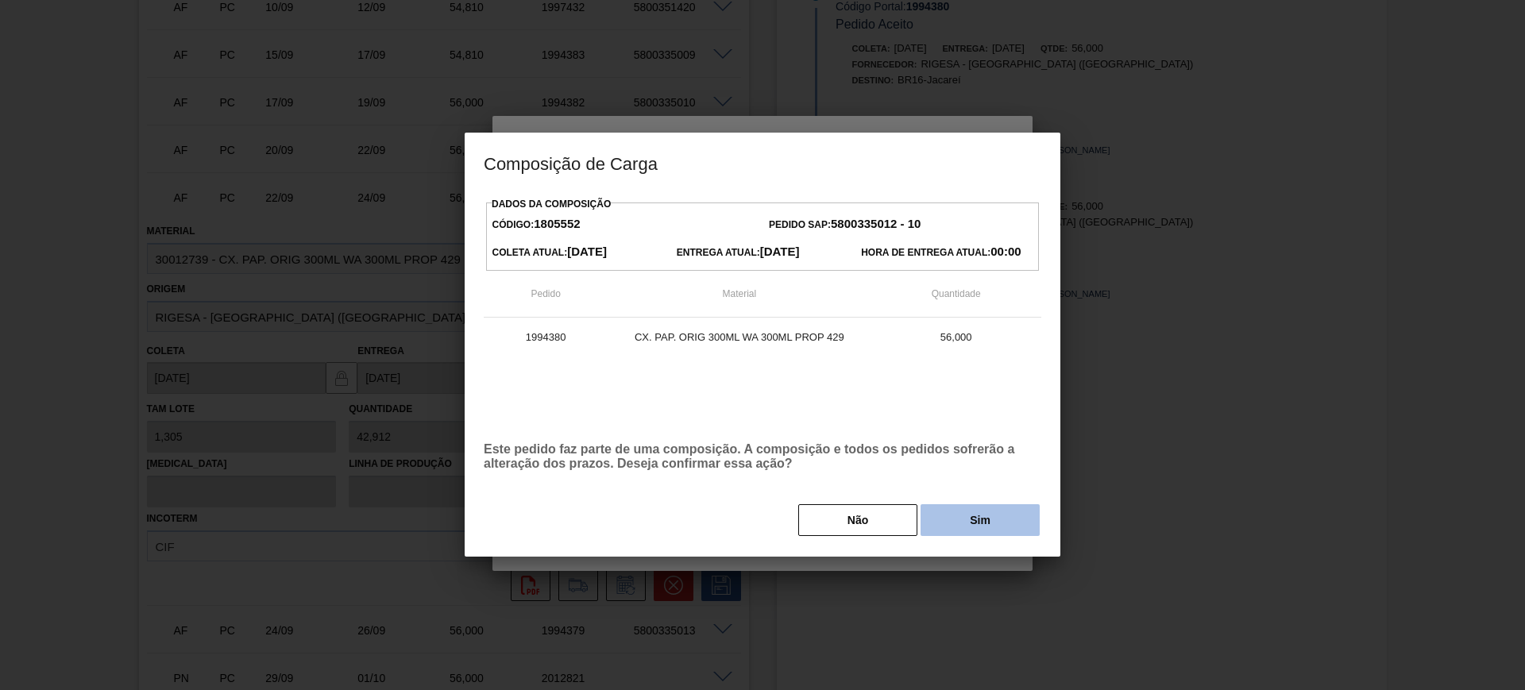
click at [994, 517] on button "Sim" at bounding box center [980, 520] width 119 height 32
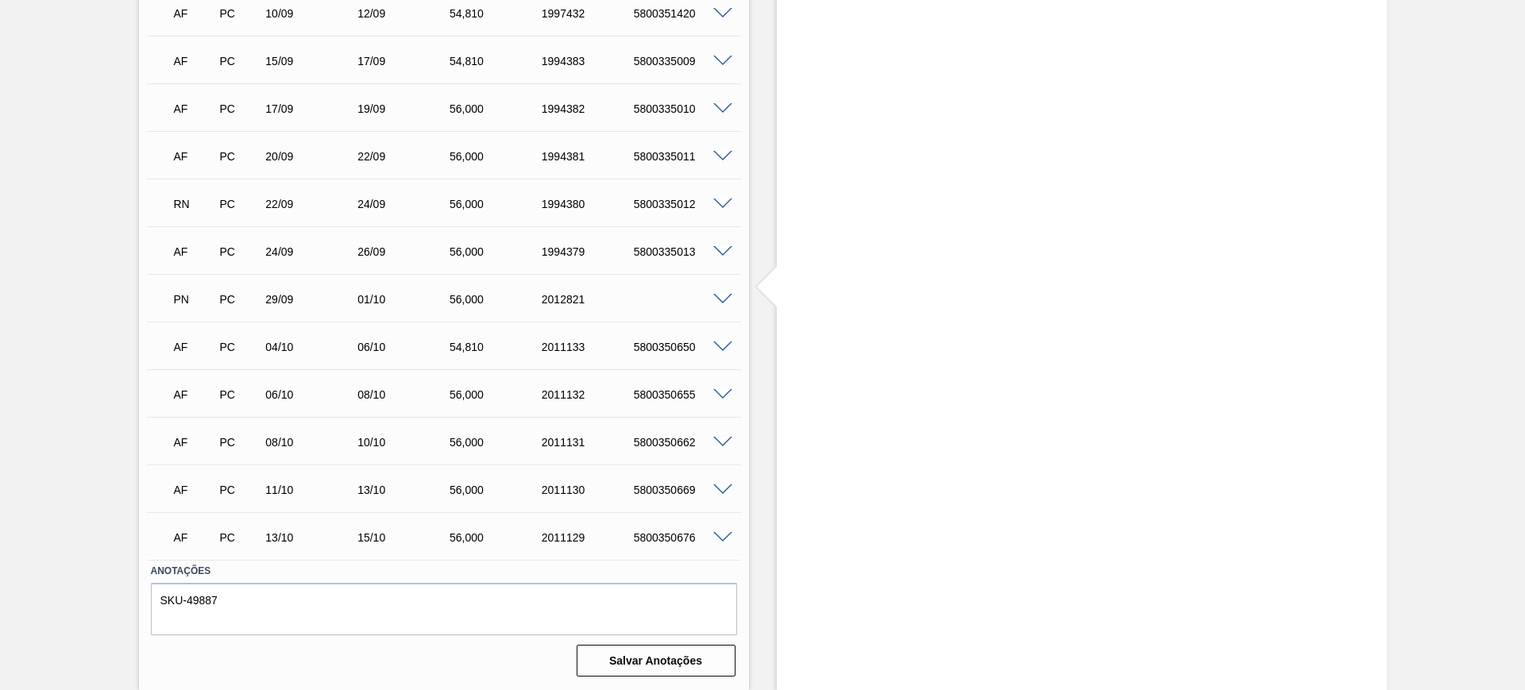
scroll to position [887, 0]
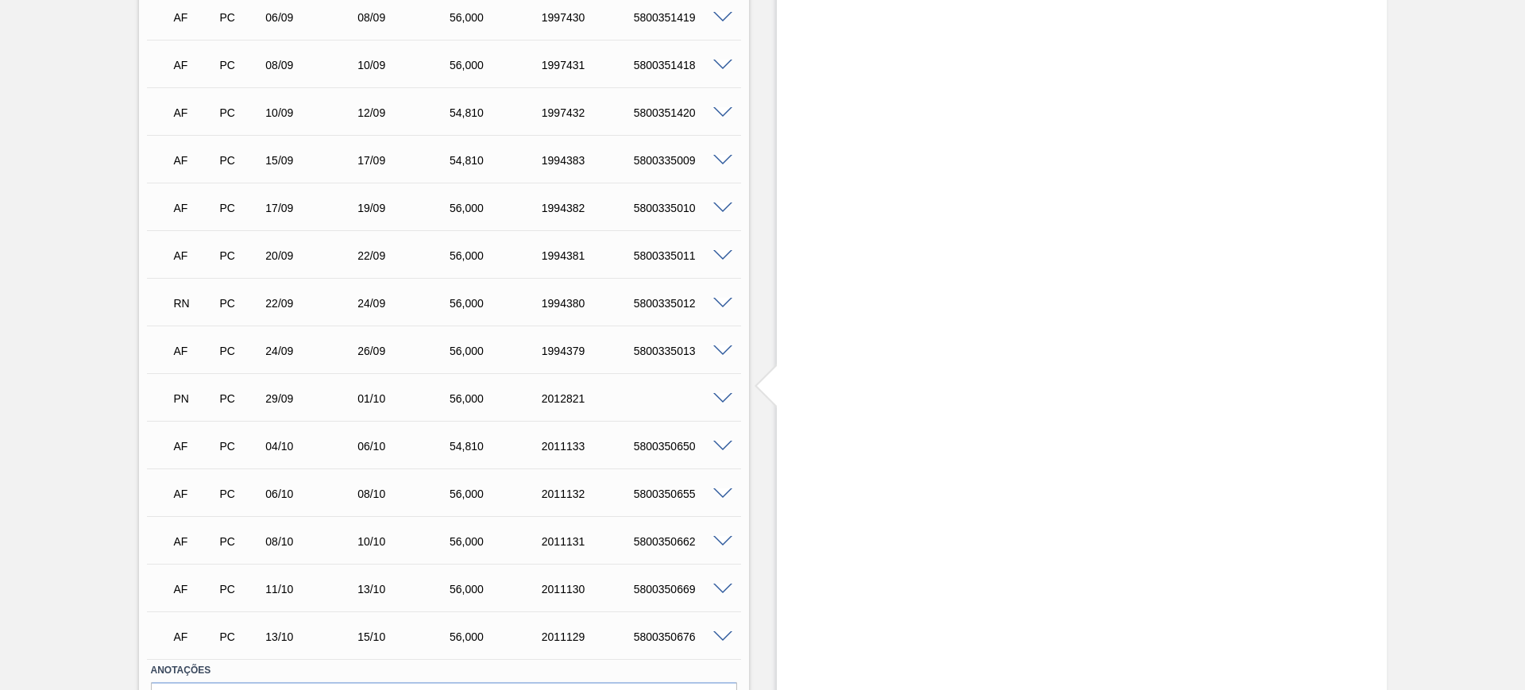
click at [721, 352] on span at bounding box center [722, 352] width 19 height 12
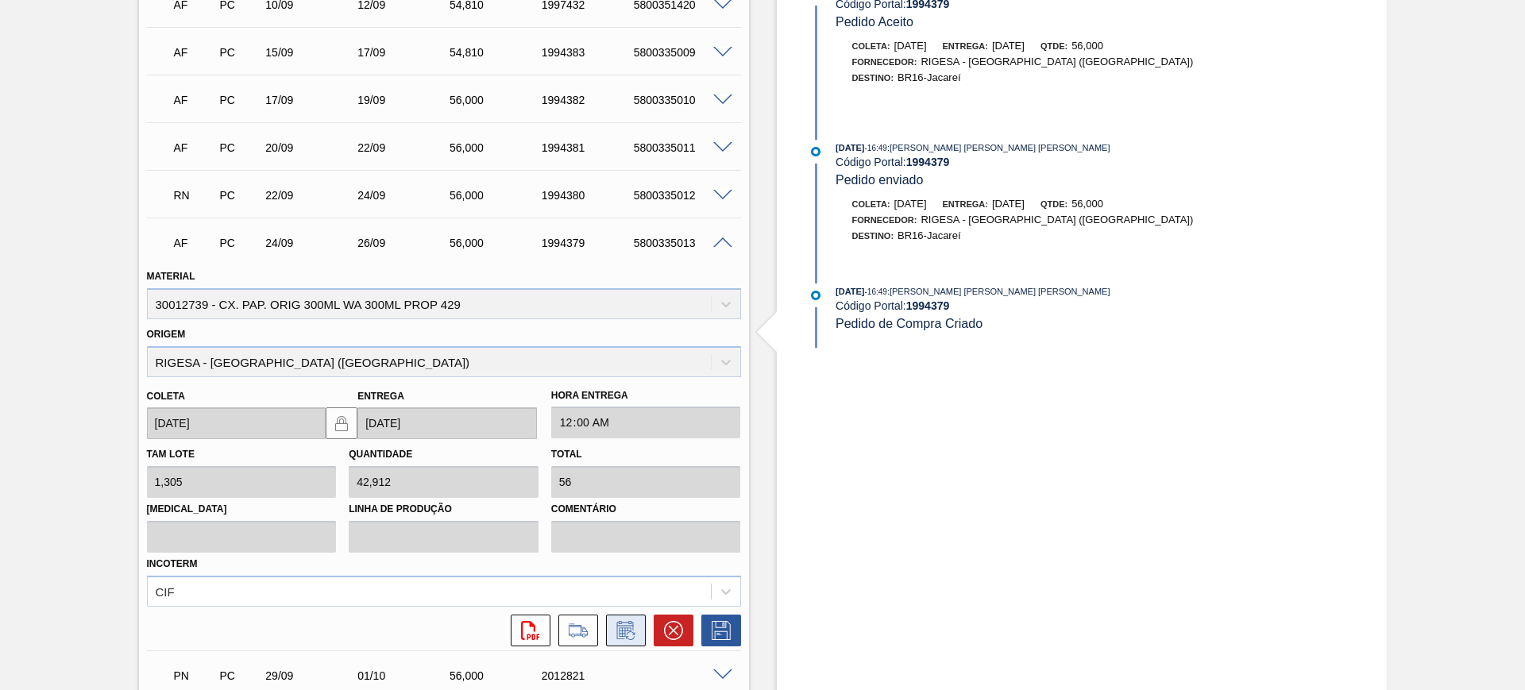
scroll to position [1086, 0]
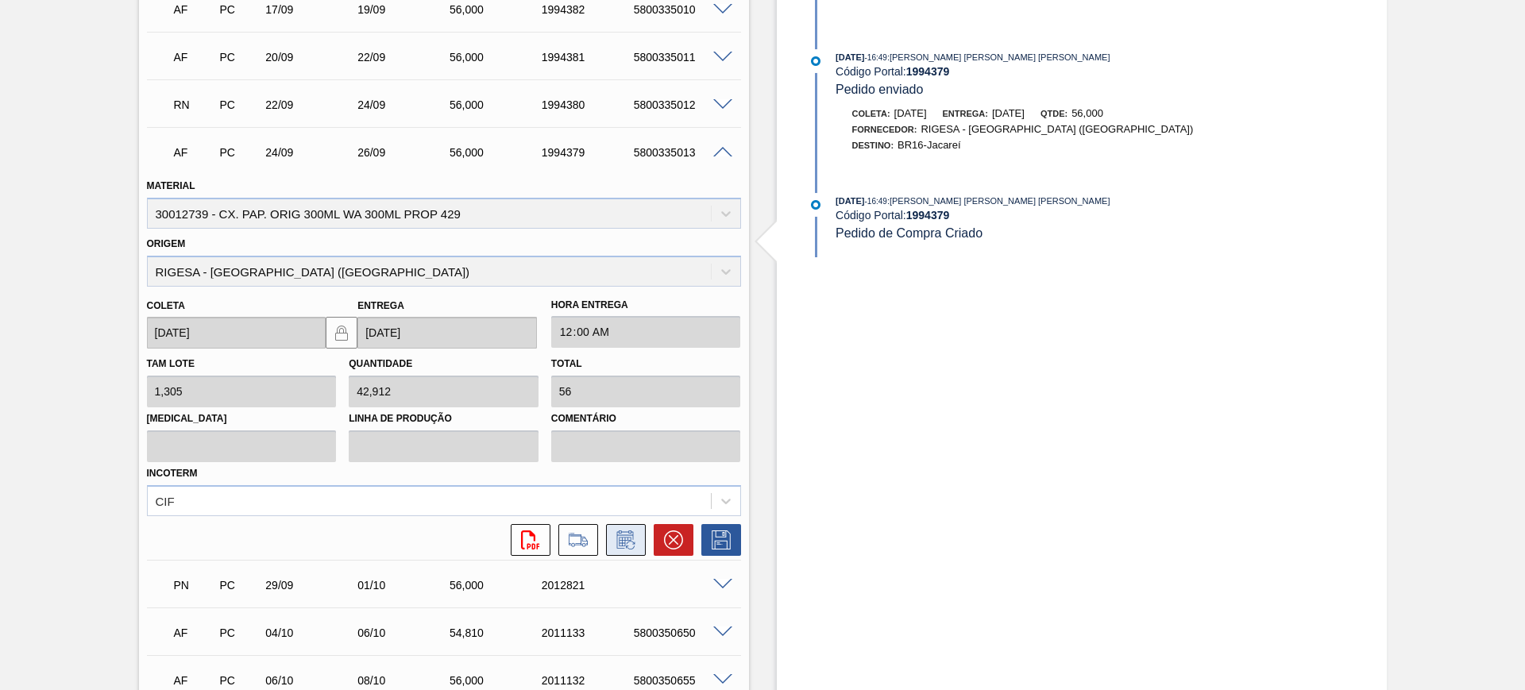
click at [629, 537] on icon at bounding box center [625, 542] width 12 height 10
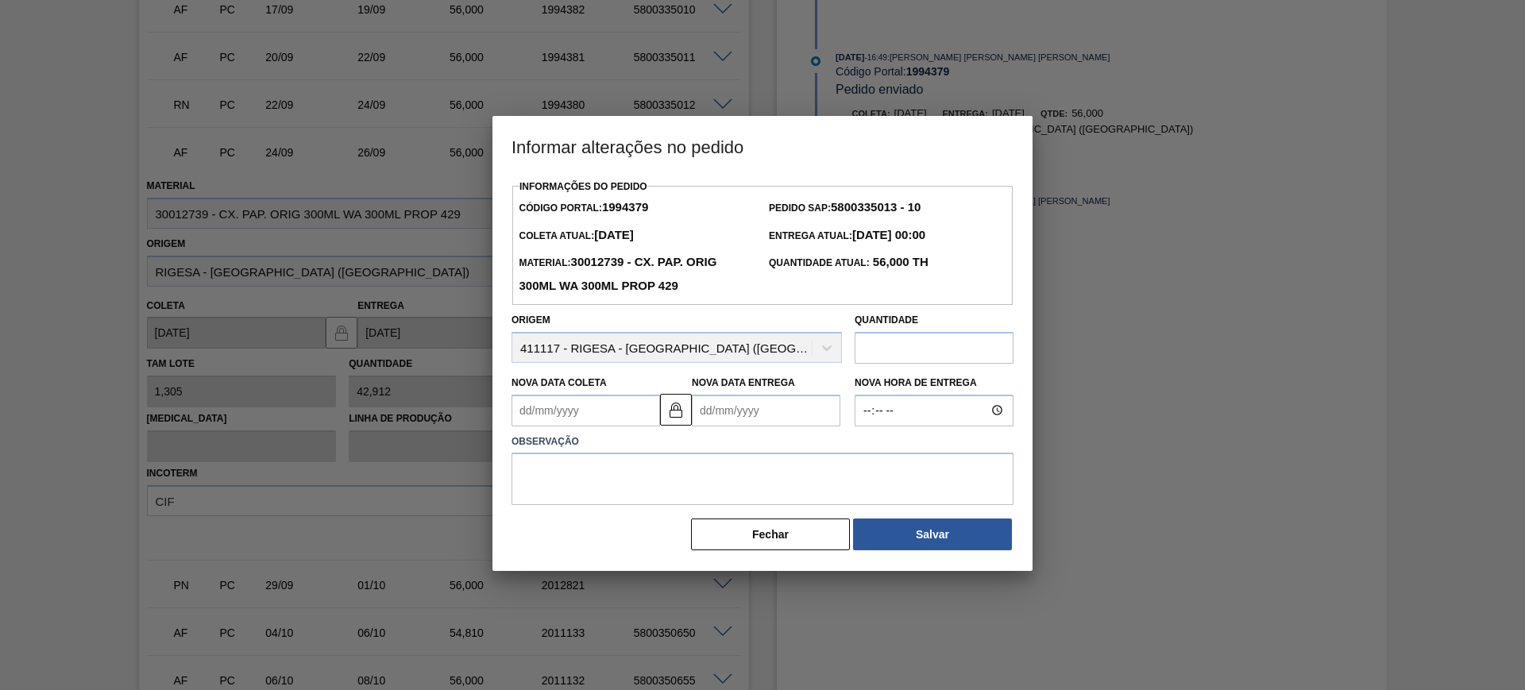
click at [737, 412] on Entrega1994379 "Nova Data Entrega" at bounding box center [766, 411] width 149 height 32
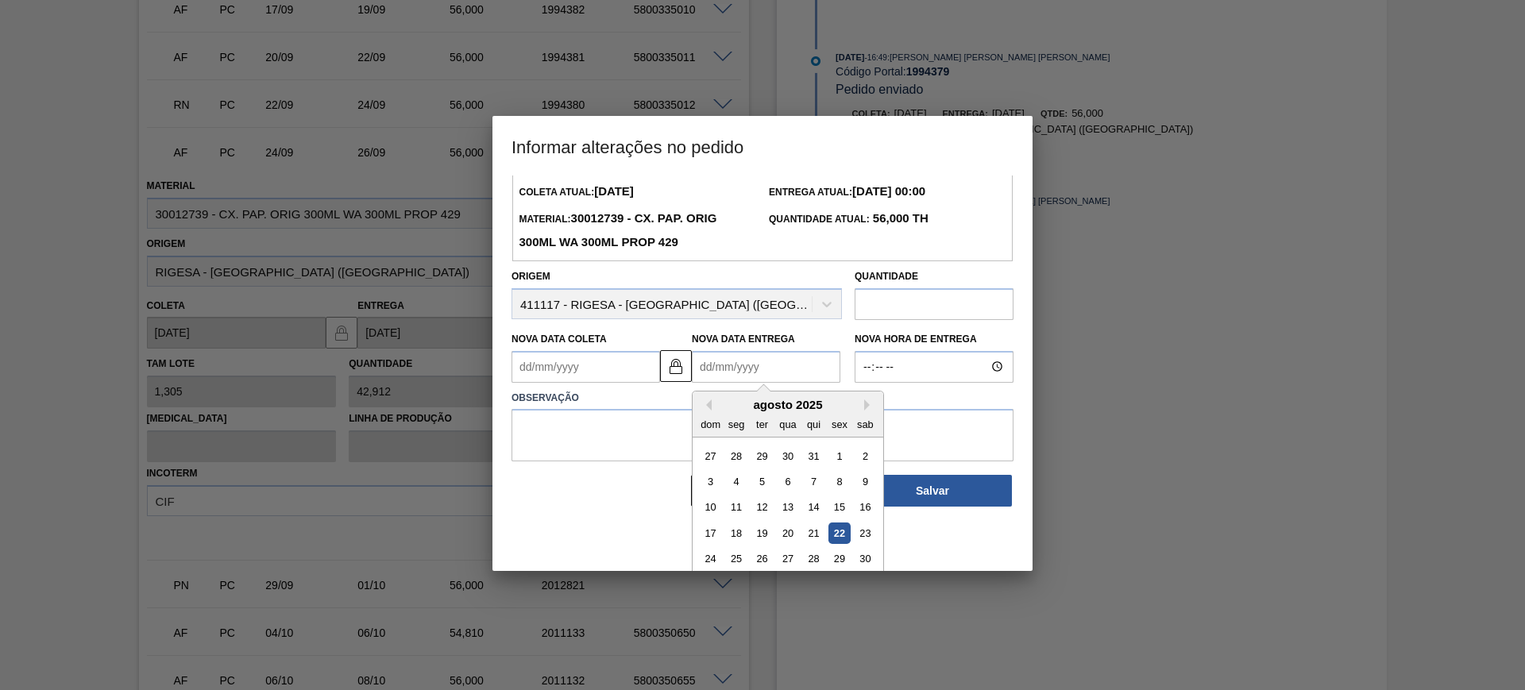
scroll to position [79, 0]
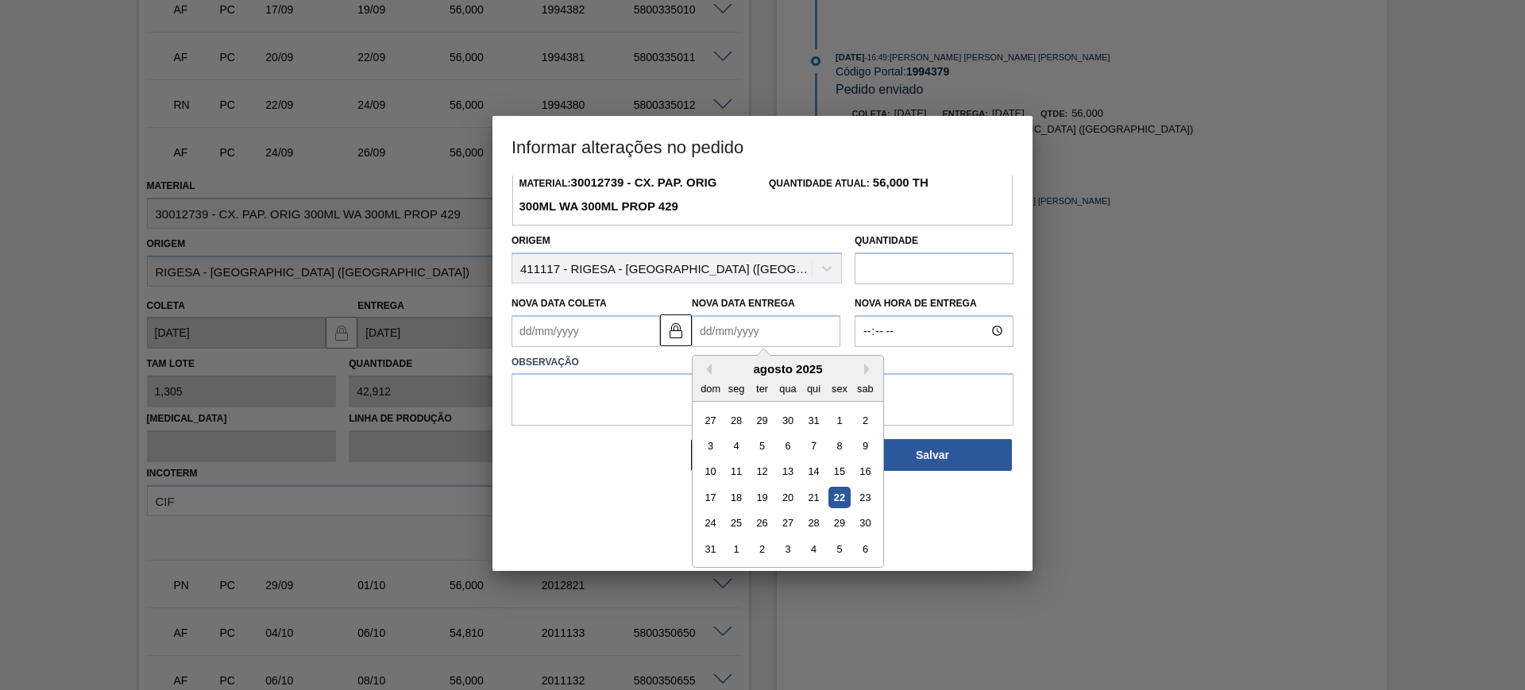
click at [862, 376] on div "agosto 2025" at bounding box center [788, 369] width 191 height 14
click at [866, 449] on div "9" at bounding box center [865, 445] width 21 height 21
type Coleta1994379 "07/08/2025"
type Entrega1994379 "09/08/2025"
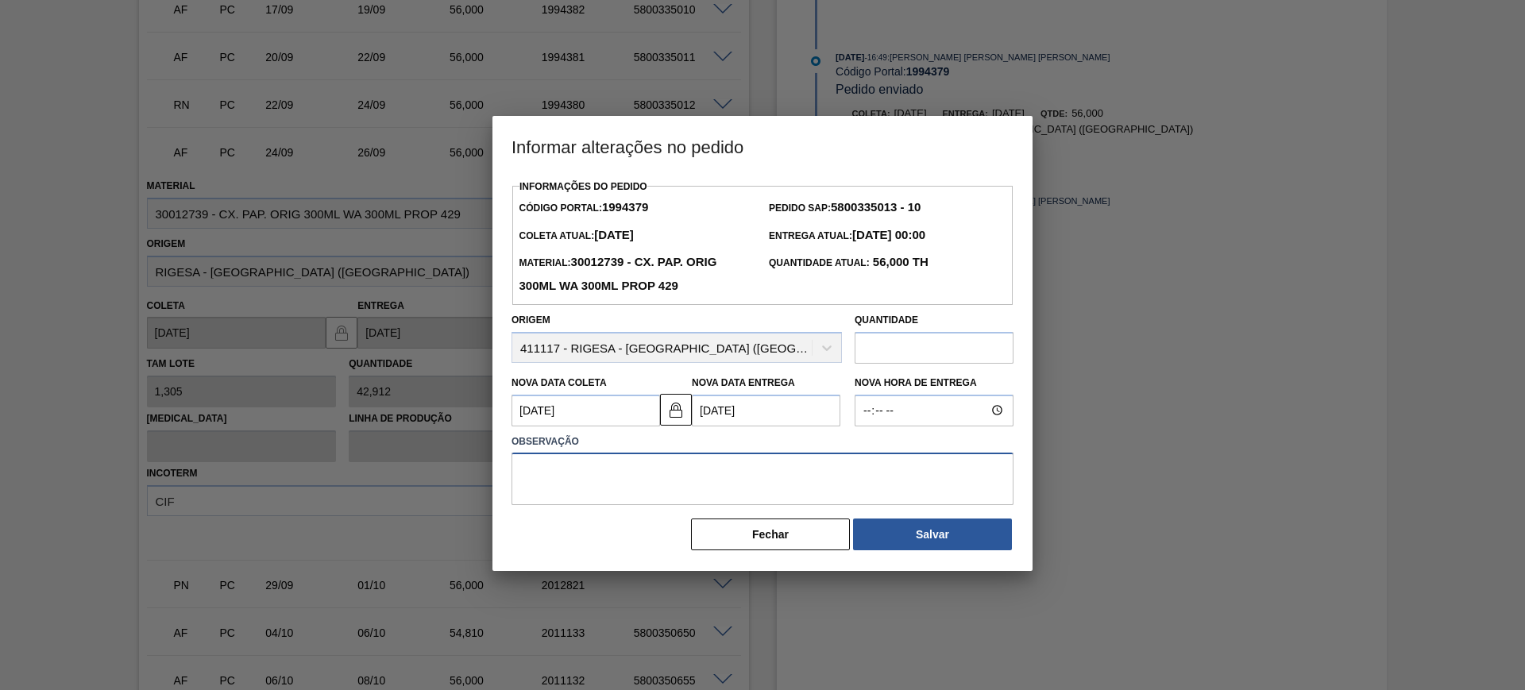
click at [793, 500] on textarea at bounding box center [763, 479] width 502 height 52
type textarea "AJUSTE DATA"
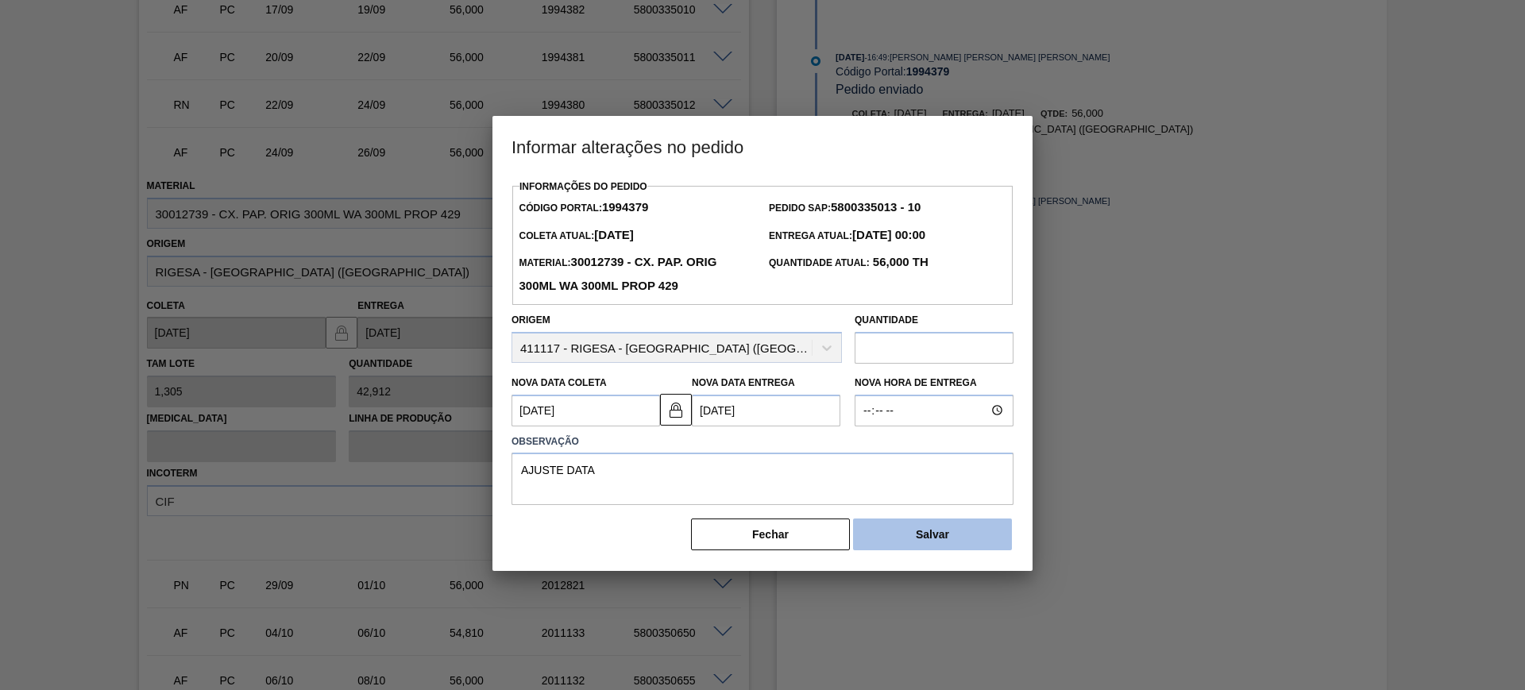
click at [963, 536] on button "Salvar" at bounding box center [932, 535] width 159 height 32
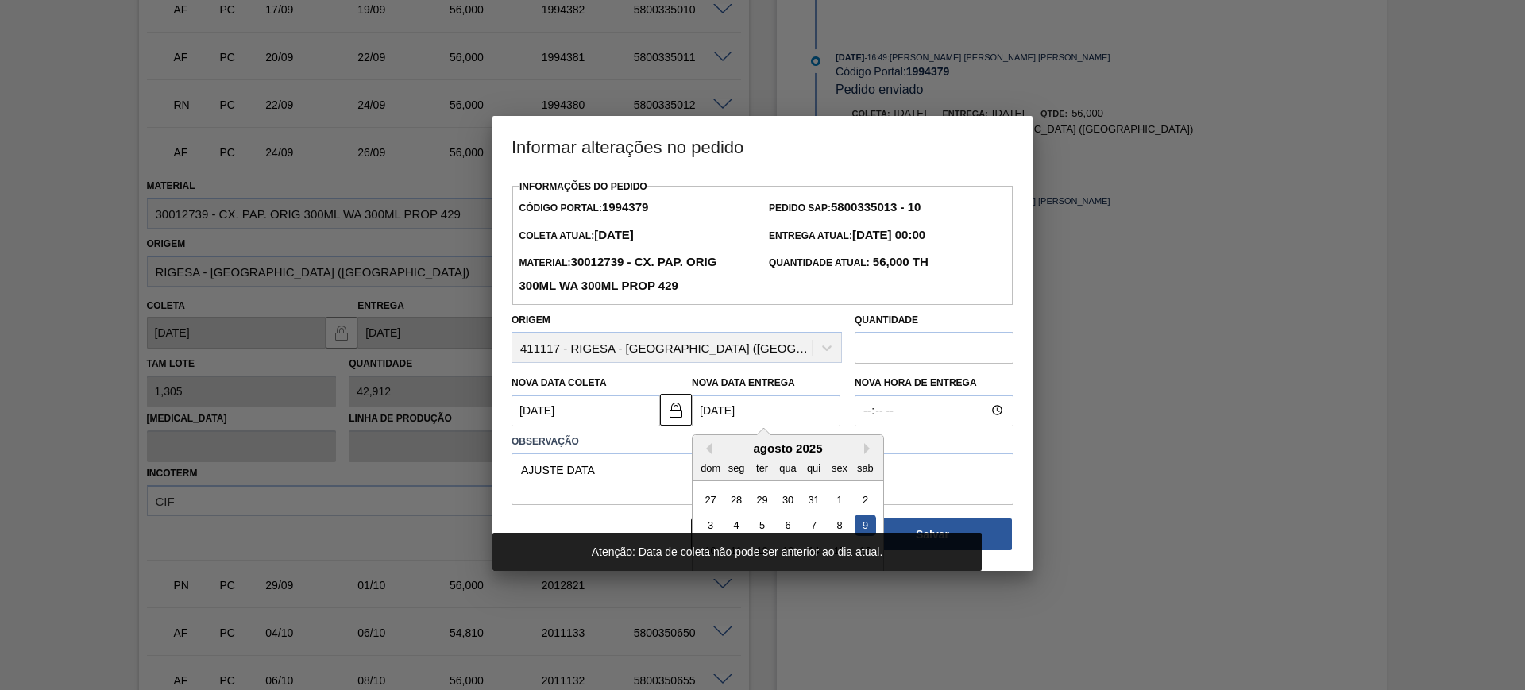
click at [762, 407] on Entrega1994379 "09/08/2025" at bounding box center [766, 411] width 149 height 32
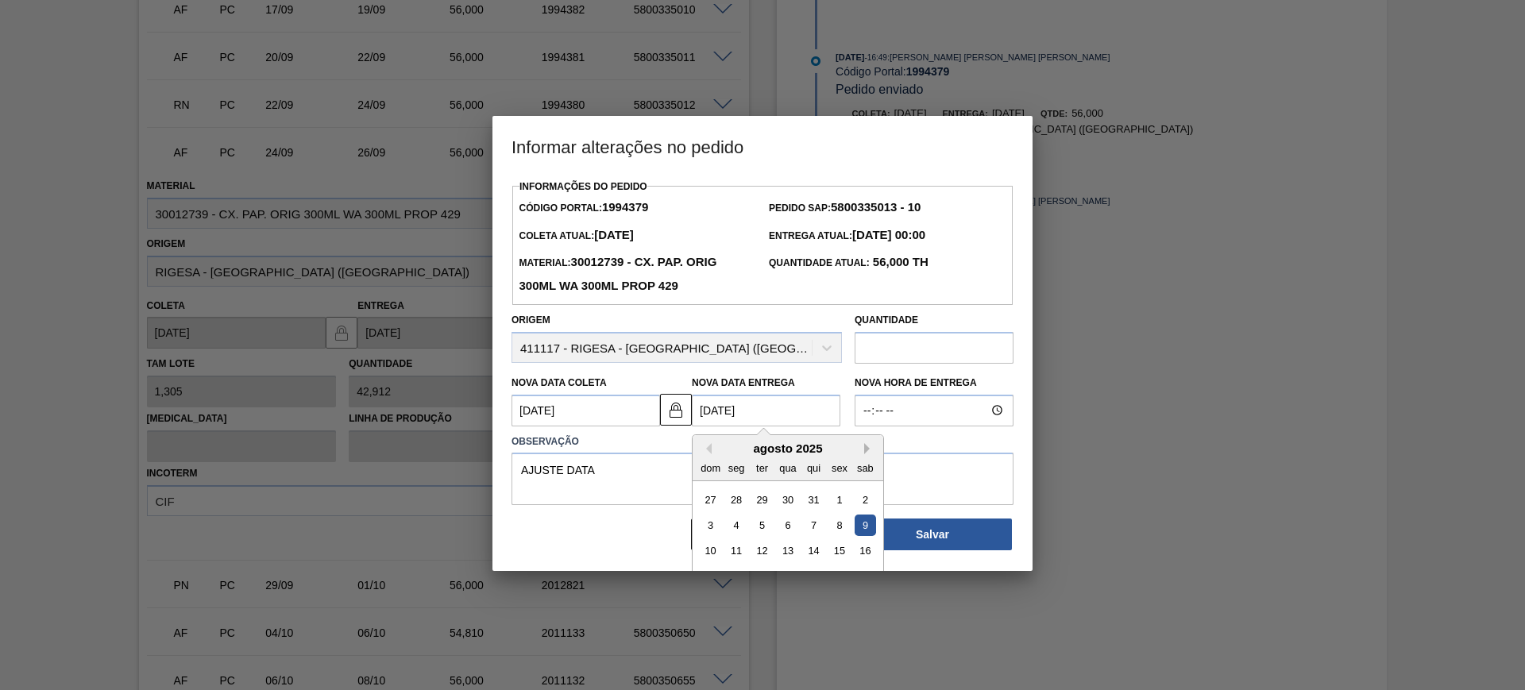
click at [869, 450] on button "Next Month" at bounding box center [869, 448] width 11 height 11
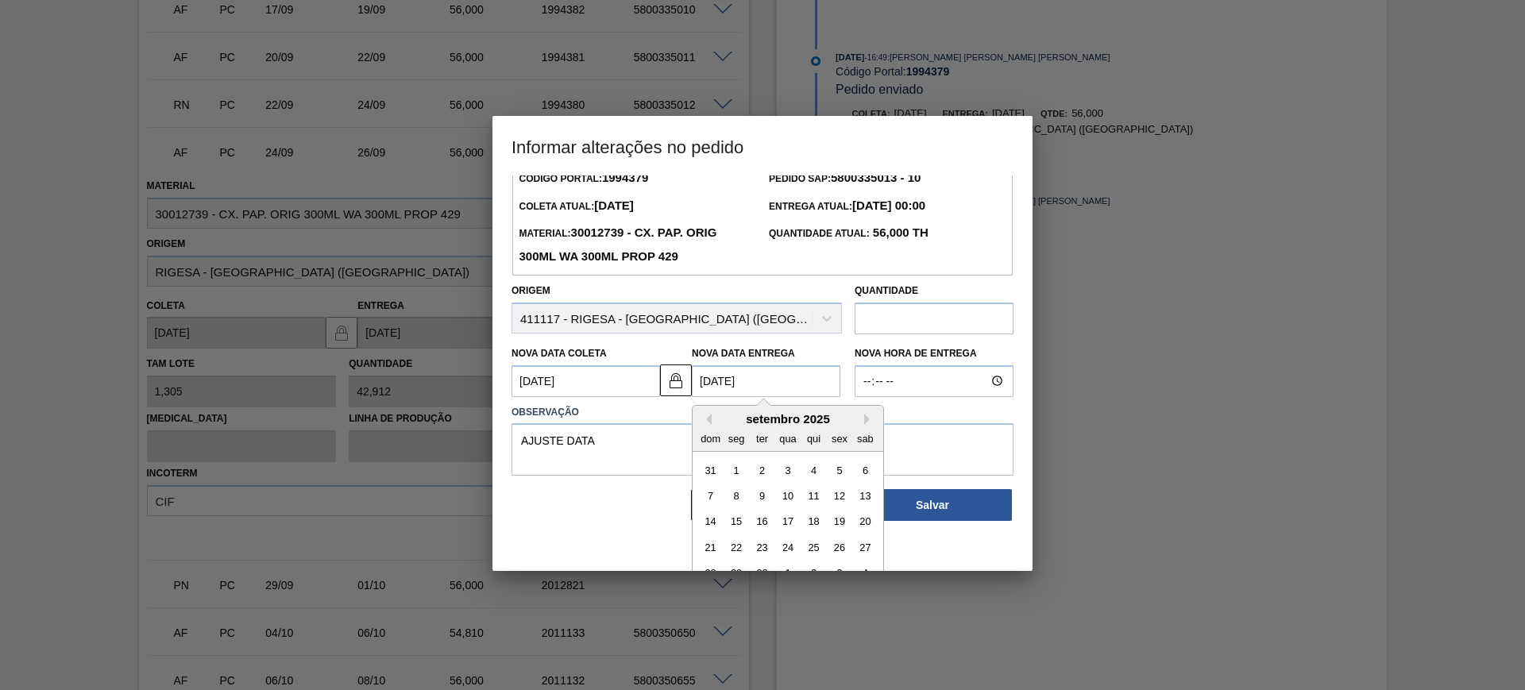
scroll to position [53, 0]
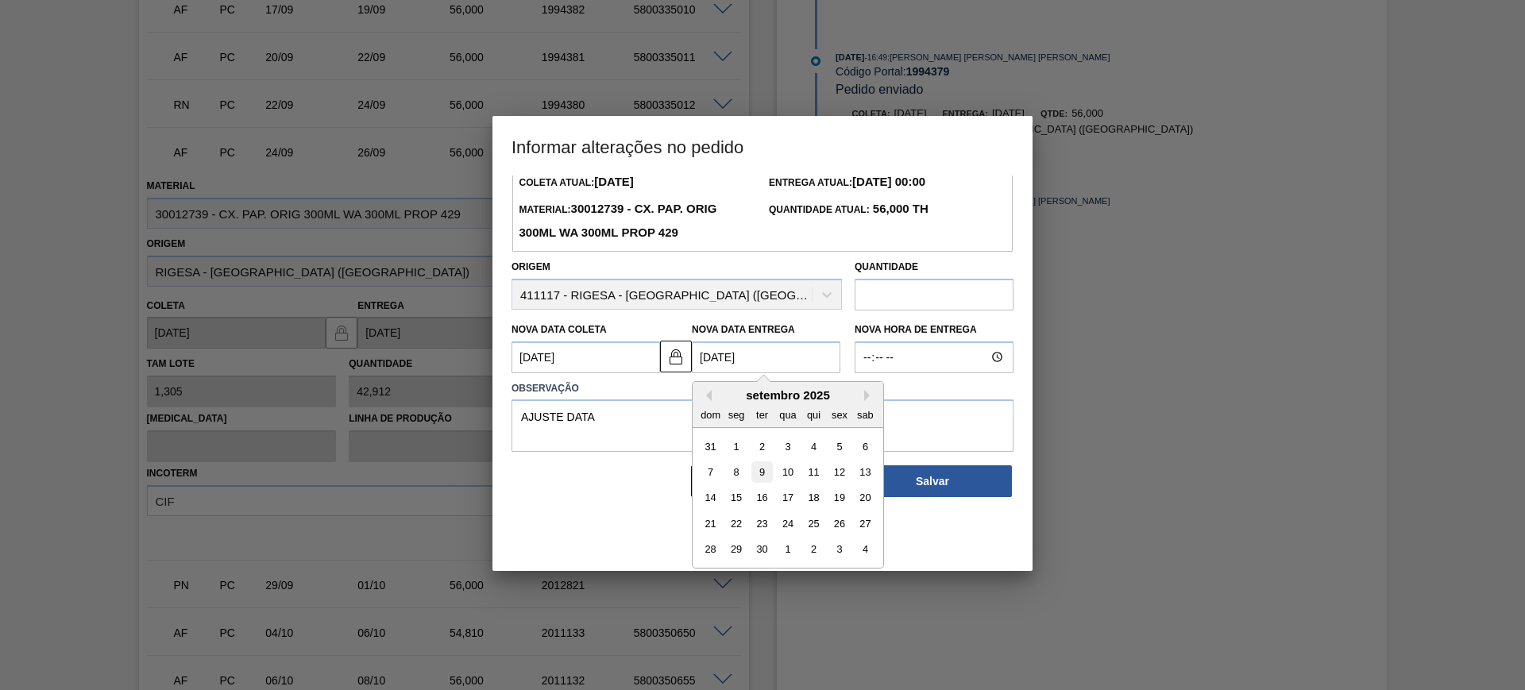
click at [763, 477] on div "9" at bounding box center [761, 471] width 21 height 21
type Coleta1994379 "07/09/2025"
type Entrega1994379 "[DATE]"
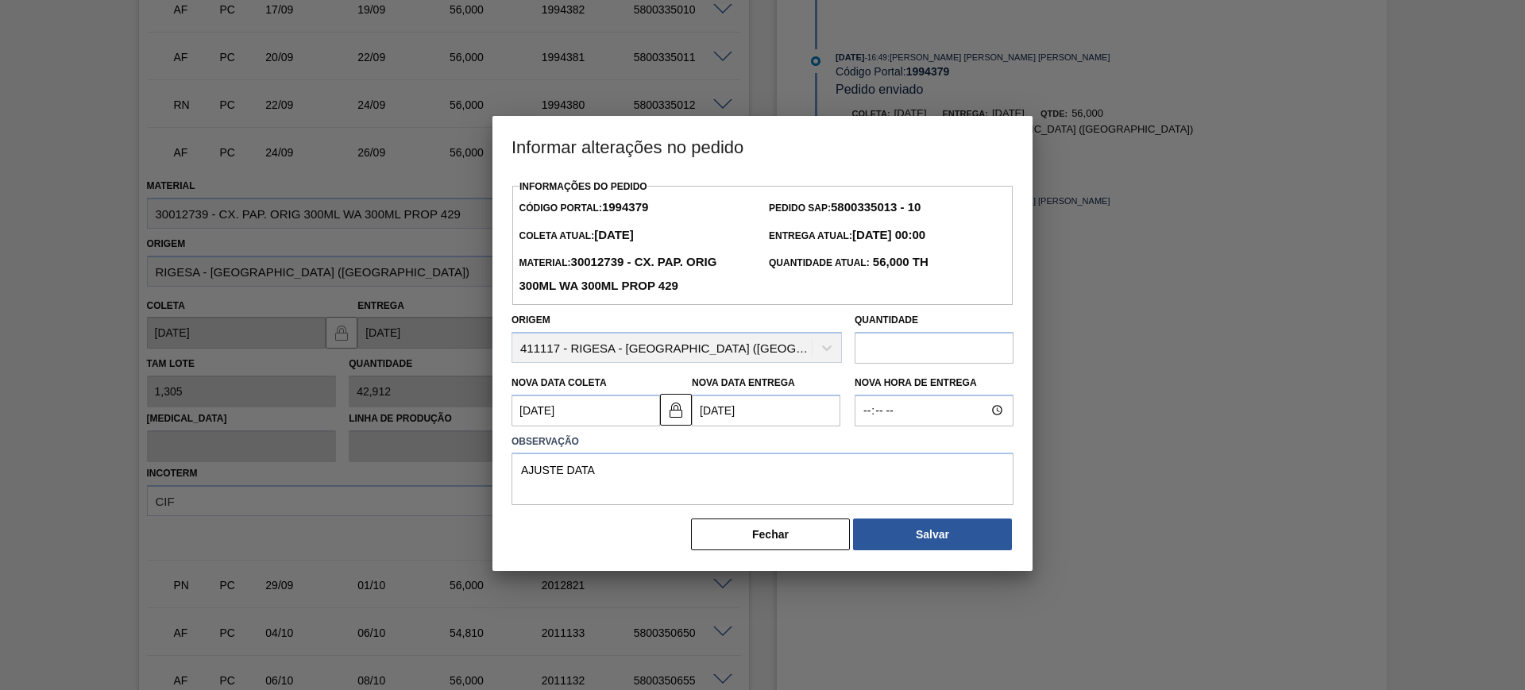
scroll to position [0, 0]
click at [955, 528] on button "Salvar" at bounding box center [932, 535] width 159 height 32
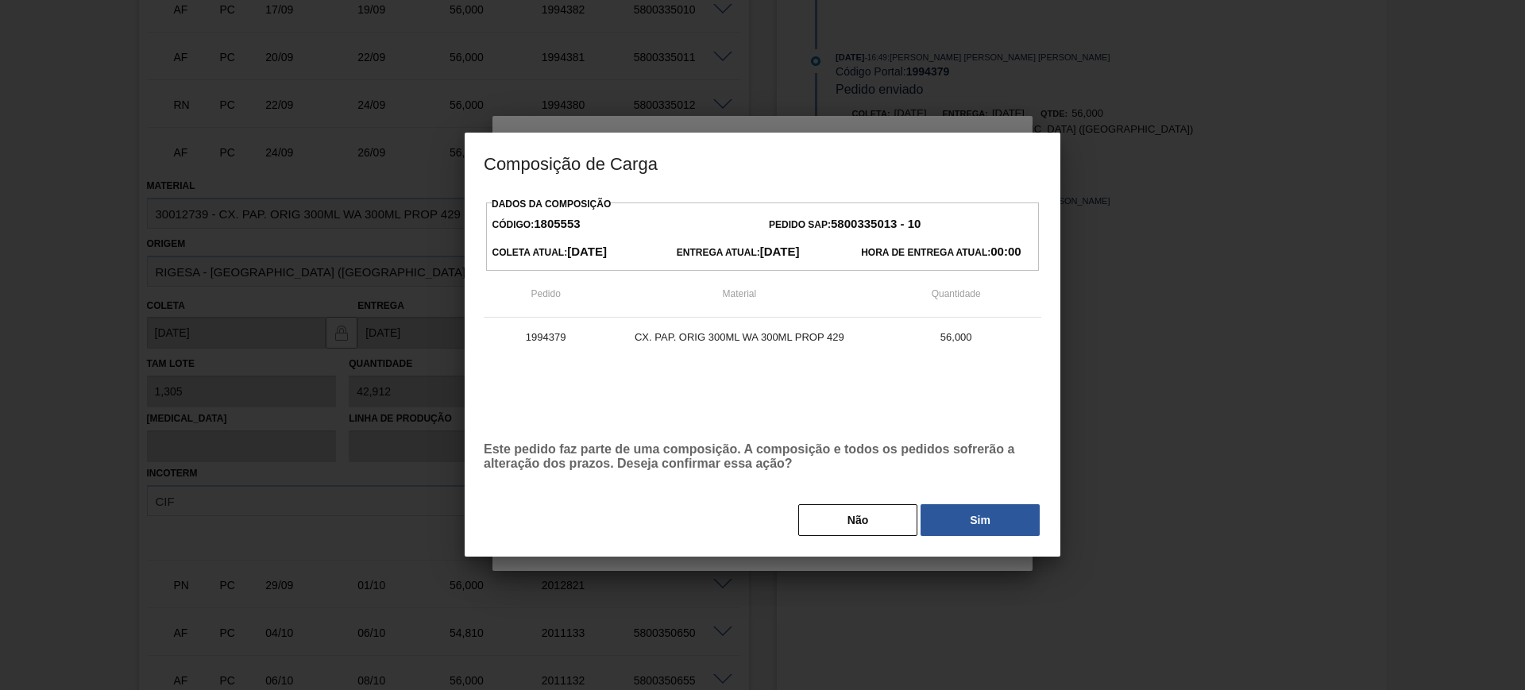
click at [967, 514] on button "Sim" at bounding box center [980, 520] width 119 height 32
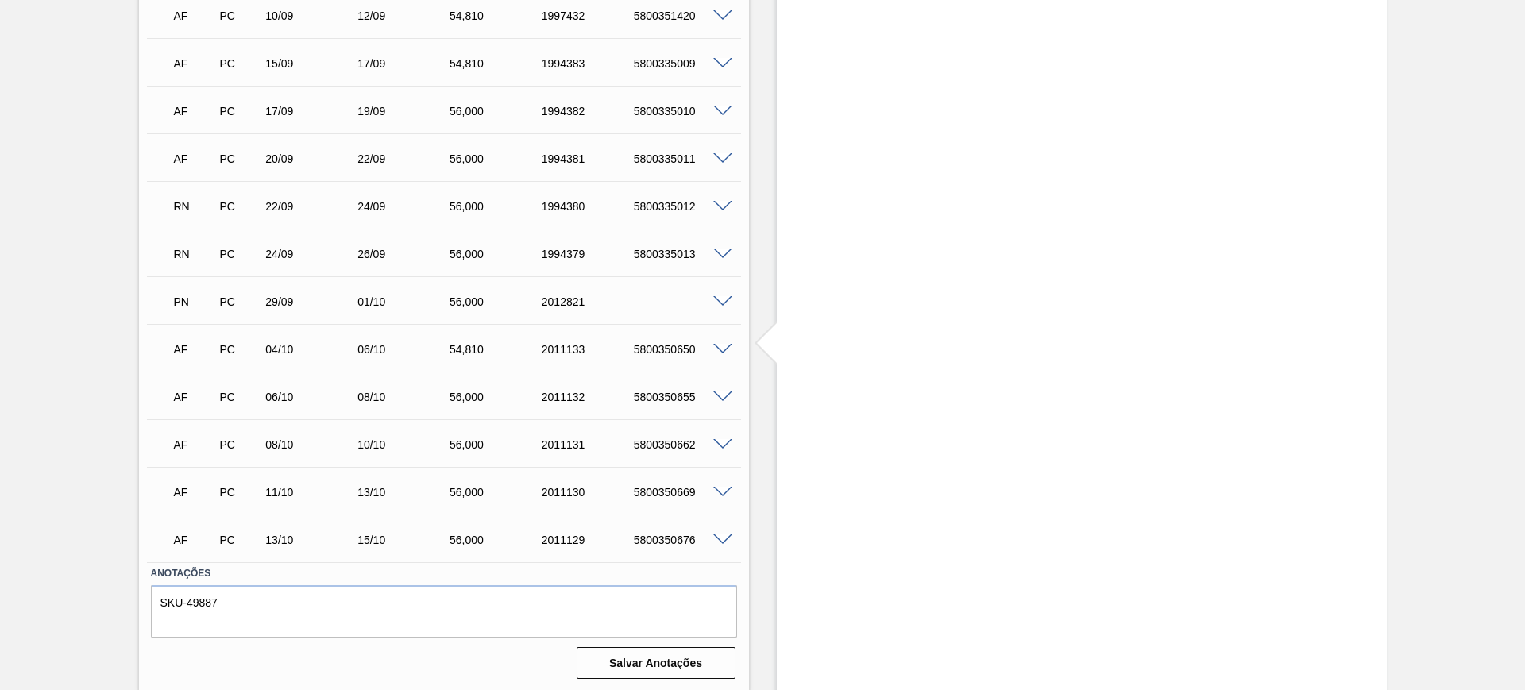
scroll to position [987, 0]
click at [724, 532] on span at bounding box center [722, 538] width 19 height 12
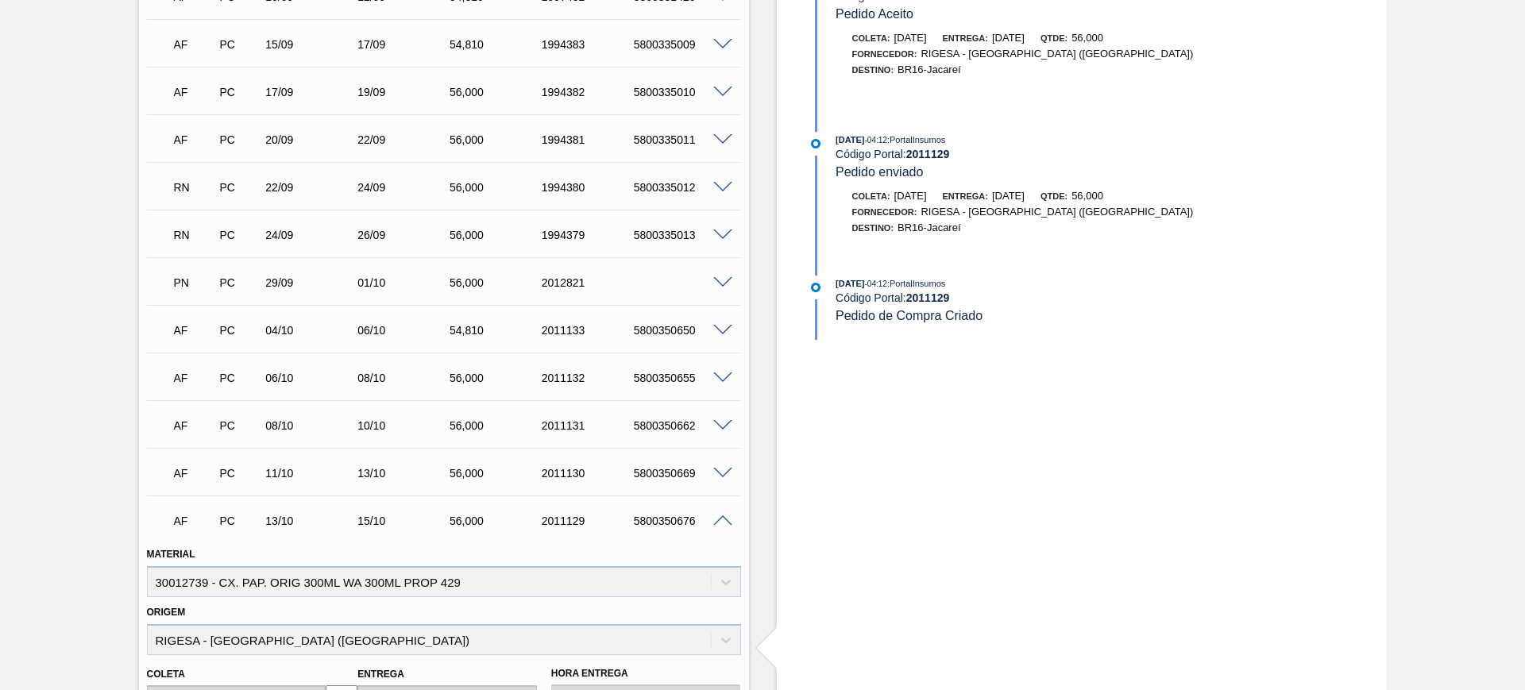
scroll to position [1291, 0]
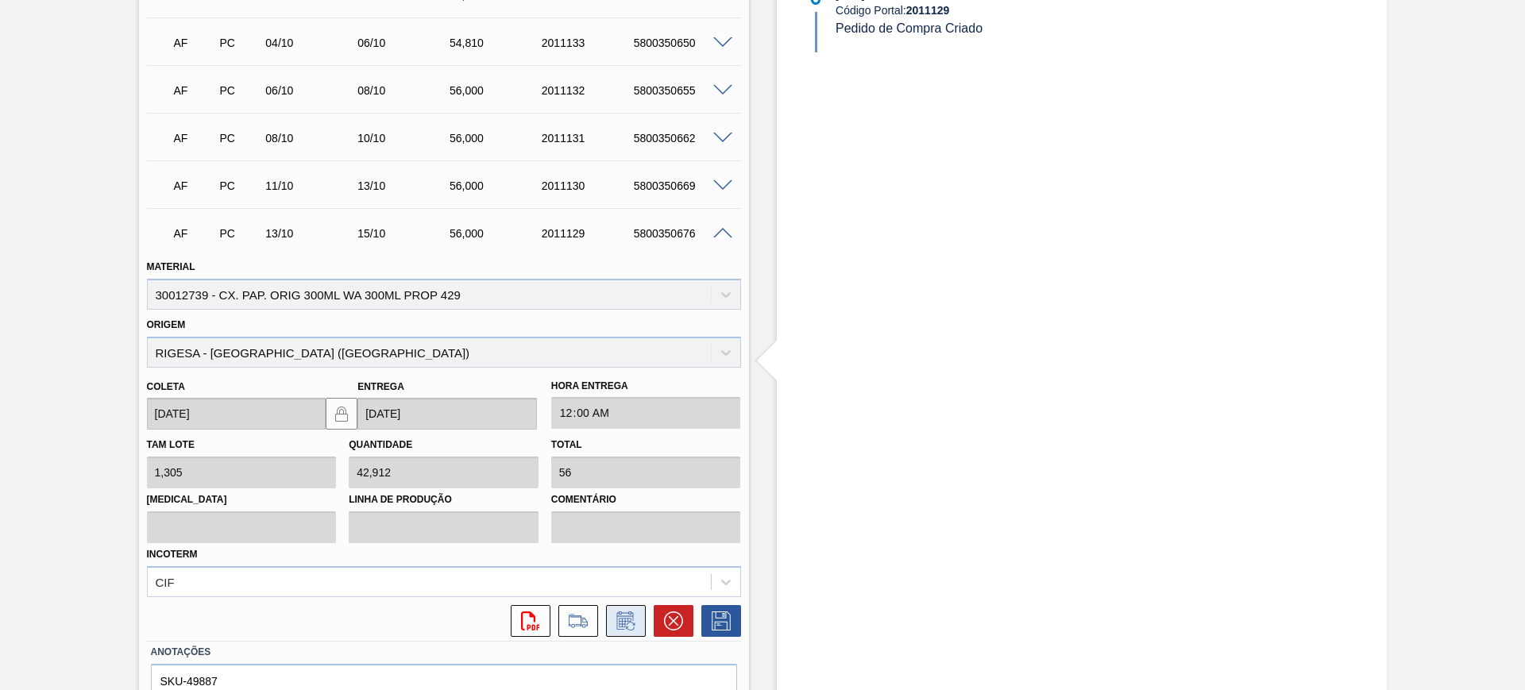
click at [624, 616] on icon at bounding box center [625, 621] width 25 height 19
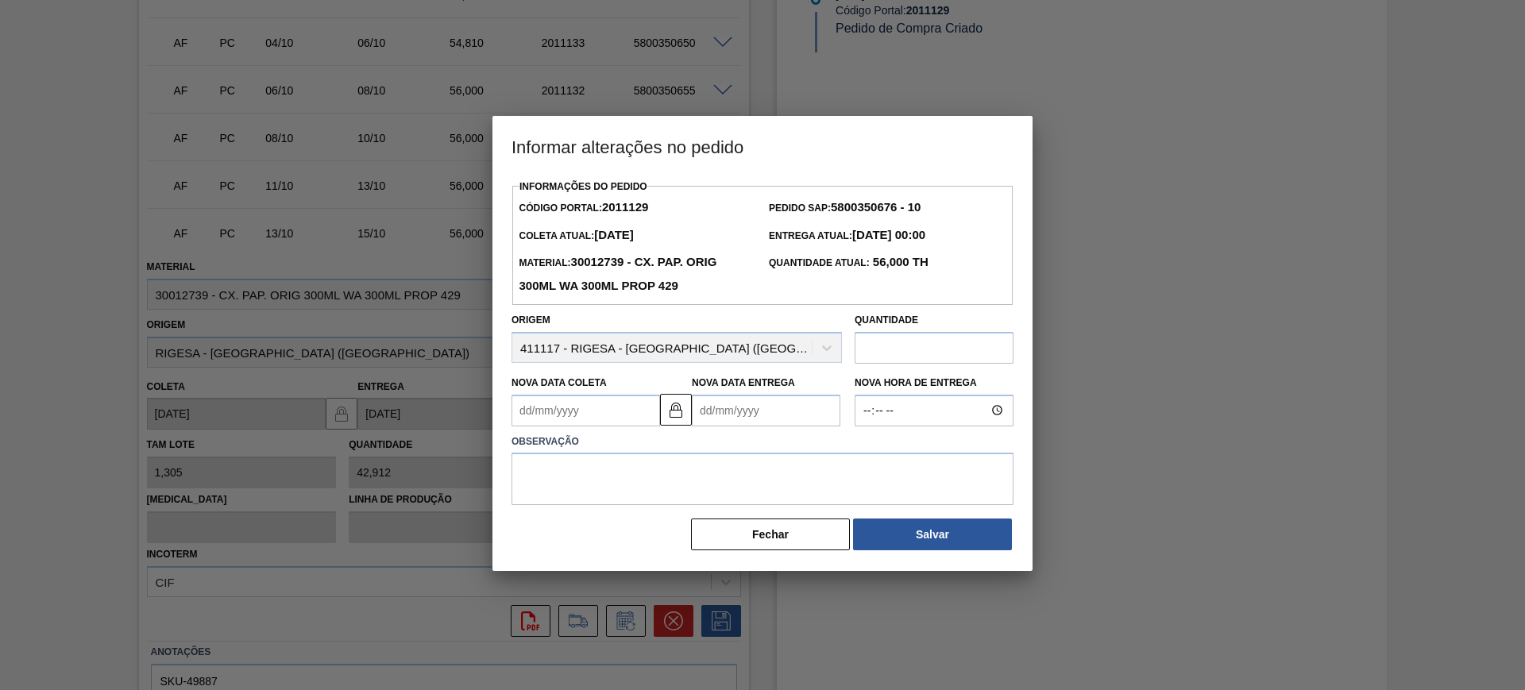
click at [739, 423] on Entrega2011129 "Nova Data Entrega" at bounding box center [766, 411] width 149 height 32
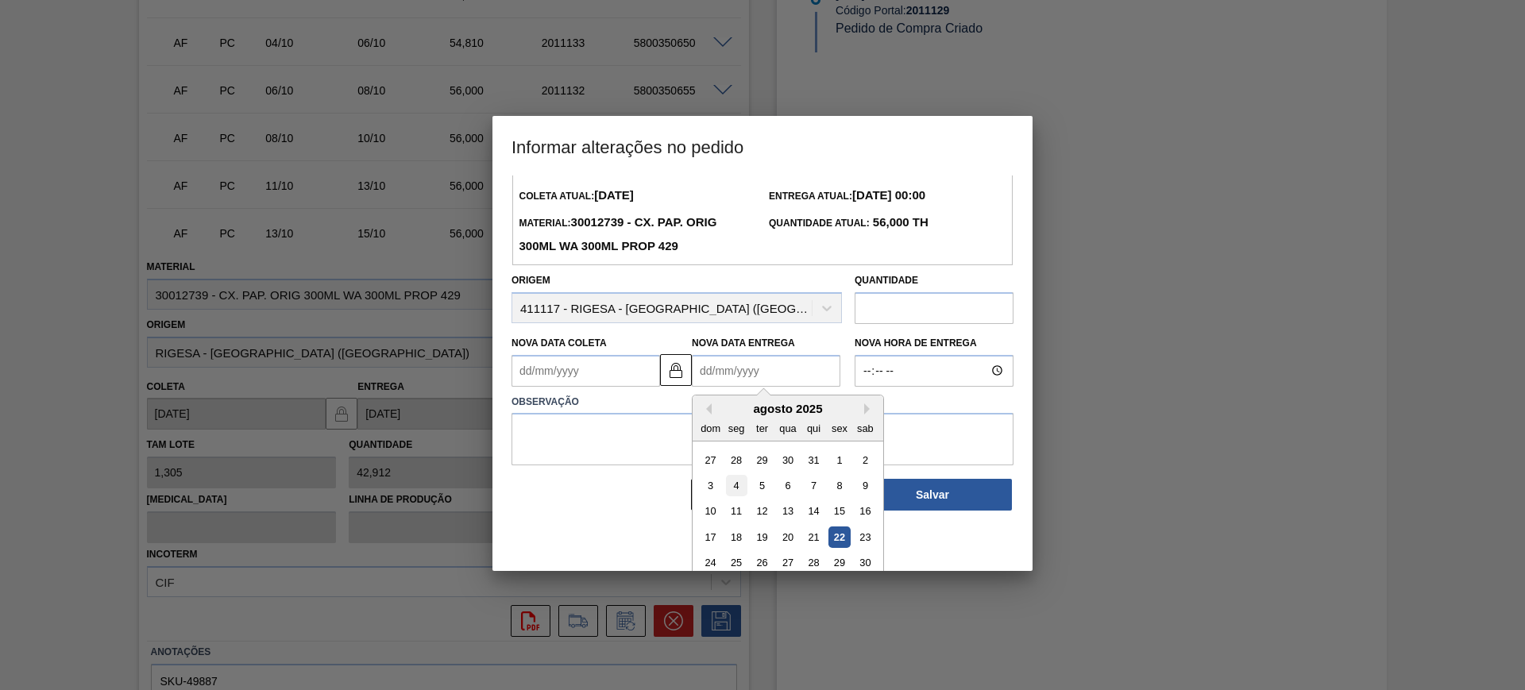
scroll to position [79, 0]
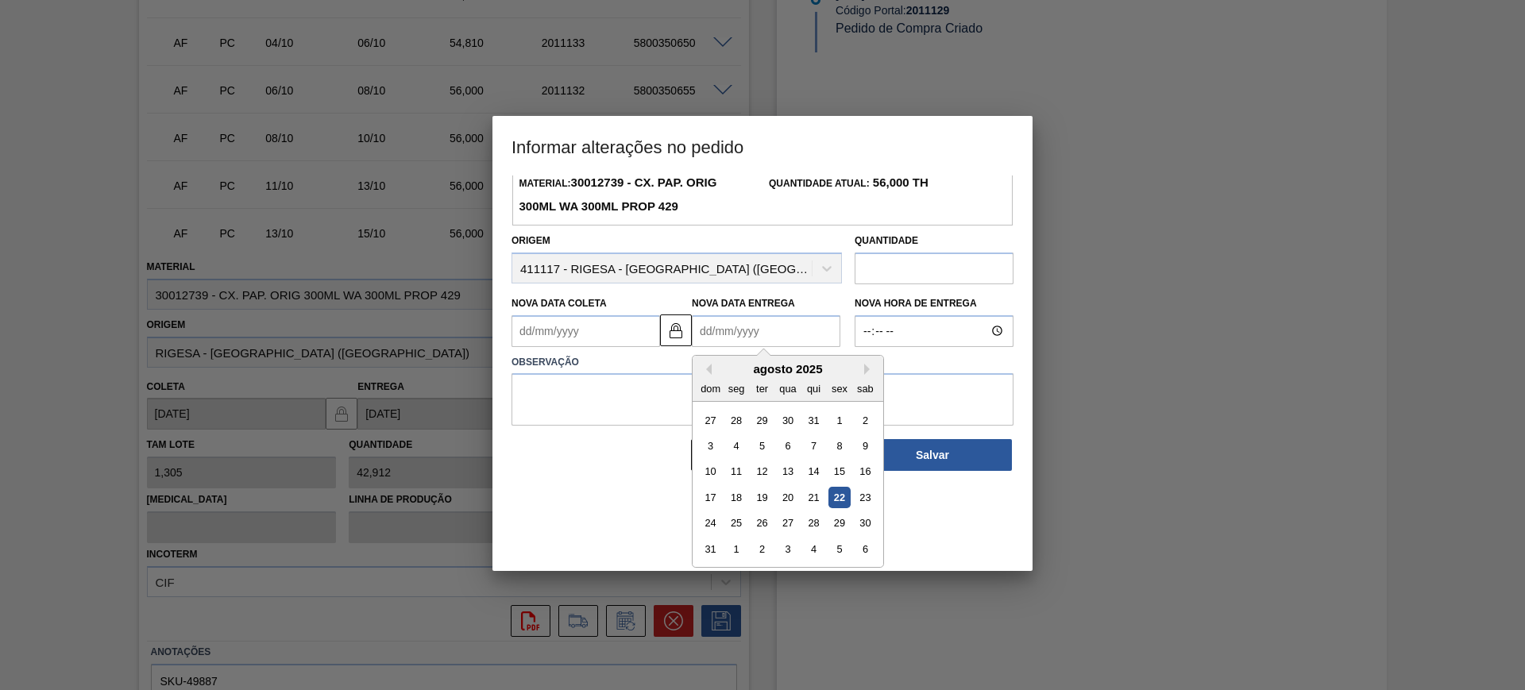
click at [861, 374] on div "agosto 2025" at bounding box center [788, 369] width 191 height 14
click at [864, 374] on button "Next Month" at bounding box center [869, 369] width 11 height 11
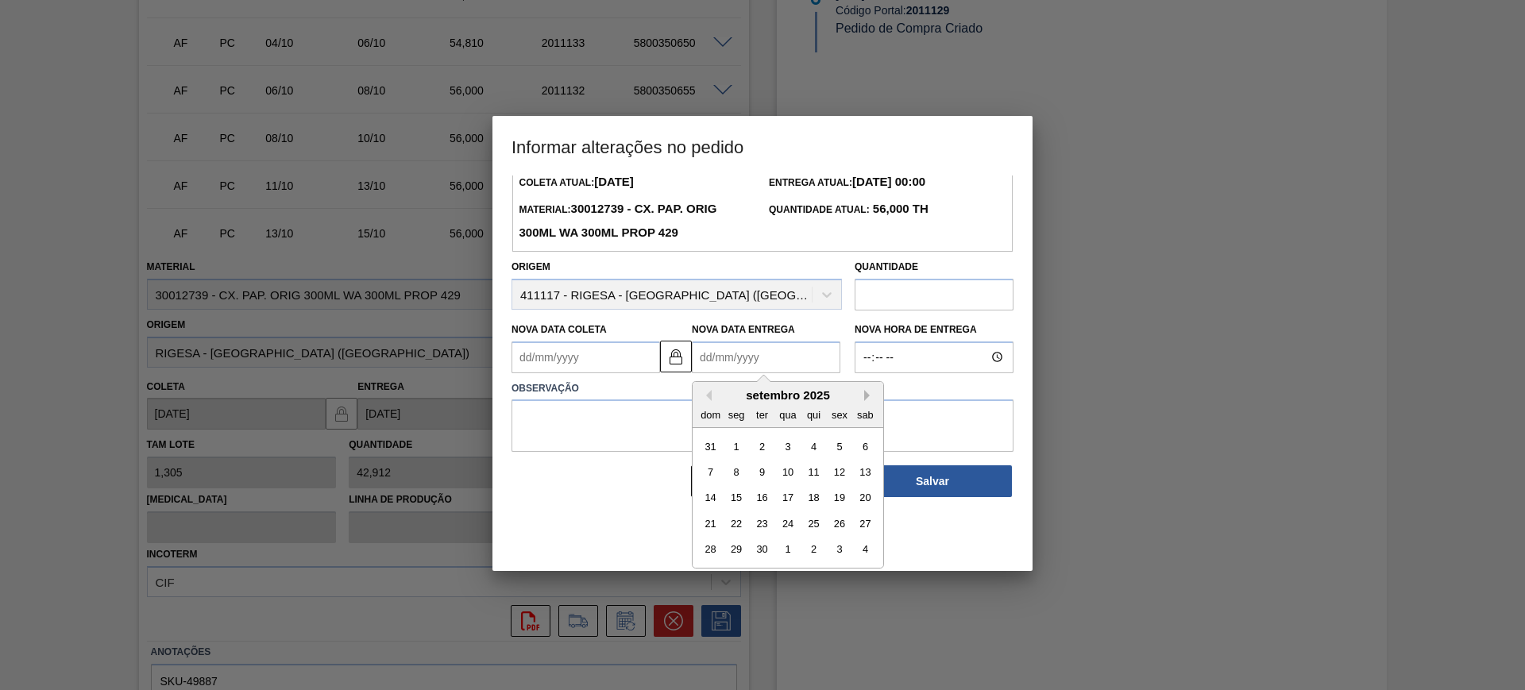
scroll to position [53, 0]
click at [817, 450] on div "4" at bounding box center [813, 445] width 21 height 21
type Coleta2011129 "02/09/2025"
type Entrega2011129 "[DATE]"
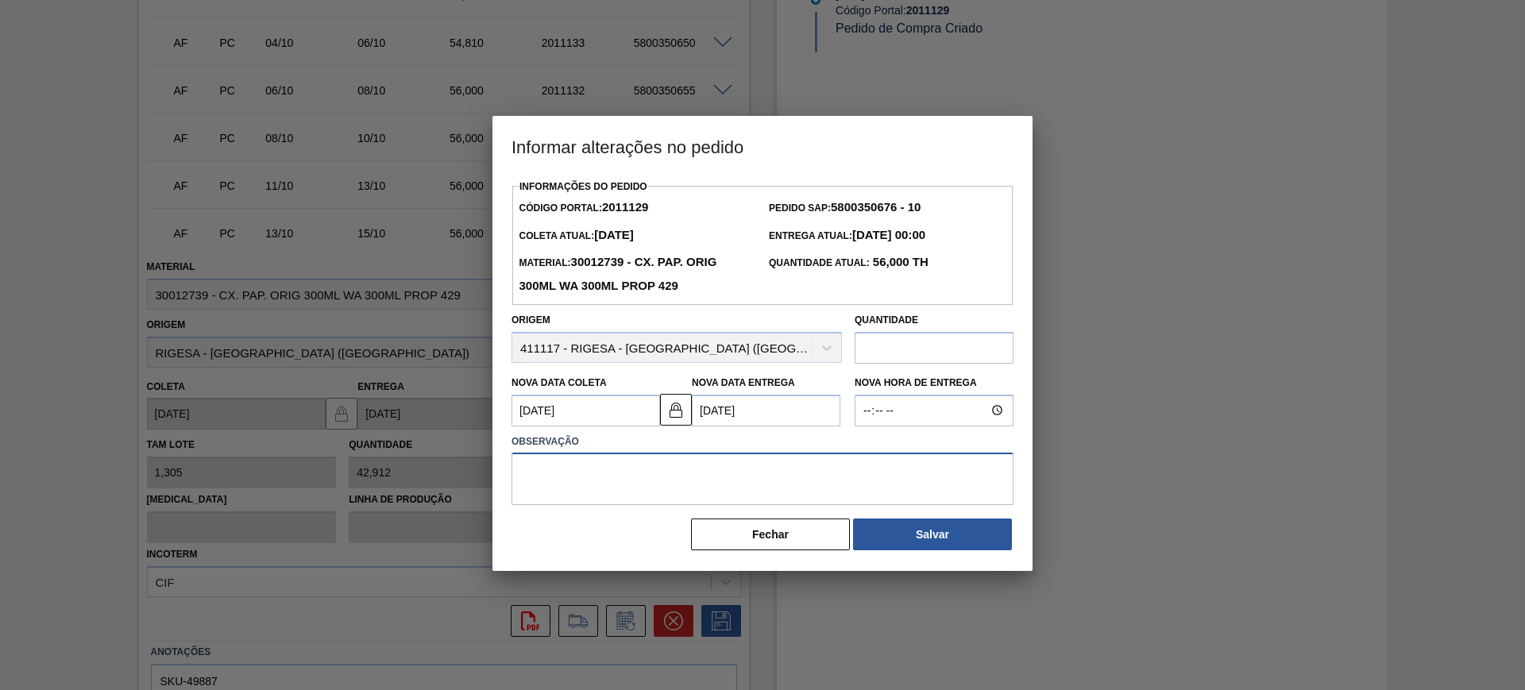
click at [750, 481] on textarea at bounding box center [763, 479] width 502 height 52
type textarea "AJUSTE DATA"
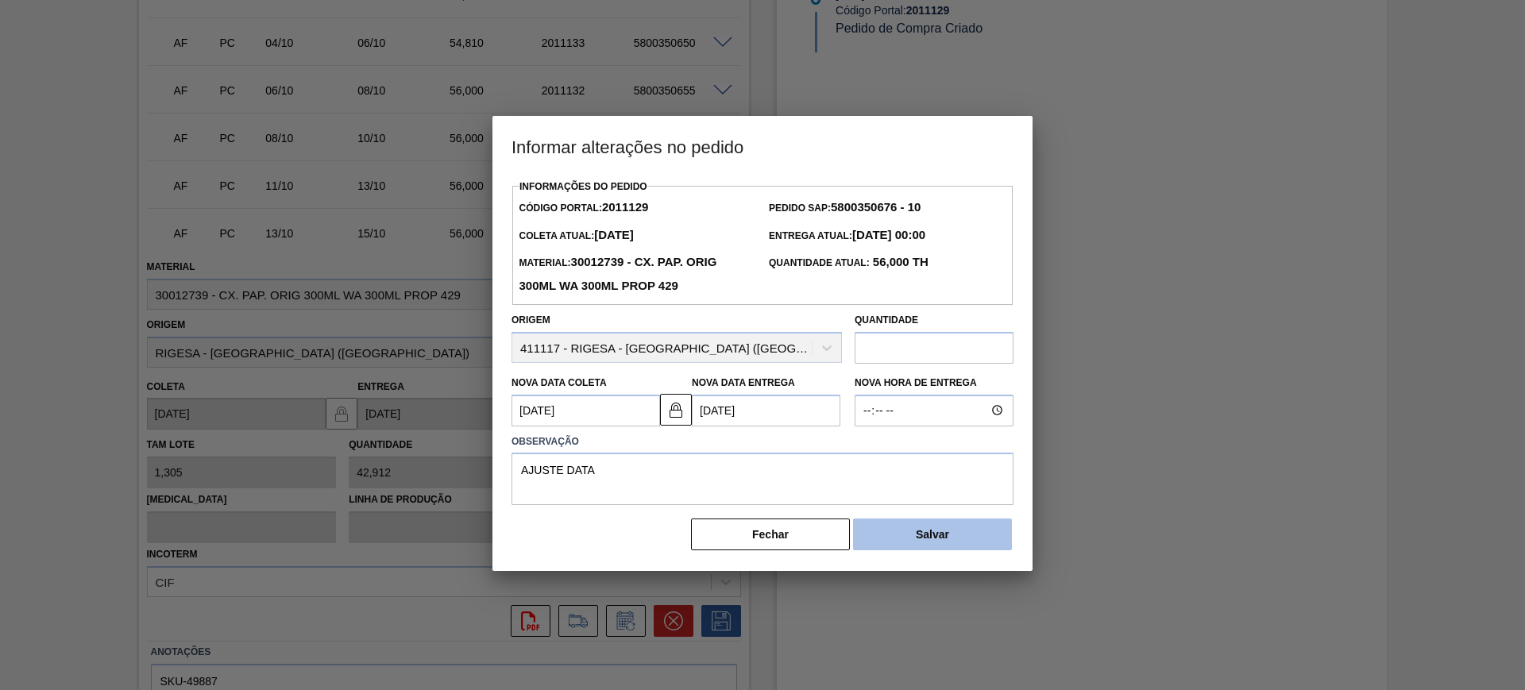
click at [961, 547] on button "Salvar" at bounding box center [932, 535] width 159 height 32
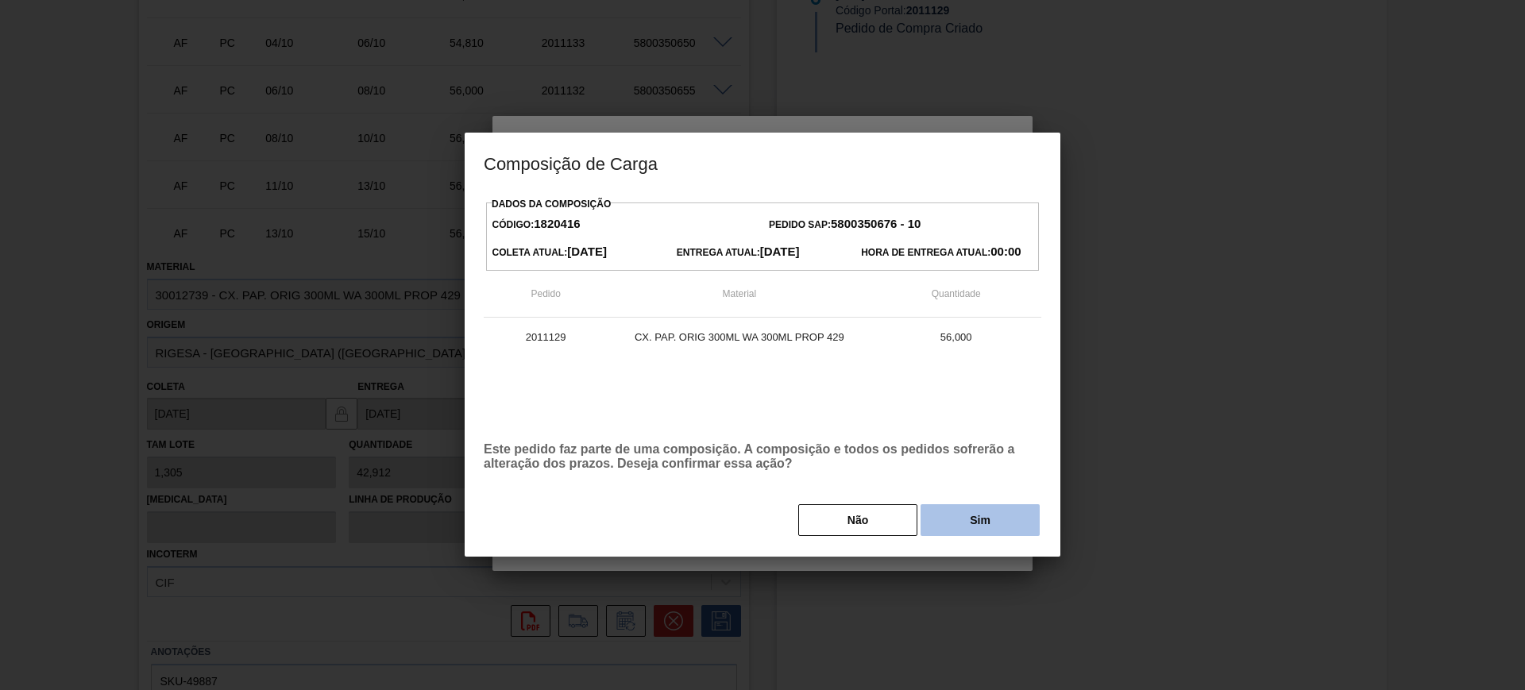
click at [983, 516] on button "Sim" at bounding box center [980, 520] width 119 height 32
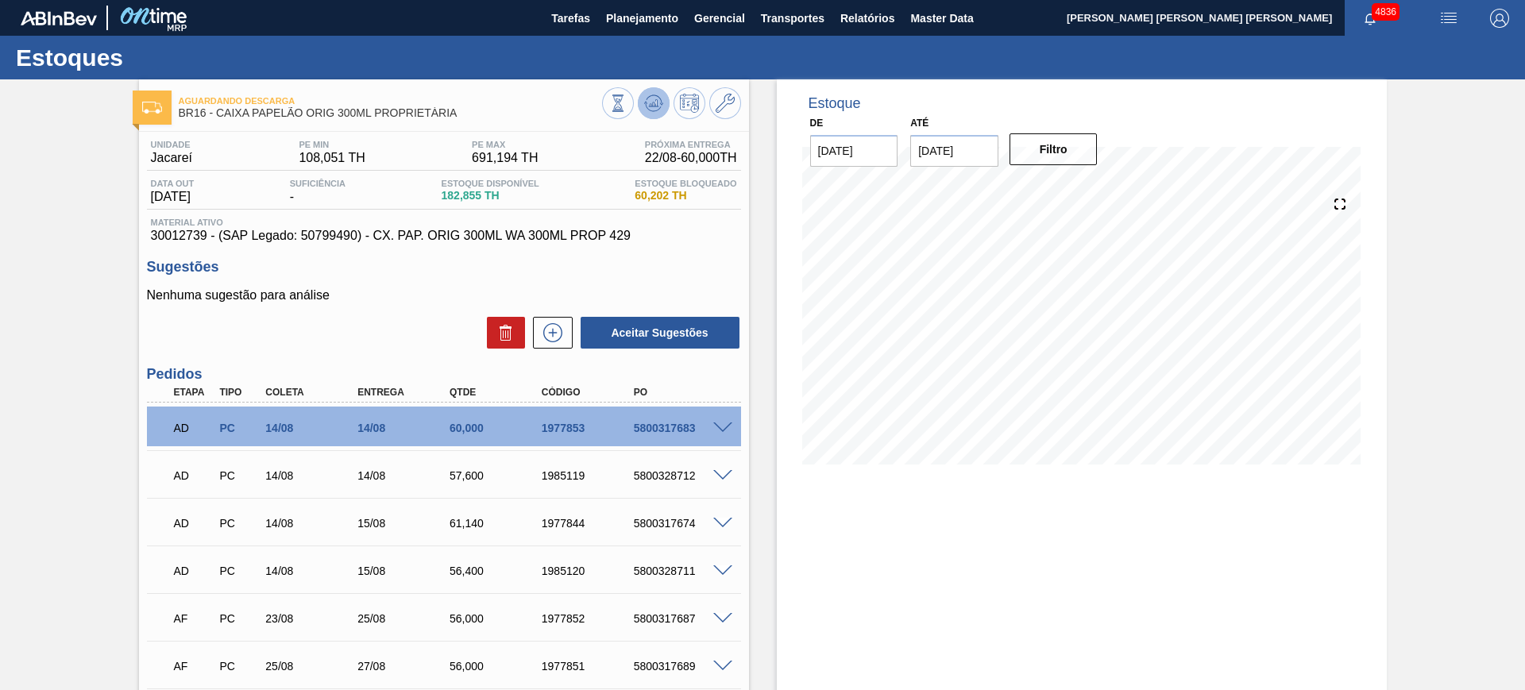
click at [654, 90] on button at bounding box center [654, 103] width 32 height 32
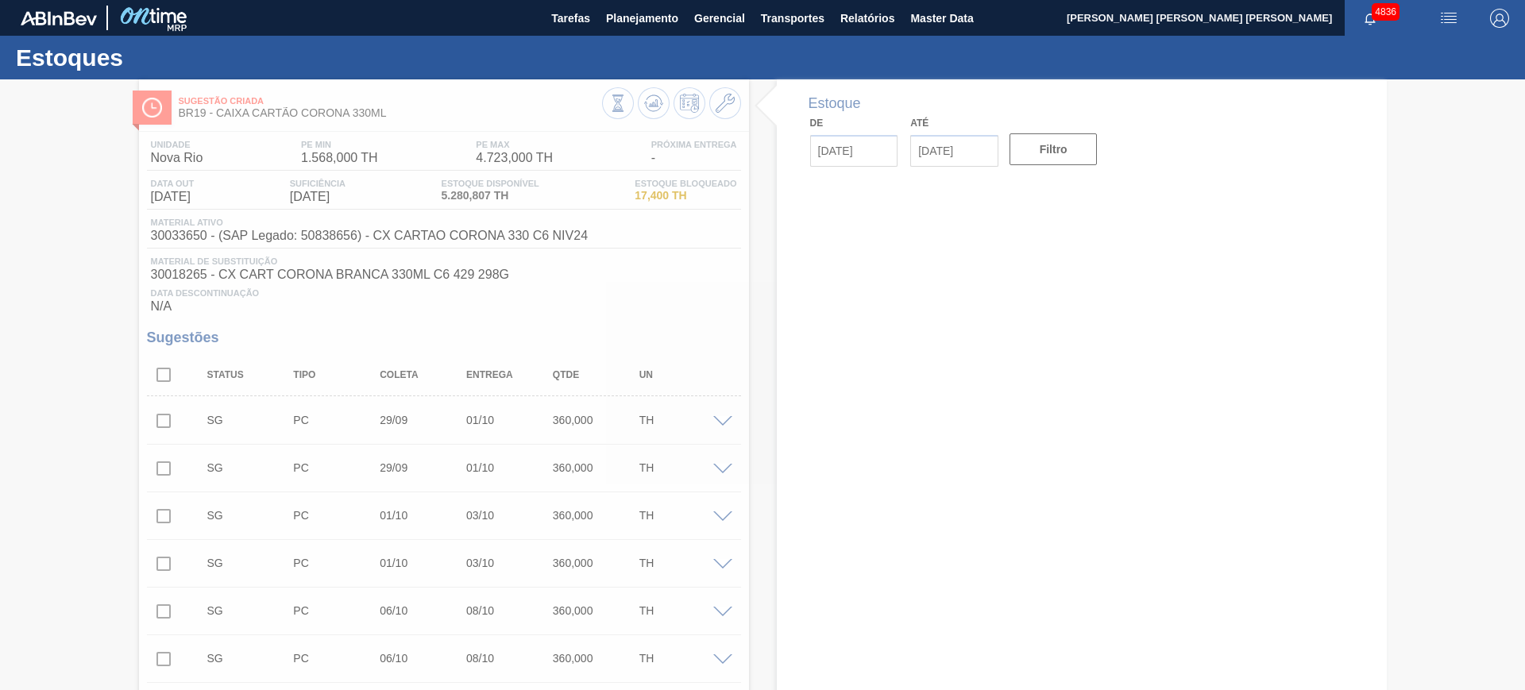
type input "[DATE]"
type input "06/12/2025"
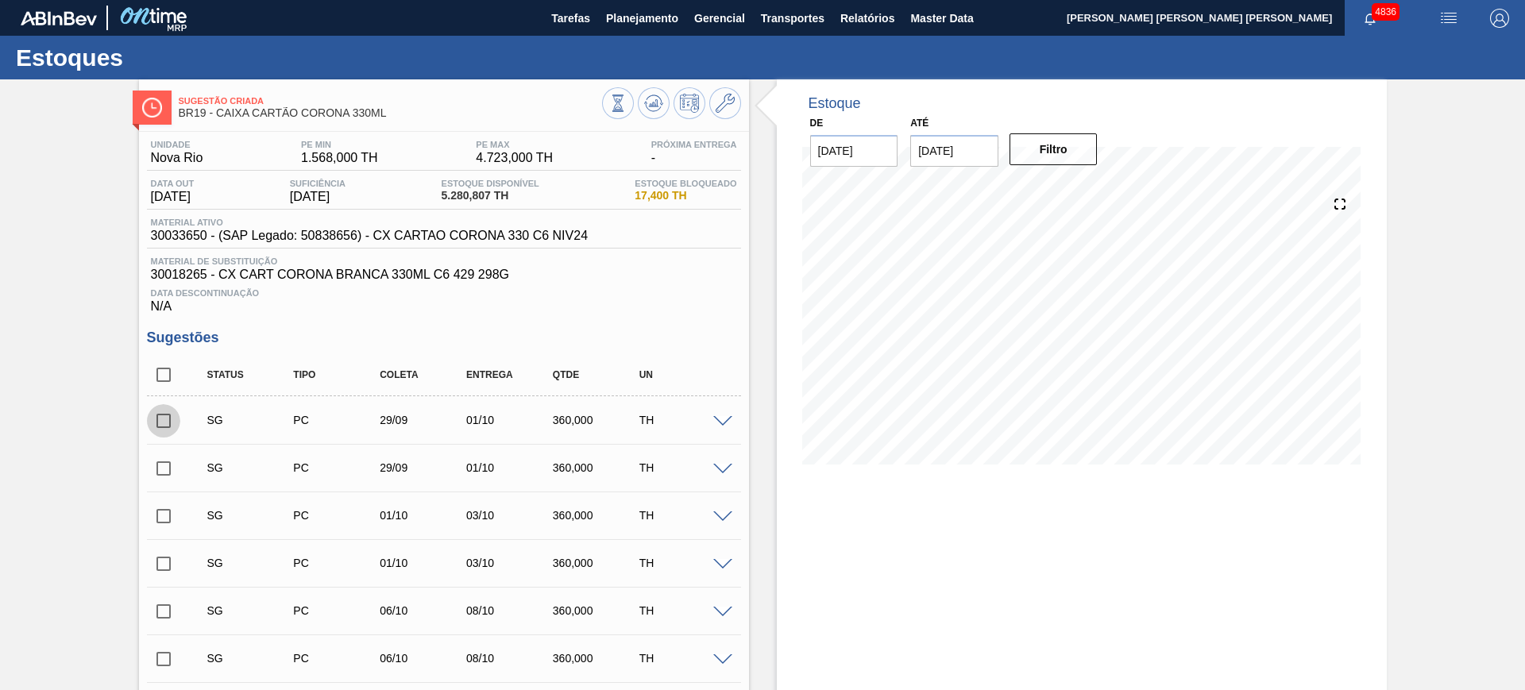
click at [172, 424] on input "checkbox" at bounding box center [163, 420] width 33 height 33
checkbox input "true"
click at [168, 471] on input "checkbox" at bounding box center [163, 468] width 33 height 33
checkbox input "true"
click at [178, 516] on input "checkbox" at bounding box center [163, 516] width 33 height 33
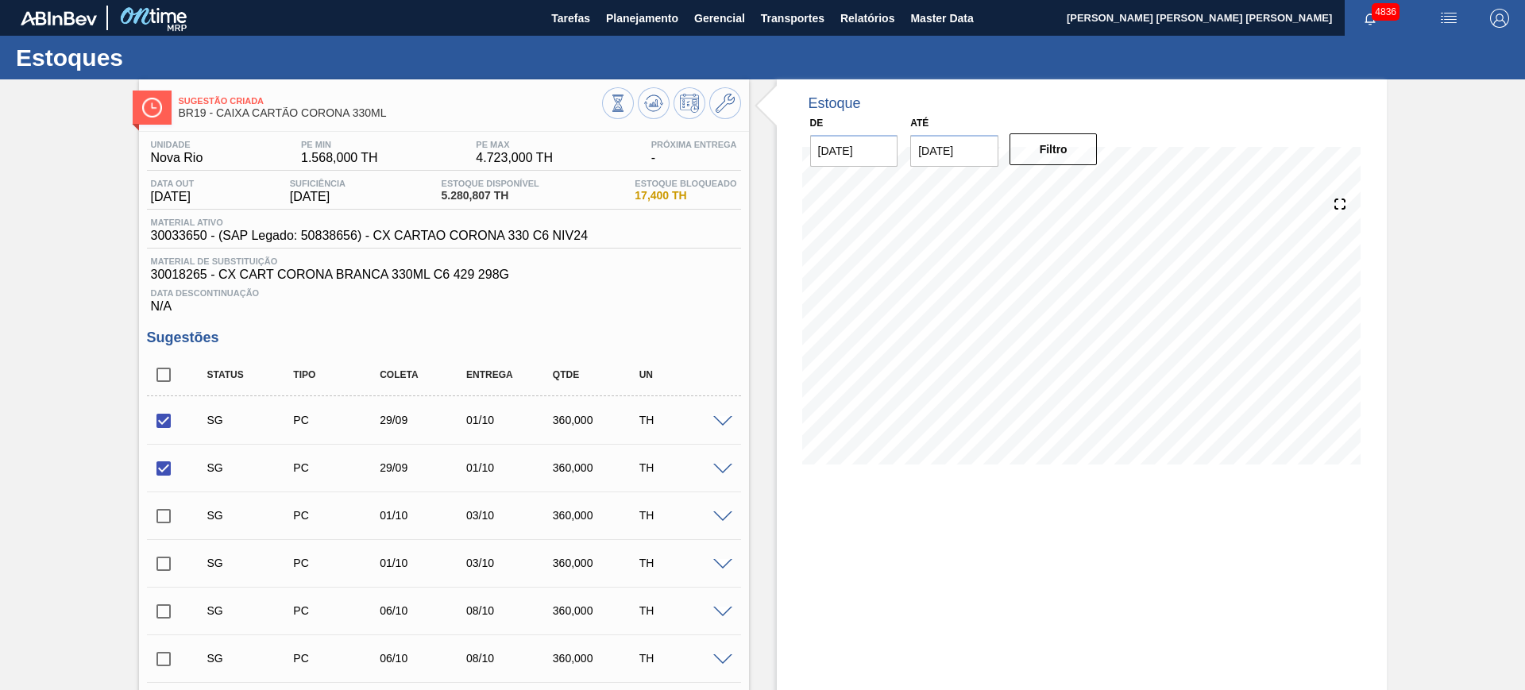
checkbox input "true"
click at [170, 559] on input "checkbox" at bounding box center [163, 563] width 33 height 33
checkbox input "true"
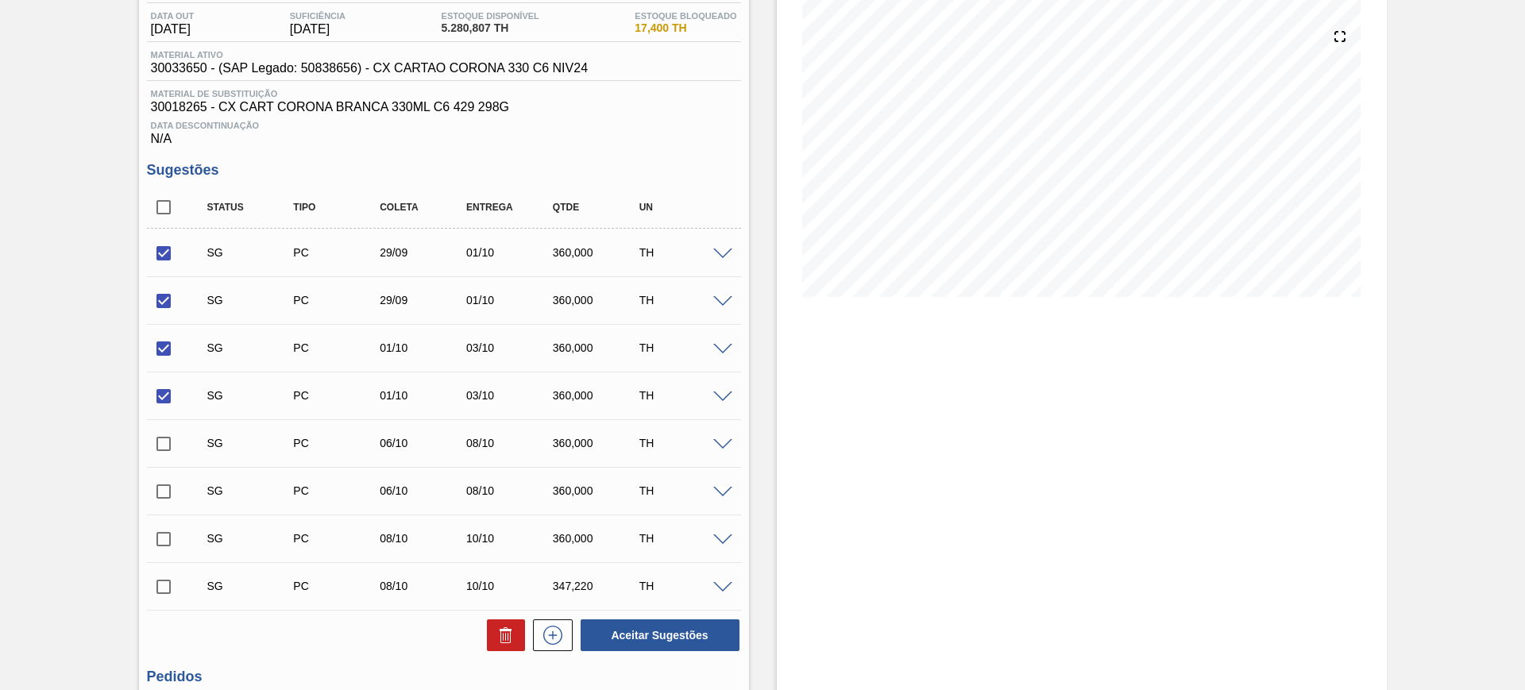
scroll to position [333, 0]
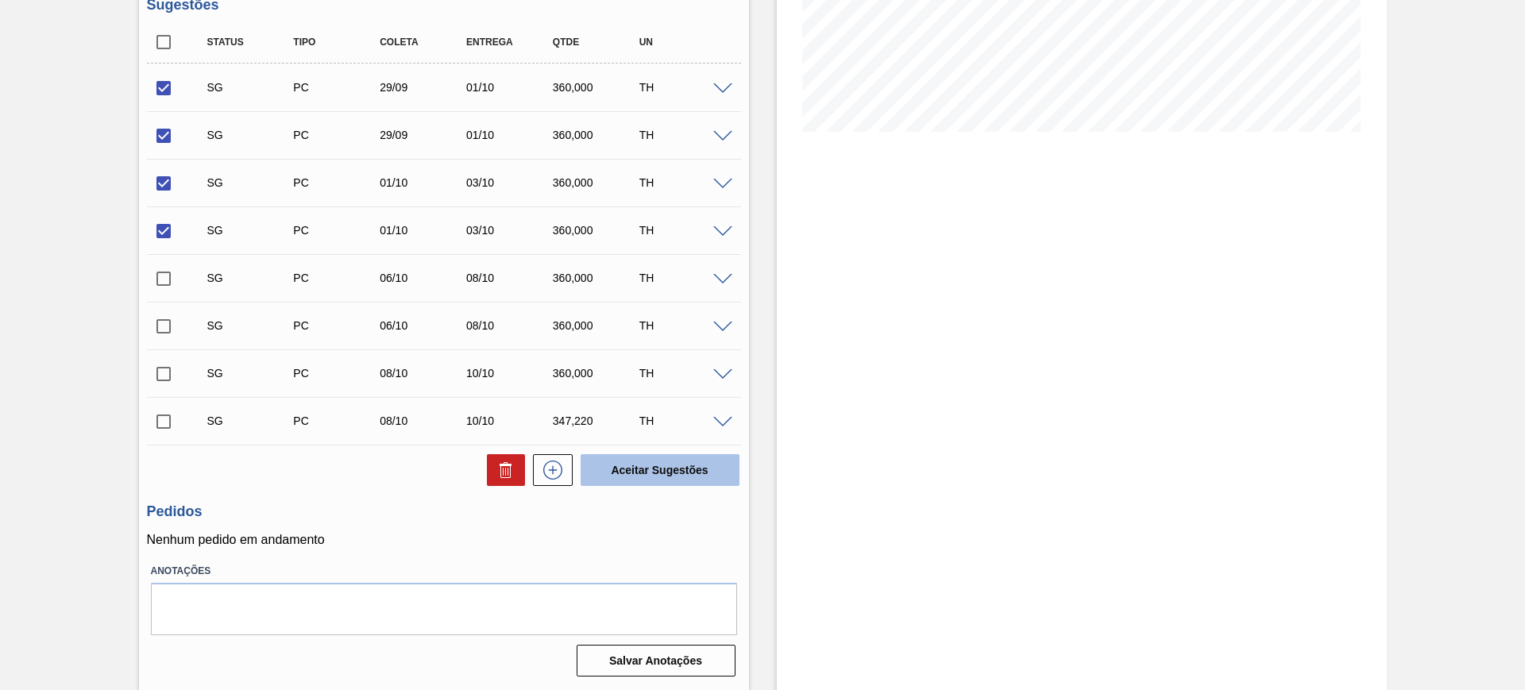
click at [674, 473] on button "Aceitar Sugestões" at bounding box center [660, 470] width 159 height 32
checkbox input "false"
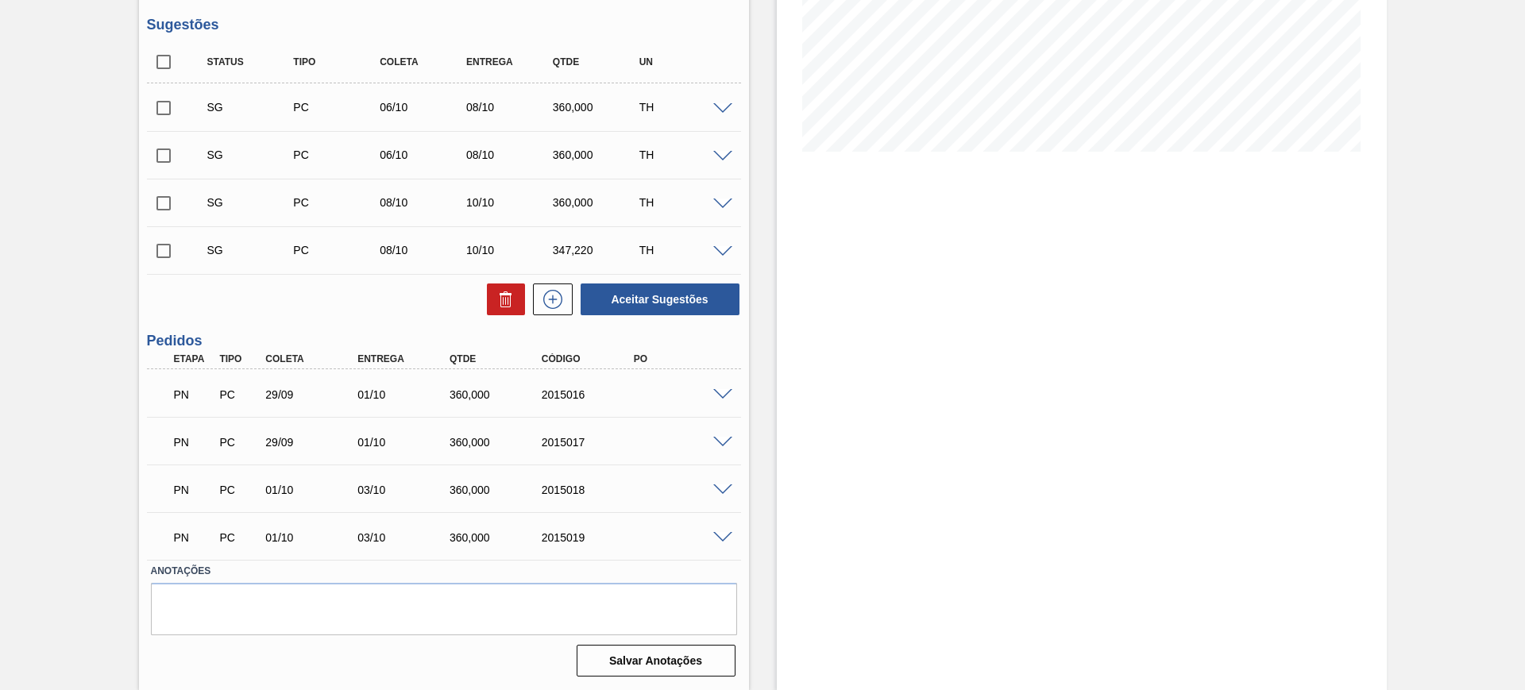
scroll to position [313, 0]
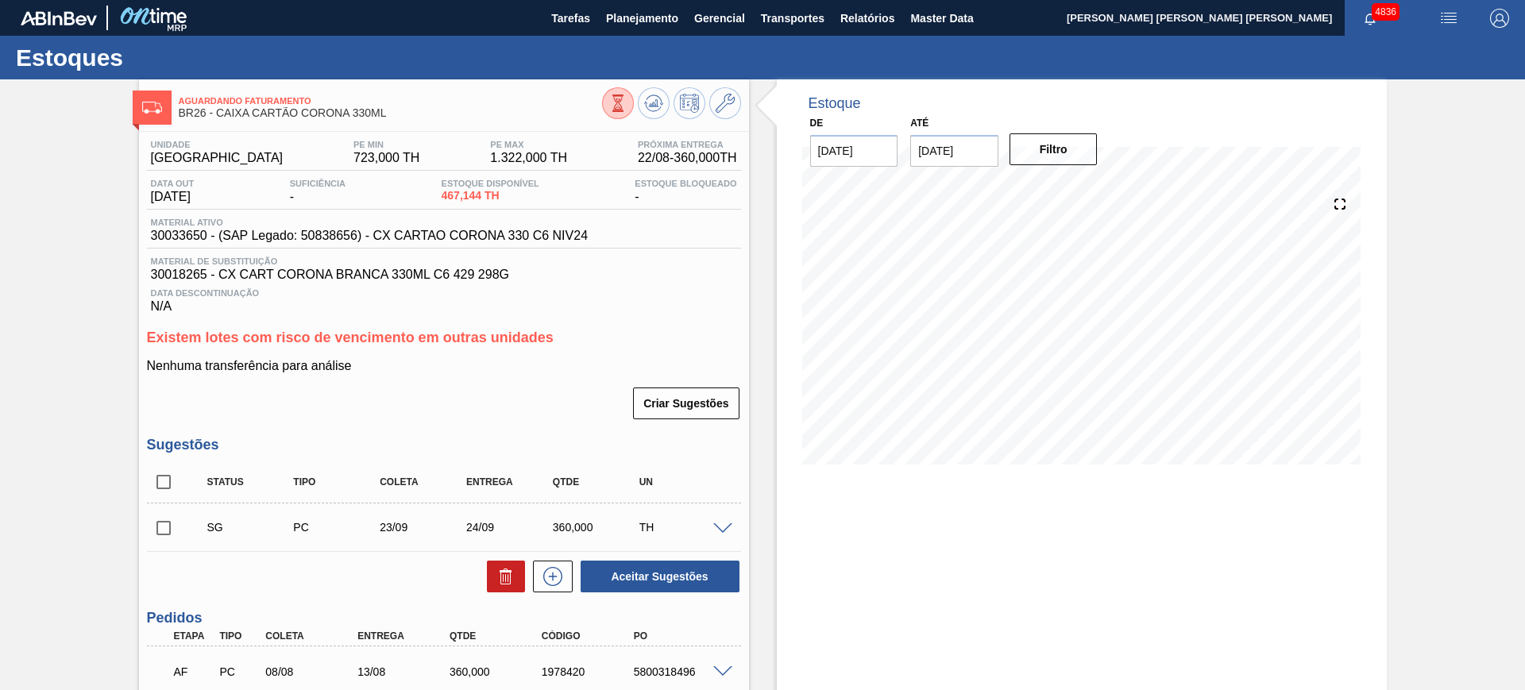
click at [164, 477] on input "checkbox" at bounding box center [163, 481] width 33 height 33
checkbox input "true"
click at [496, 577] on icon at bounding box center [505, 576] width 19 height 19
checkbox input "false"
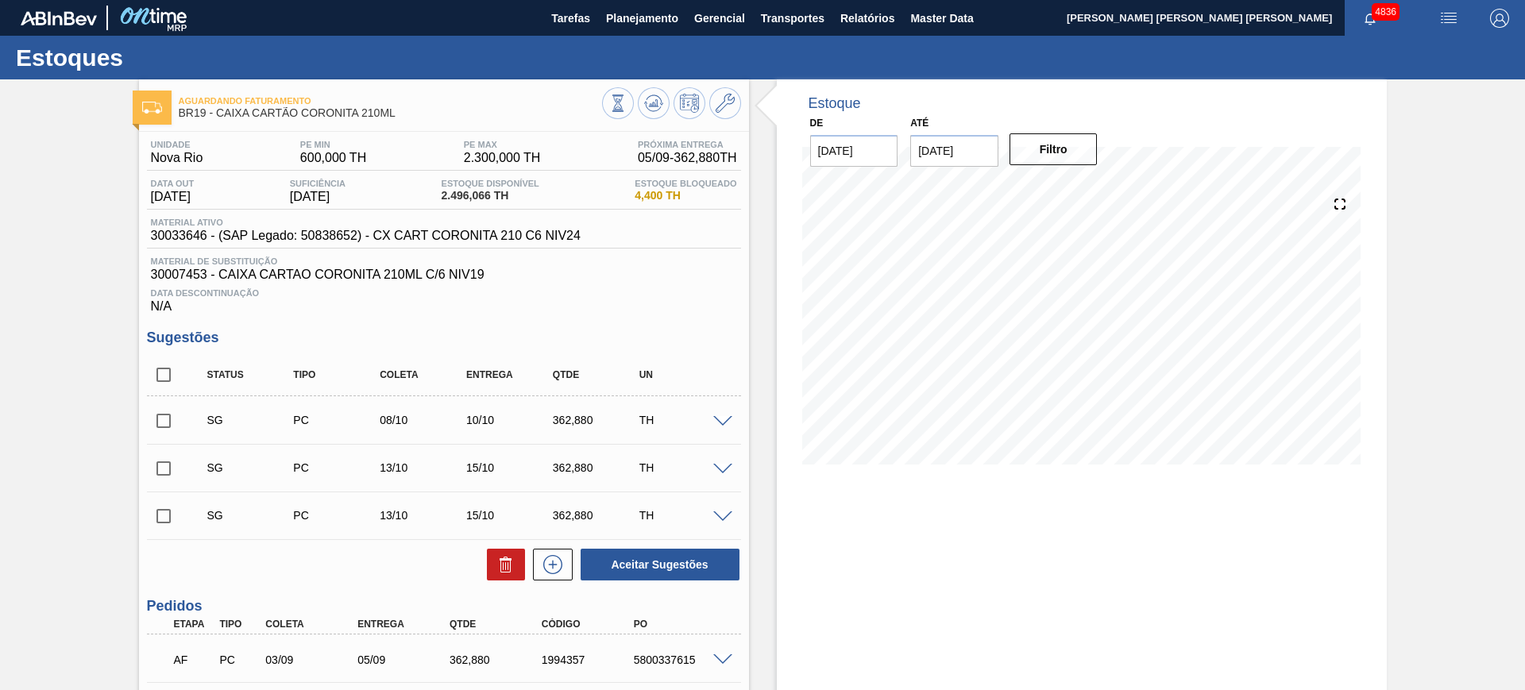
click at [160, 379] on input "checkbox" at bounding box center [163, 374] width 33 height 33
checkbox input "true"
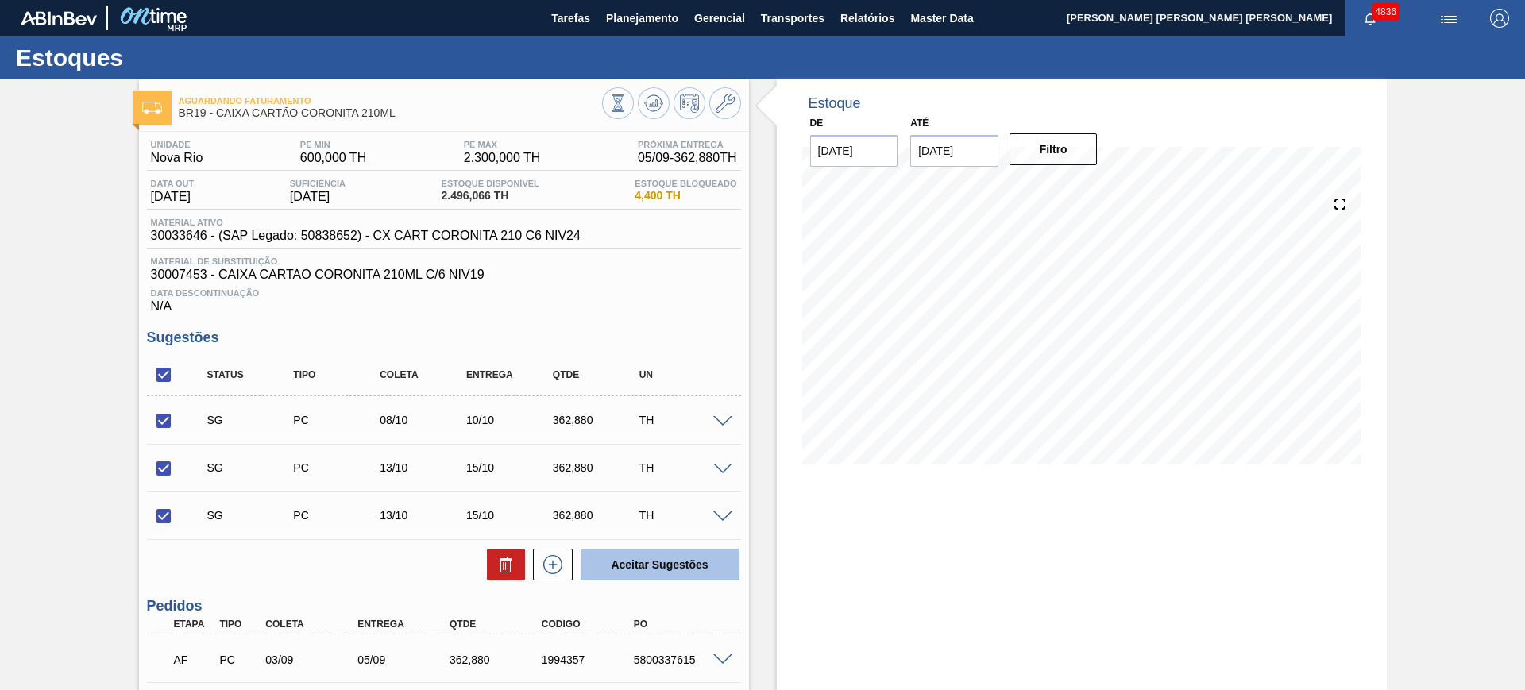
click at [678, 562] on button "Aceitar Sugestões" at bounding box center [660, 565] width 159 height 32
checkbox input "false"
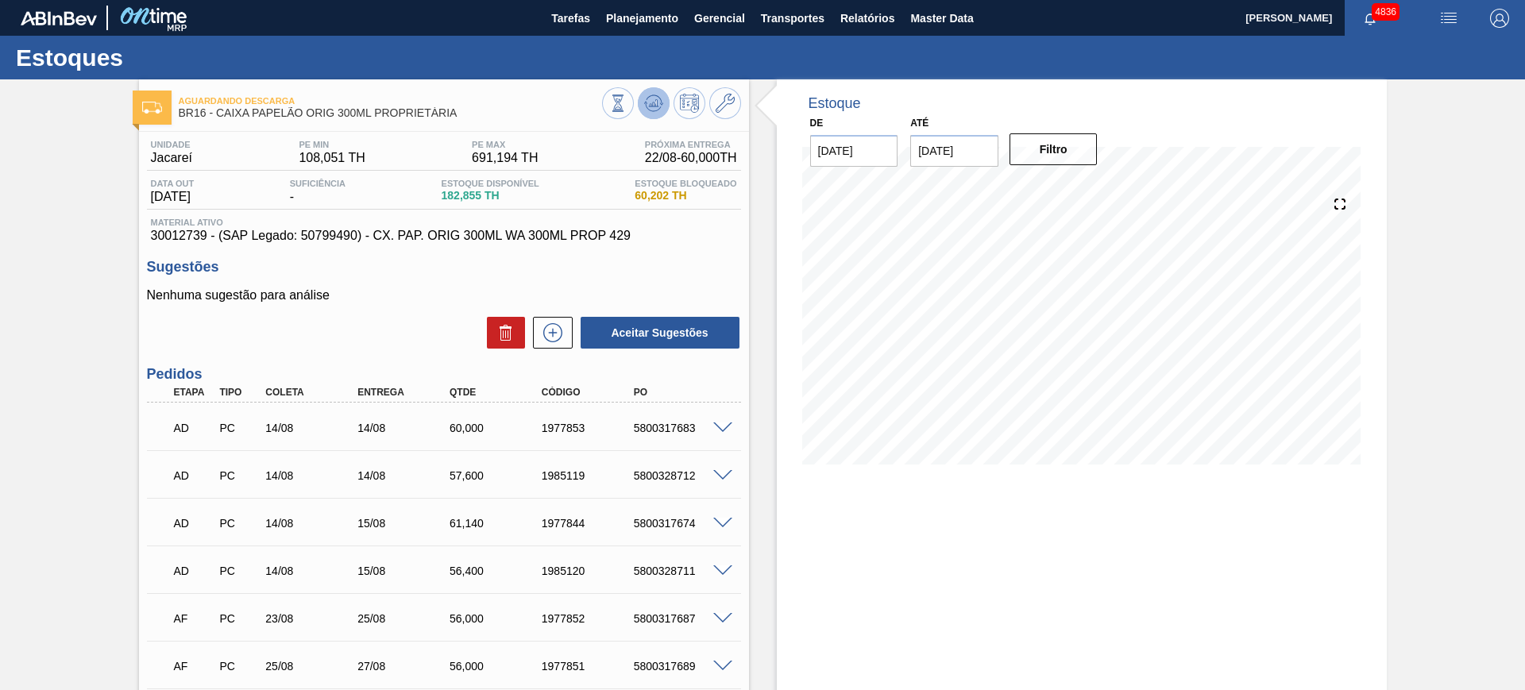
click at [652, 115] on button at bounding box center [654, 103] width 32 height 32
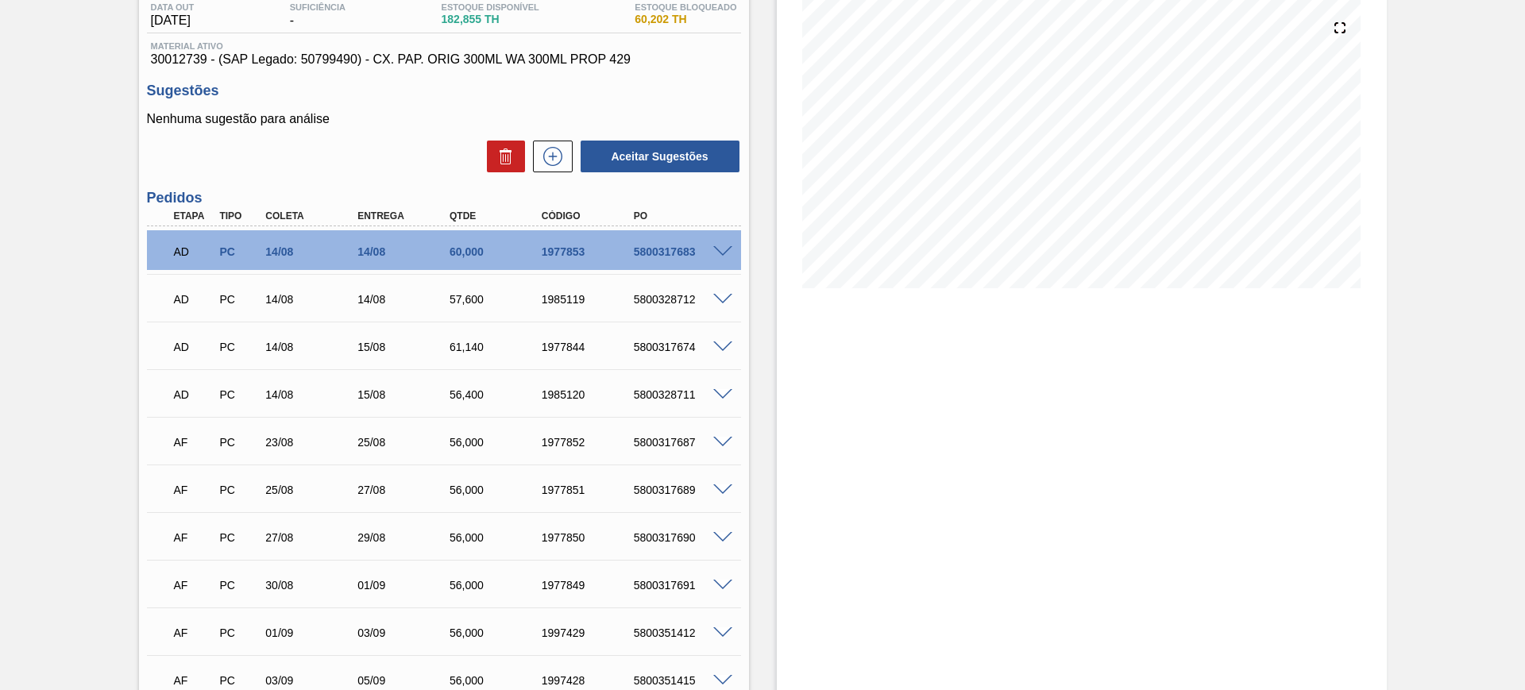
scroll to position [199, 0]
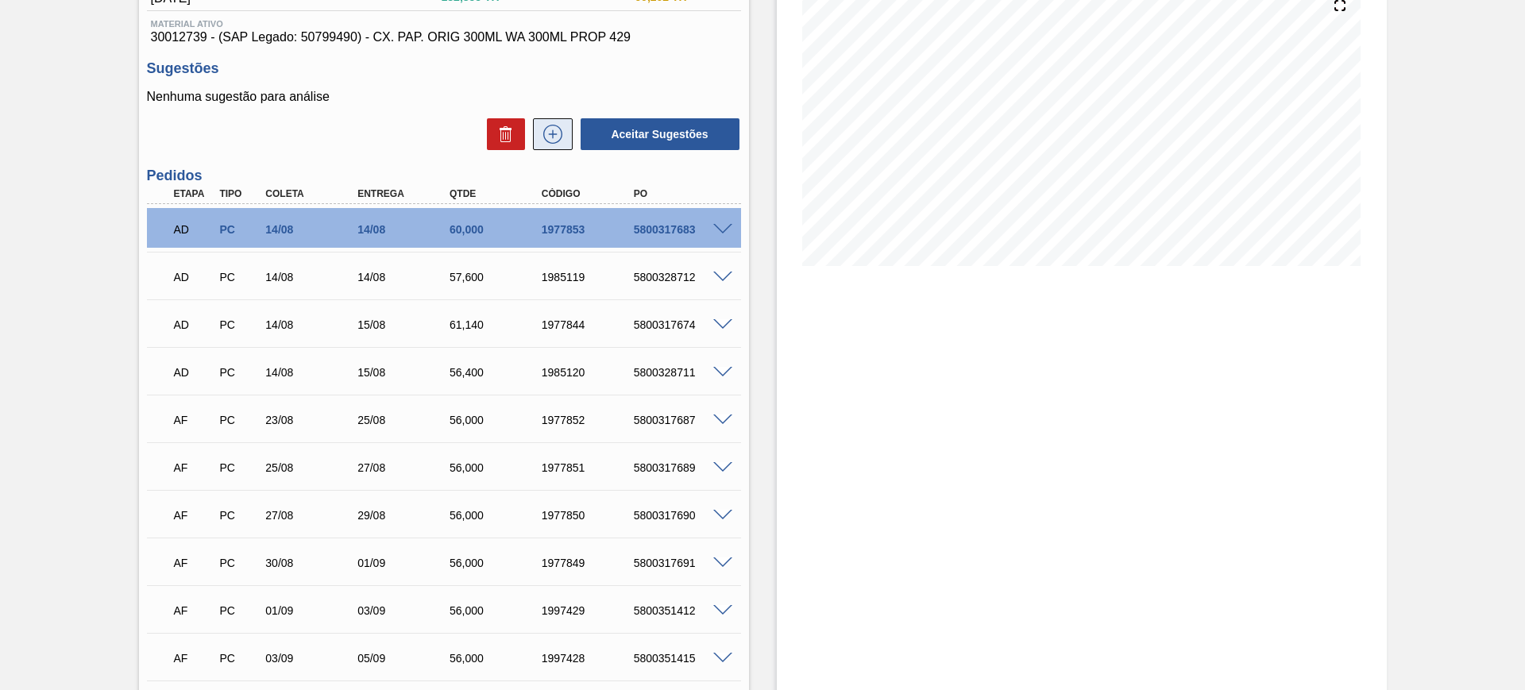
click at [554, 144] on button at bounding box center [553, 134] width 40 height 32
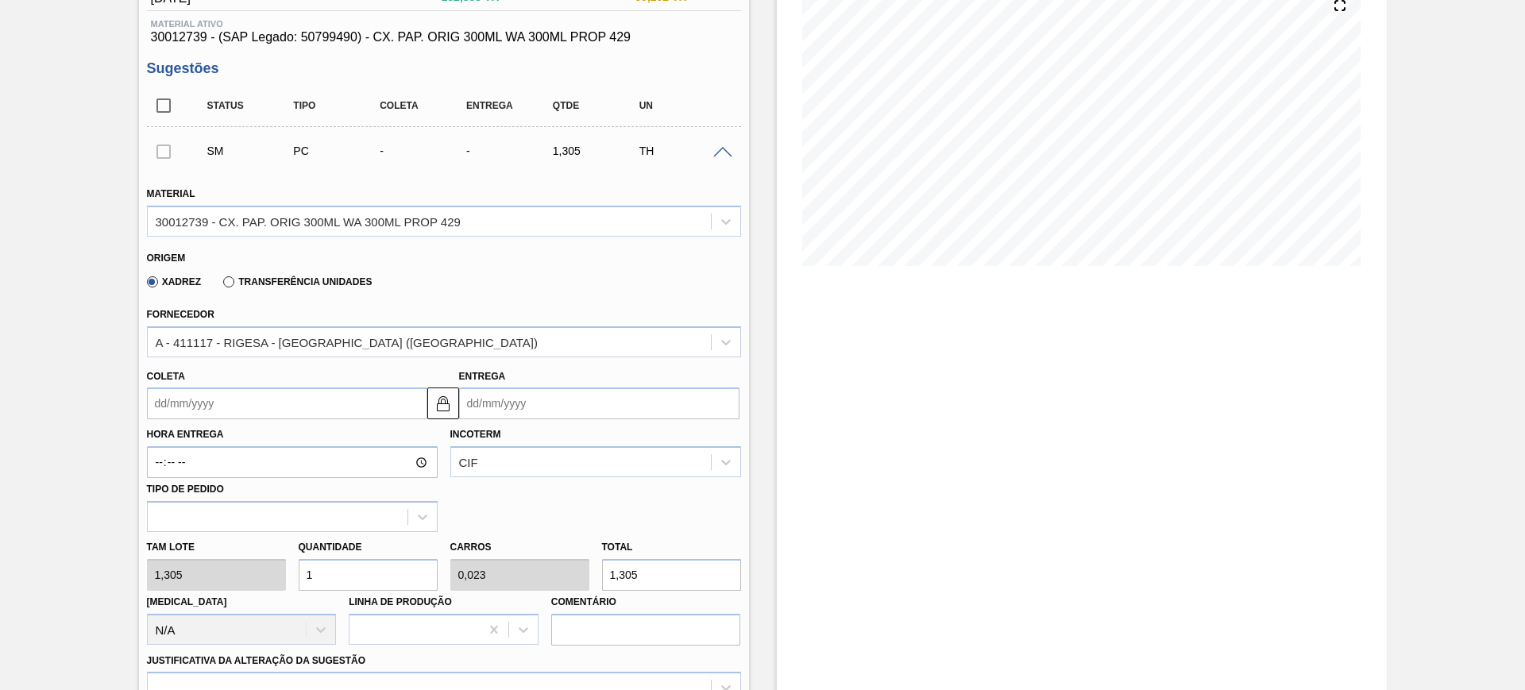
click at [522, 403] on input "Entrega" at bounding box center [599, 404] width 280 height 32
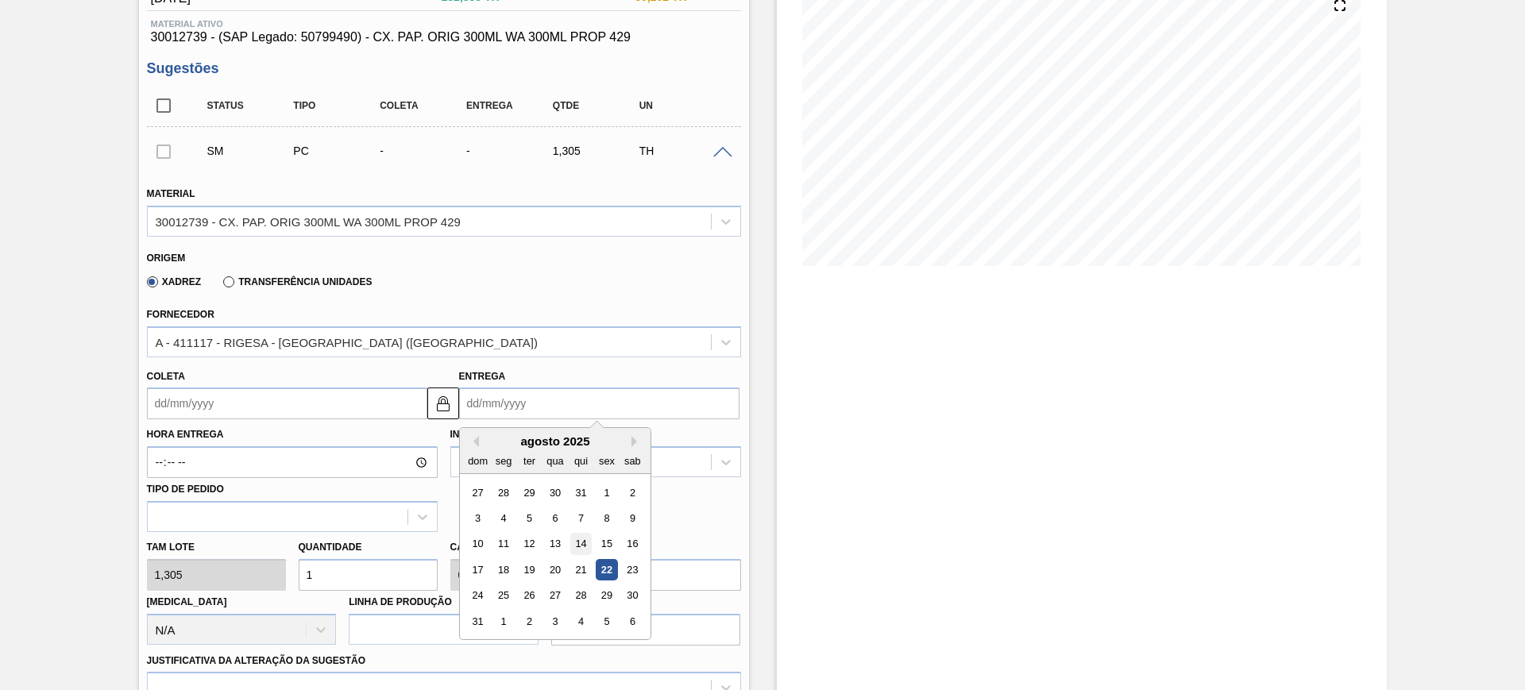
click at [580, 541] on div "14" at bounding box center [580, 544] width 21 height 21
type input "[DATE]"
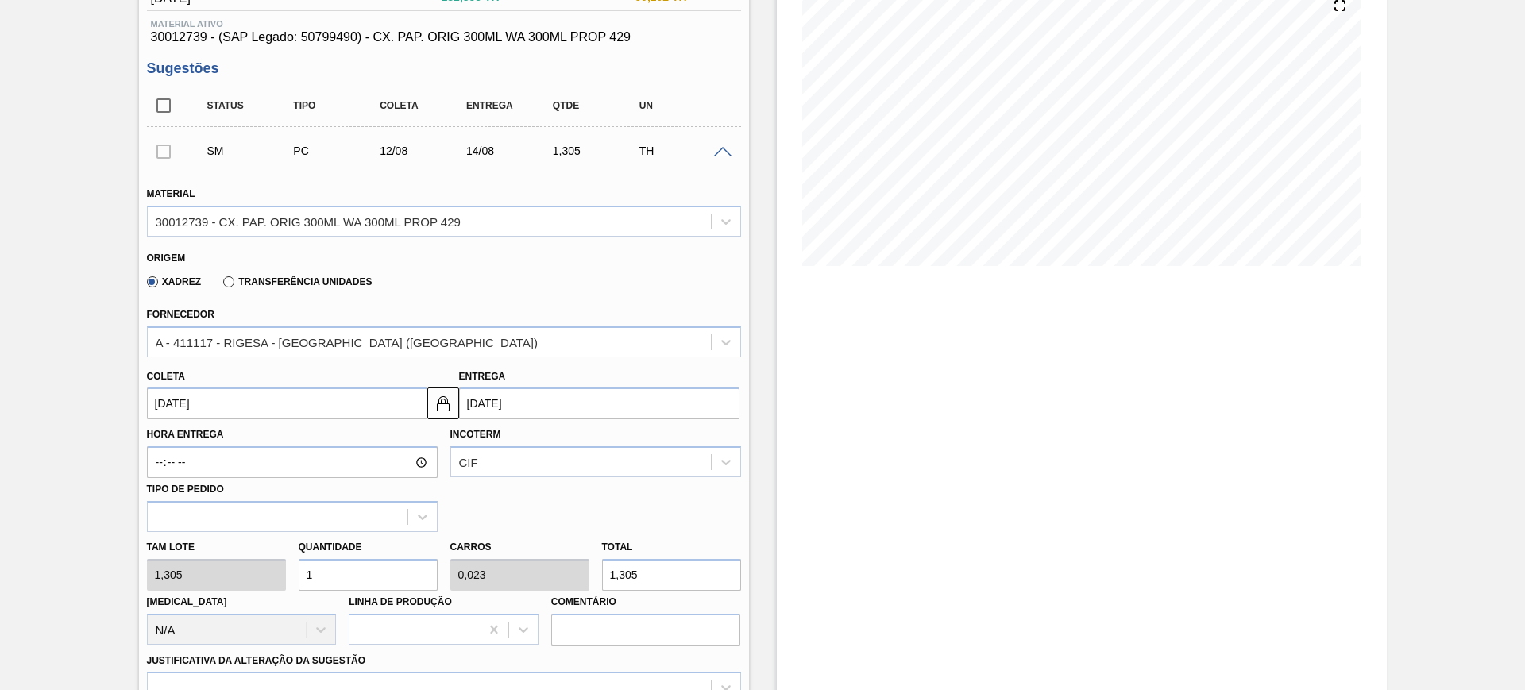
scroll to position [298, 0]
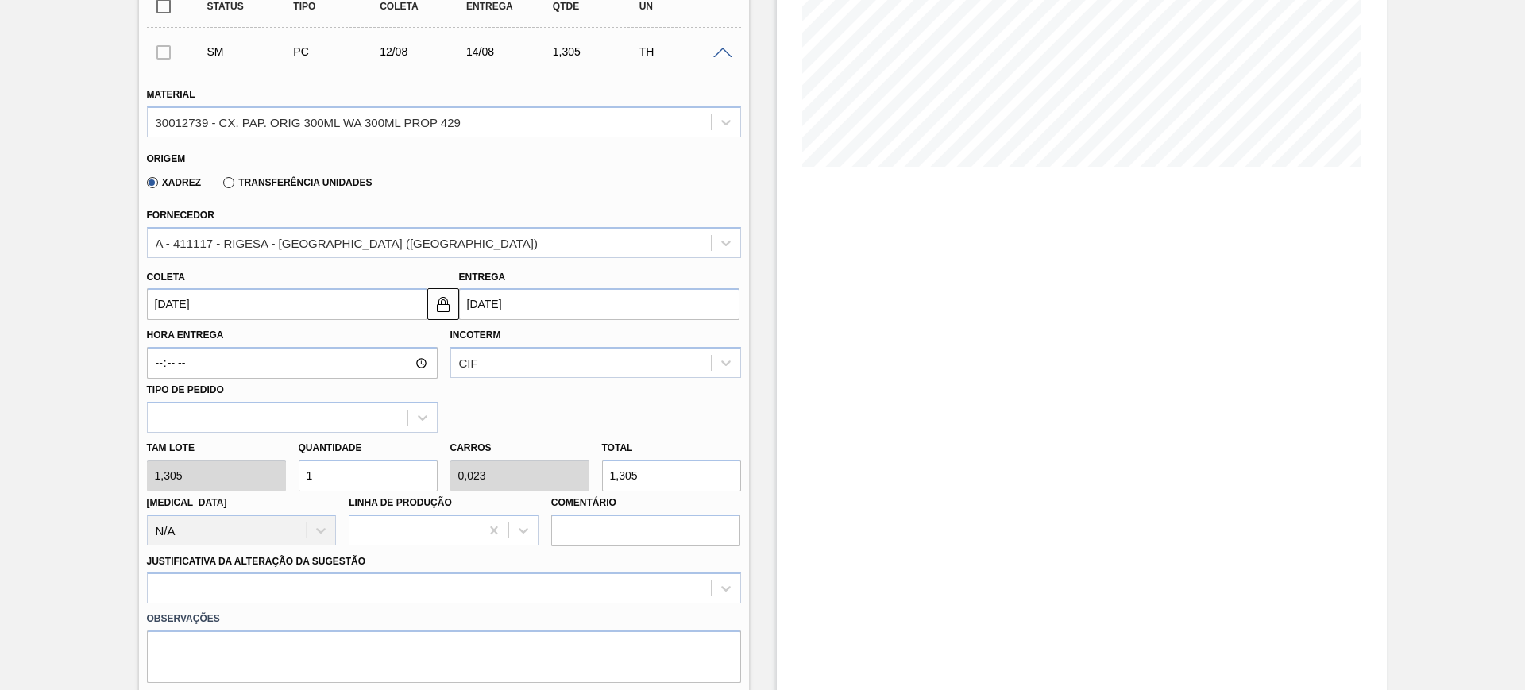
click at [512, 312] on input "[DATE]" at bounding box center [599, 304] width 280 height 32
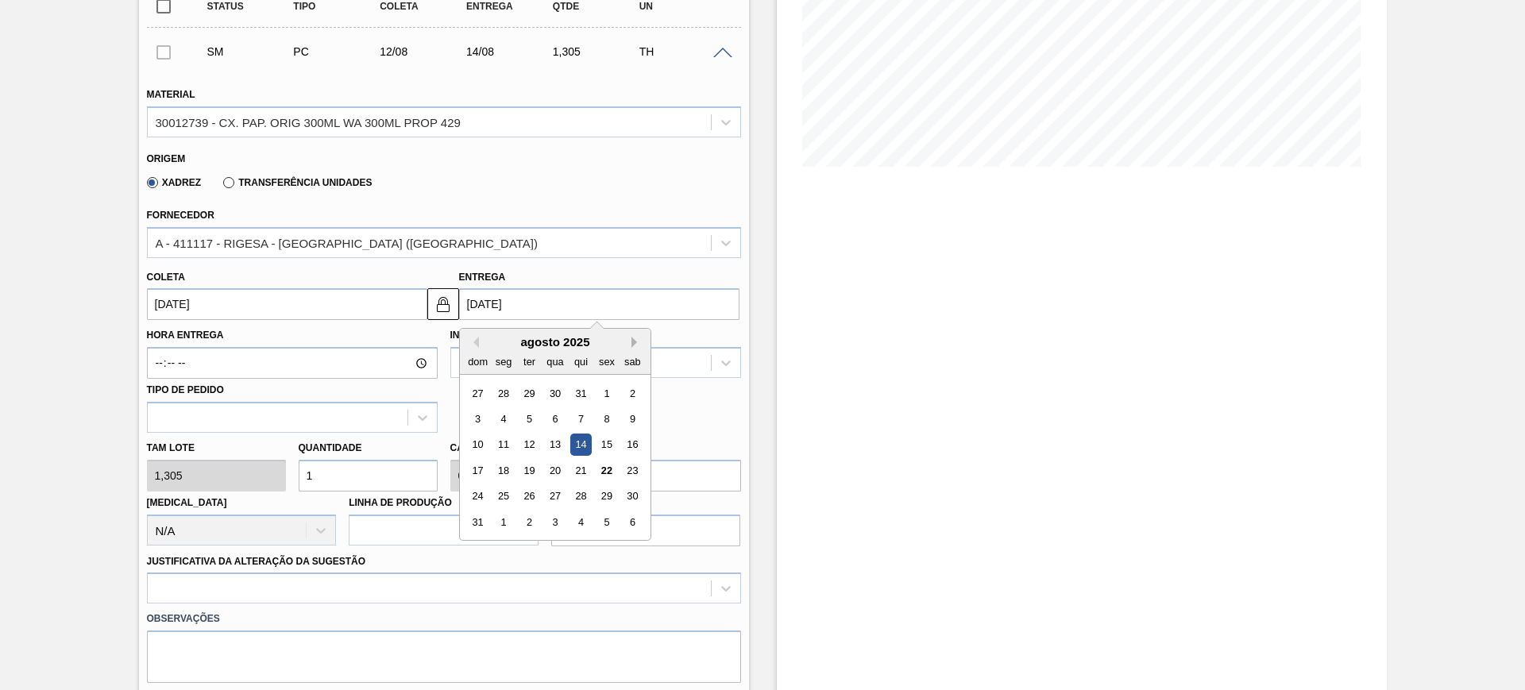
click at [636, 343] on button "Next Month" at bounding box center [636, 342] width 11 height 11
click at [505, 417] on div "8" at bounding box center [502, 418] width 21 height 21
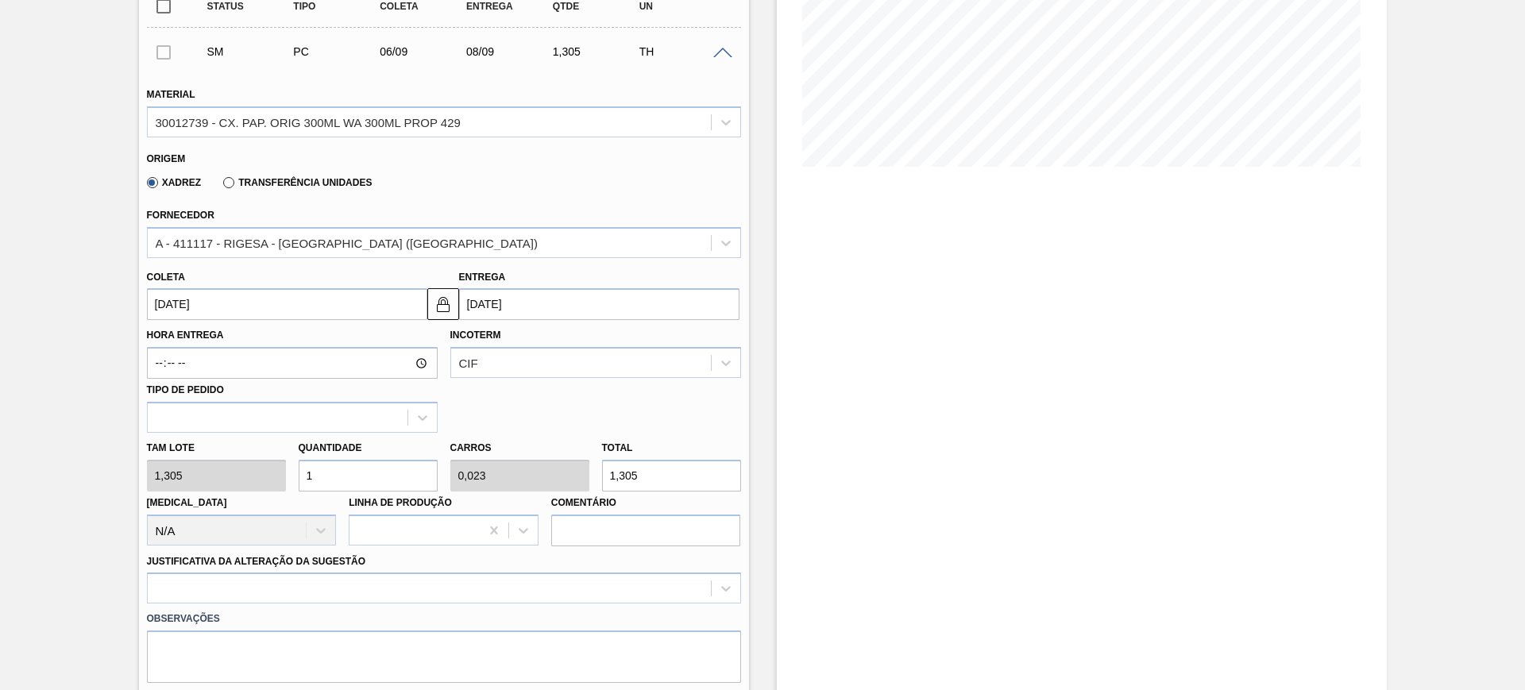
type input "[DATE]"
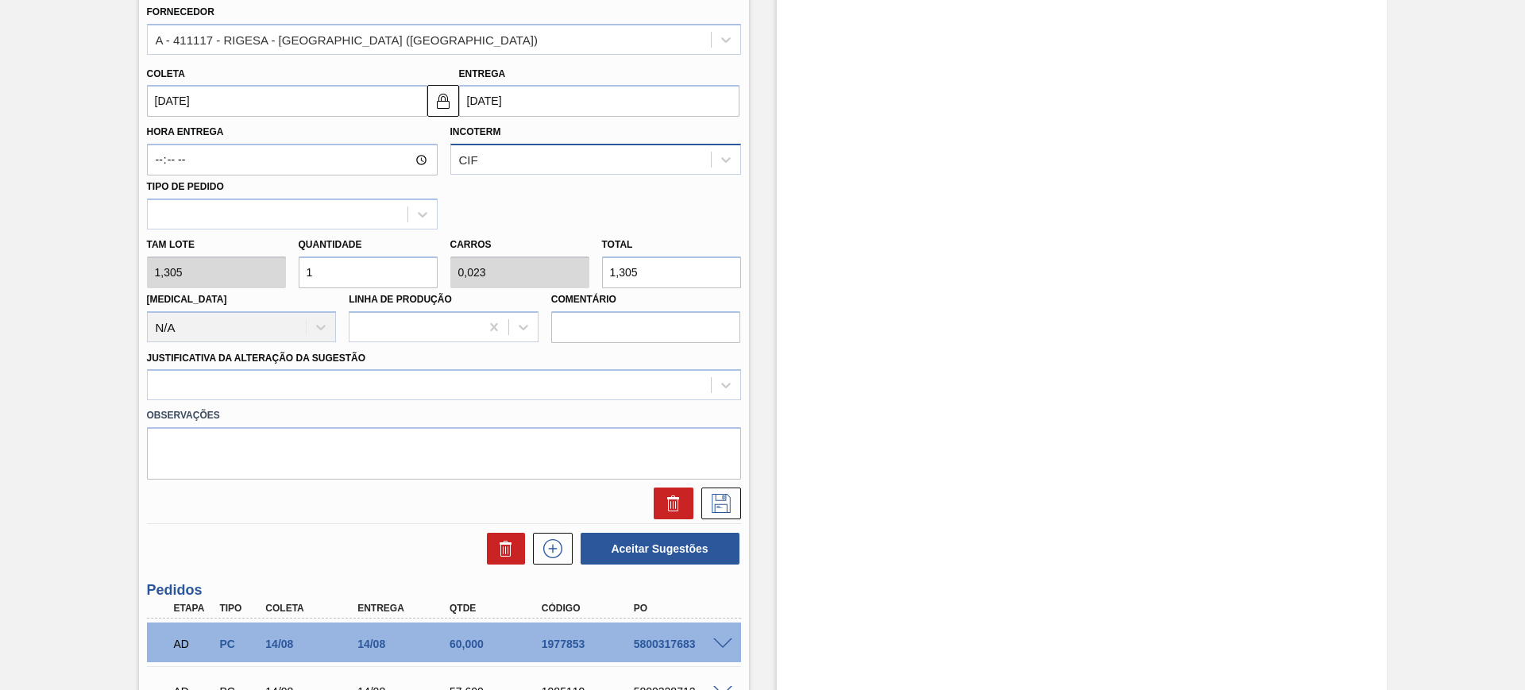
scroll to position [496, 0]
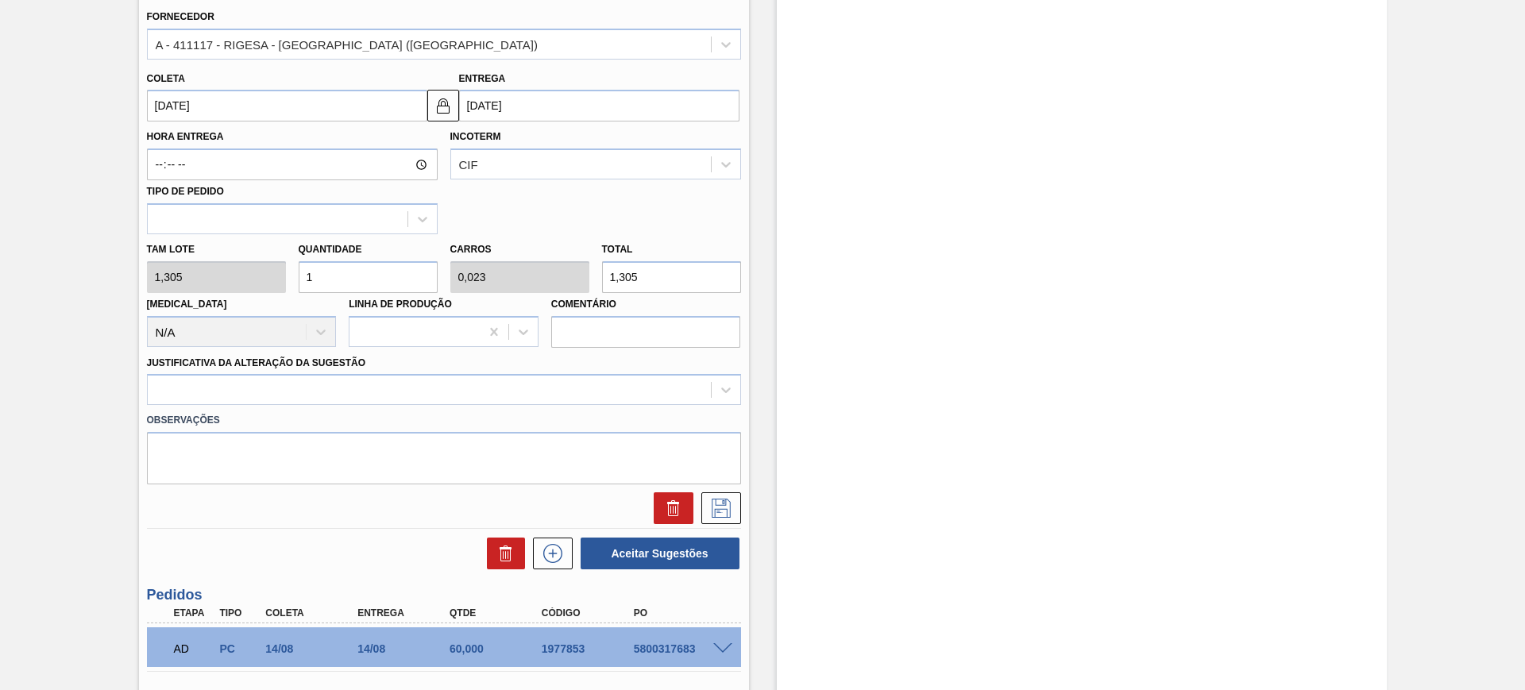
click at [506, 102] on input "[DATE]" at bounding box center [599, 106] width 280 height 32
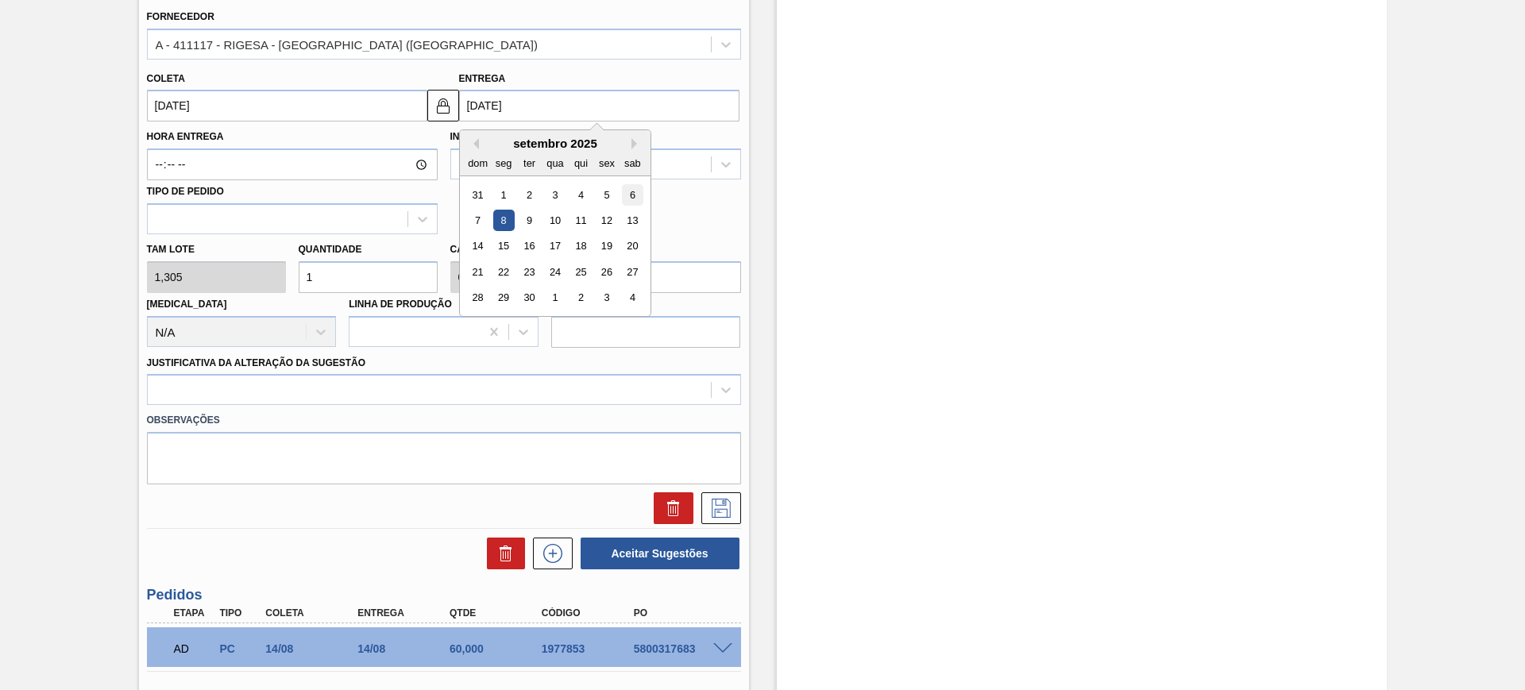
click at [629, 195] on div "6" at bounding box center [631, 194] width 21 height 21
type input "[DATE]"
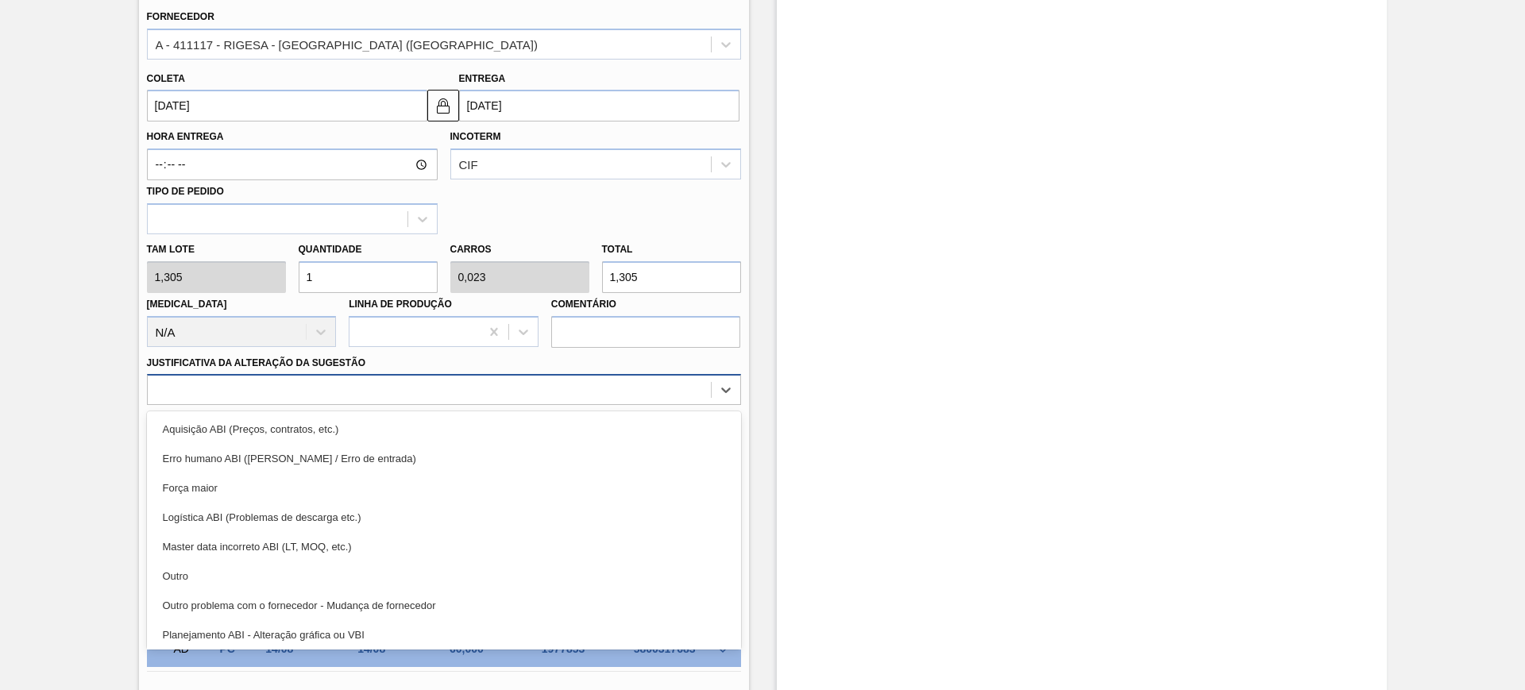
click at [515, 377] on div at bounding box center [444, 389] width 594 height 31
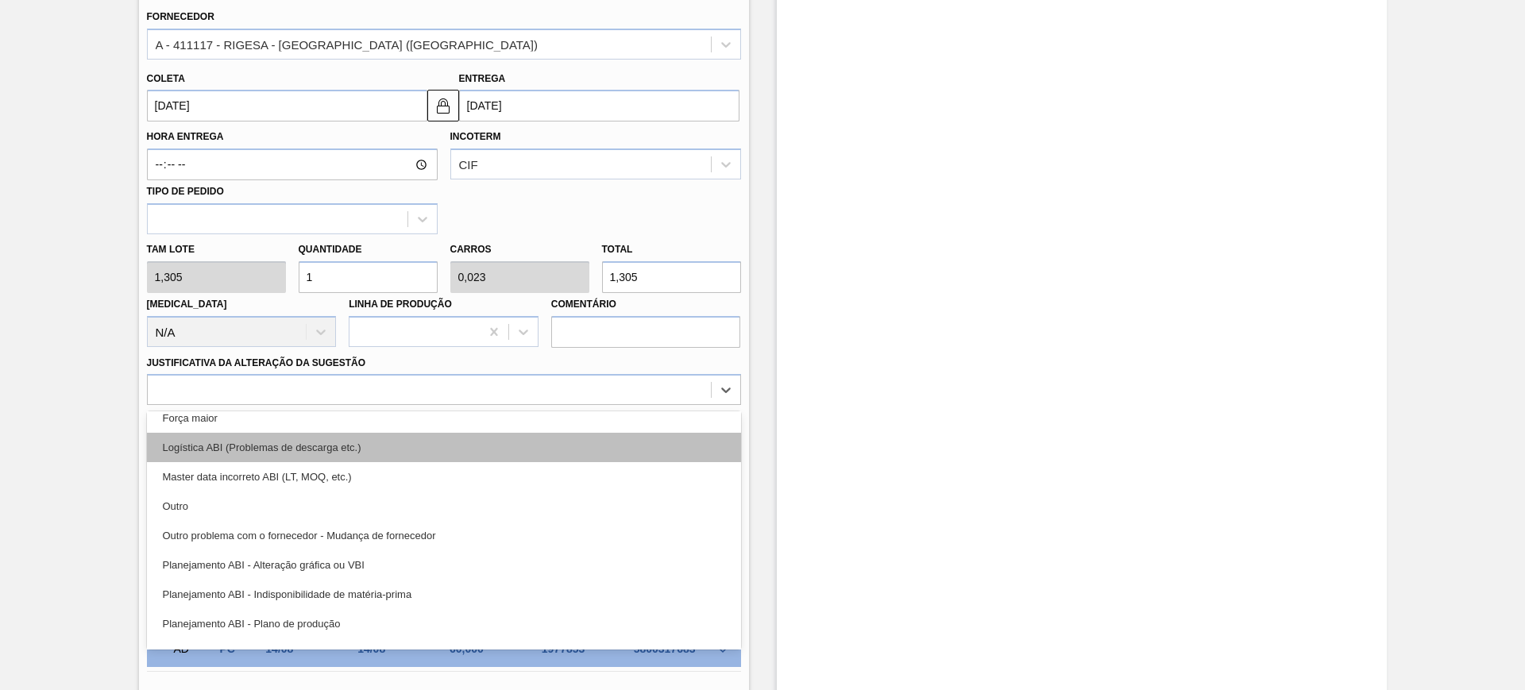
scroll to position [99, 0]
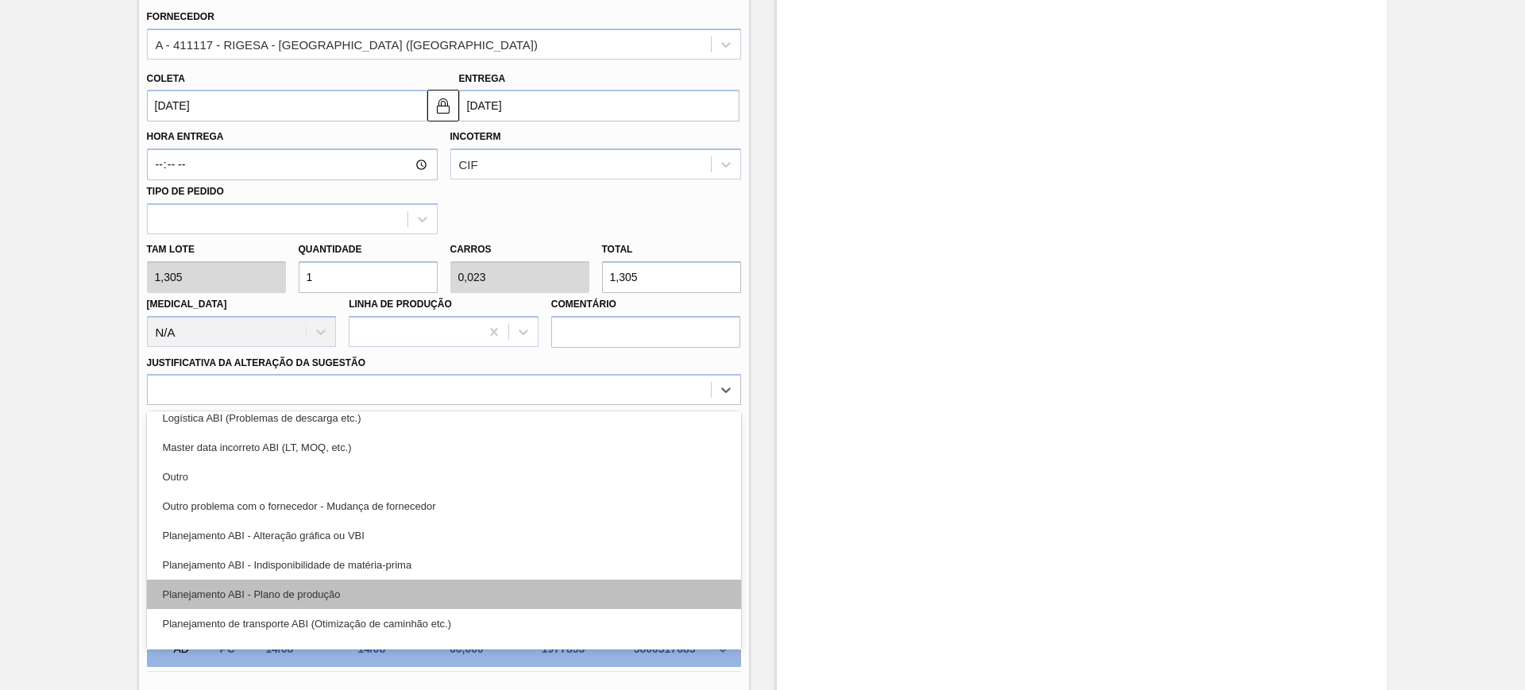
click at [519, 602] on div "Planejamento ABI - Plano de produção" at bounding box center [444, 594] width 594 height 29
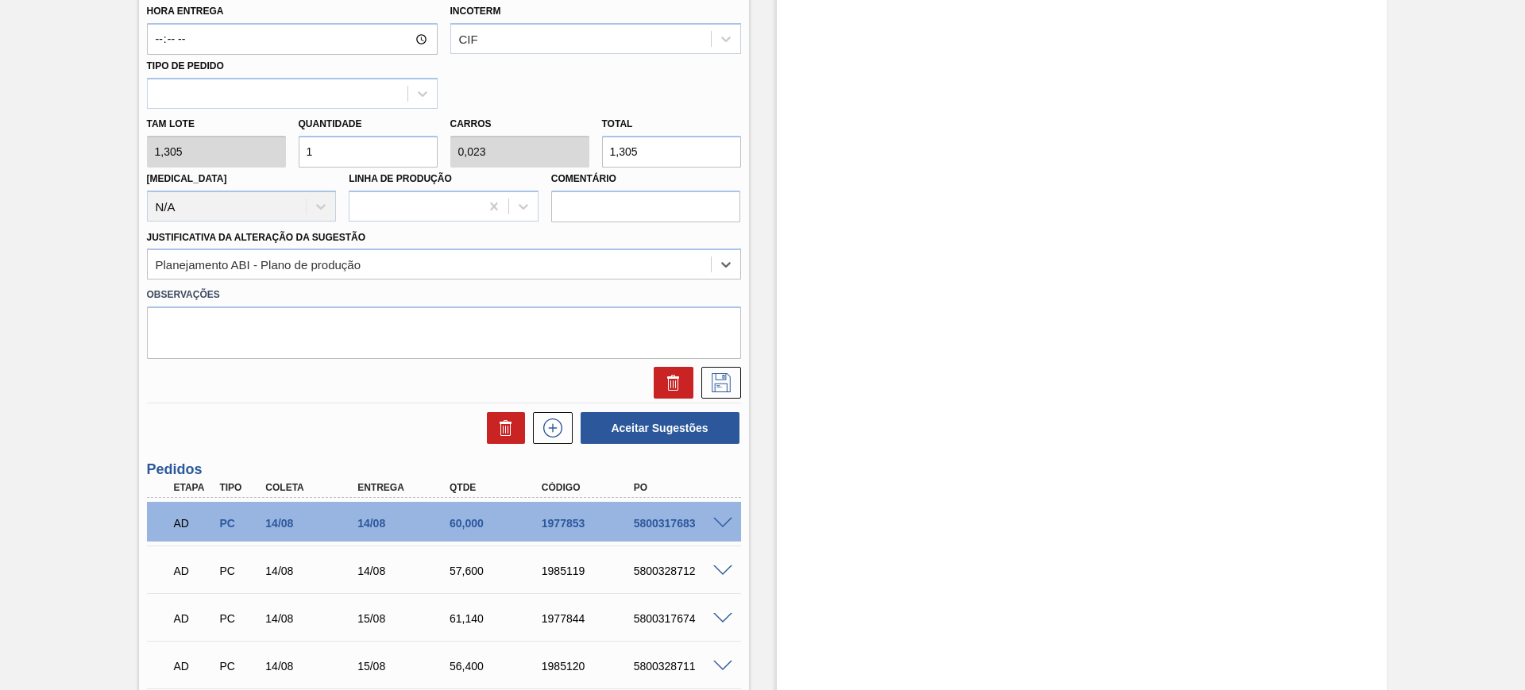
scroll to position [596, 0]
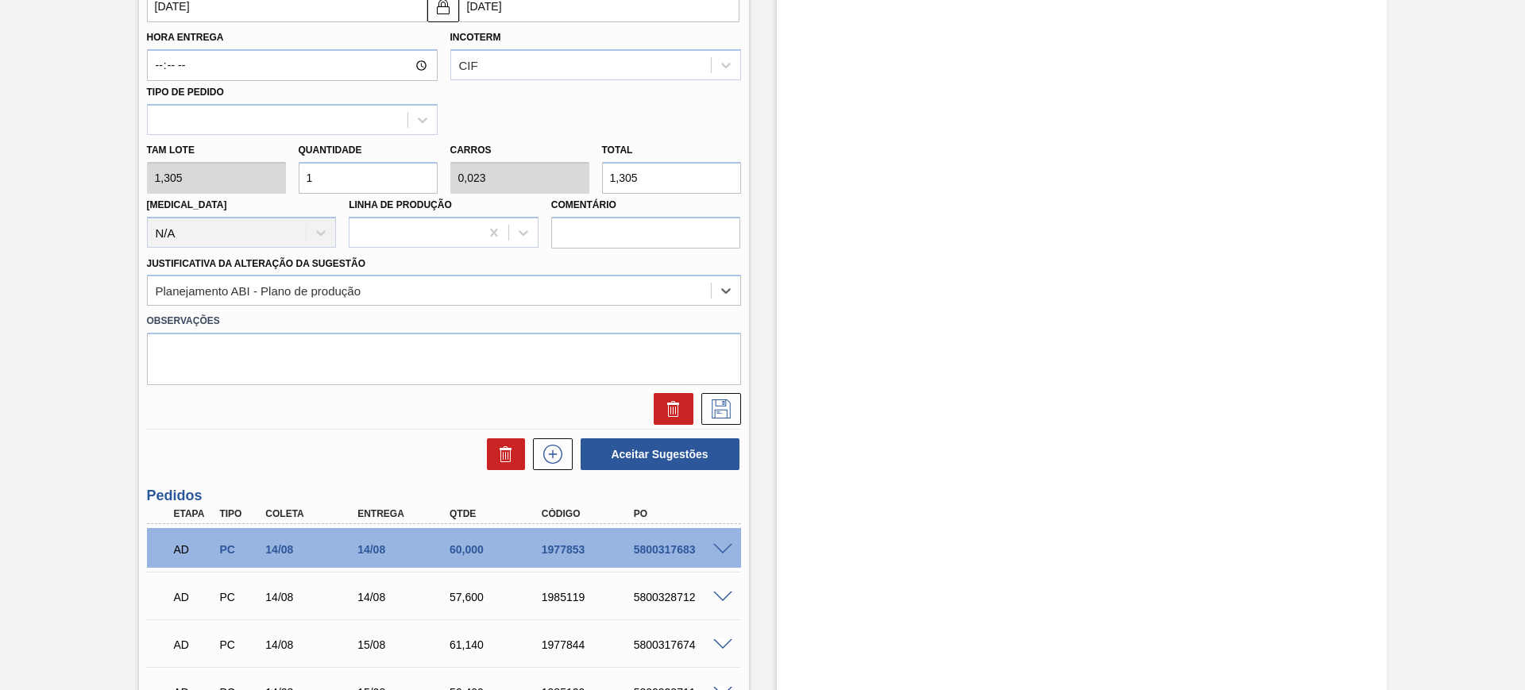
click at [658, 183] on input "1,305" at bounding box center [671, 178] width 139 height 32
type input "3,831"
type input "0,089"
type input "5"
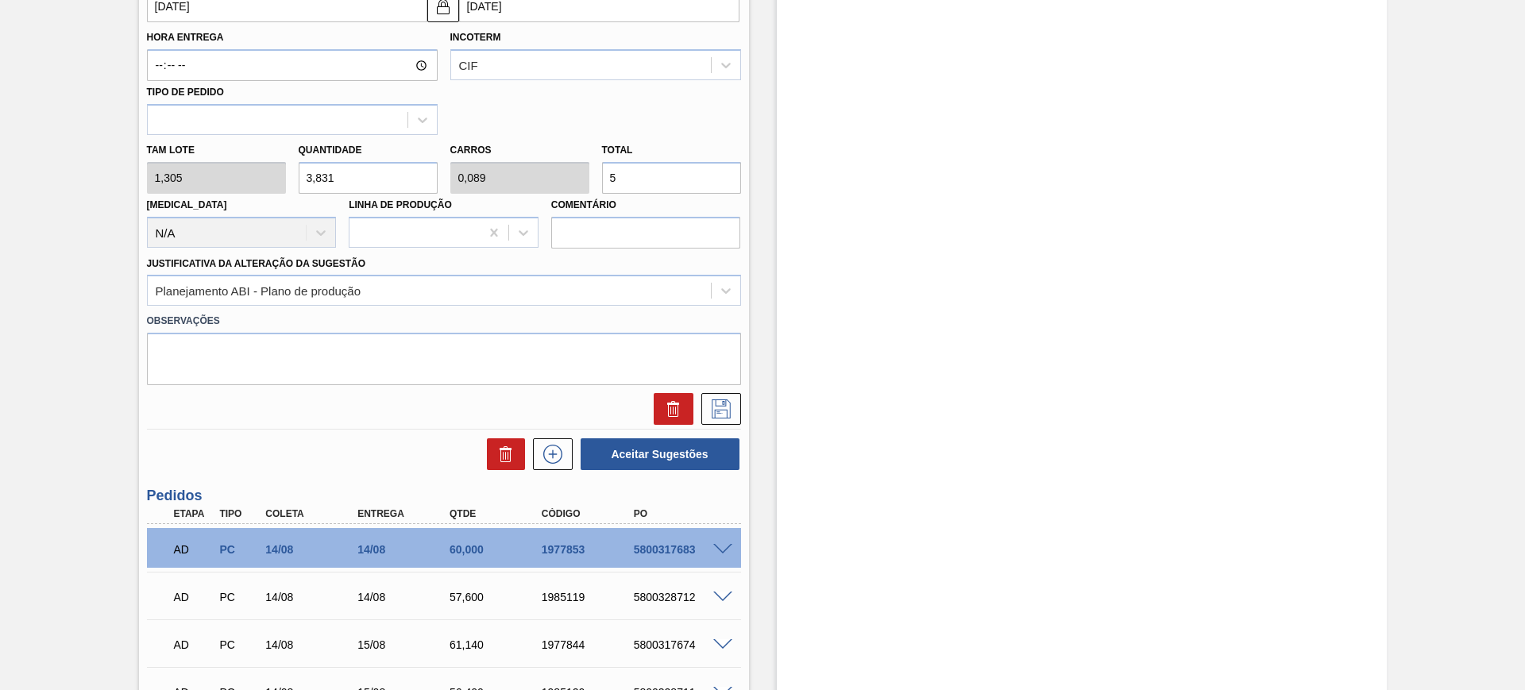
type input "42,912"
type input "1"
type input "56"
click at [713, 416] on icon at bounding box center [721, 409] width 19 height 19
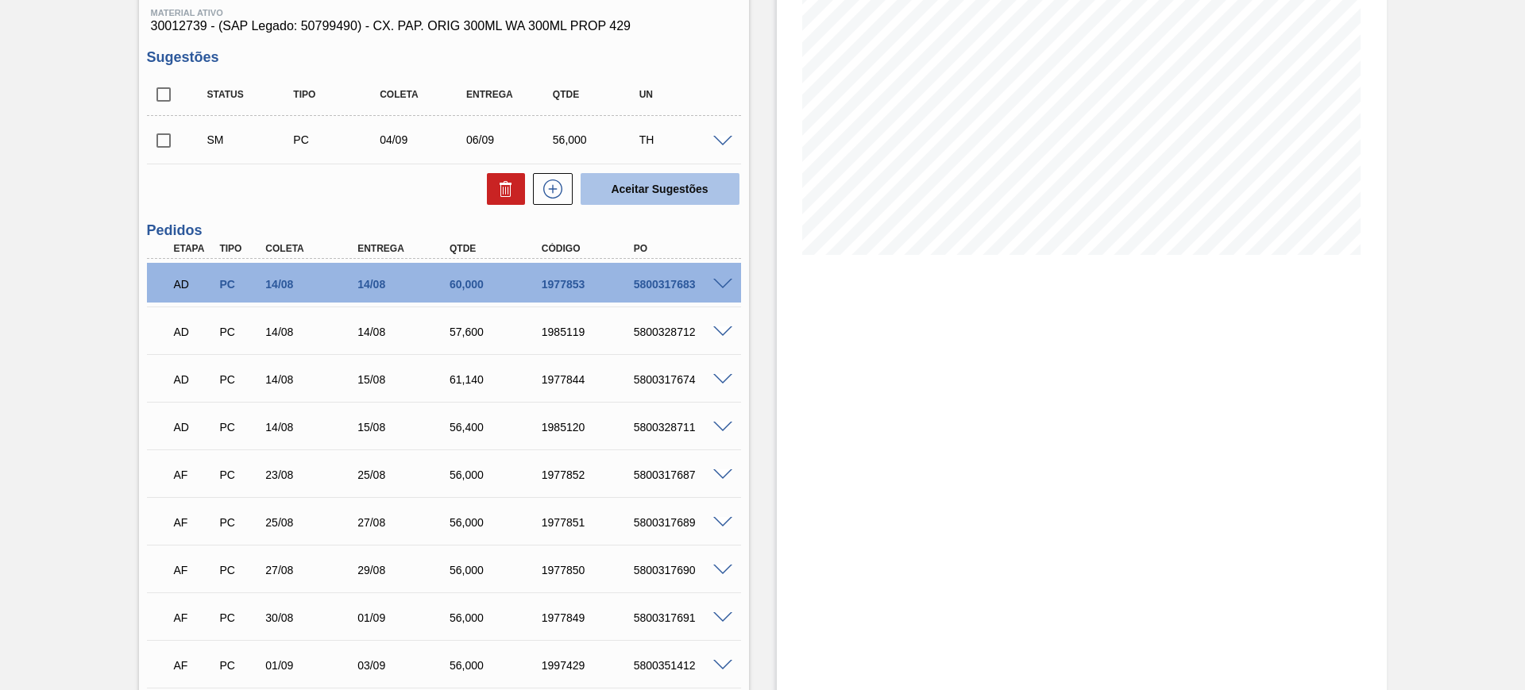
scroll to position [199, 0]
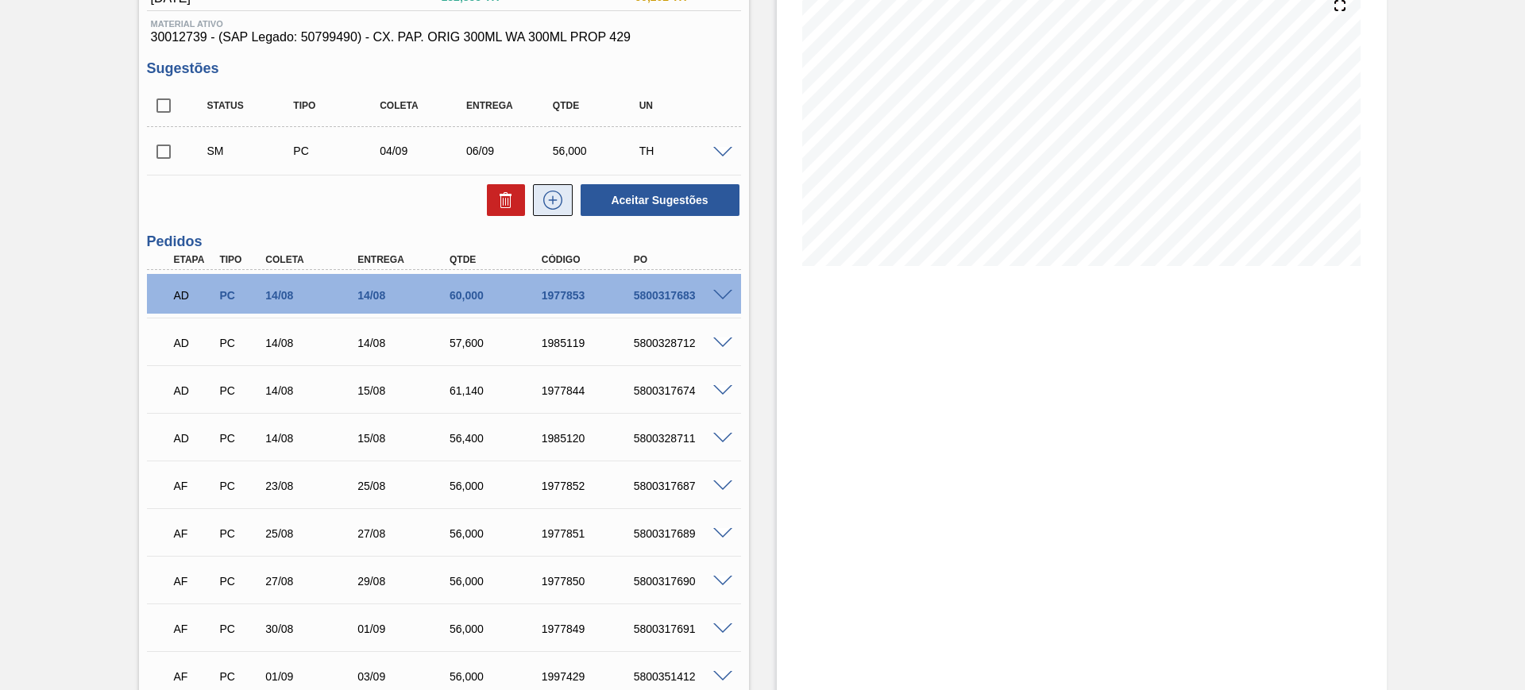
click at [566, 193] on button at bounding box center [553, 200] width 40 height 32
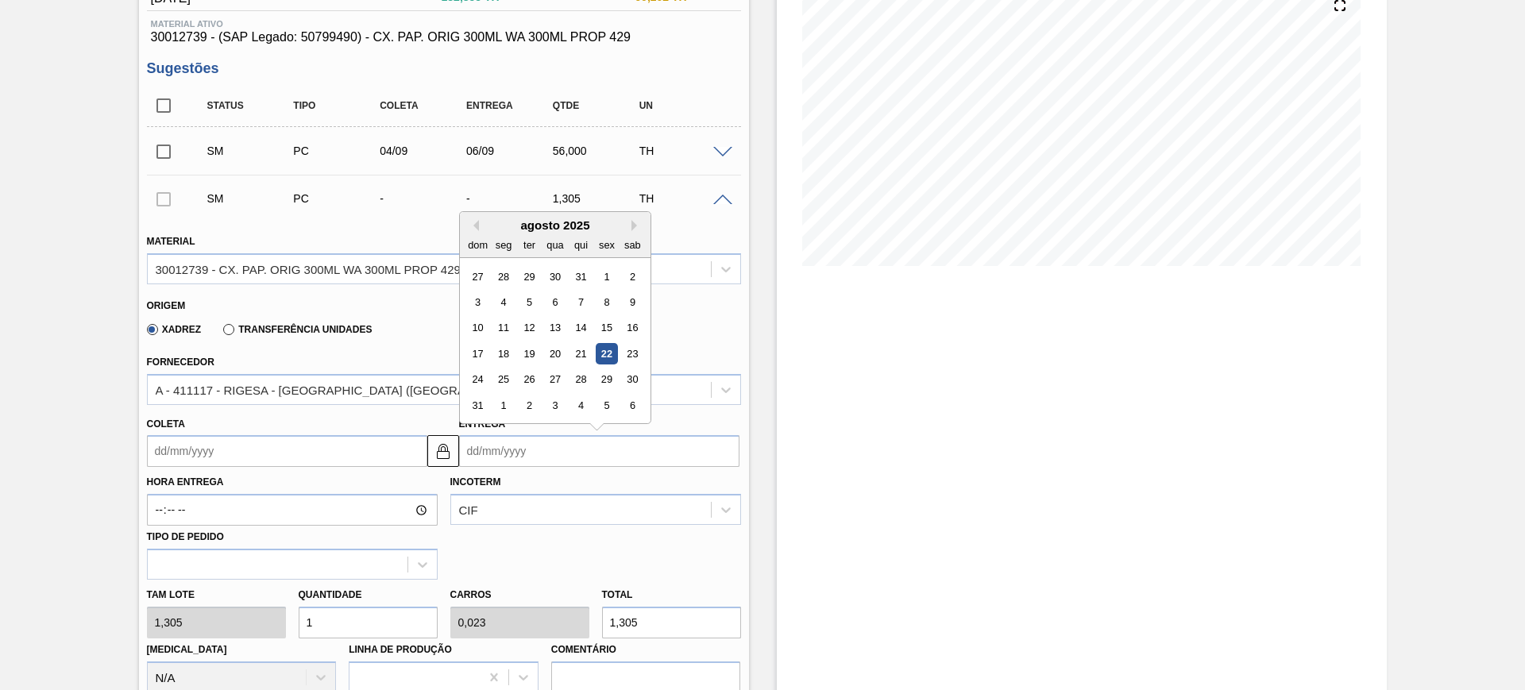
click at [528, 442] on input "Entrega" at bounding box center [599, 451] width 280 height 32
click at [635, 225] on button "Next Month" at bounding box center [636, 225] width 11 height 11
click at [538, 355] on div "23" at bounding box center [528, 353] width 21 height 21
type input "[DATE]"
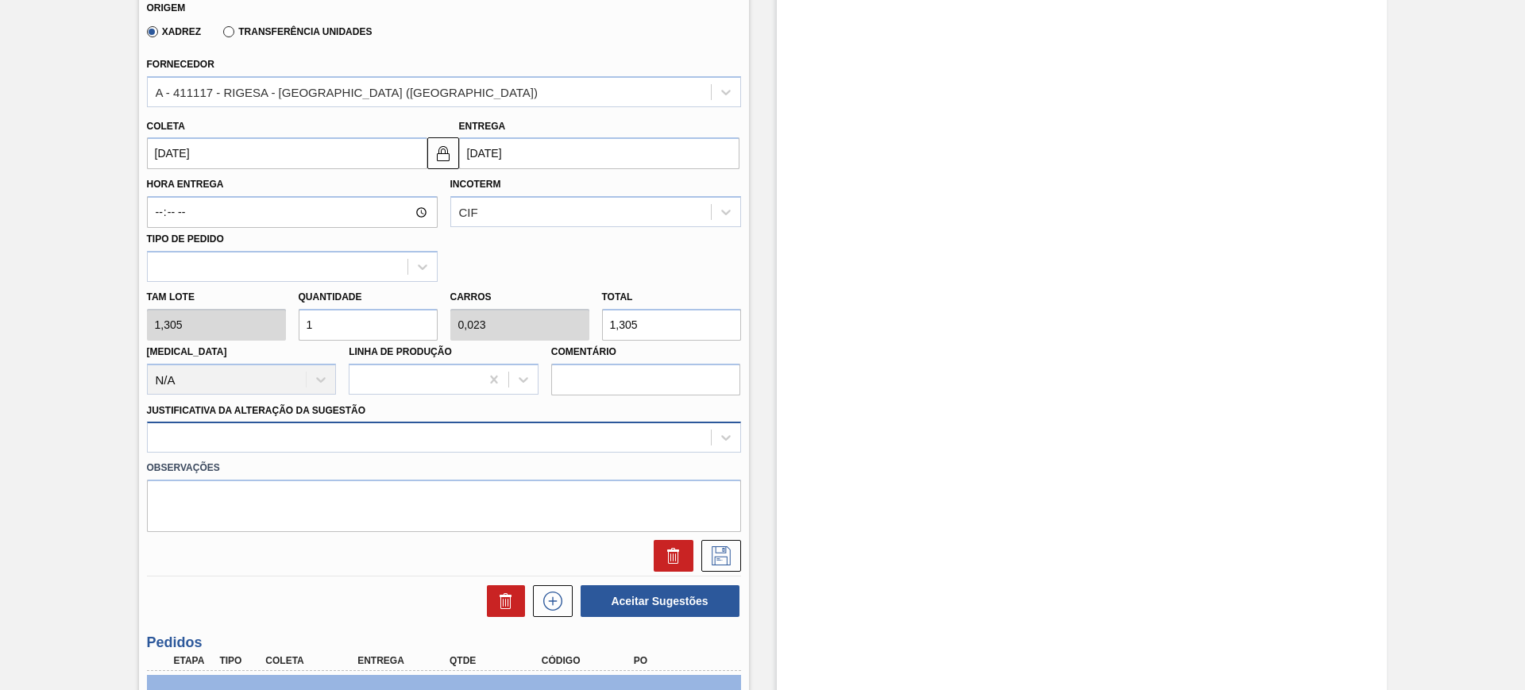
scroll to position [510, 0]
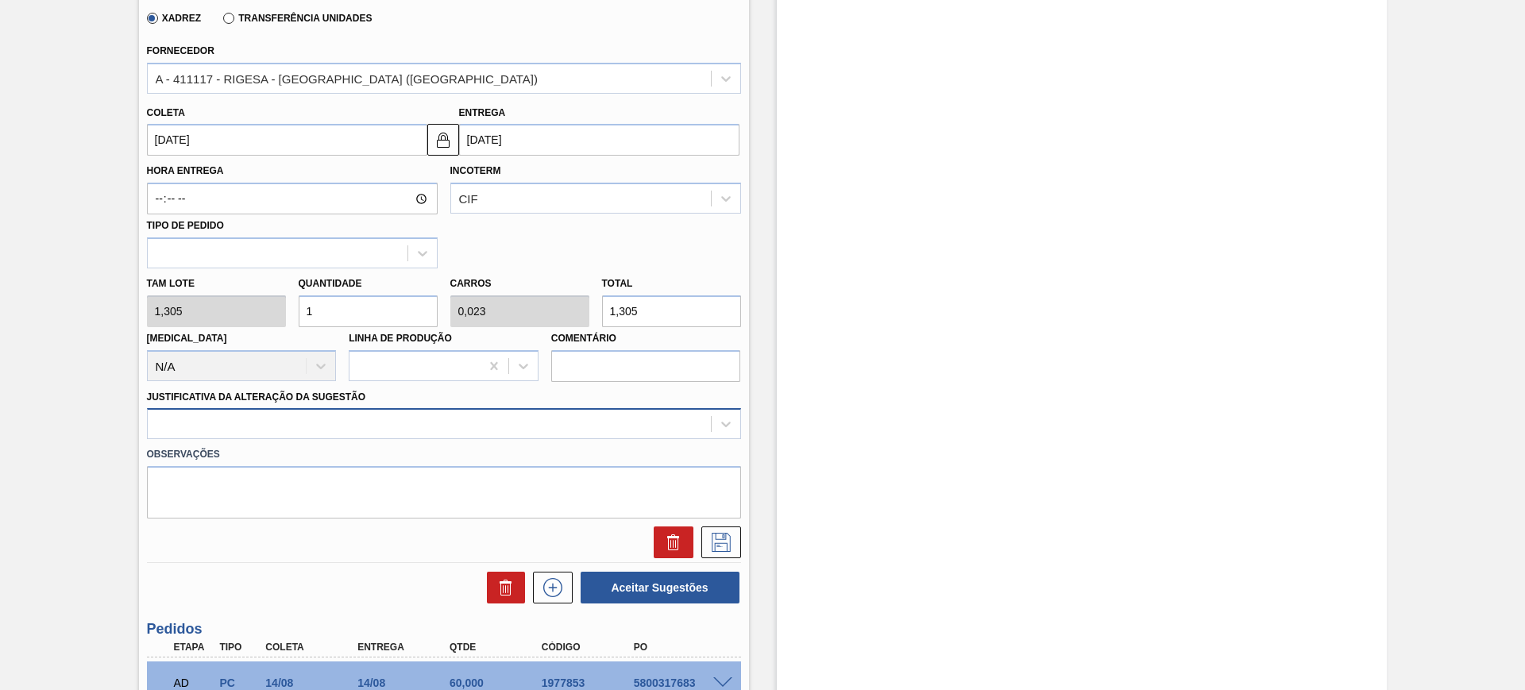
click at [431, 442] on div "Material 30012739 - CX. PAP. ORIG 300ML WA 300ML PROP 429 Origem Xadrez Transfe…" at bounding box center [444, 232] width 594 height 651
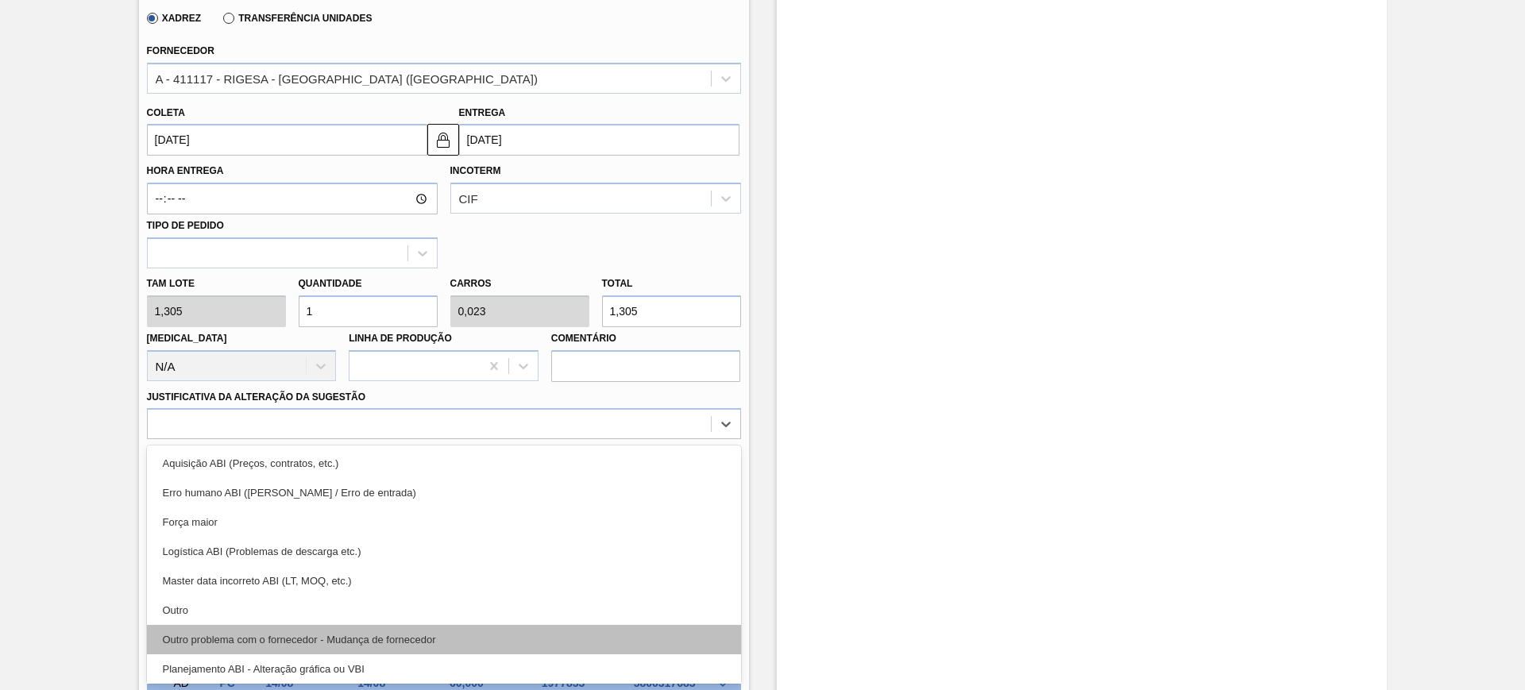
scroll to position [99, 0]
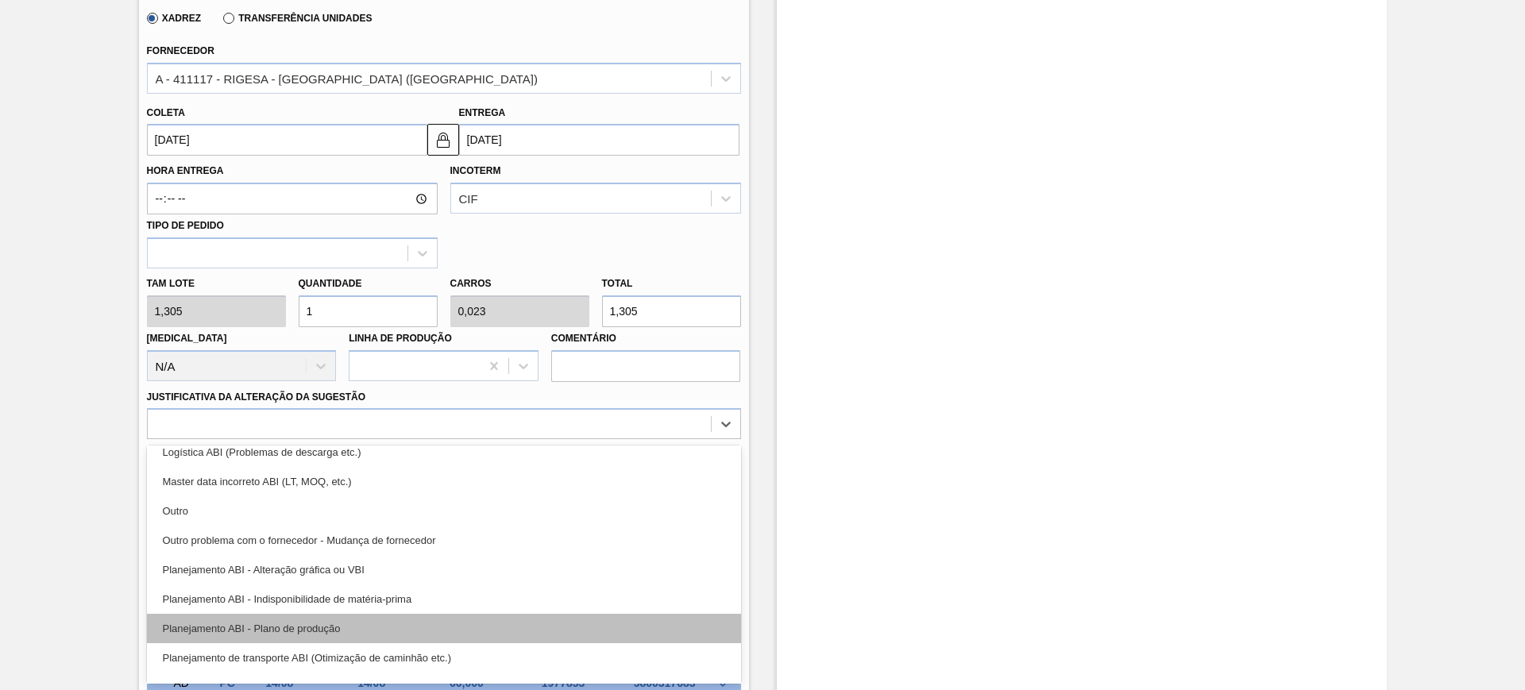
click at [455, 630] on div "Planejamento ABI - Plano de produção" at bounding box center [444, 628] width 594 height 29
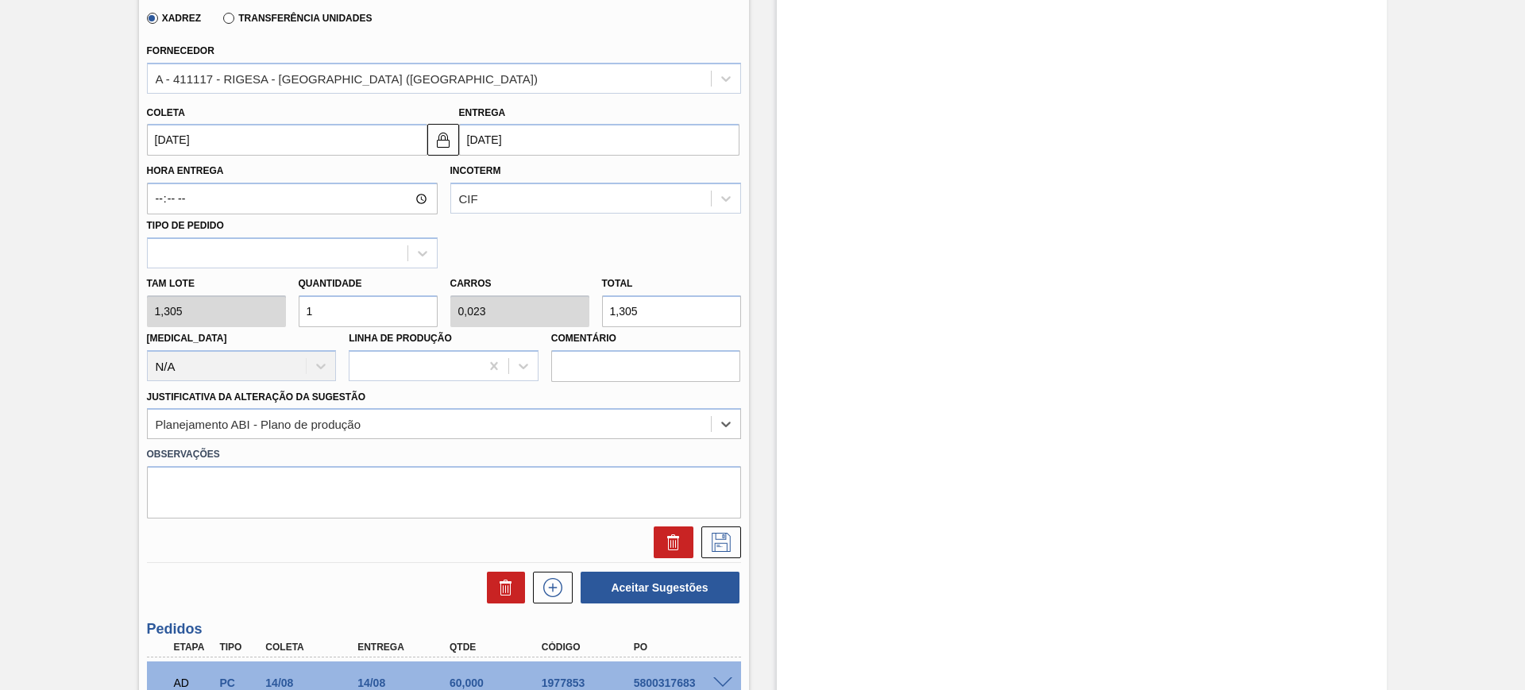
click at [645, 290] on div "Total 1,305" at bounding box center [671, 299] width 139 height 55
click at [649, 305] on input "1,305" at bounding box center [671, 311] width 139 height 32
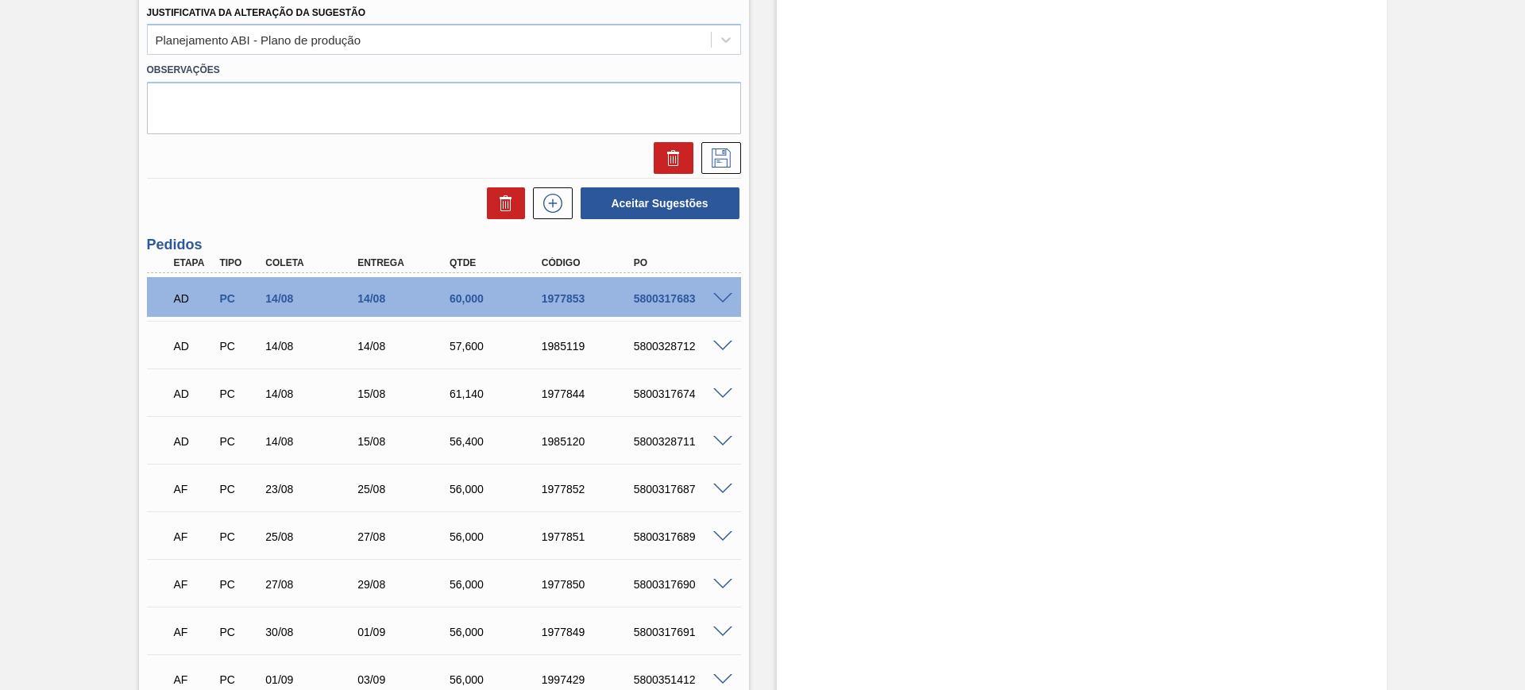
scroll to position [907, 0]
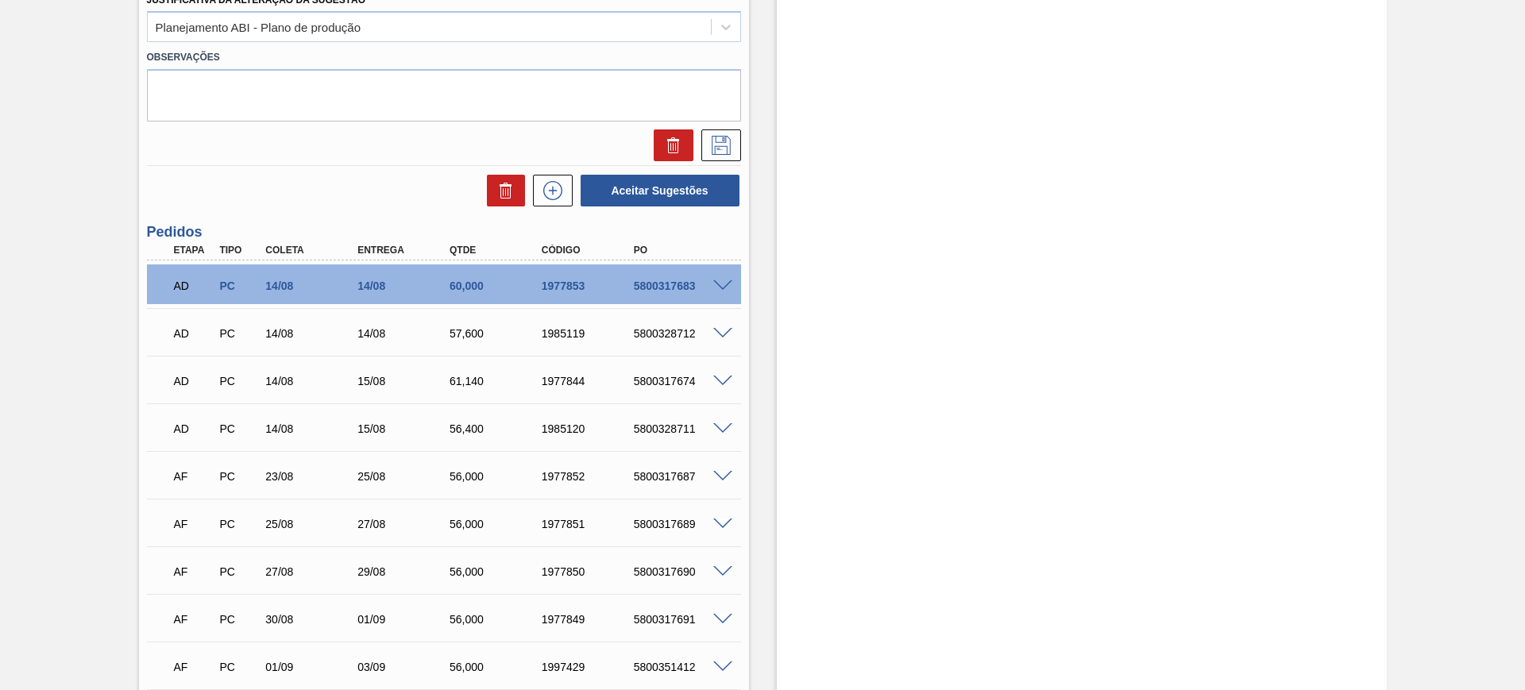
type input "3,831"
type input "0,089"
type input "5"
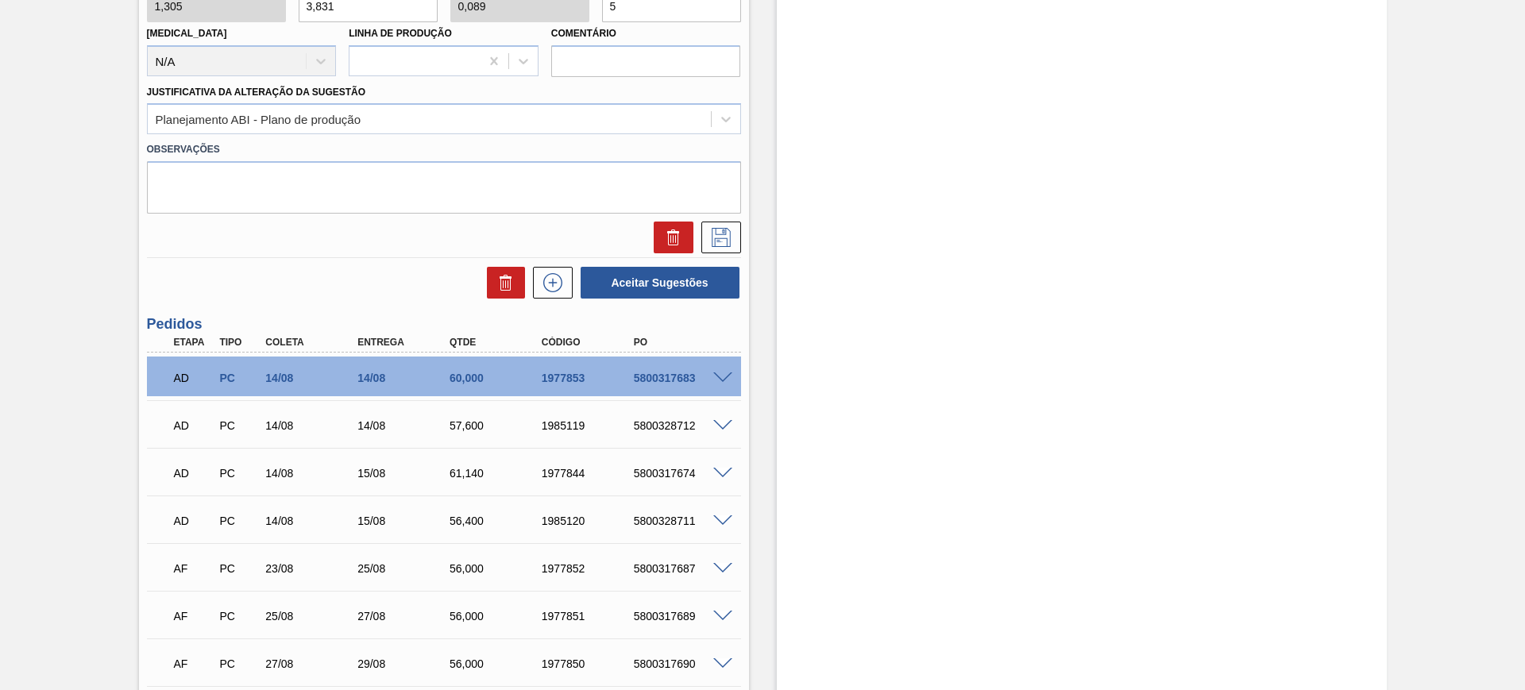
type input "42,912"
type input "1"
type input "56,"
type input "43,218"
type input "1,007"
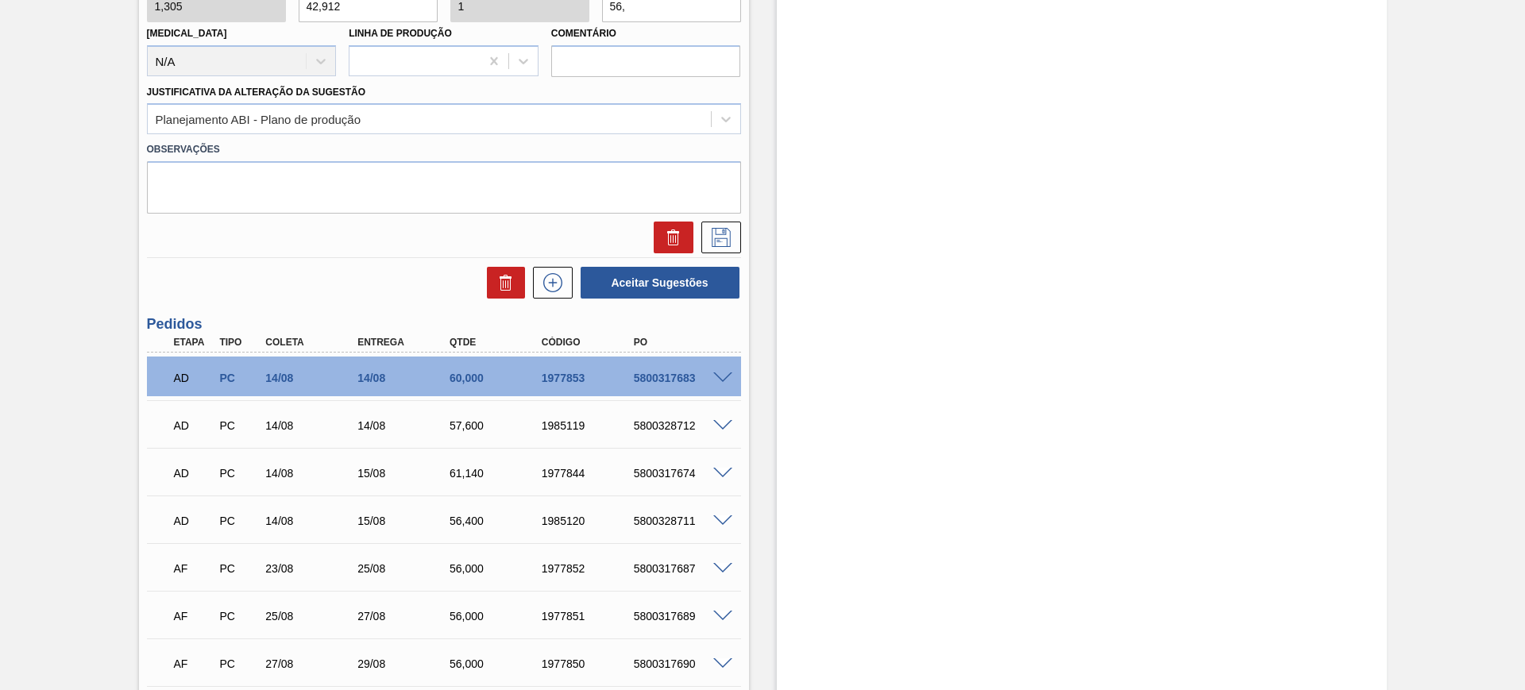
type input "56,4"
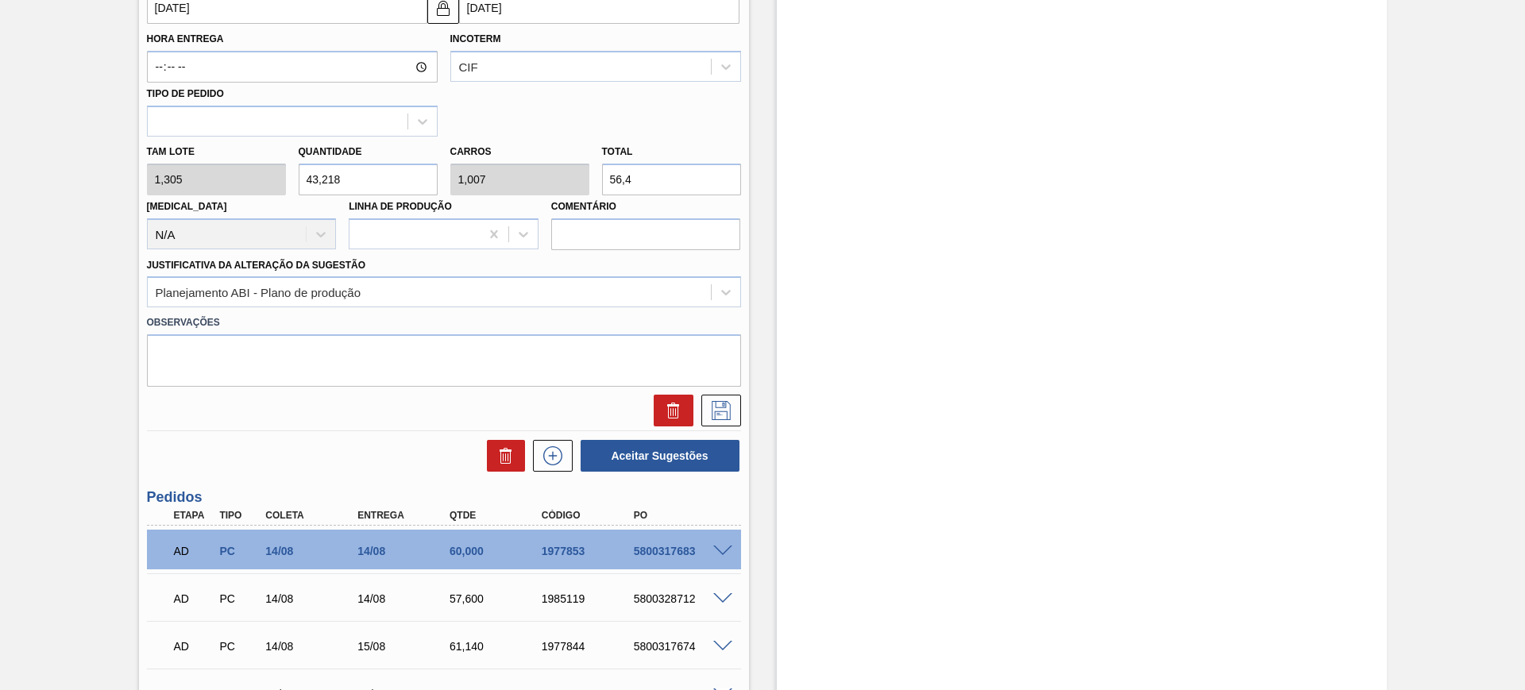
scroll to position [616, 0]
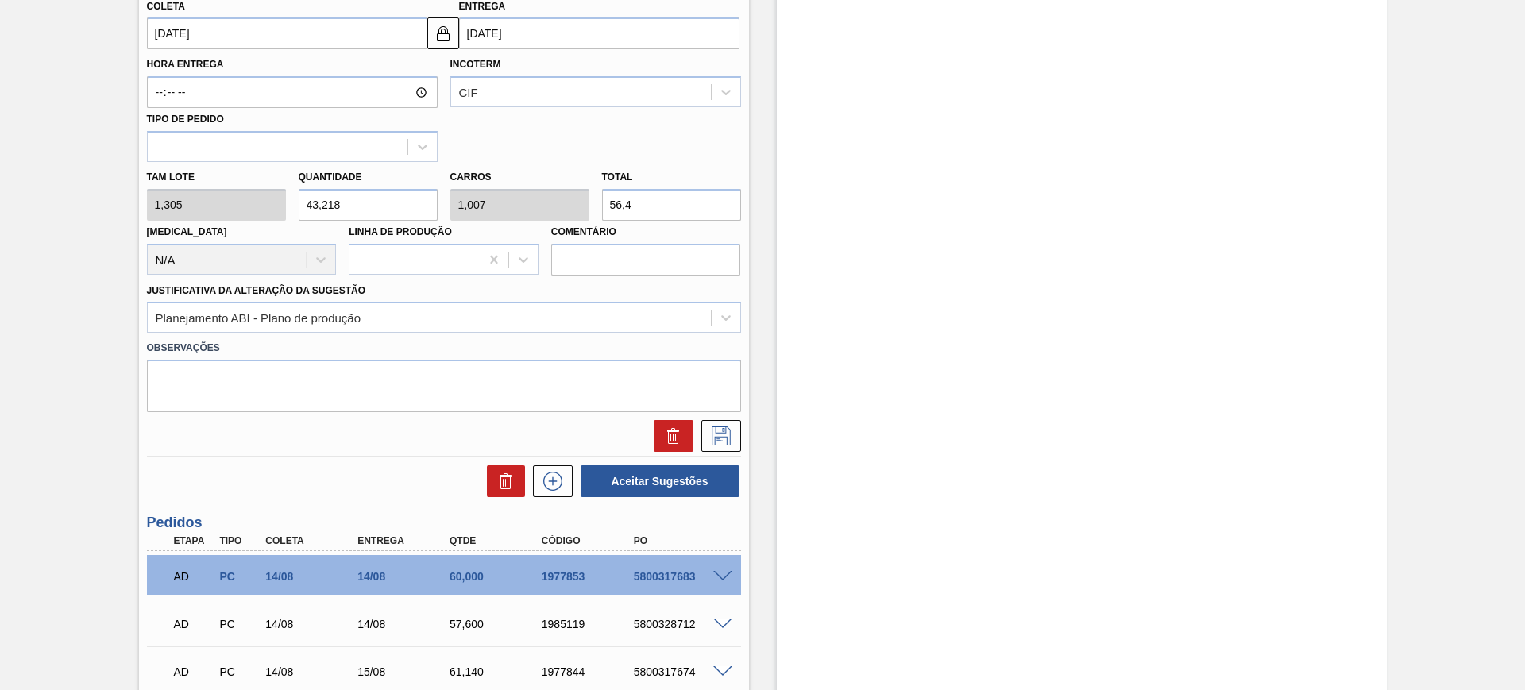
type input "42,912"
type input "1"
type input "56"
click at [712, 433] on icon at bounding box center [721, 436] width 25 height 19
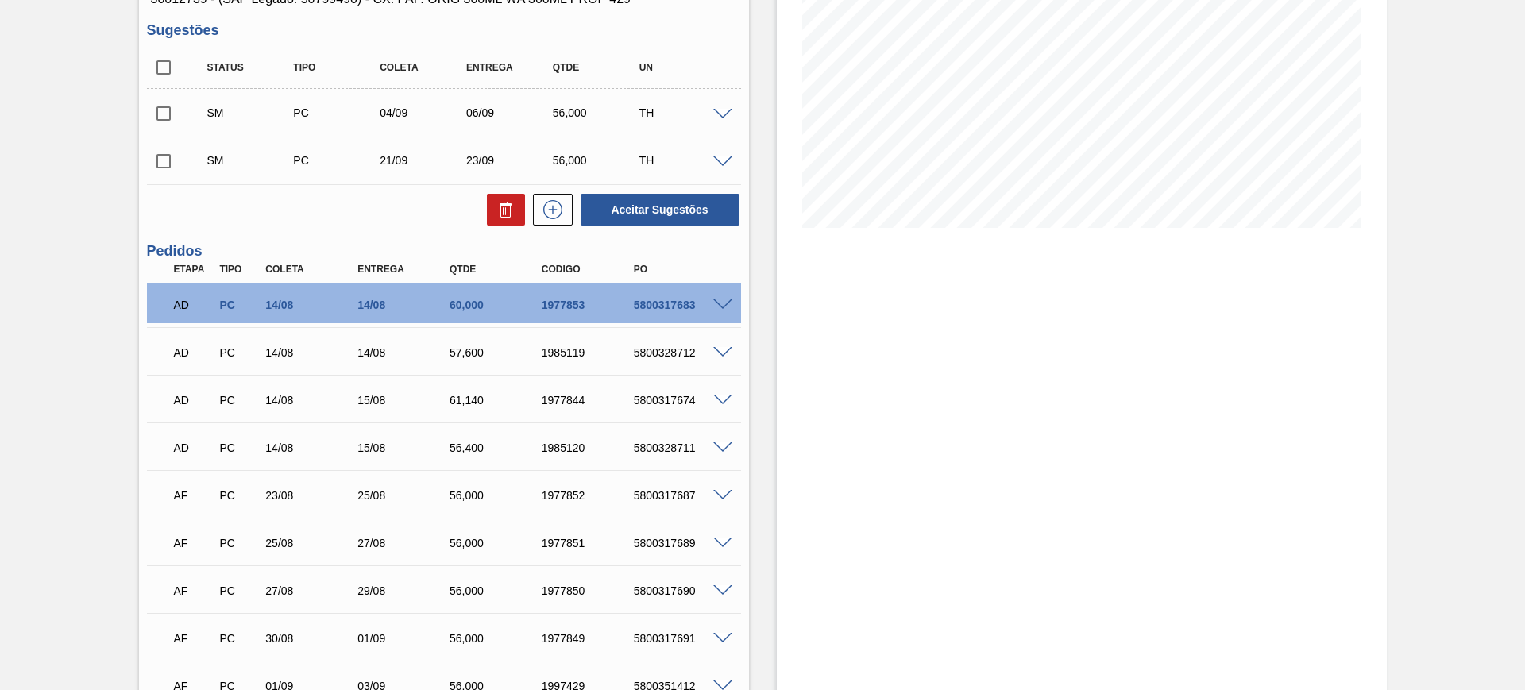
scroll to position [120, 0]
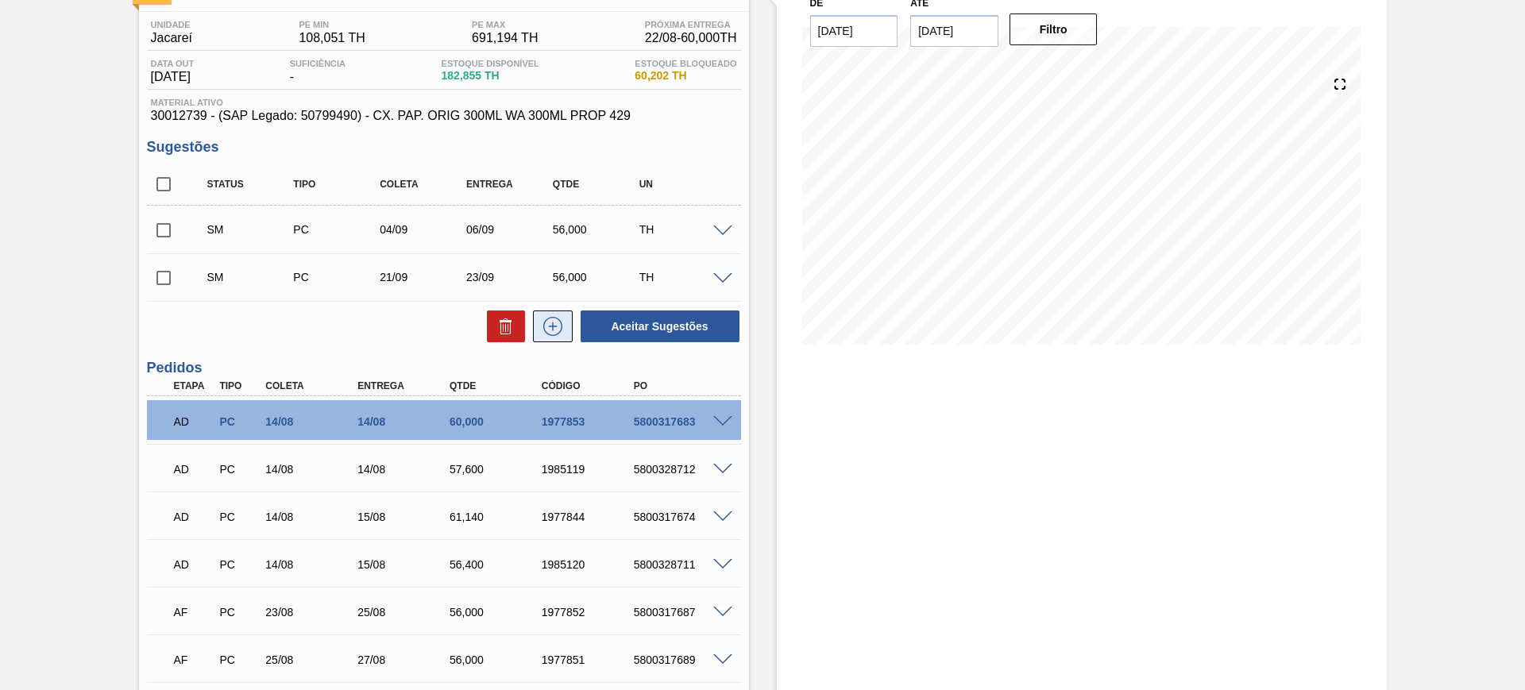
click at [538, 326] on button at bounding box center [553, 327] width 40 height 32
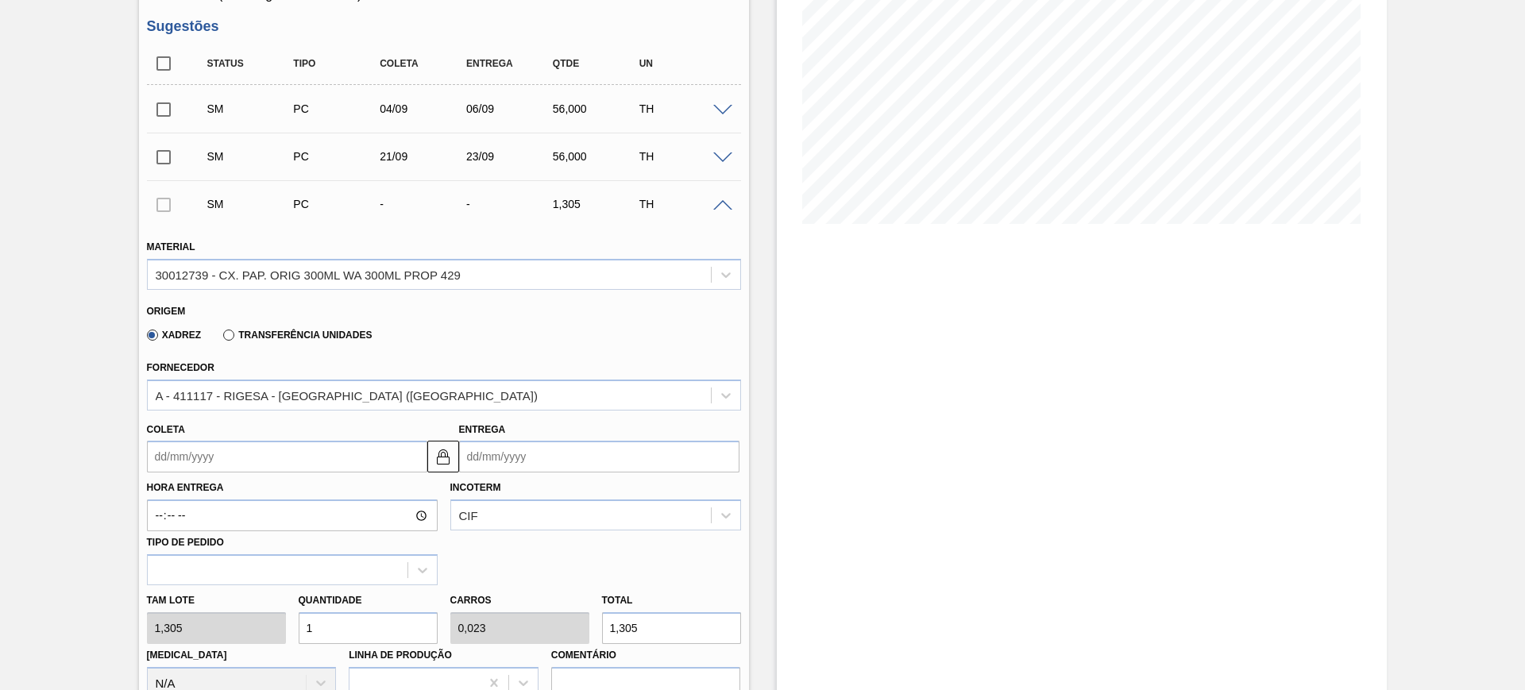
scroll to position [418, 0]
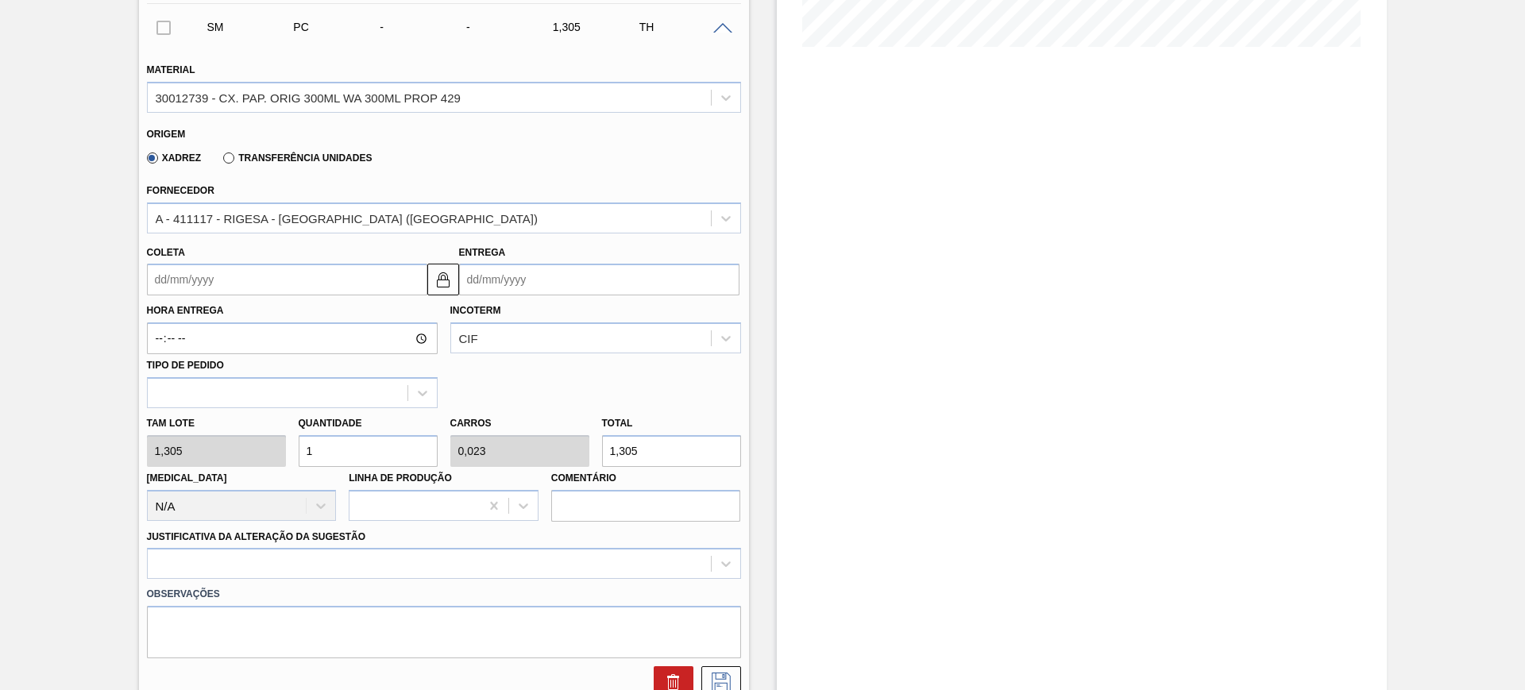
click at [524, 282] on input "Entrega" at bounding box center [599, 280] width 280 height 32
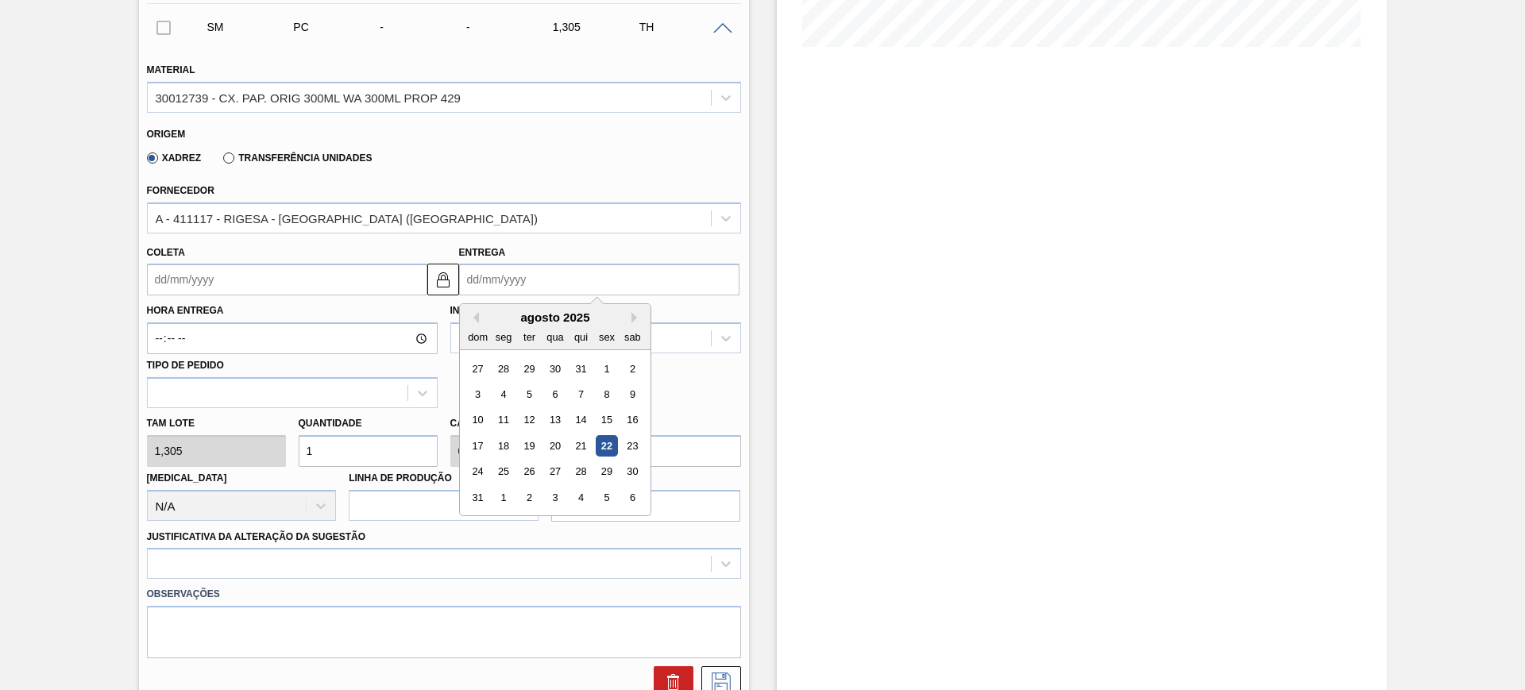
click at [631, 324] on div "dom seg ter qua qui sex sab" at bounding box center [555, 336] width 191 height 25
click at [633, 321] on button "Next Month" at bounding box center [636, 317] width 11 height 11
click at [612, 398] on div "12" at bounding box center [606, 394] width 21 height 21
type input "10/09/2025"
type input "12/09/2025"
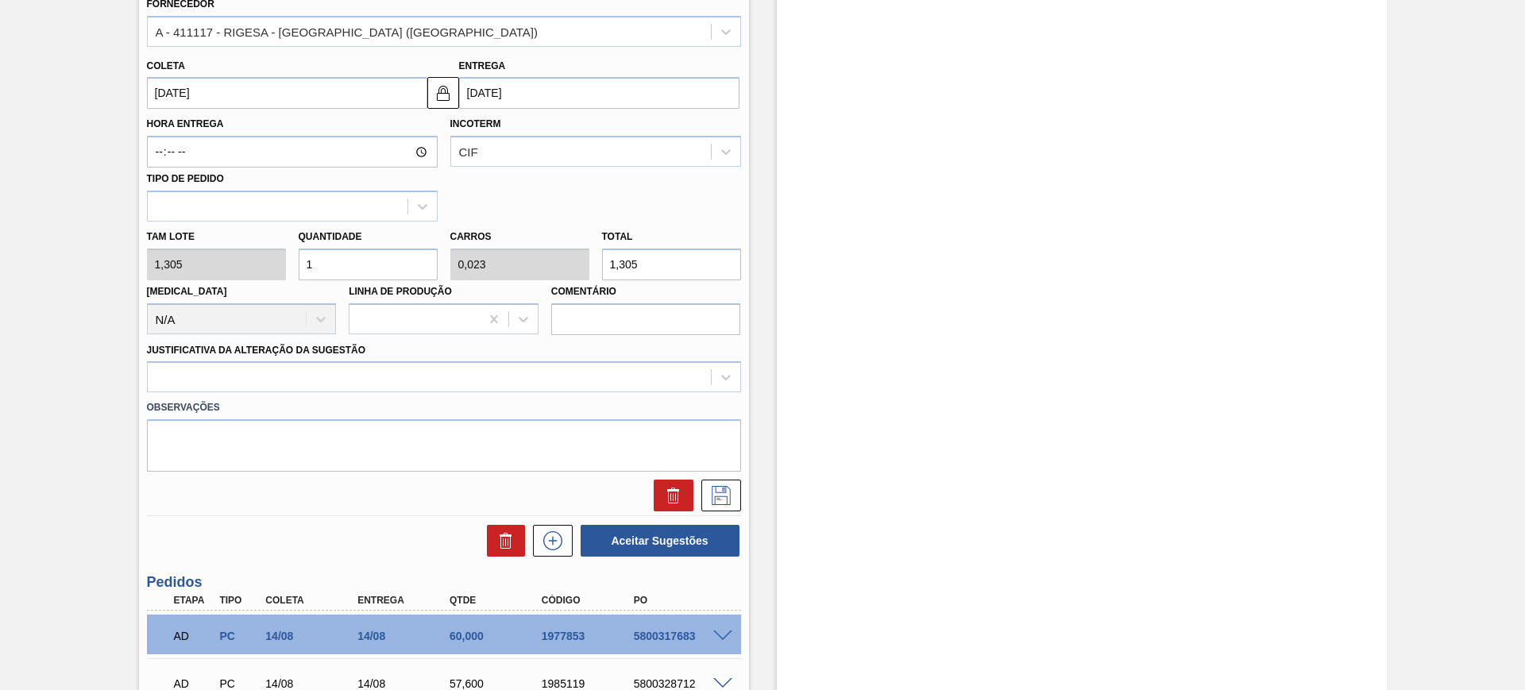
scroll to position [616, 0]
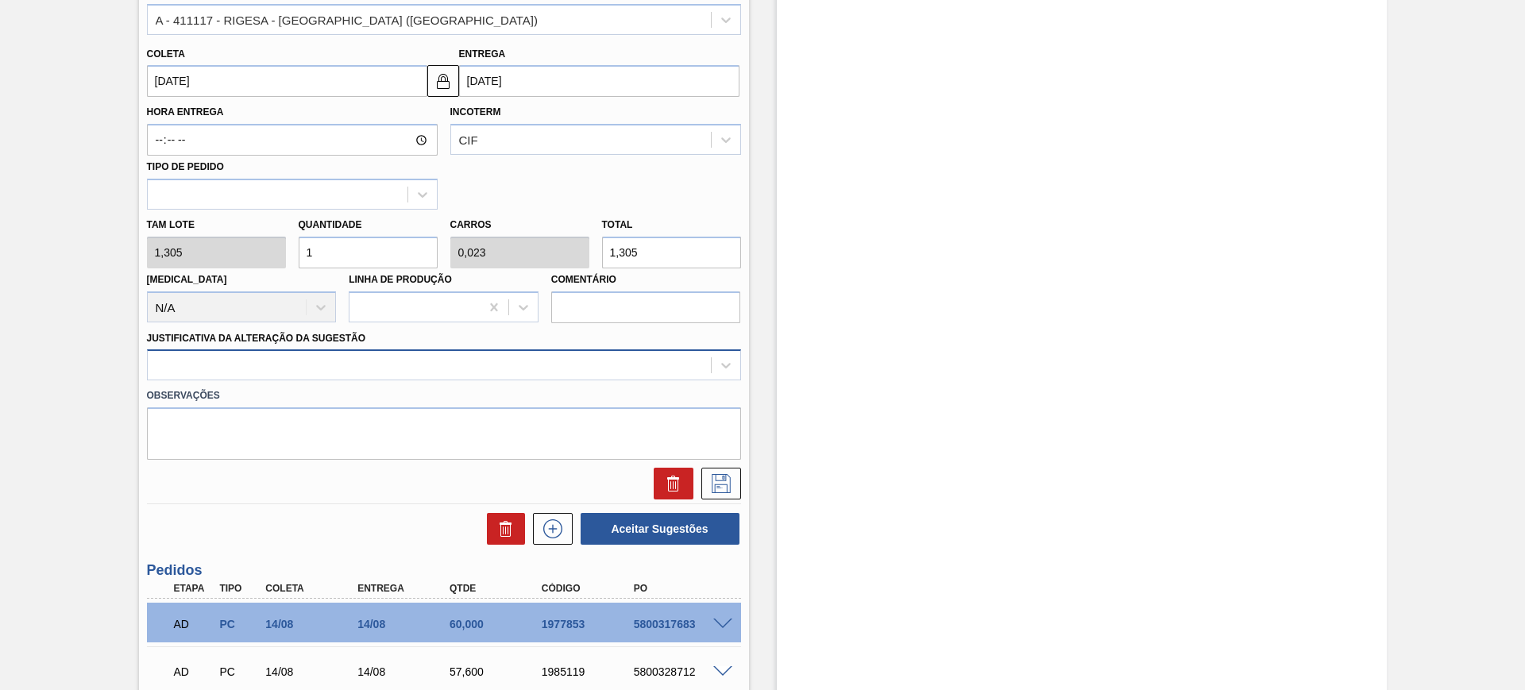
click at [394, 373] on div at bounding box center [429, 365] width 563 height 23
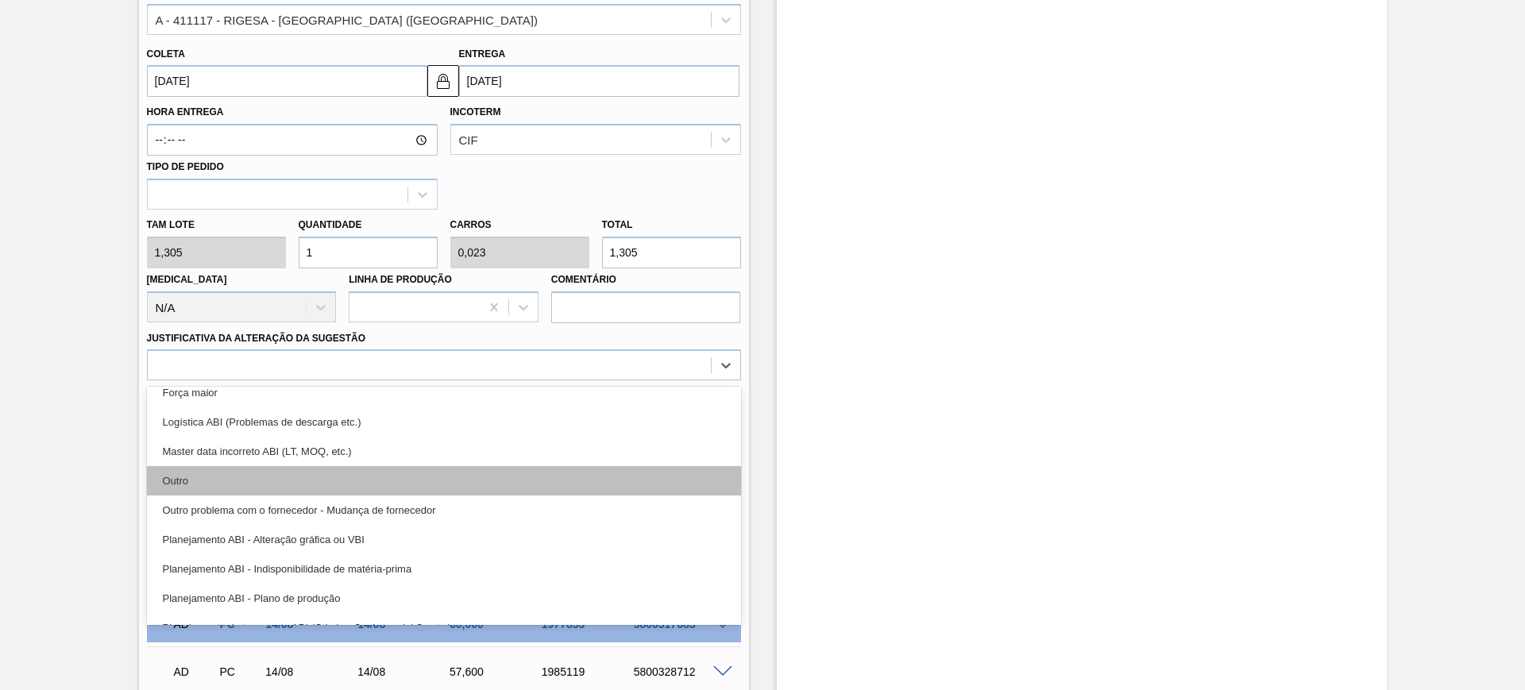
scroll to position [99, 0]
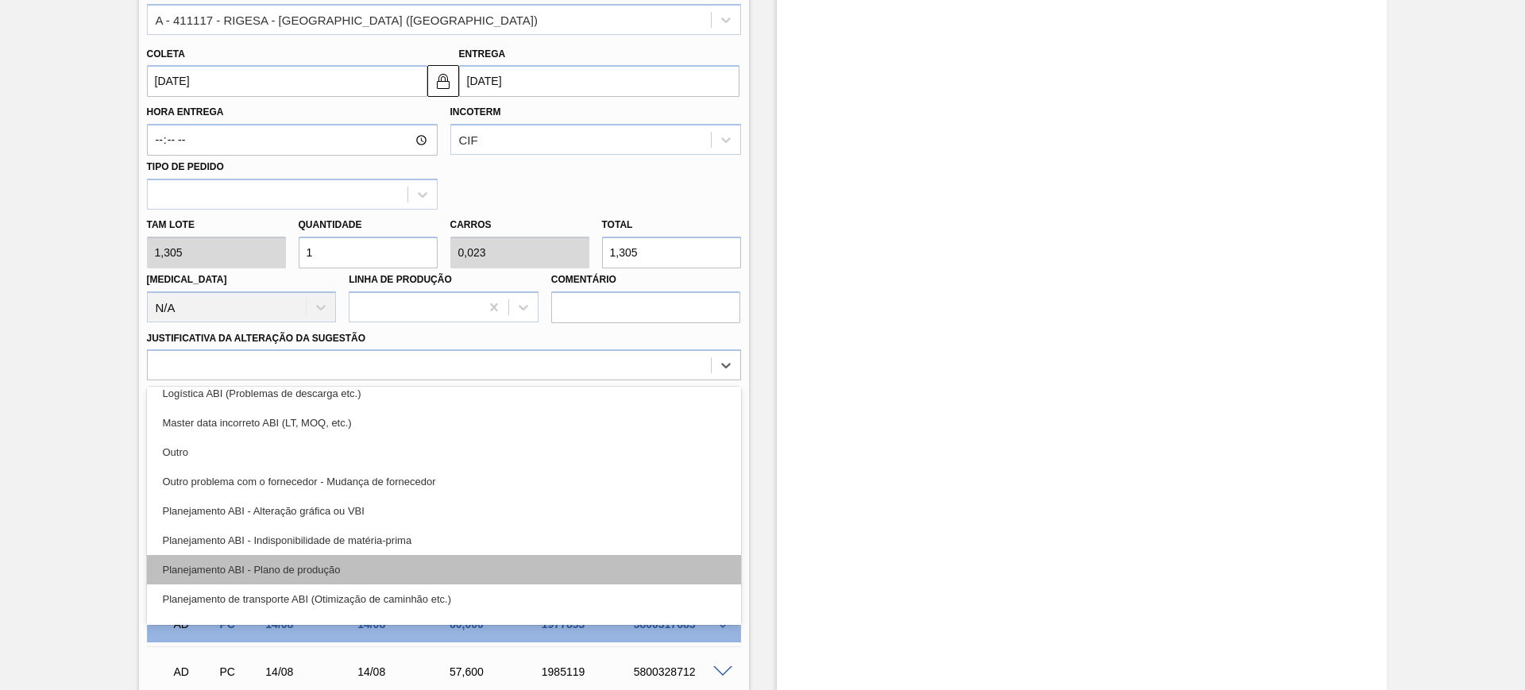
click at [424, 569] on div "Planejamento ABI - Plano de produção" at bounding box center [444, 569] width 594 height 29
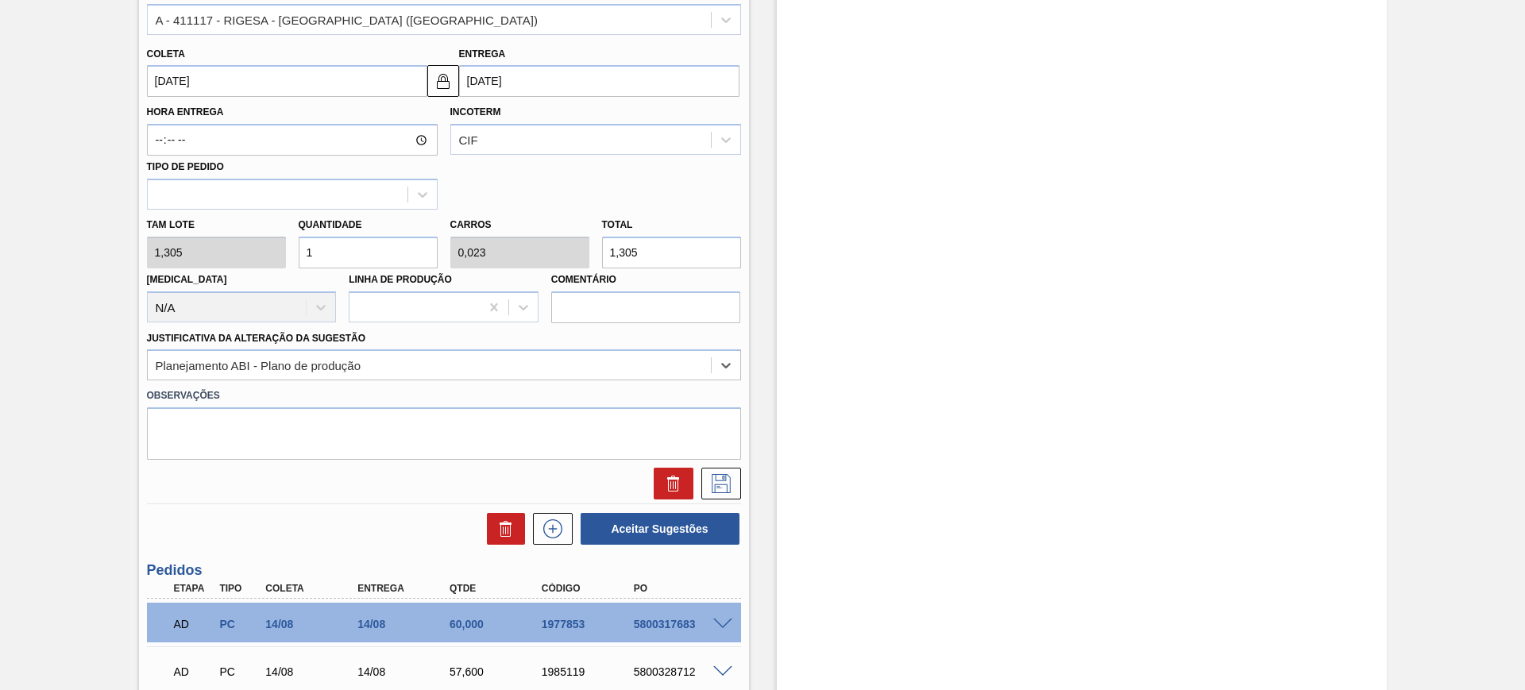
click at [654, 250] on input "1,305" at bounding box center [671, 253] width 139 height 32
type input "3,831"
type input "0,089"
type input "5"
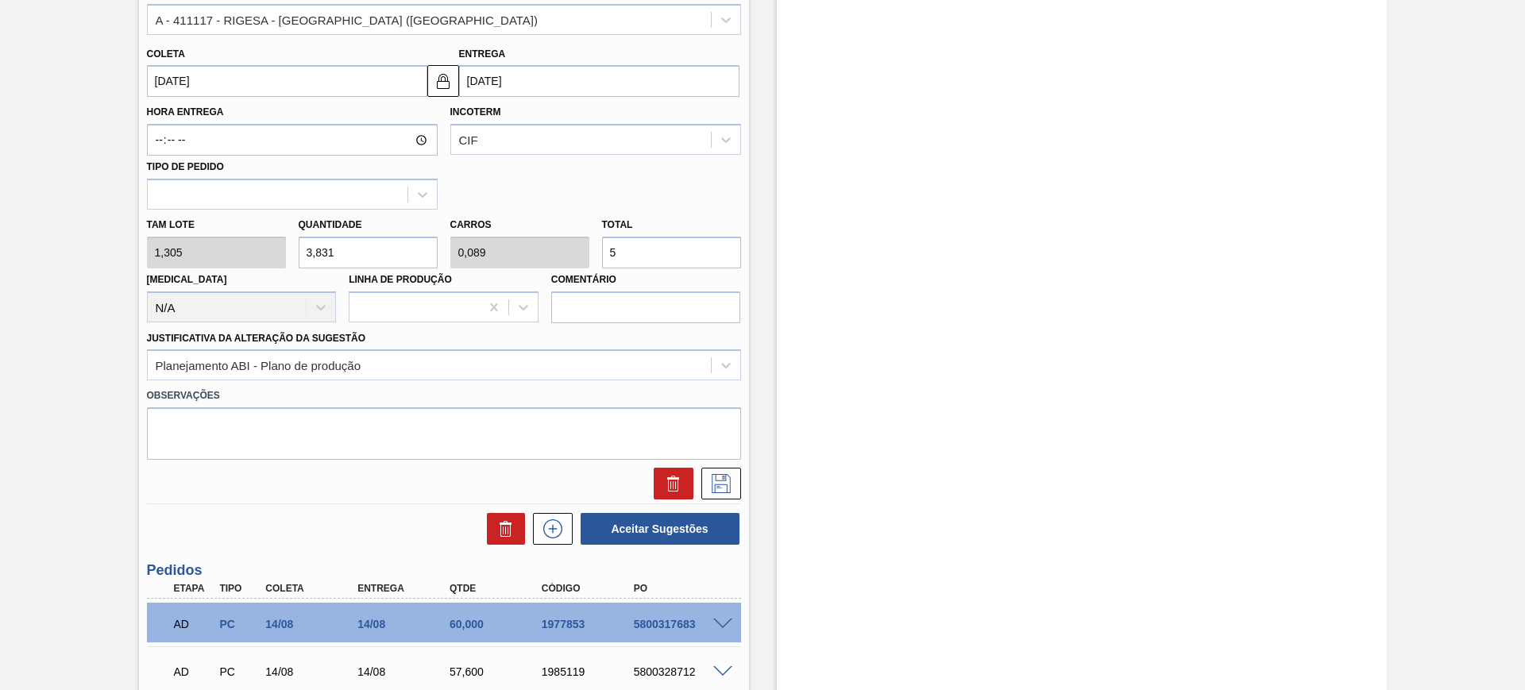
type input "42,912"
type input "1"
type input "56"
click at [715, 493] on button at bounding box center [721, 484] width 40 height 32
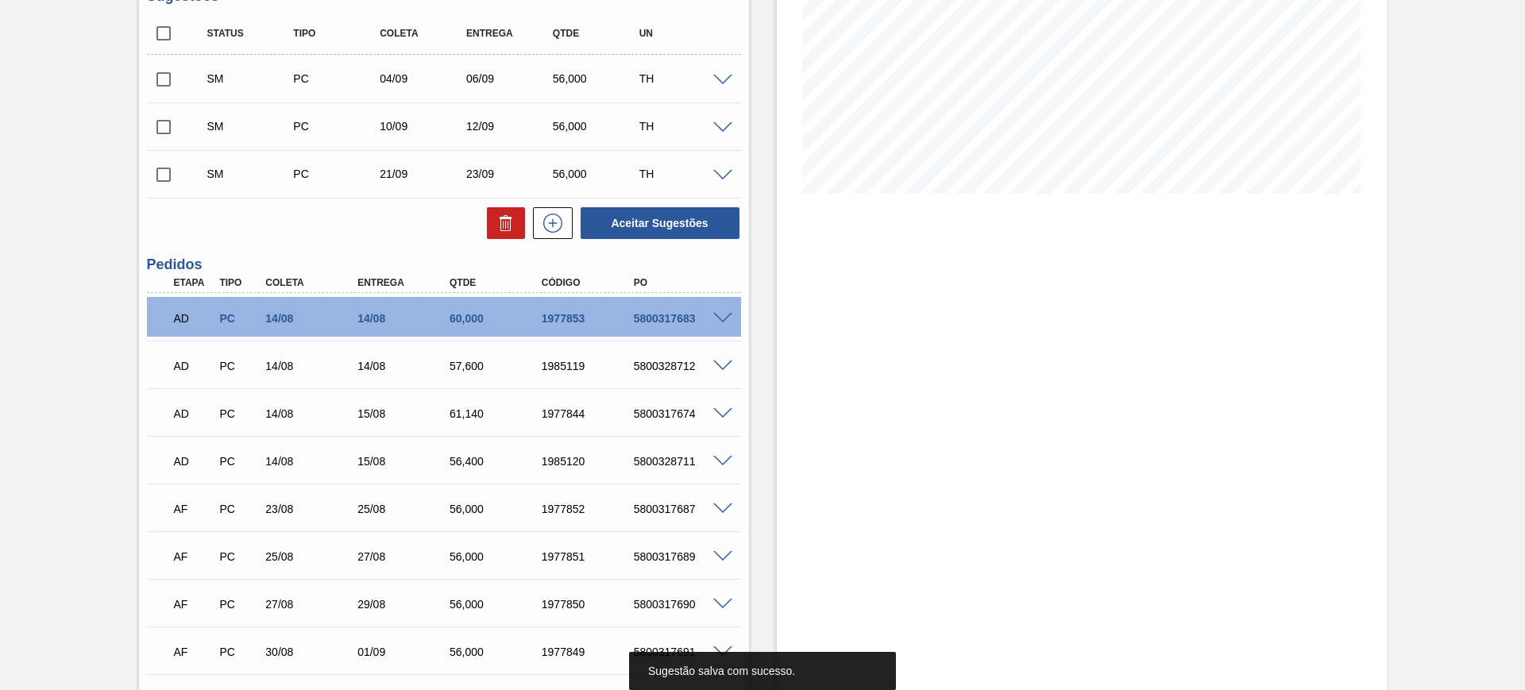
scroll to position [0, 0]
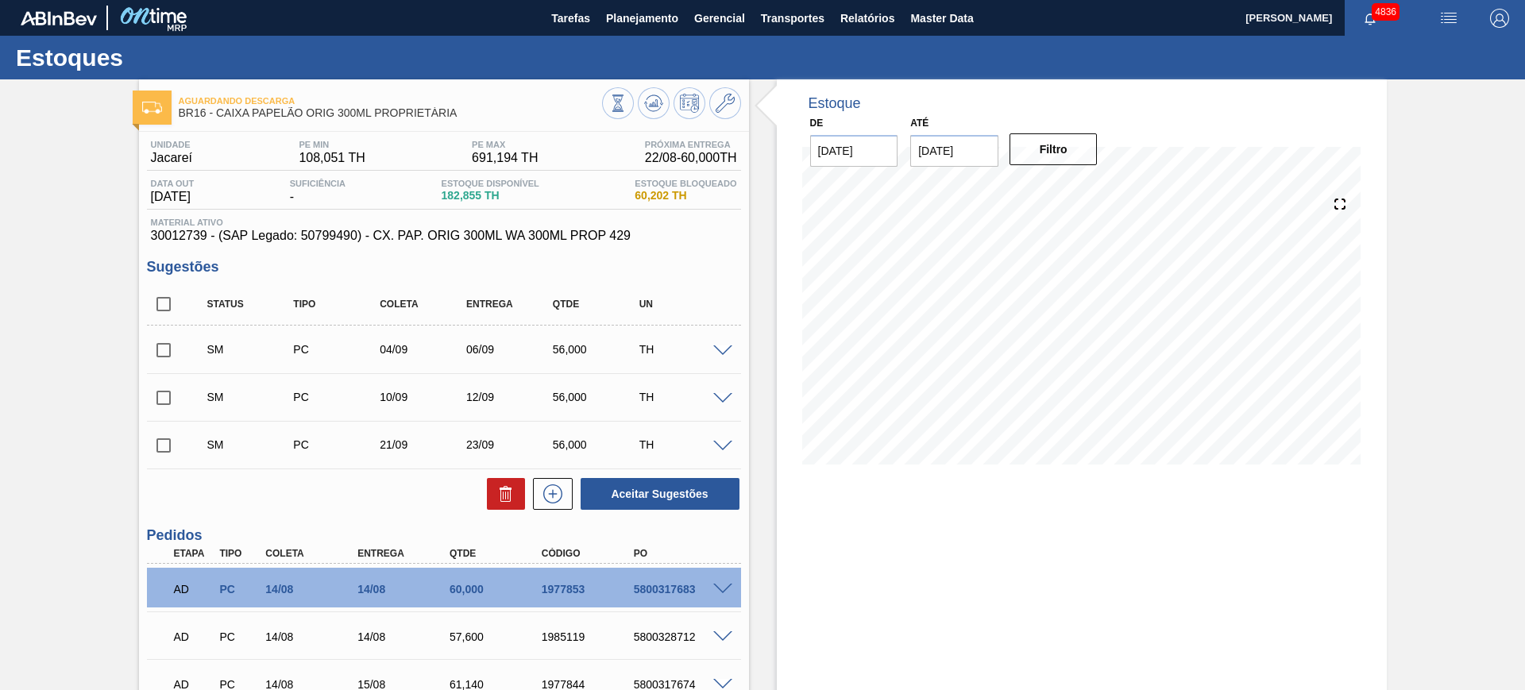
click at [724, 442] on span at bounding box center [722, 447] width 19 height 12
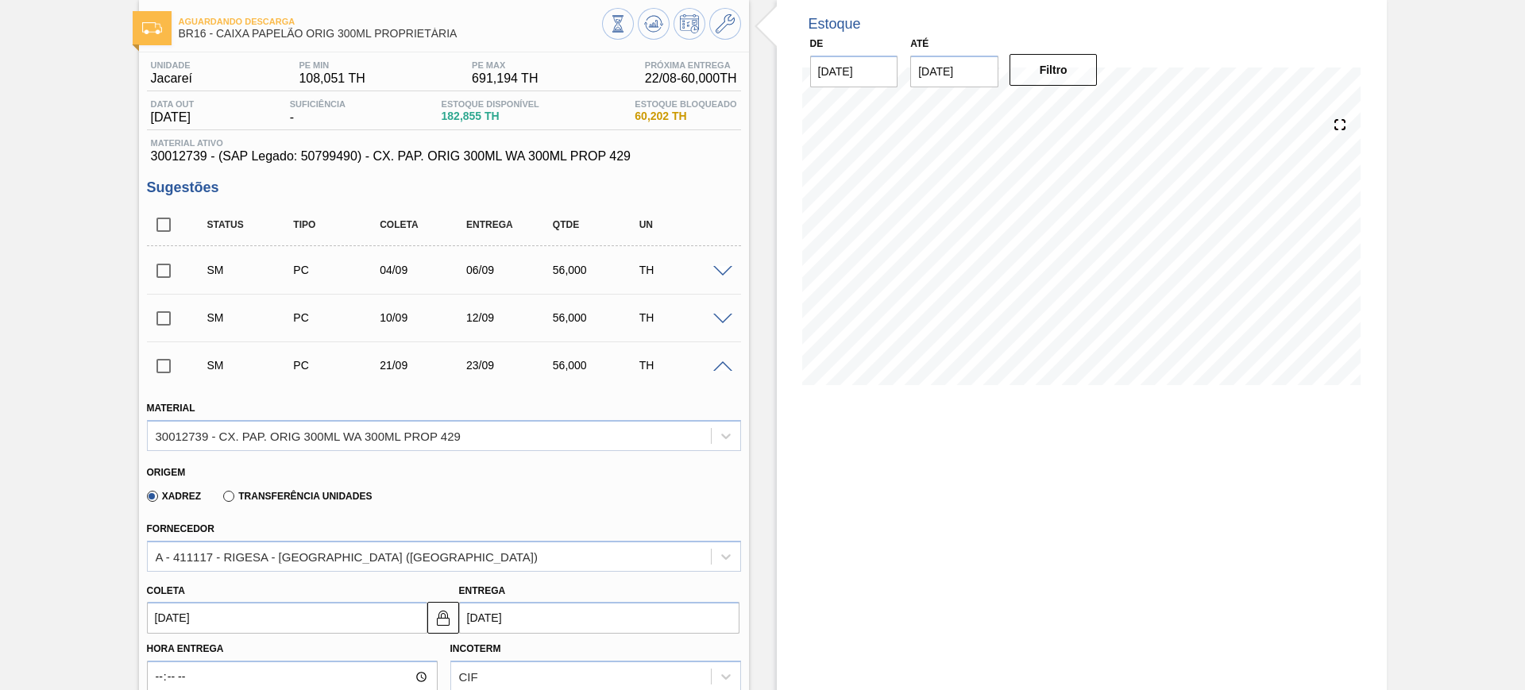
scroll to position [199, 0]
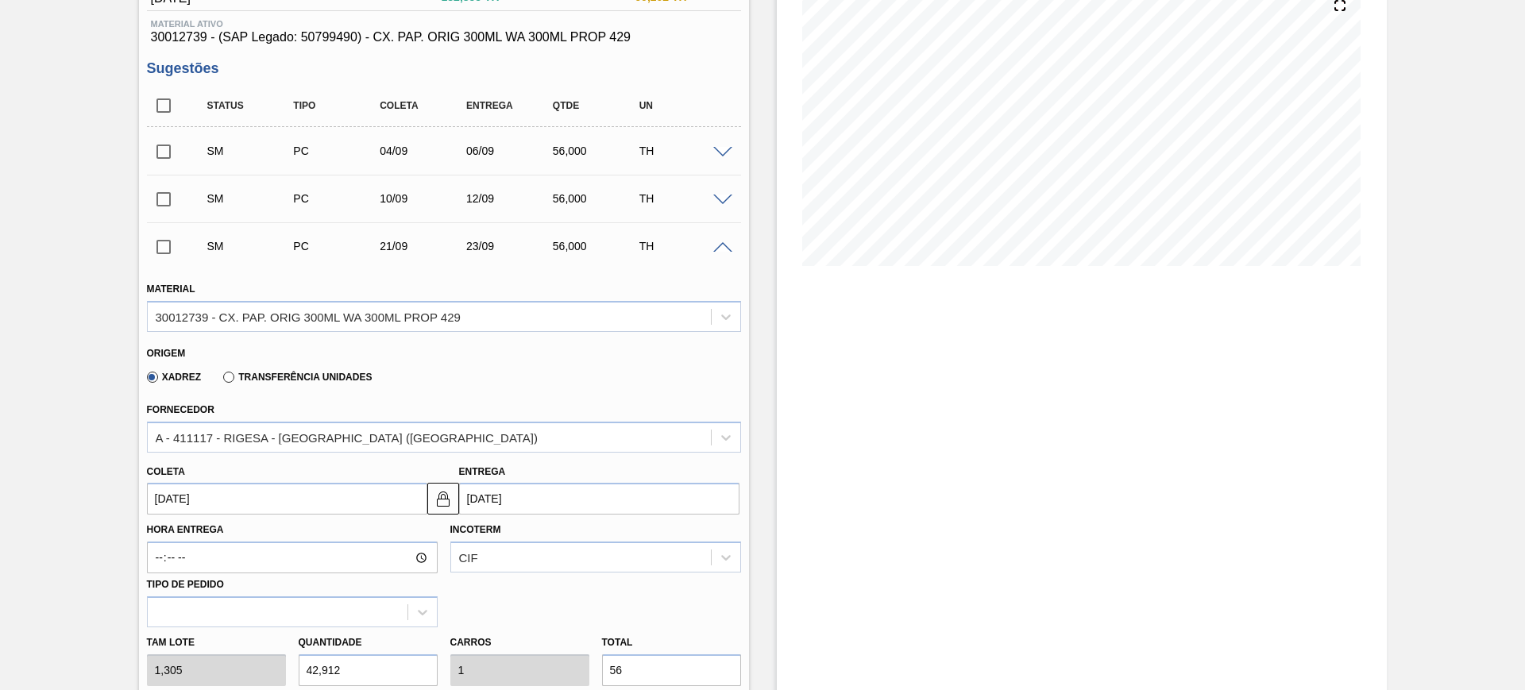
click at [558, 508] on input "23/09/2025" at bounding box center [599, 499] width 280 height 32
click at [511, 432] on div "22" at bounding box center [502, 426] width 21 height 21
type input "20/09/2025"
type input "22/09/2025"
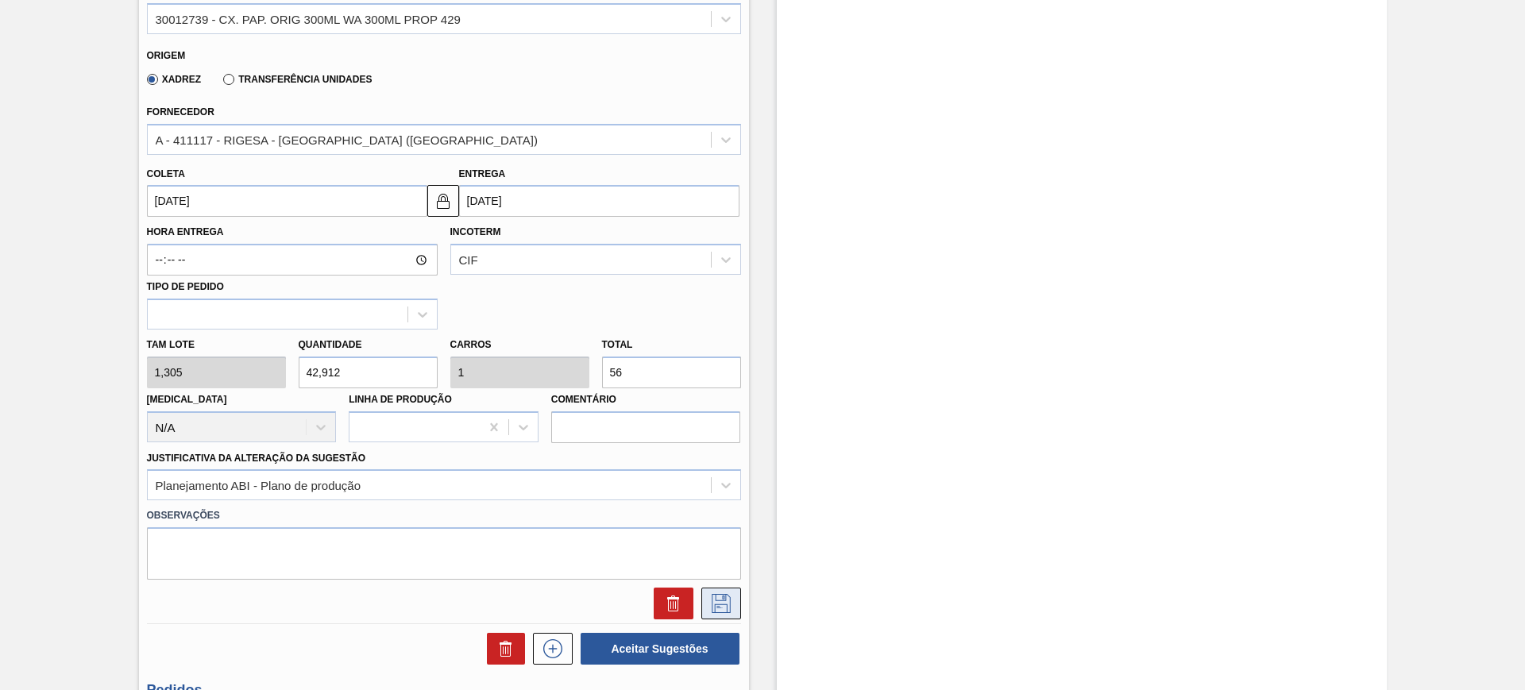
click at [720, 600] on icon at bounding box center [721, 603] width 19 height 19
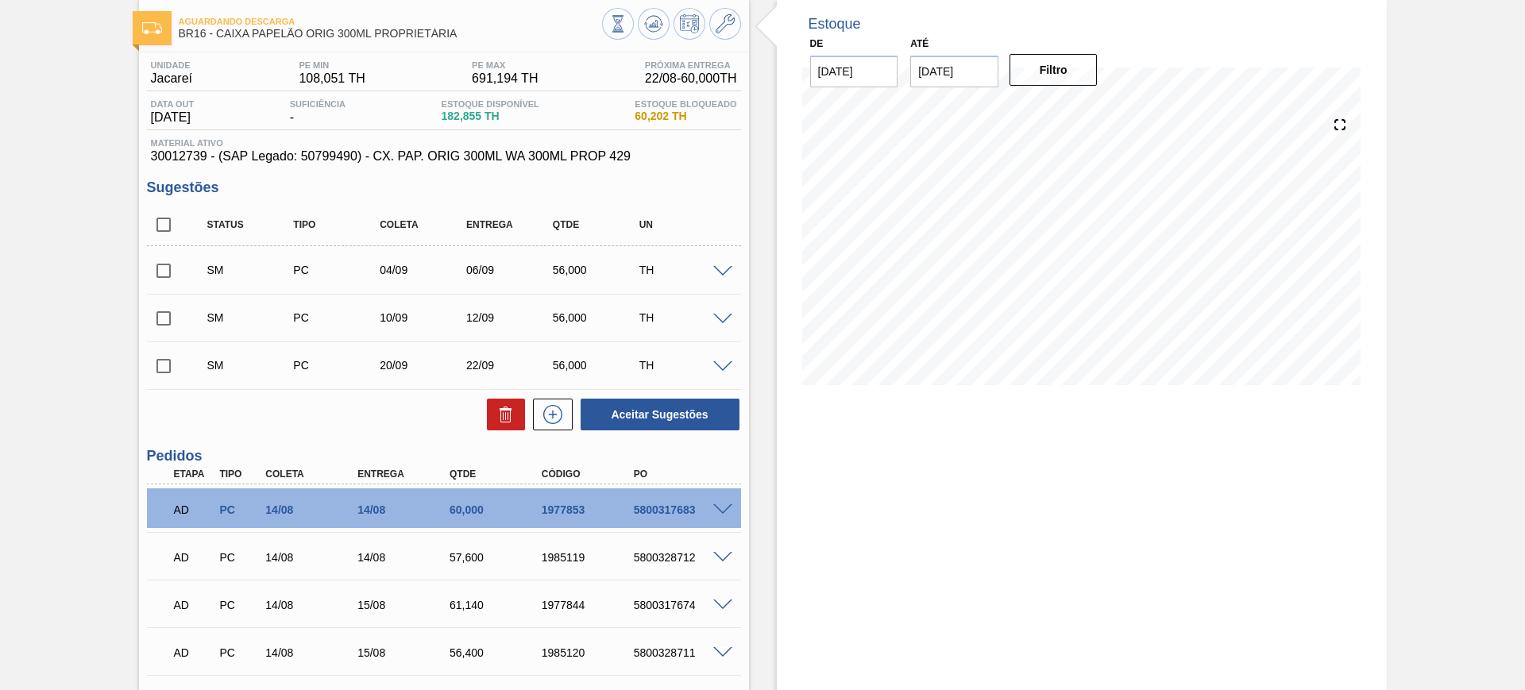
scroll to position [199, 0]
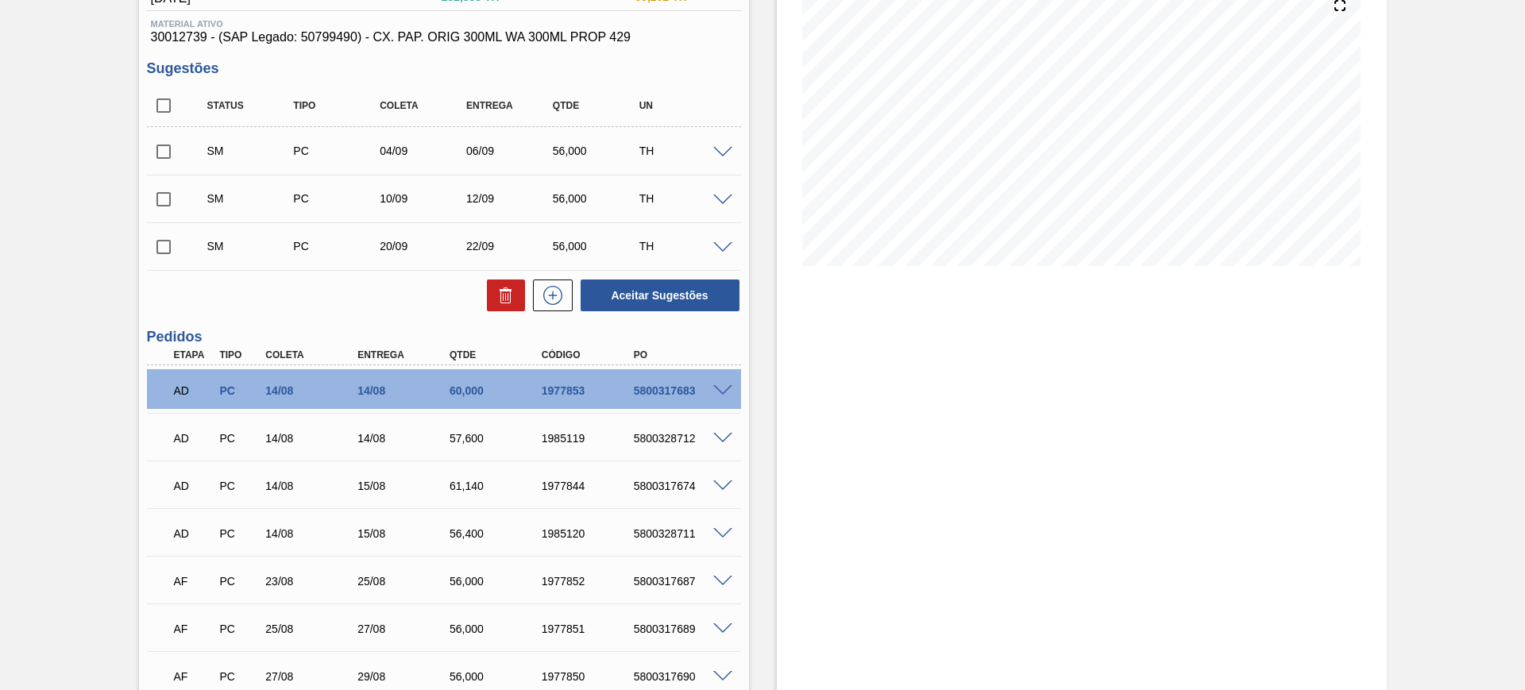
click at [725, 203] on span at bounding box center [722, 201] width 19 height 12
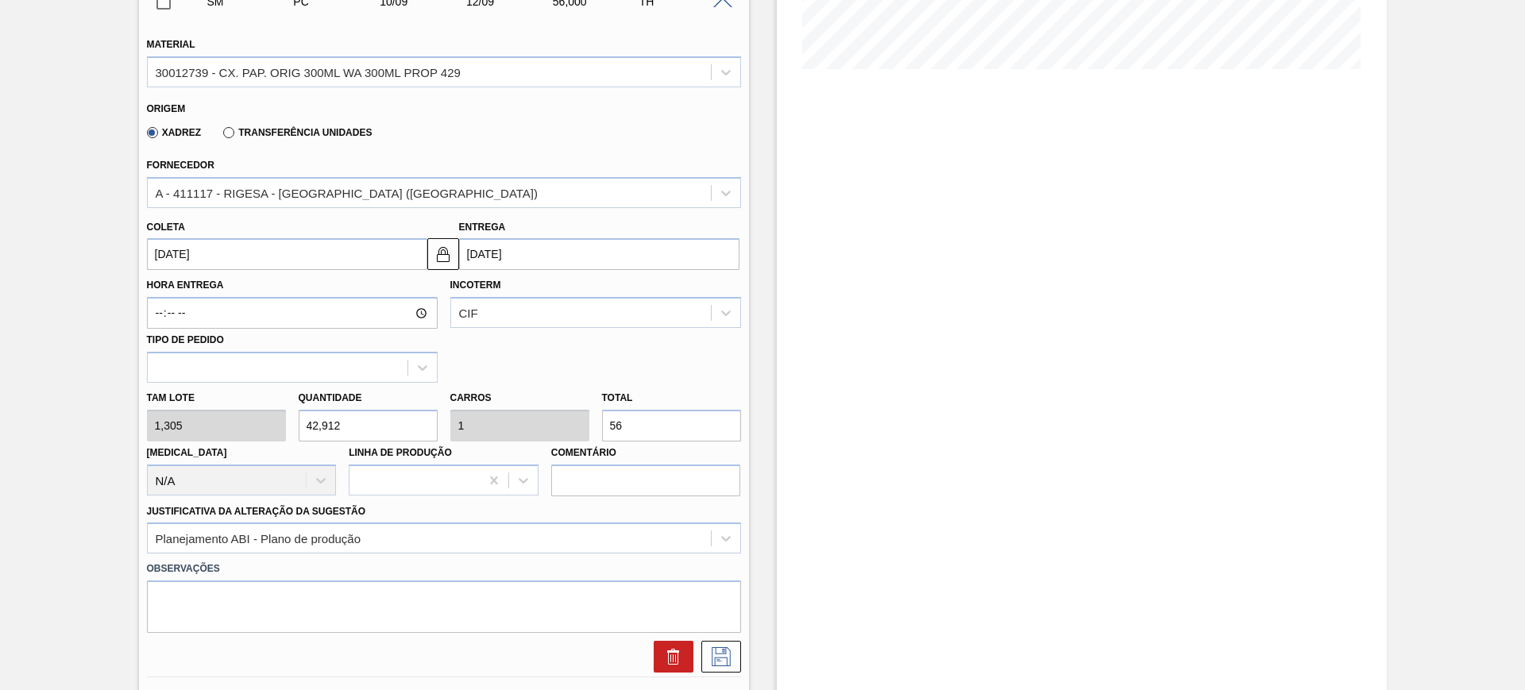
scroll to position [397, 0]
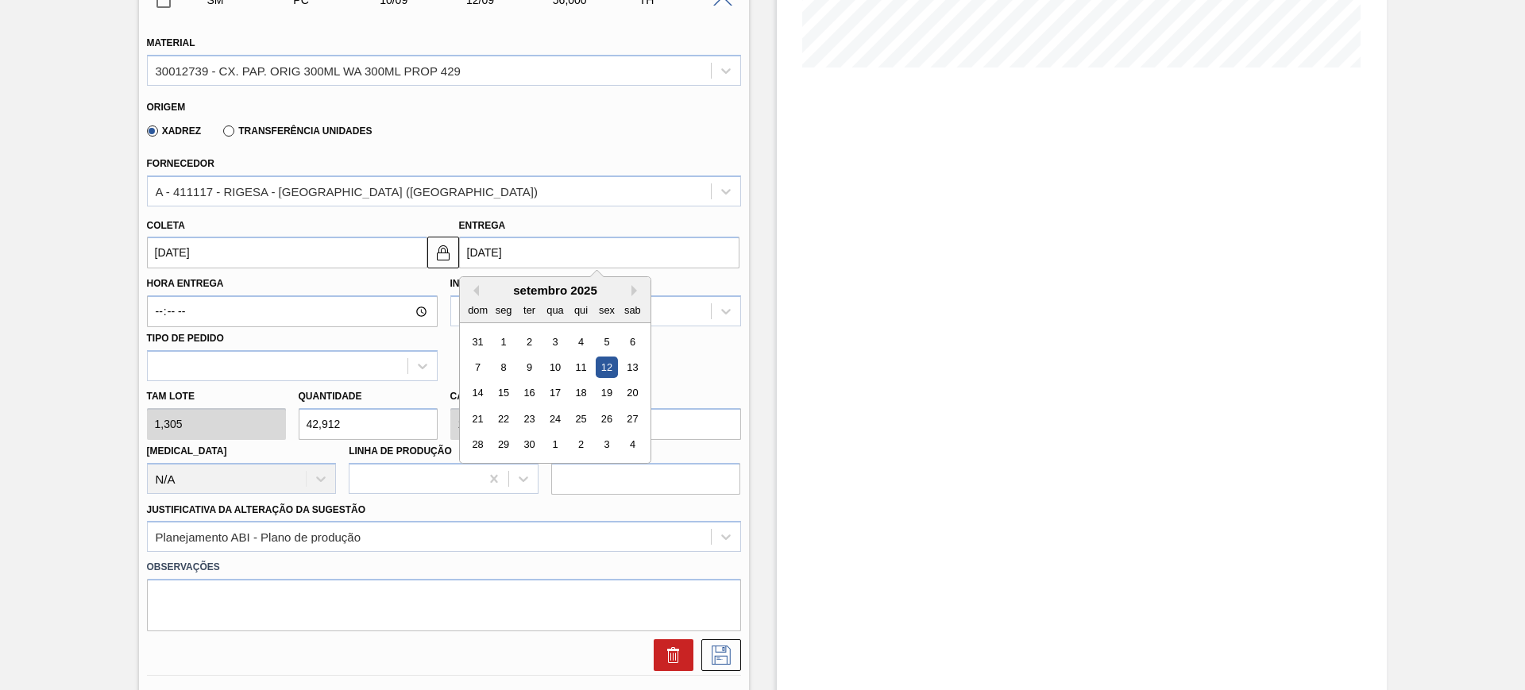
click at [579, 256] on input "12/09/2025" at bounding box center [599, 253] width 280 height 32
click at [578, 372] on div "11" at bounding box center [580, 367] width 21 height 21
type input "09/09/2025"
type input "11/09/2025"
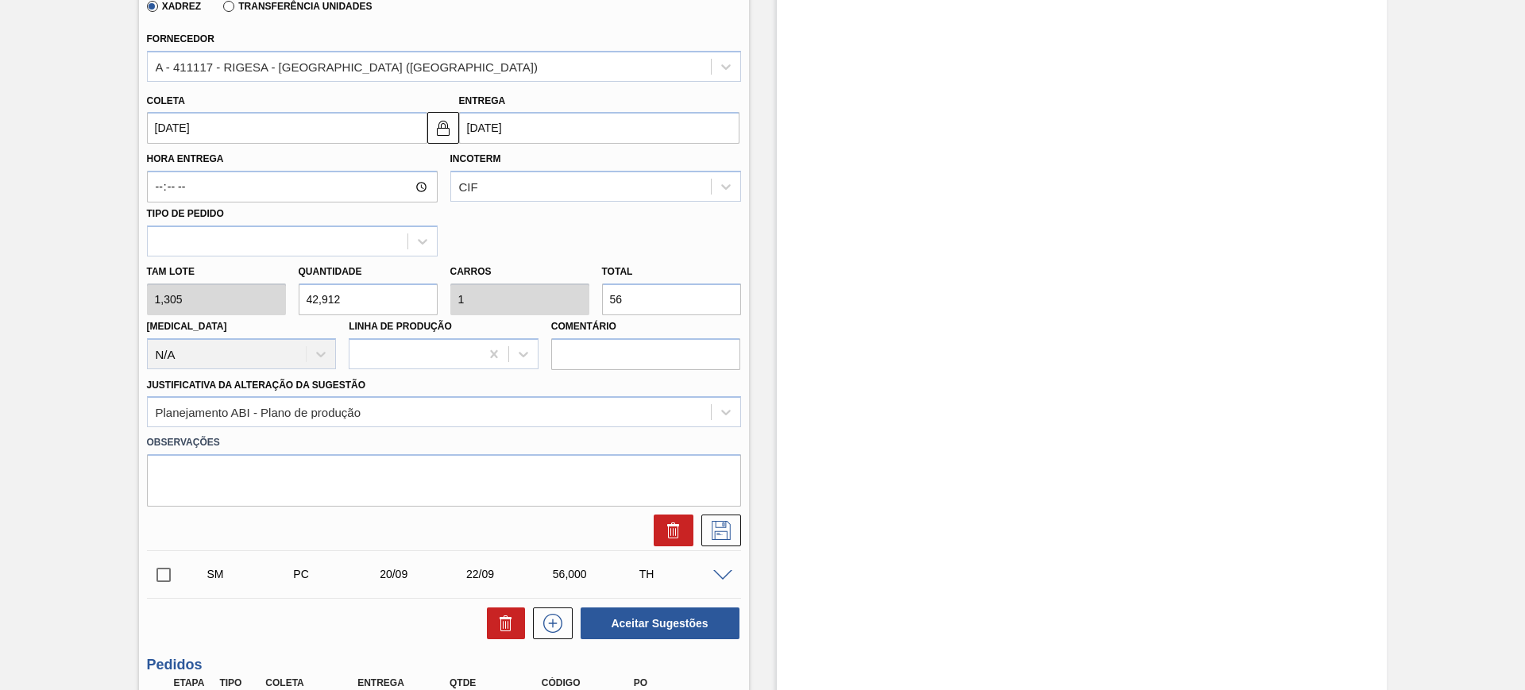
scroll to position [695, 0]
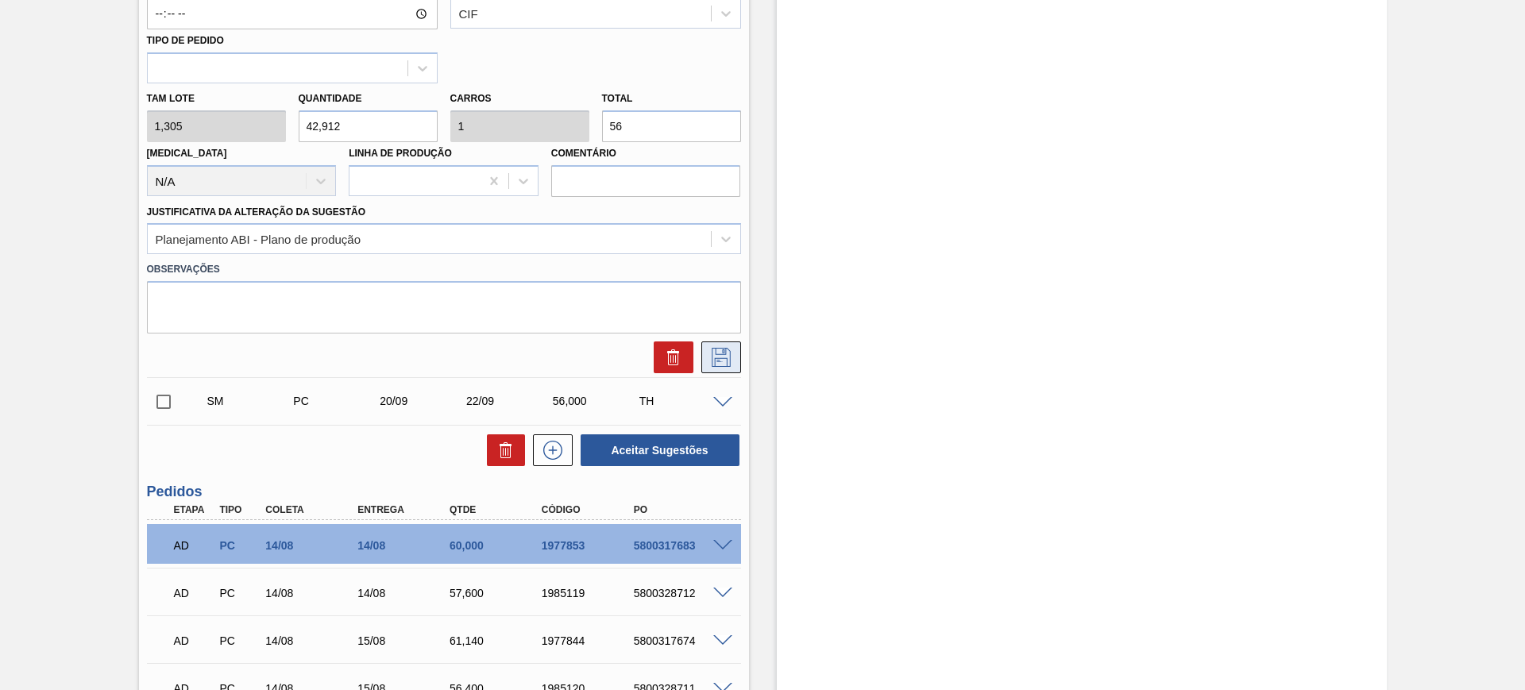
click at [713, 362] on icon at bounding box center [721, 357] width 19 height 19
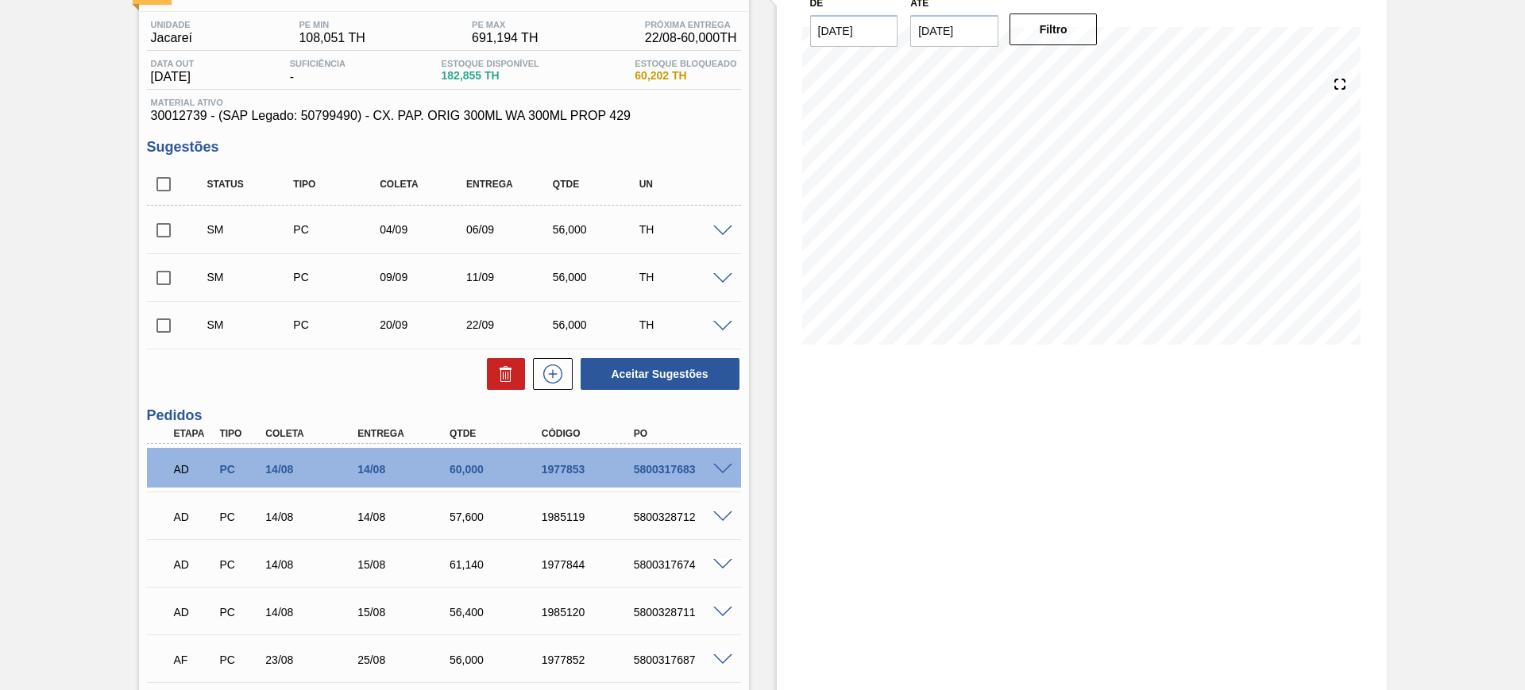
scroll to position [99, 0]
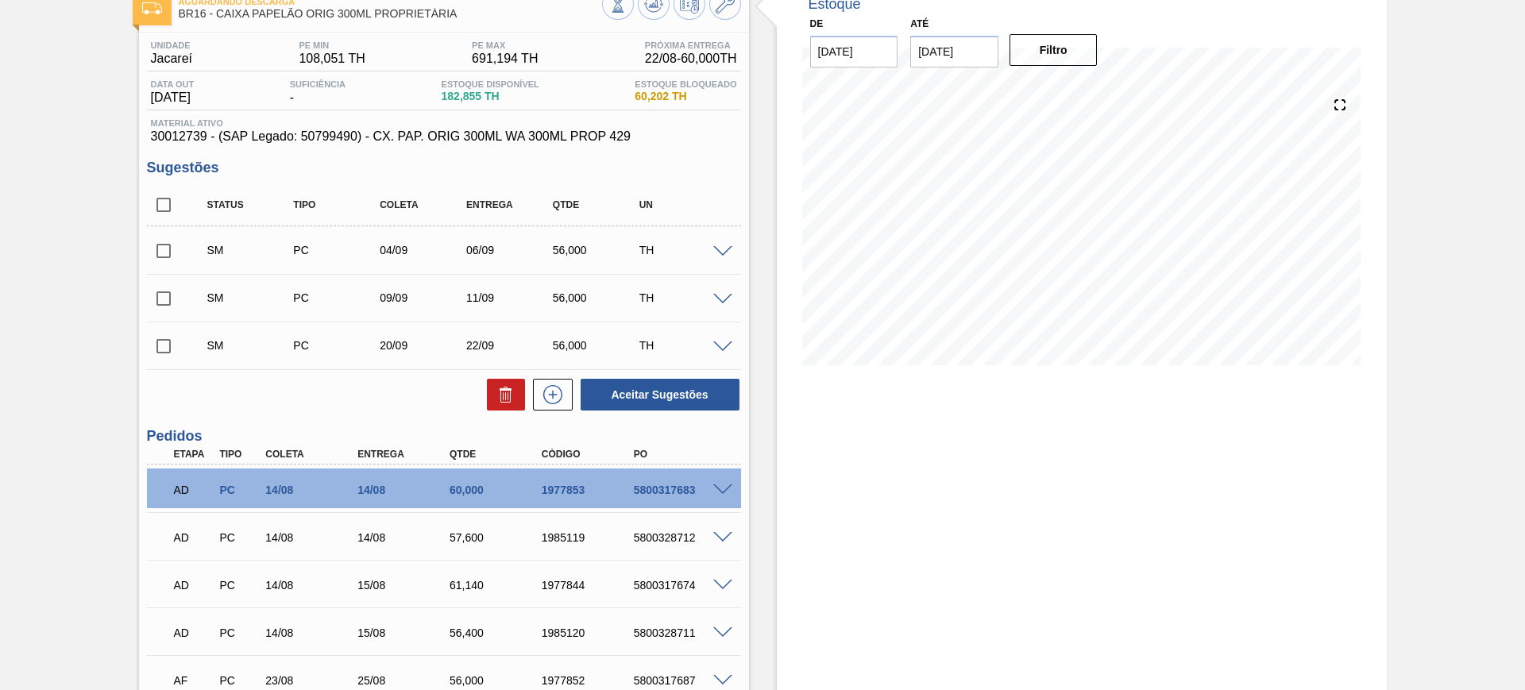
drag, startPoint x: 723, startPoint y: 340, endPoint x: 674, endPoint y: 354, distance: 51.3
click at [724, 342] on span at bounding box center [722, 348] width 19 height 12
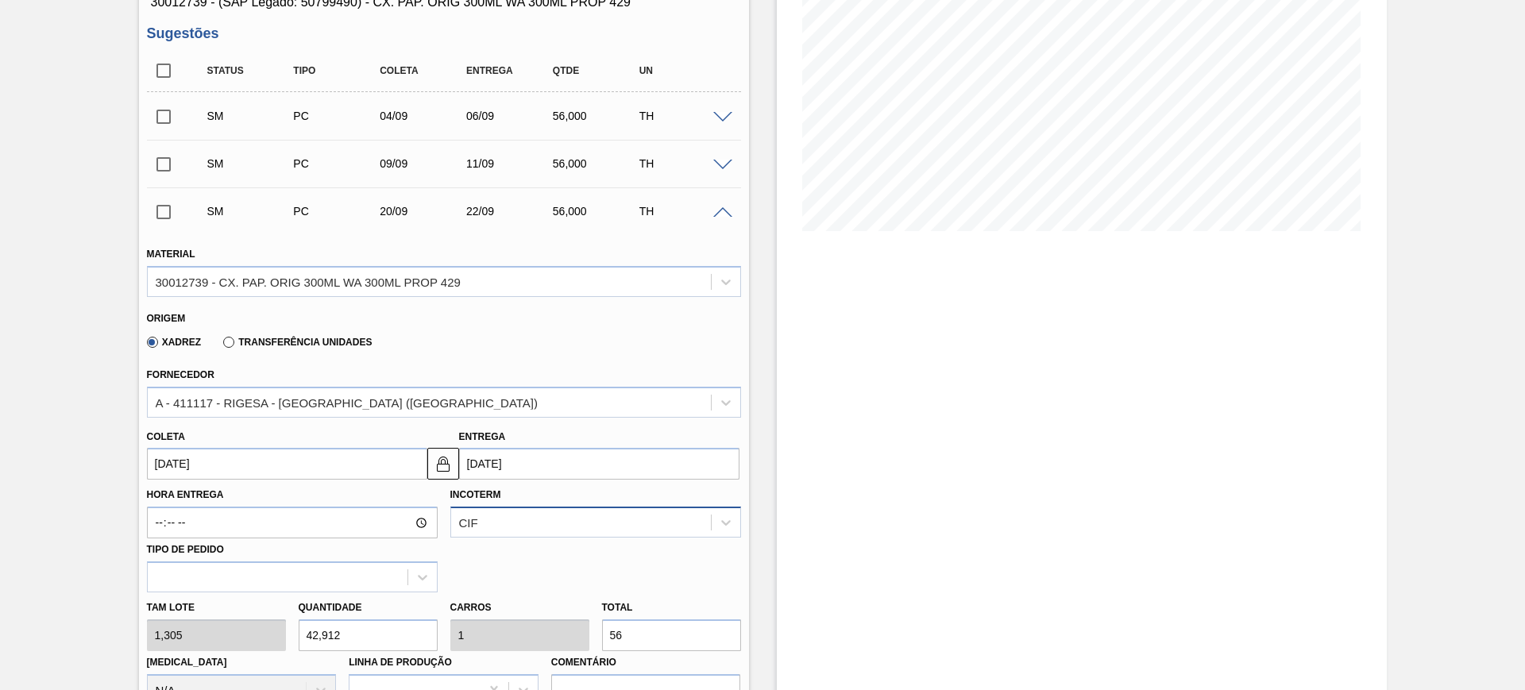
scroll to position [397, 0]
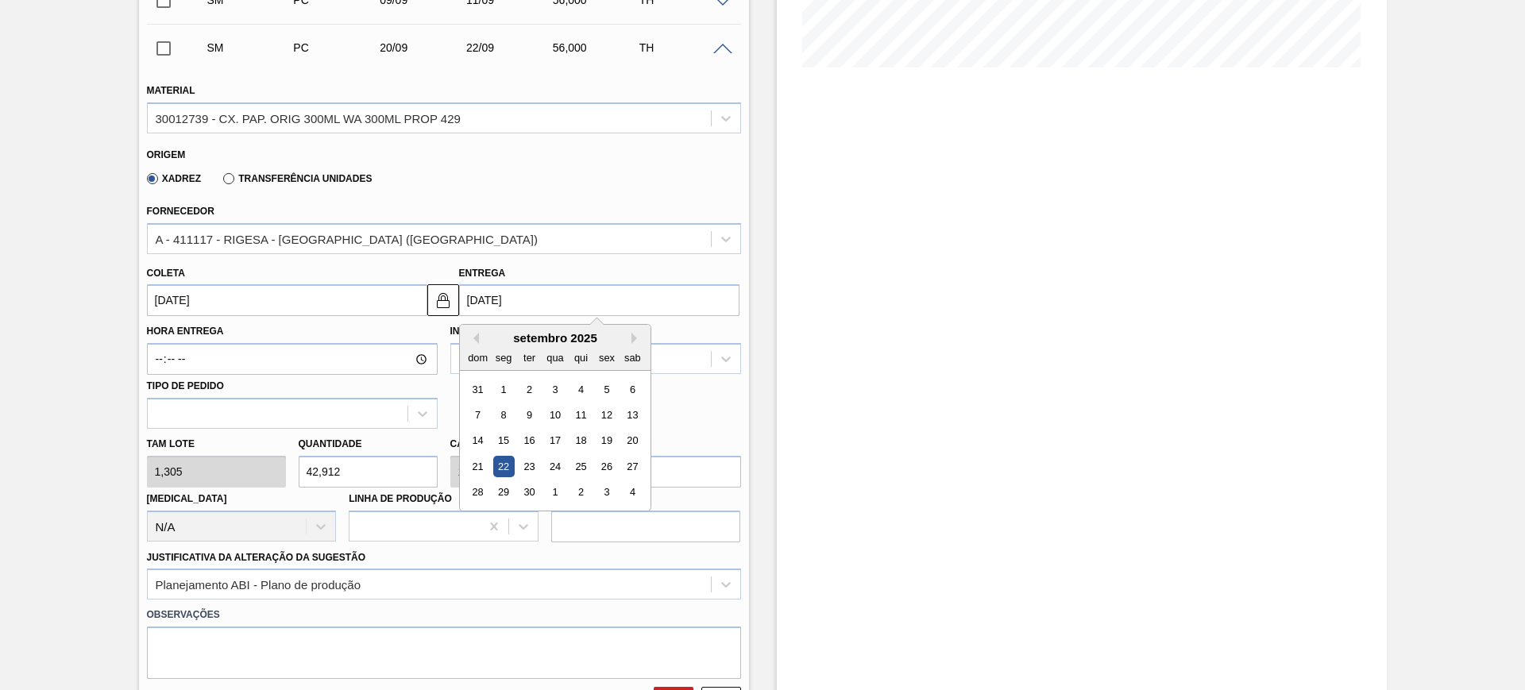
click at [524, 303] on input "22/09/2025" at bounding box center [599, 300] width 280 height 32
click at [470, 334] on button "Previous Month" at bounding box center [473, 338] width 11 height 11
click at [637, 338] on button "Next Month" at bounding box center [636, 338] width 11 height 11
click at [532, 441] on div "14" at bounding box center [528, 441] width 21 height 21
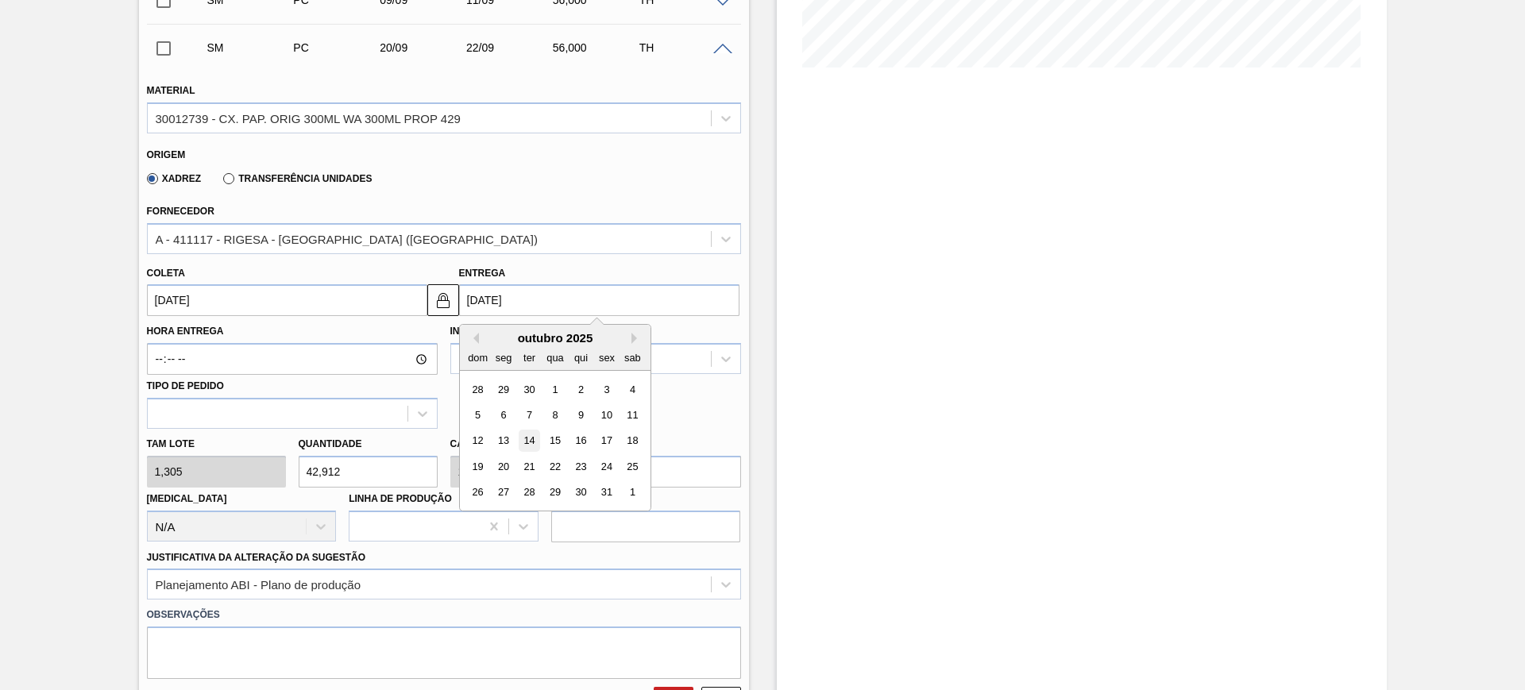
type input "12/10/2025"
type input "14/10/2025"
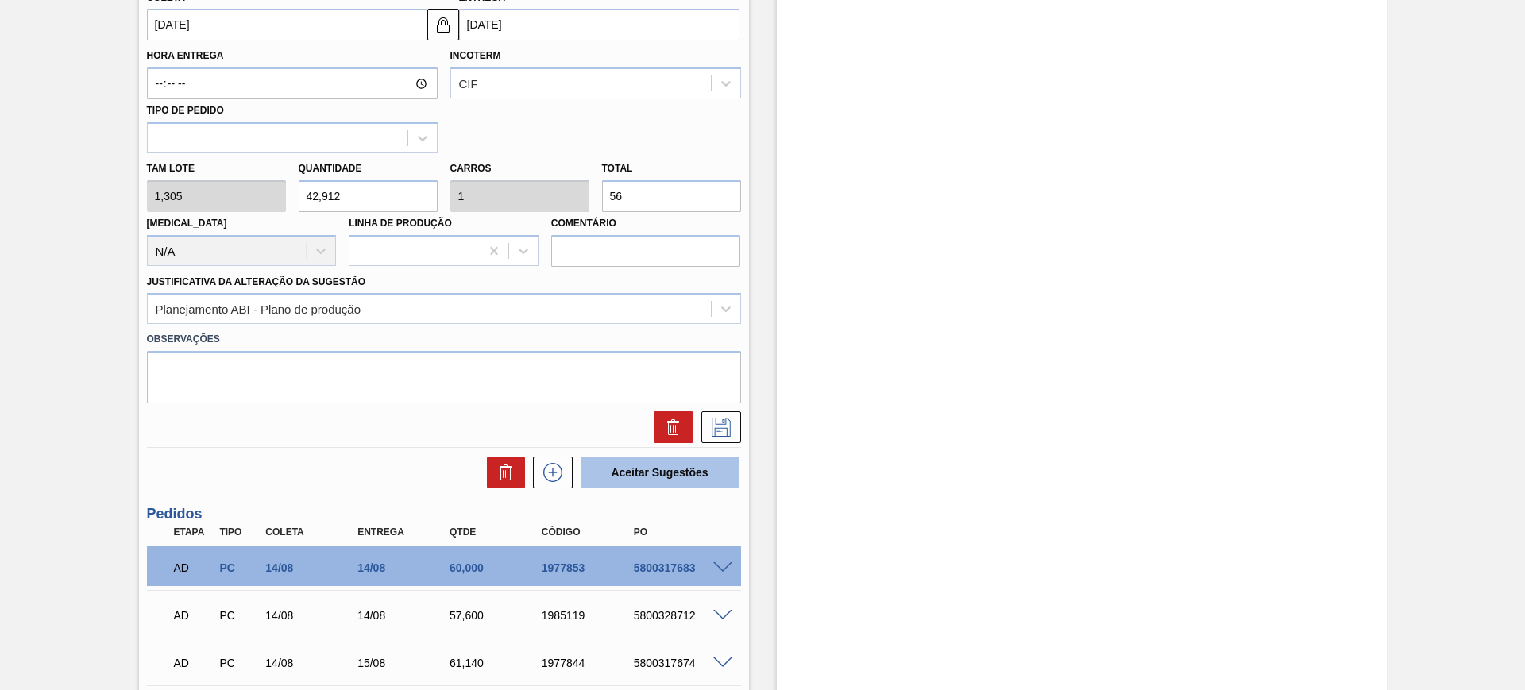
scroll to position [695, 0]
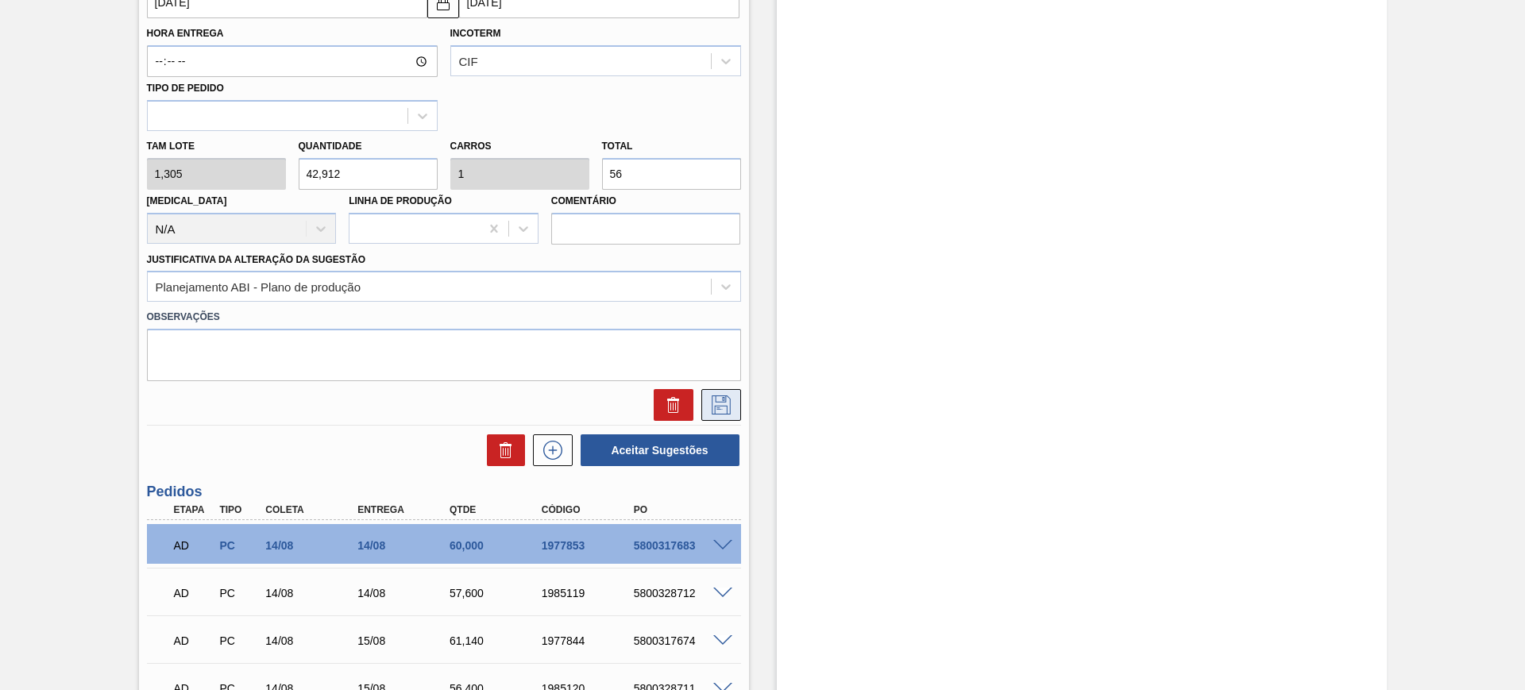
click at [722, 413] on icon at bounding box center [721, 405] width 25 height 19
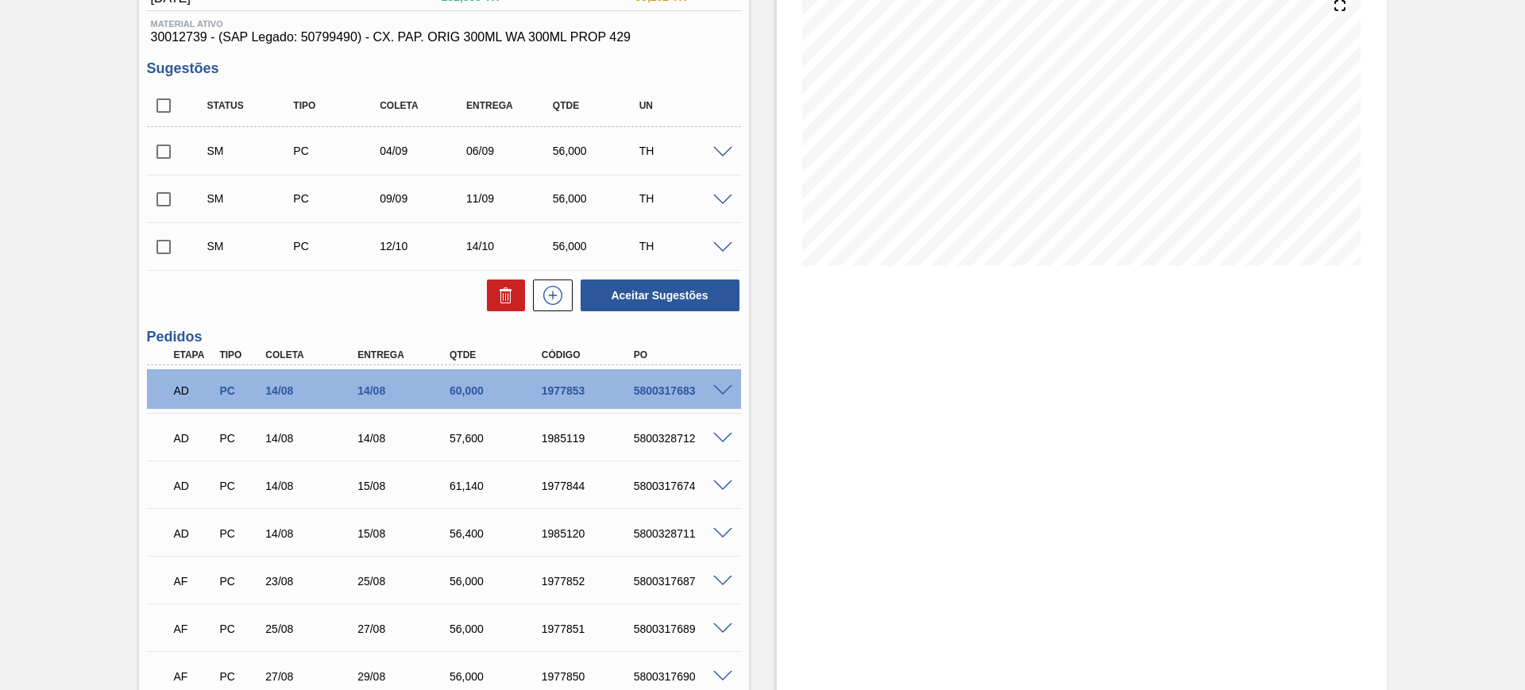
scroll to position [99, 0]
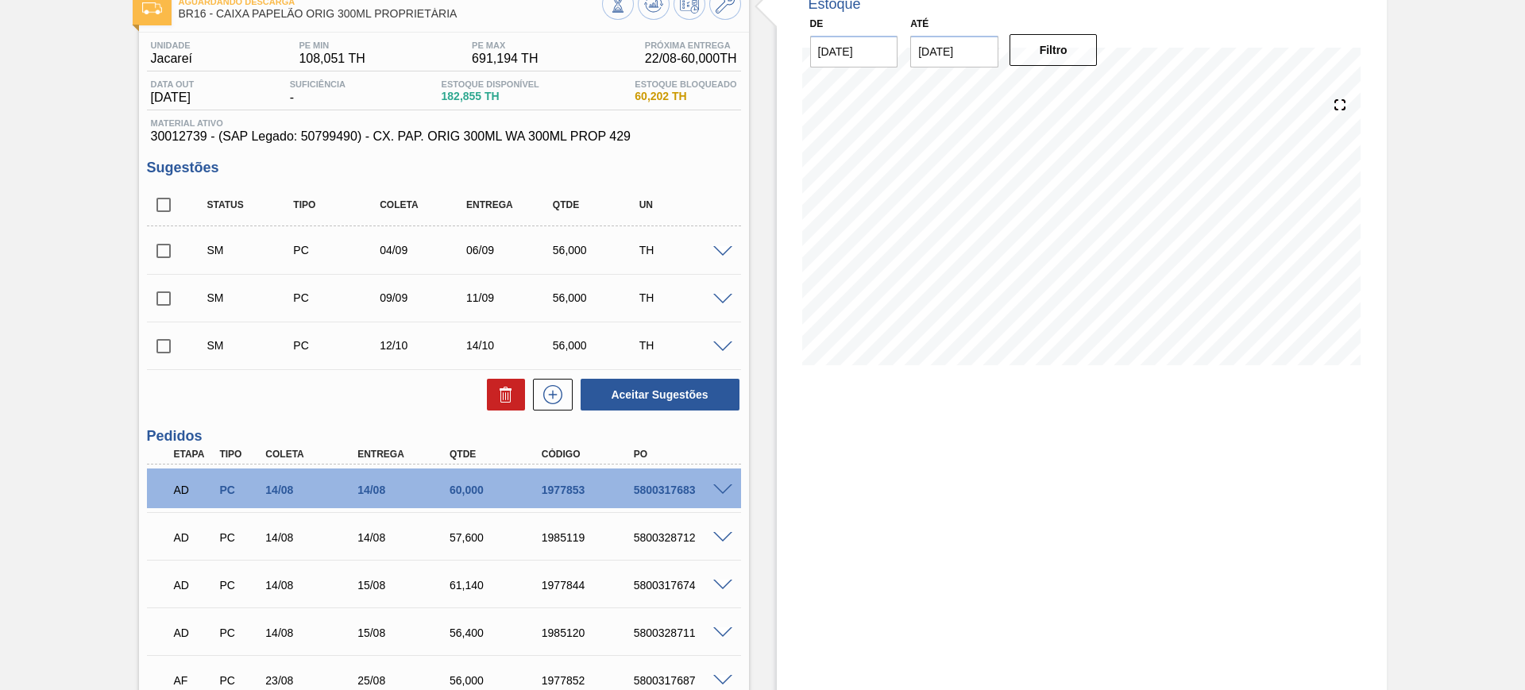
click at [725, 344] on span at bounding box center [722, 348] width 19 height 12
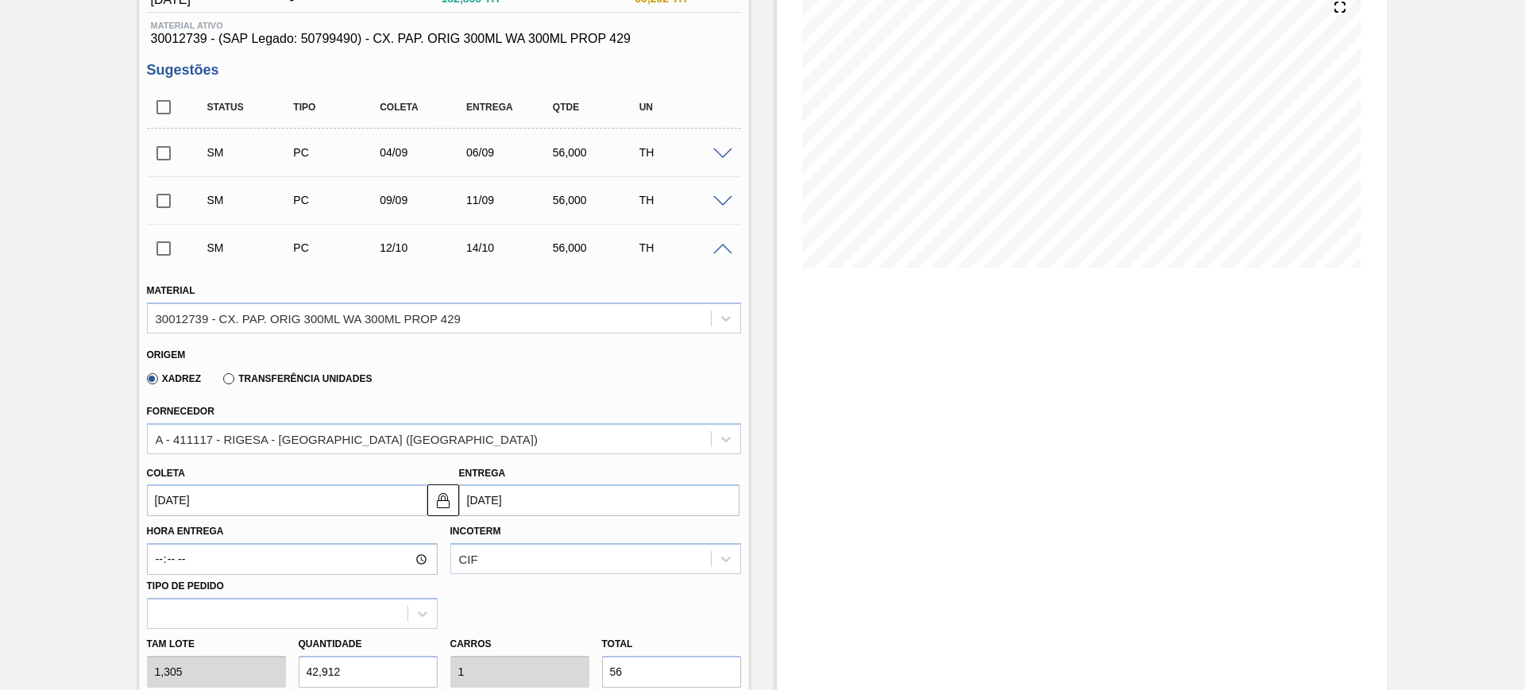
scroll to position [298, 0]
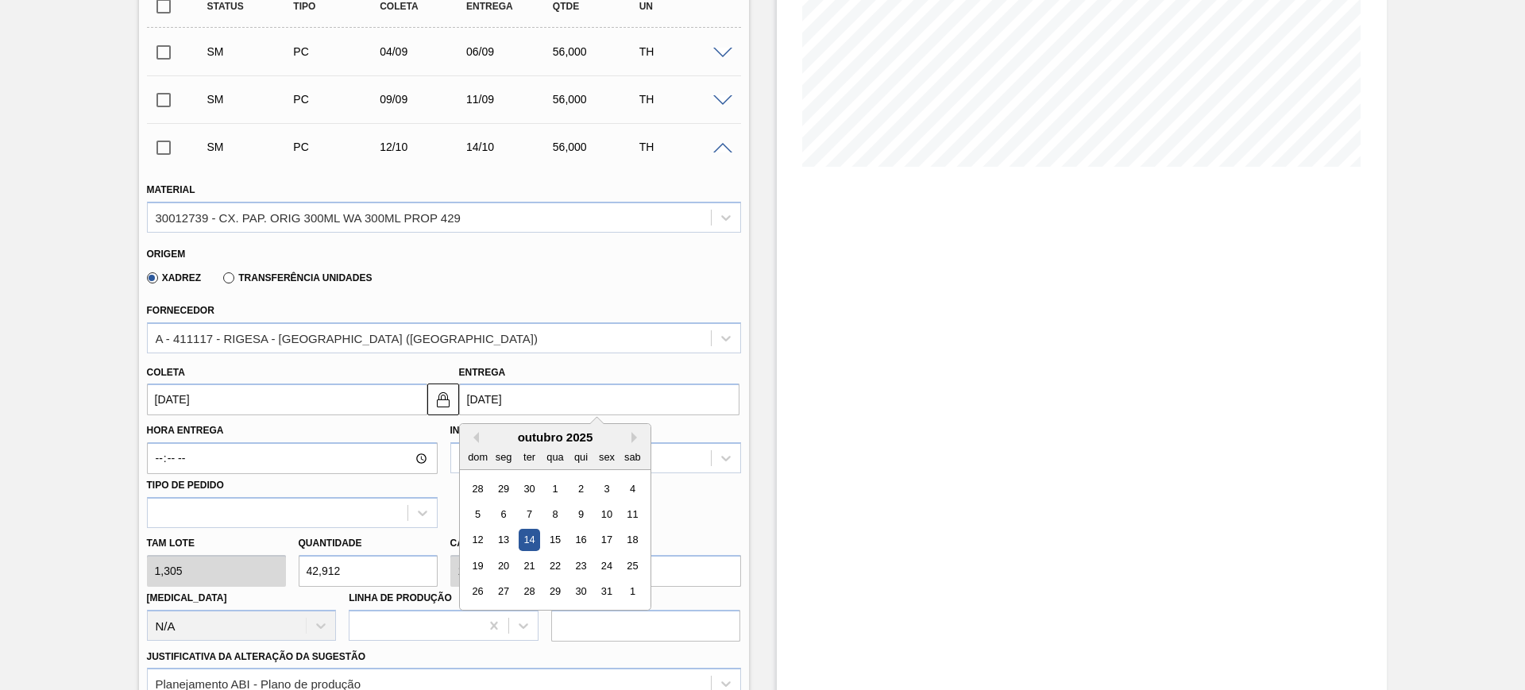
click at [567, 403] on input "14/10/2025" at bounding box center [599, 400] width 280 height 32
click at [473, 438] on button "Previous Month" at bounding box center [473, 437] width 11 height 11
click at [484, 539] on div "14" at bounding box center [477, 540] width 21 height 21
type input "12/09/2025"
type input "14/09/2025"
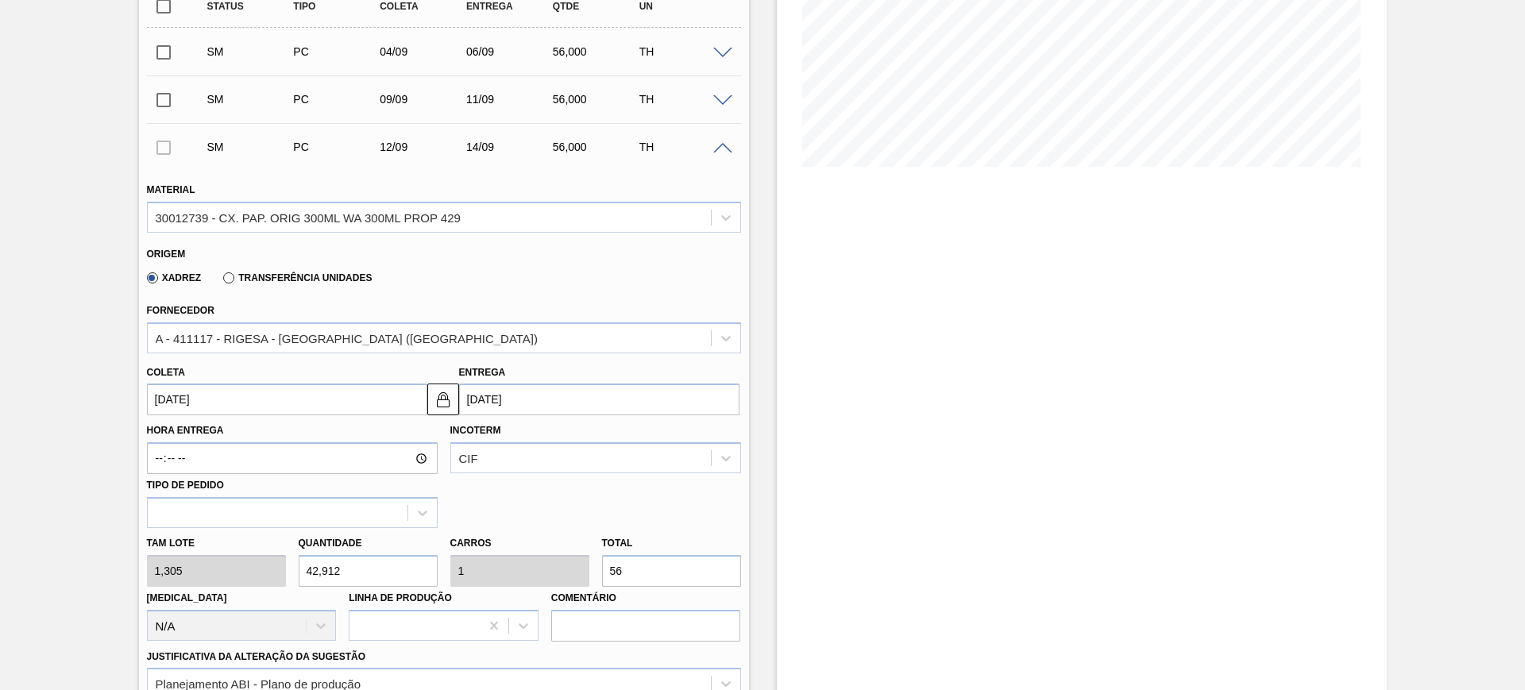
scroll to position [596, 0]
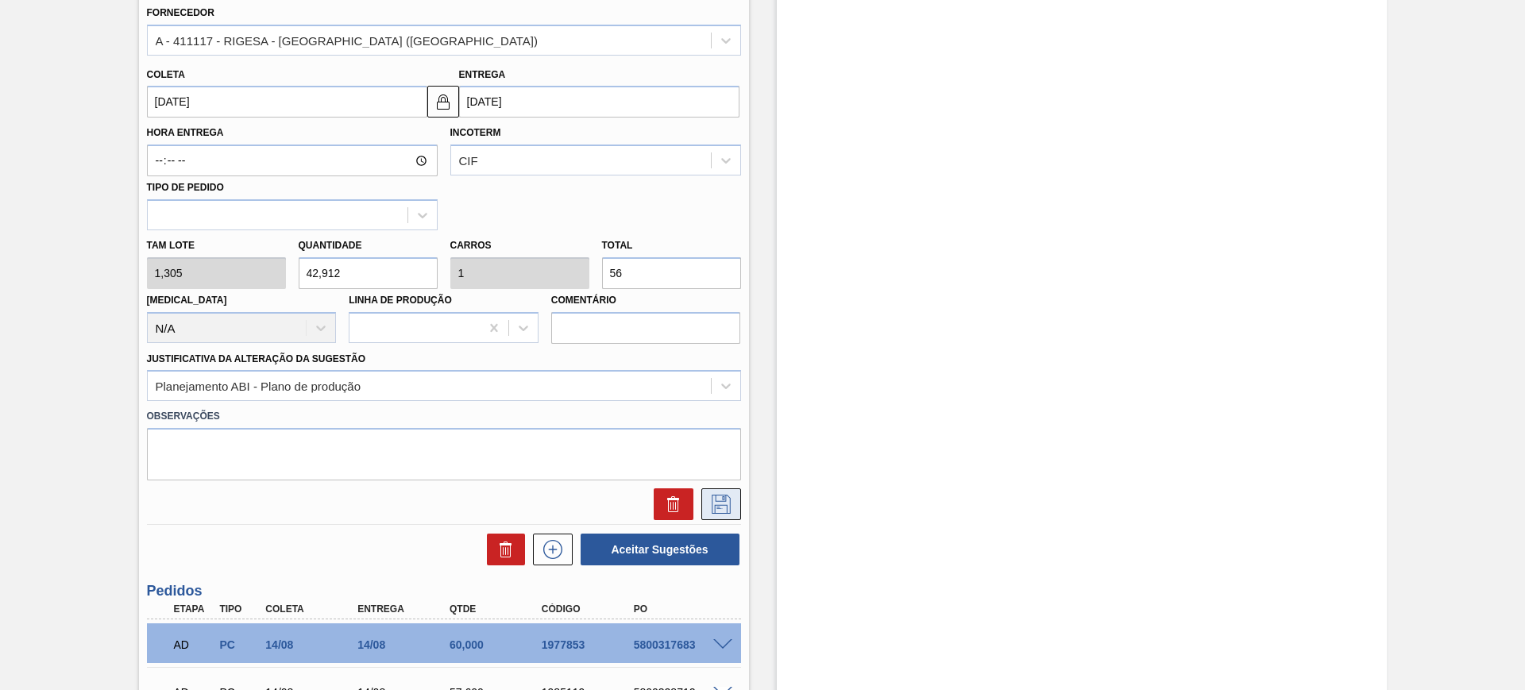
click at [706, 504] on button at bounding box center [721, 504] width 40 height 32
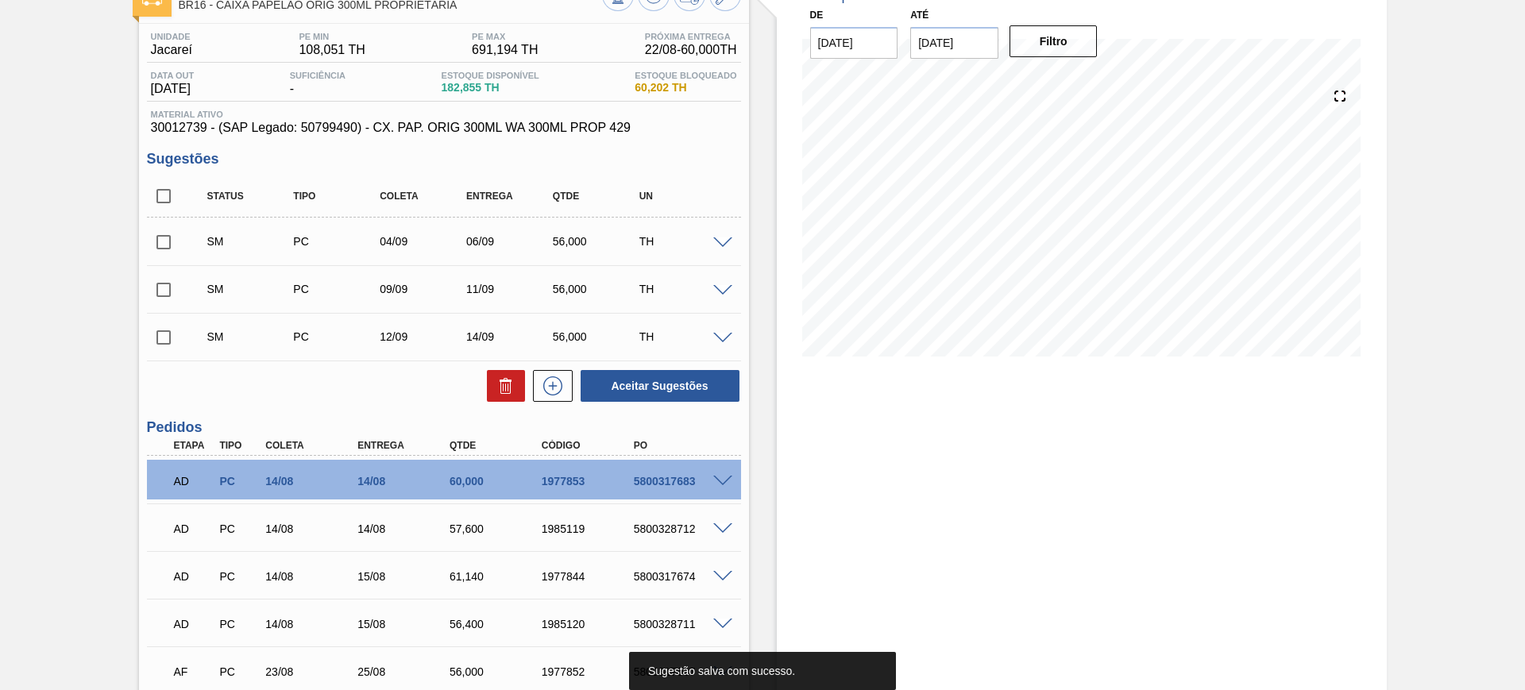
scroll to position [99, 0]
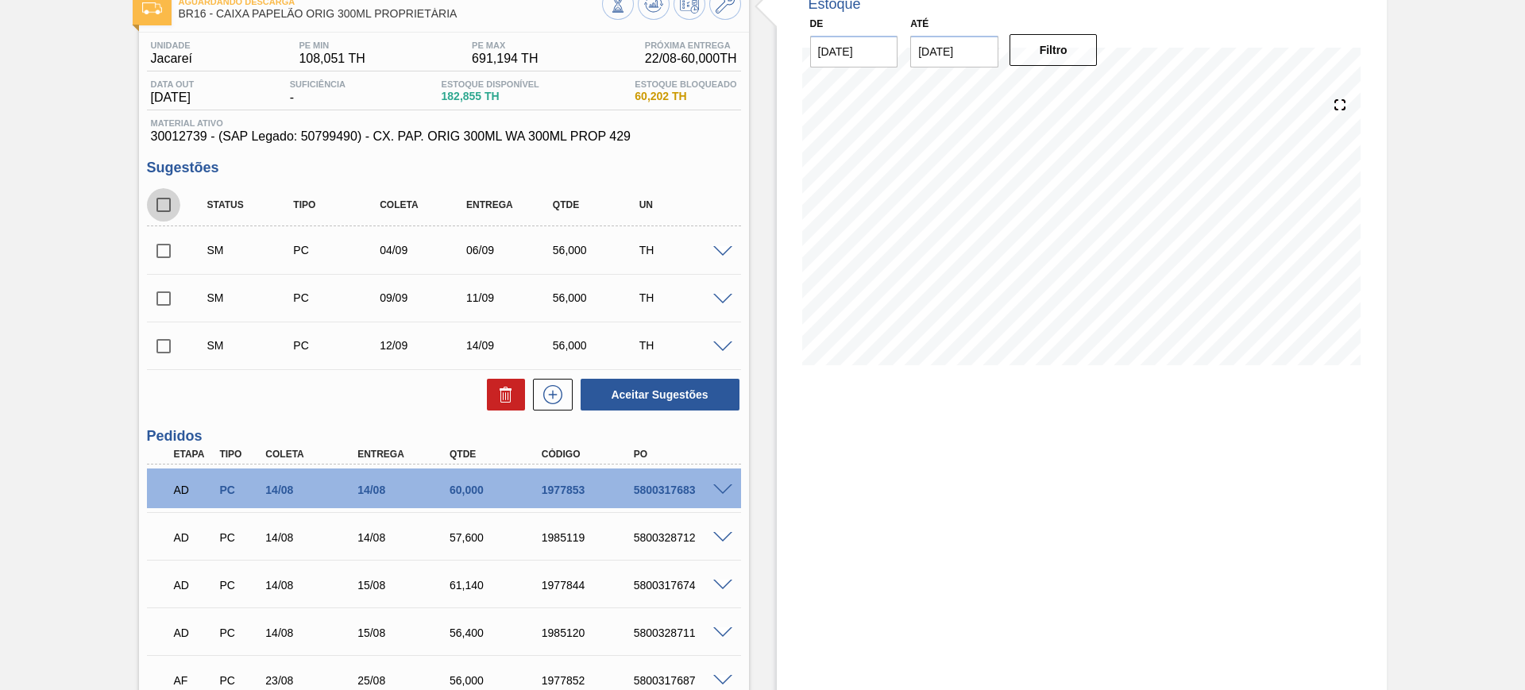
click at [165, 207] on input "checkbox" at bounding box center [163, 204] width 33 height 33
checkbox input "true"
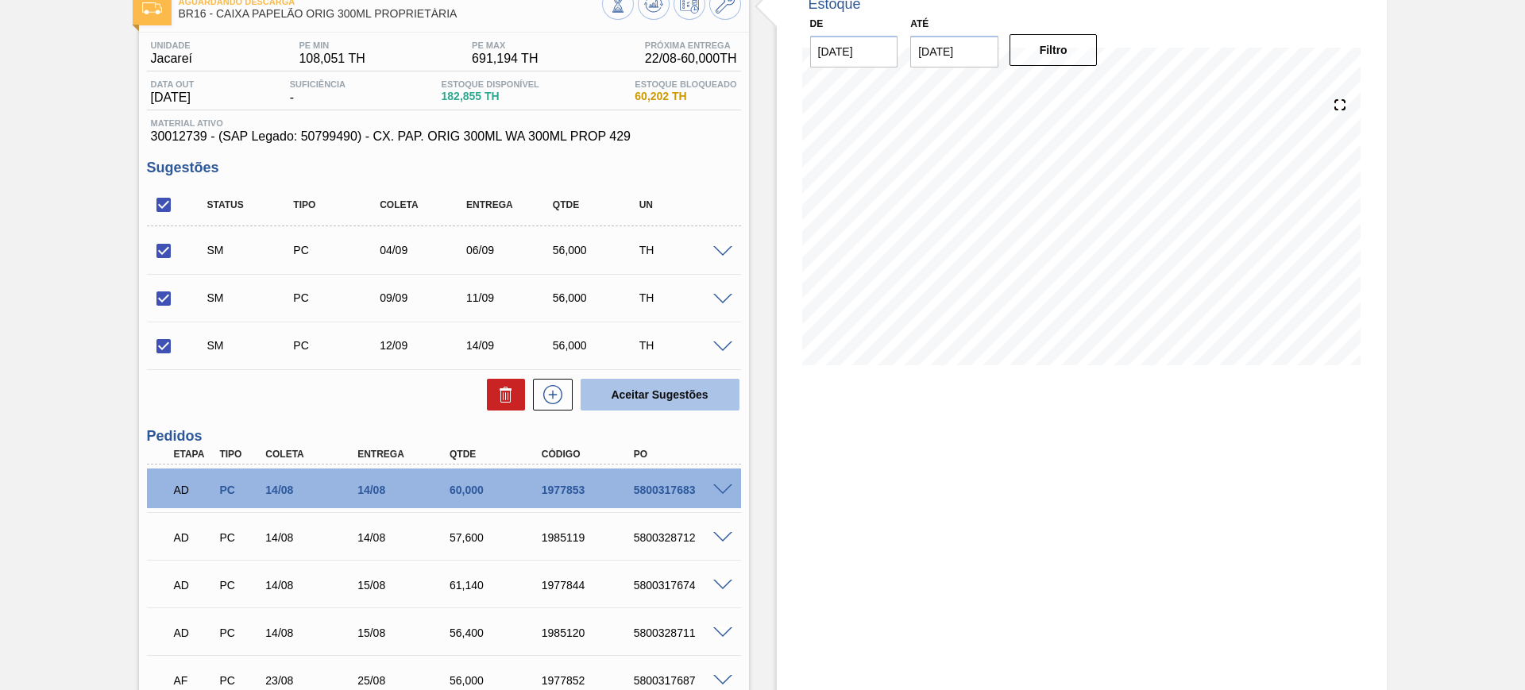
click at [678, 382] on button "Aceitar Sugestões" at bounding box center [660, 395] width 159 height 32
checkbox input "false"
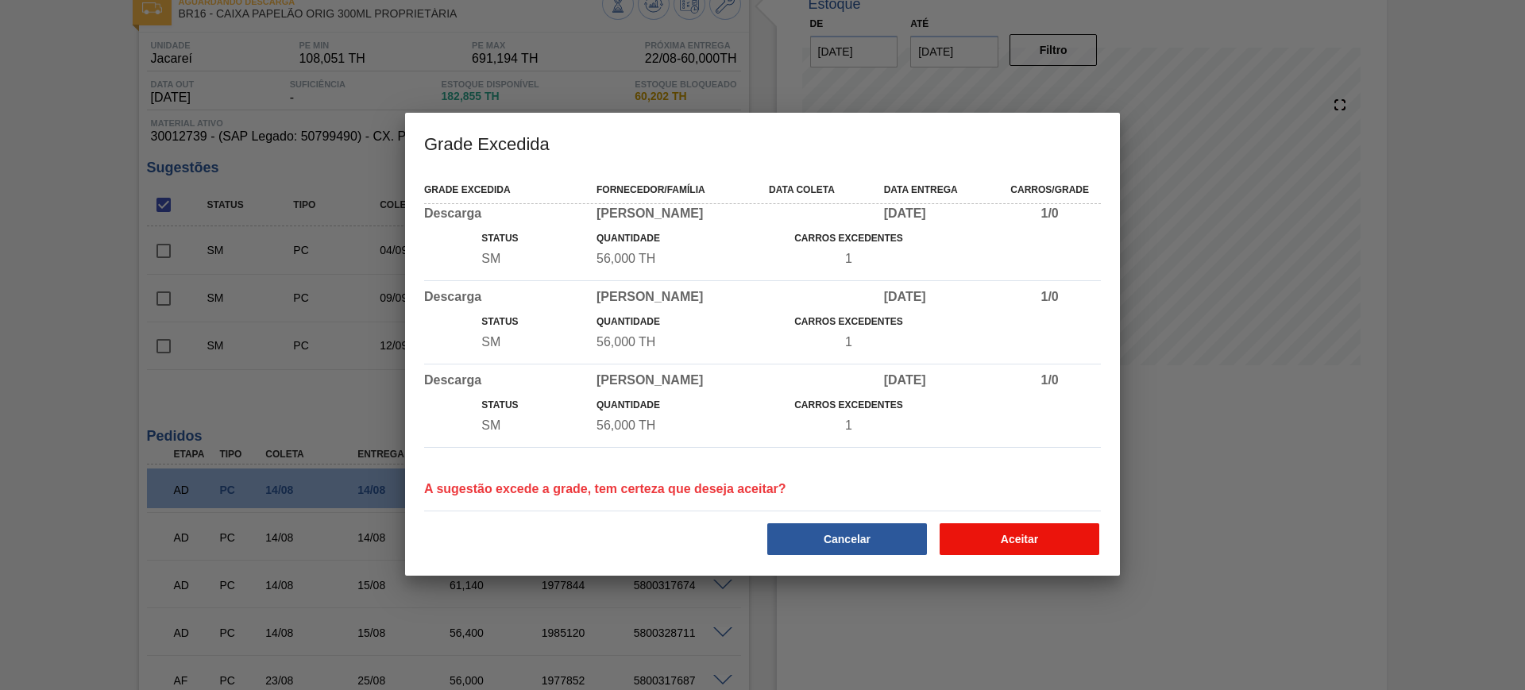
click at [996, 523] on button "Aceitar" at bounding box center [1020, 539] width 160 height 32
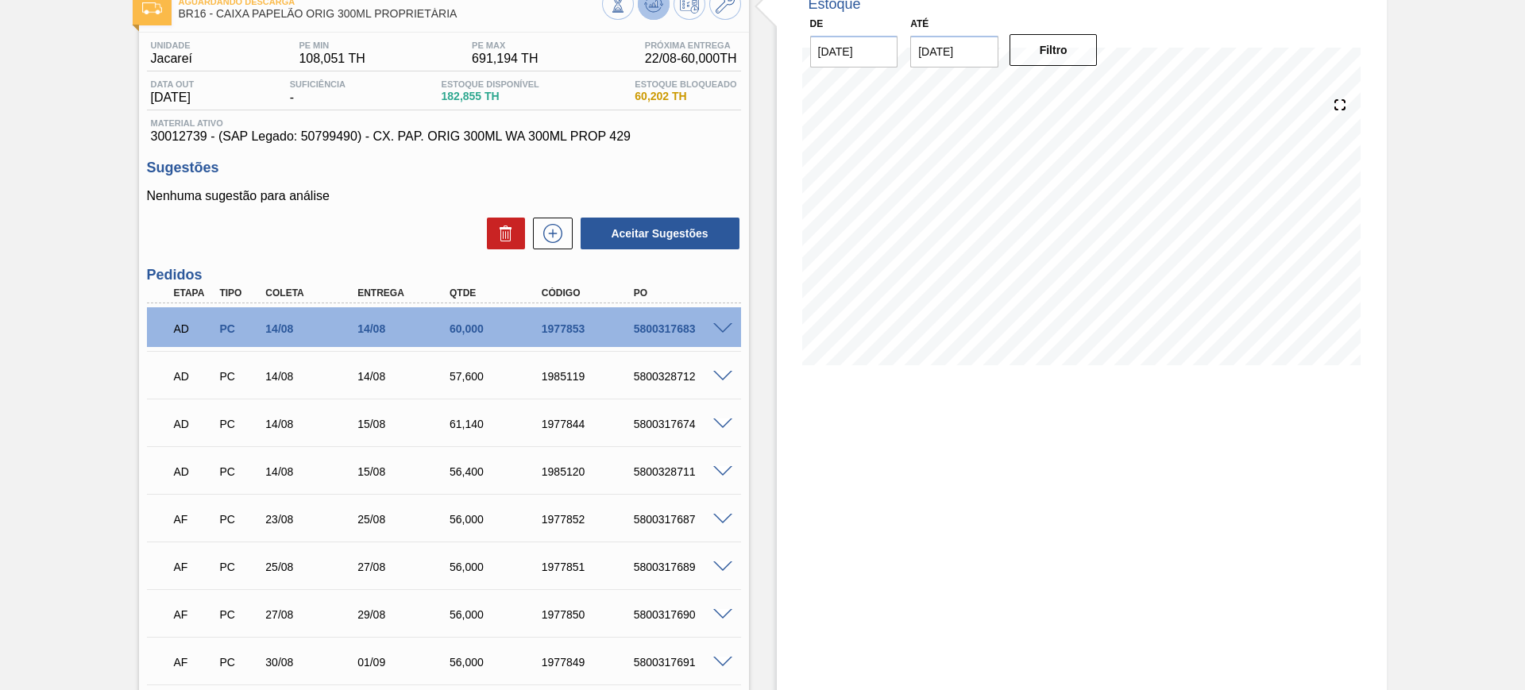
click at [659, 7] on icon at bounding box center [653, 8] width 16 height 8
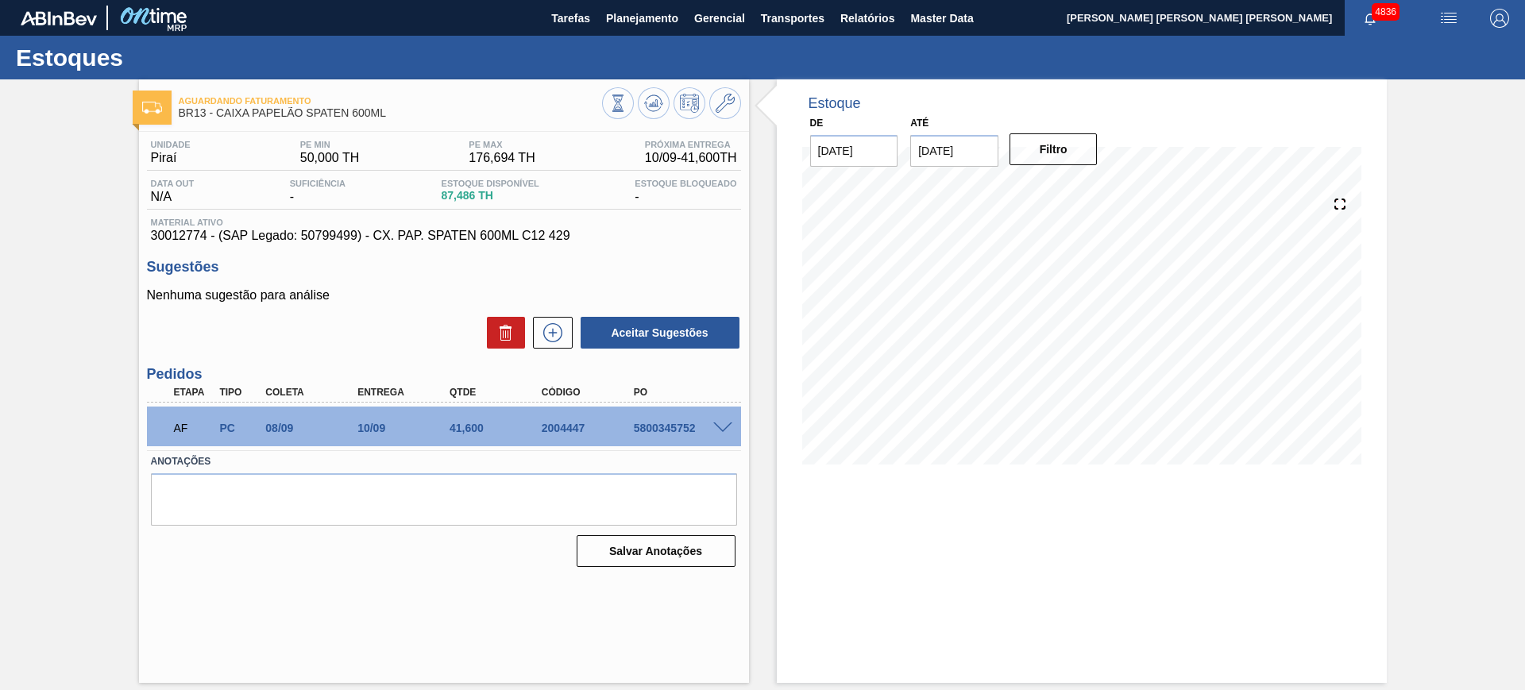
click at [728, 427] on span at bounding box center [722, 429] width 19 height 12
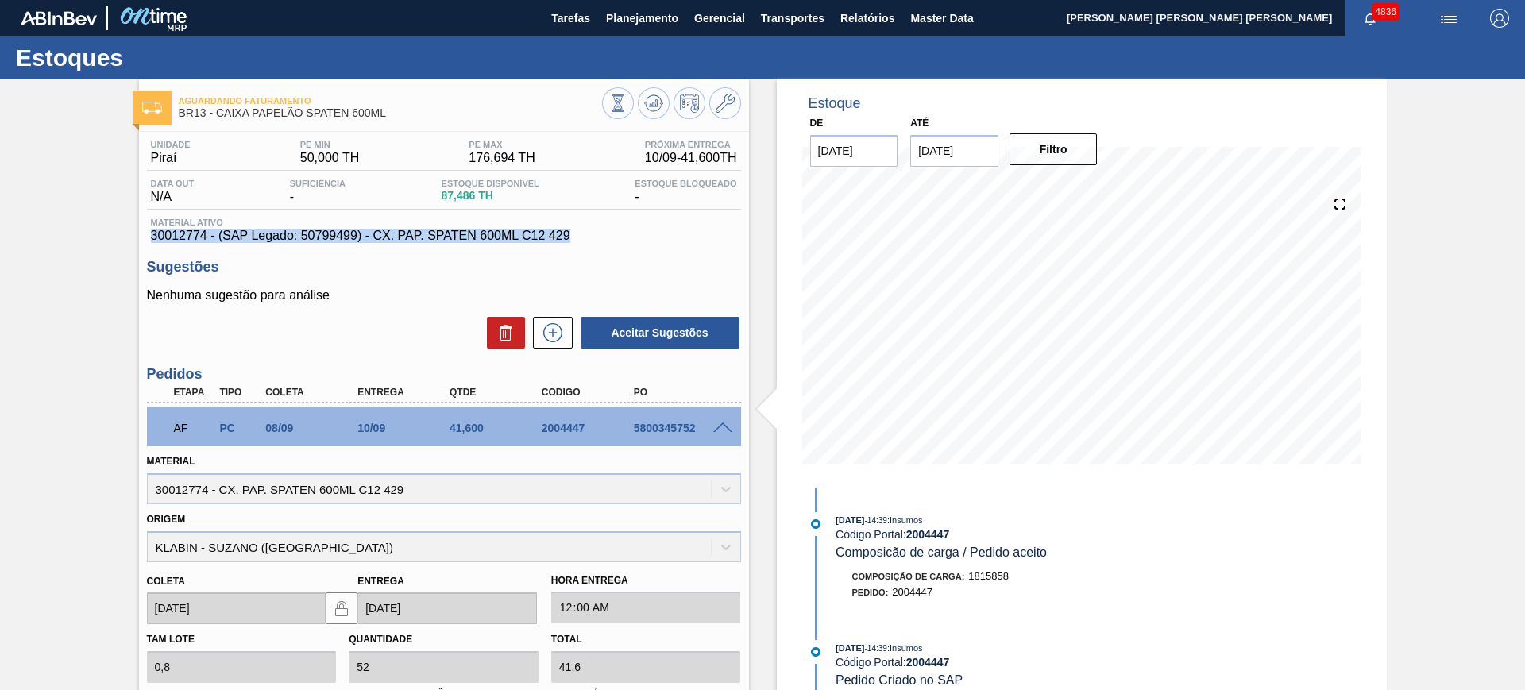
drag, startPoint x: 576, startPoint y: 232, endPoint x: 150, endPoint y: 234, distance: 425.7
click at [151, 234] on span "30012774 - (SAP Legado: 50799499) - CX. PAP. SPATEN 600ML C12 429" at bounding box center [444, 236] width 586 height 14
copy span "30012774 - (SAP Legado: 50799499) - CX. PAP. SPATEN 600ML C12 429"
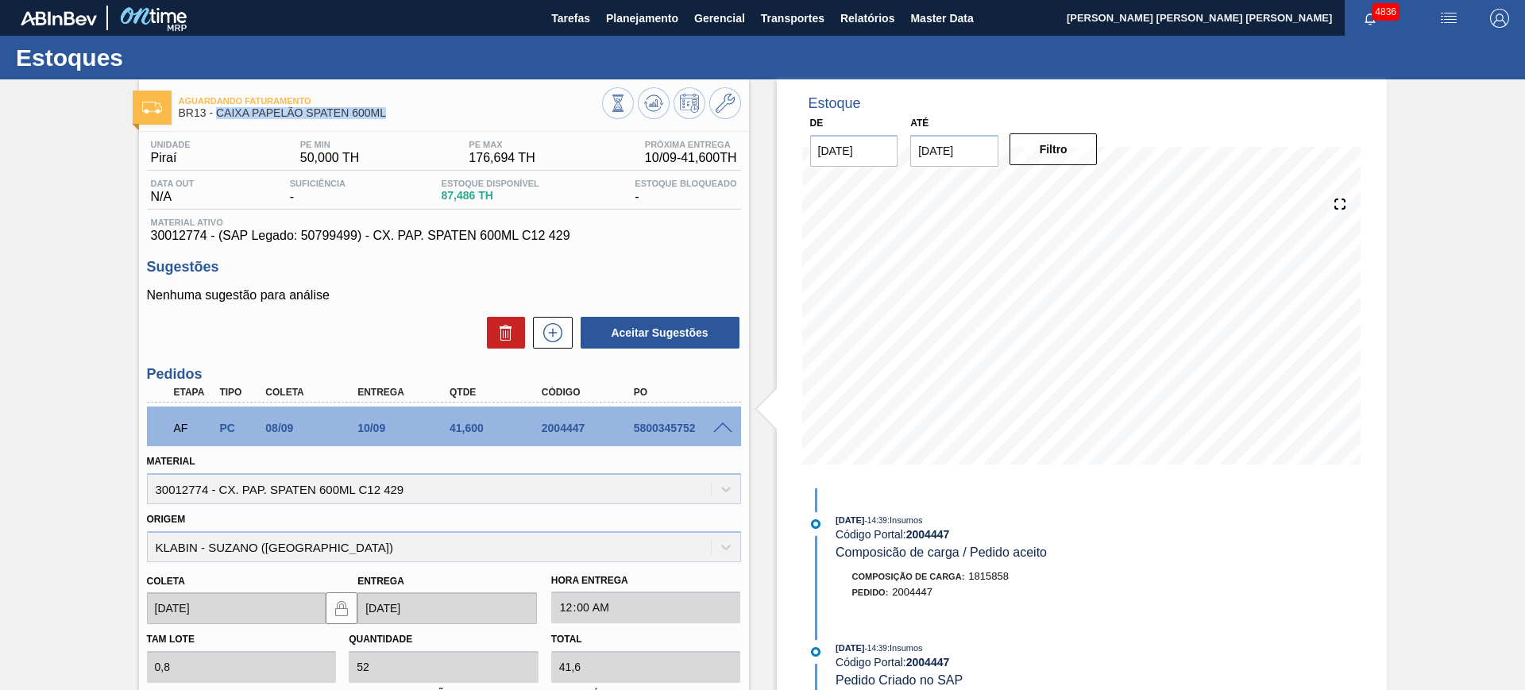
drag, startPoint x: 389, startPoint y: 116, endPoint x: 217, endPoint y: 125, distance: 172.6
click at [217, 125] on div "Aguardando Faturamento BR13 - CAIXA PAPELÃO SPATEN 600ML" at bounding box center [390, 108] width 423 height 36
copy span "CAIXA PAPELÃO SPATEN 600ML"
click at [634, 230] on span "30012774 - (SAP Legado: 50799499) - CX. PAP. SPATEN 600ML C12 429" at bounding box center [444, 236] width 586 height 14
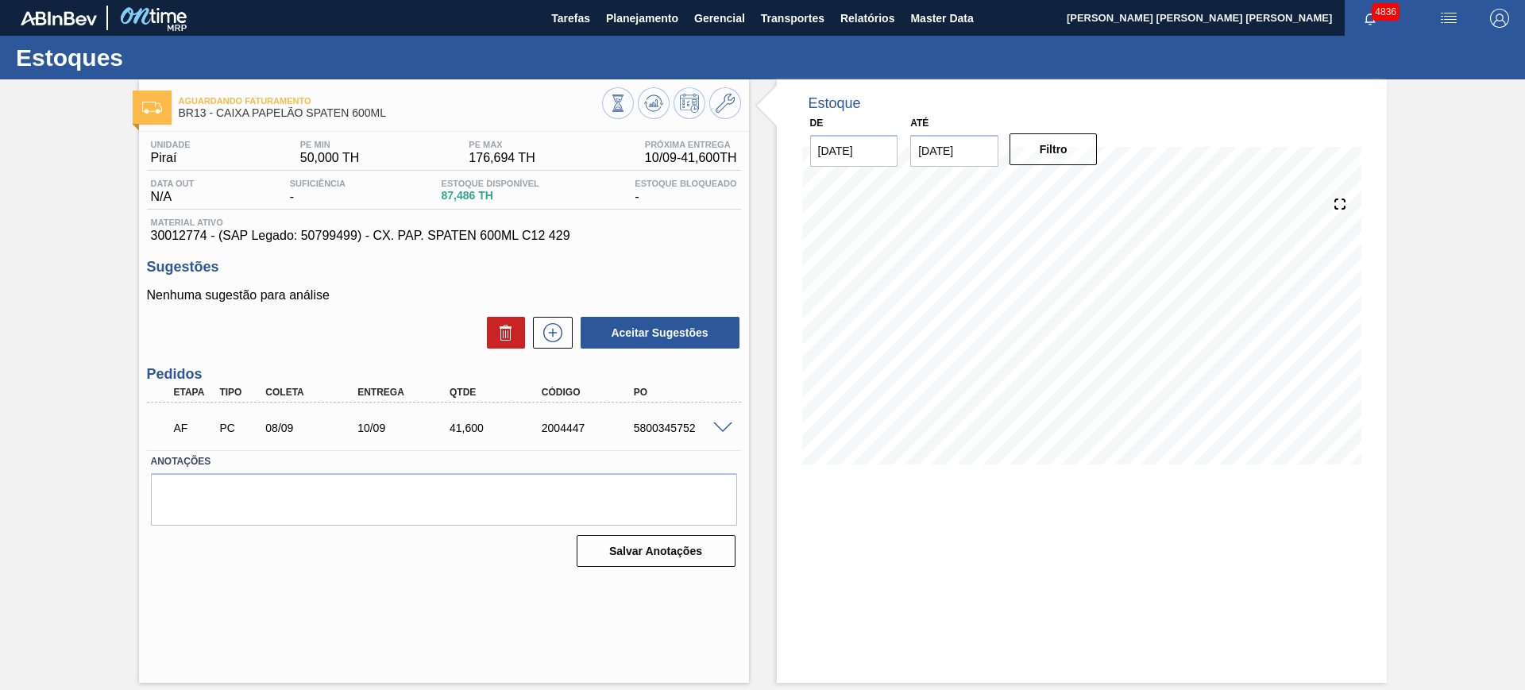
click at [728, 427] on span at bounding box center [722, 429] width 19 height 12
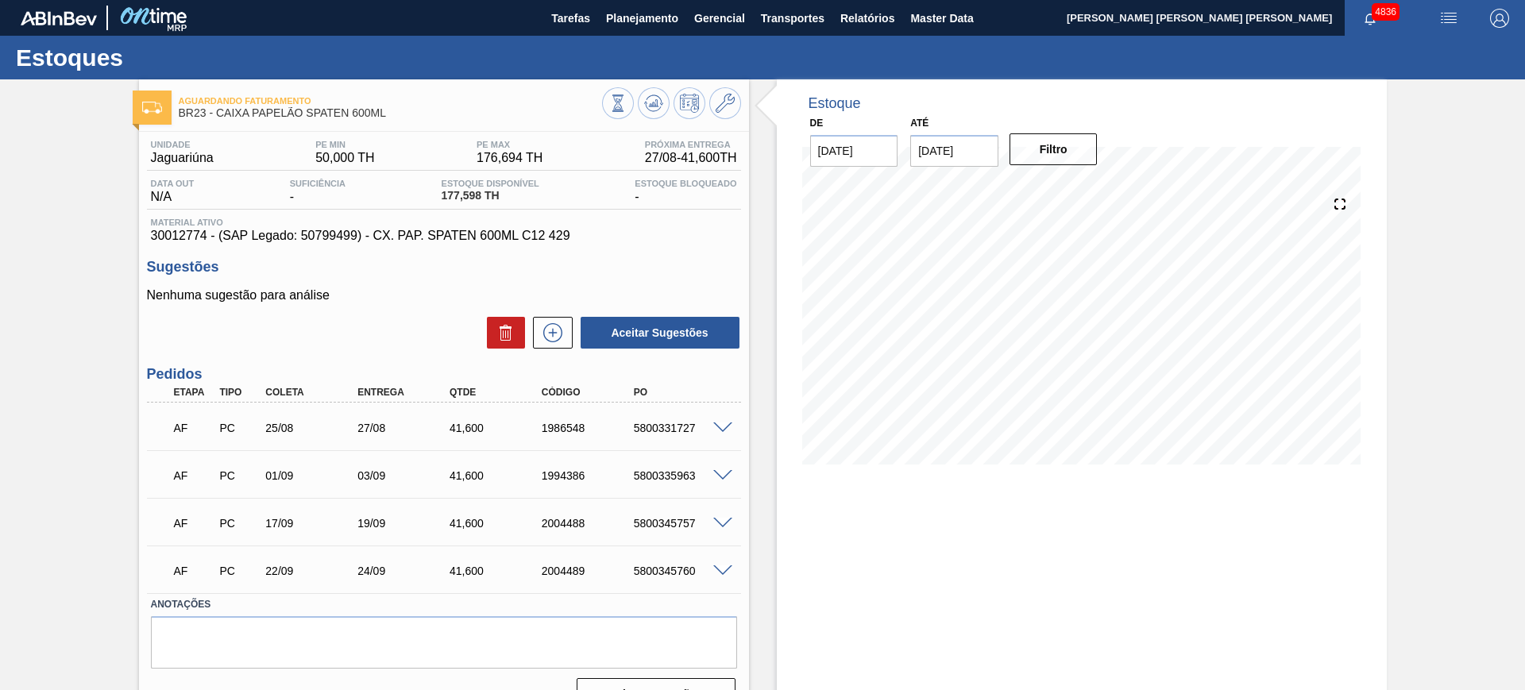
click at [724, 427] on span at bounding box center [722, 429] width 19 height 12
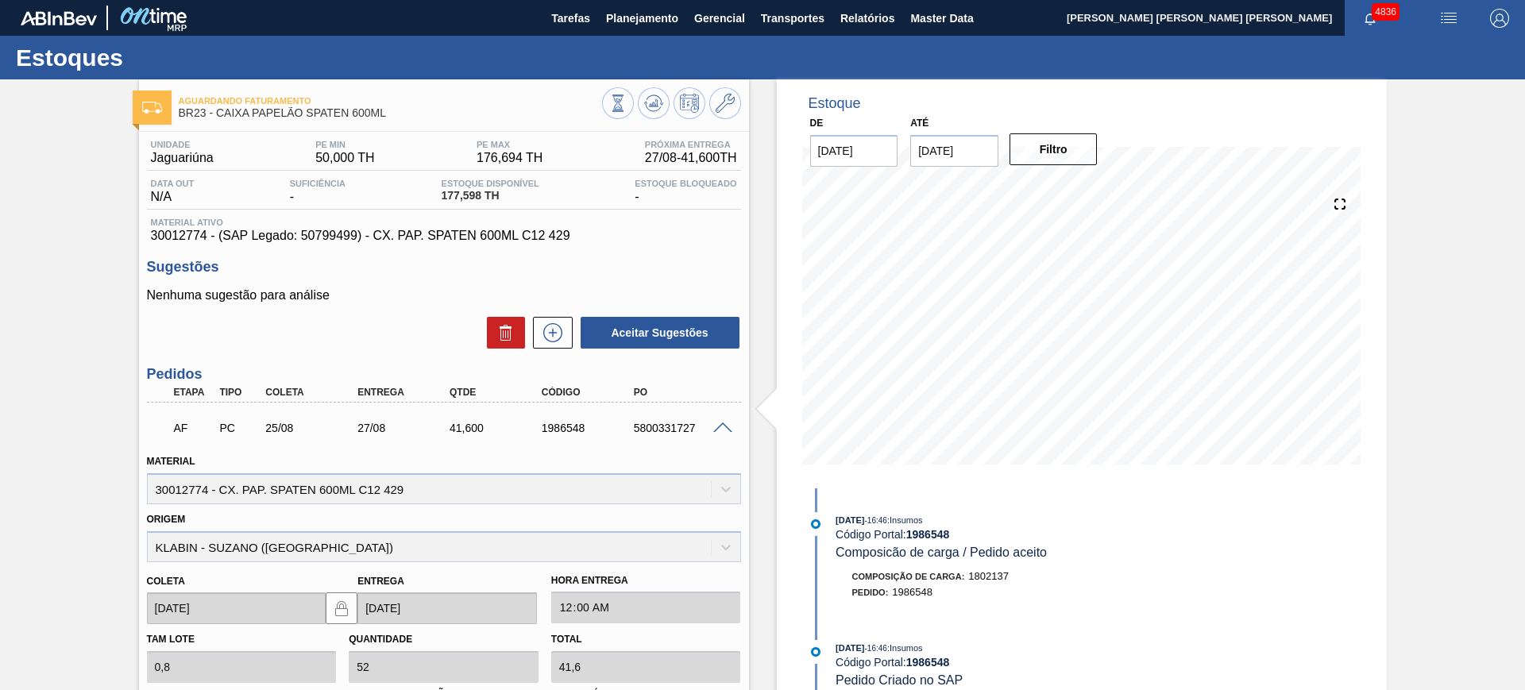
click at [720, 424] on span at bounding box center [722, 429] width 19 height 12
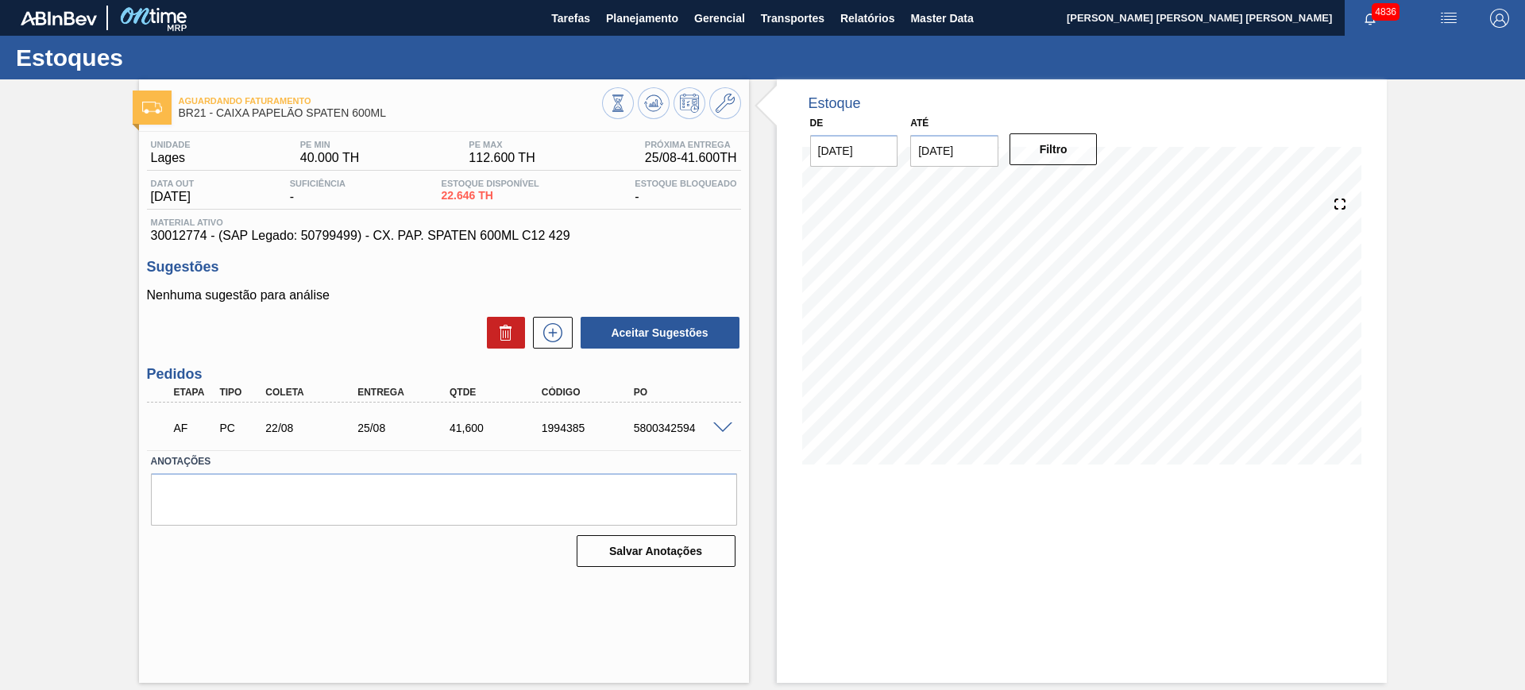
click at [721, 426] on span at bounding box center [722, 429] width 19 height 12
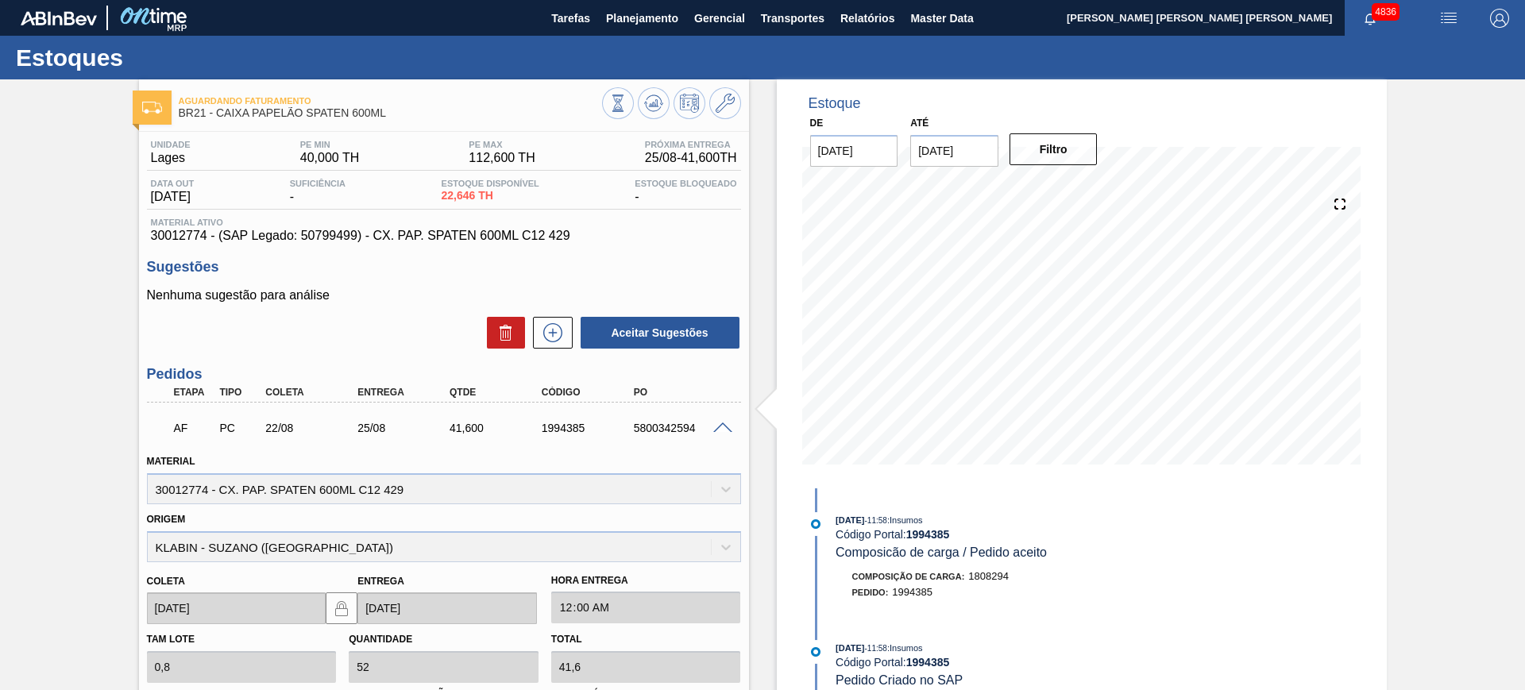
click at [719, 424] on span at bounding box center [722, 429] width 19 height 12
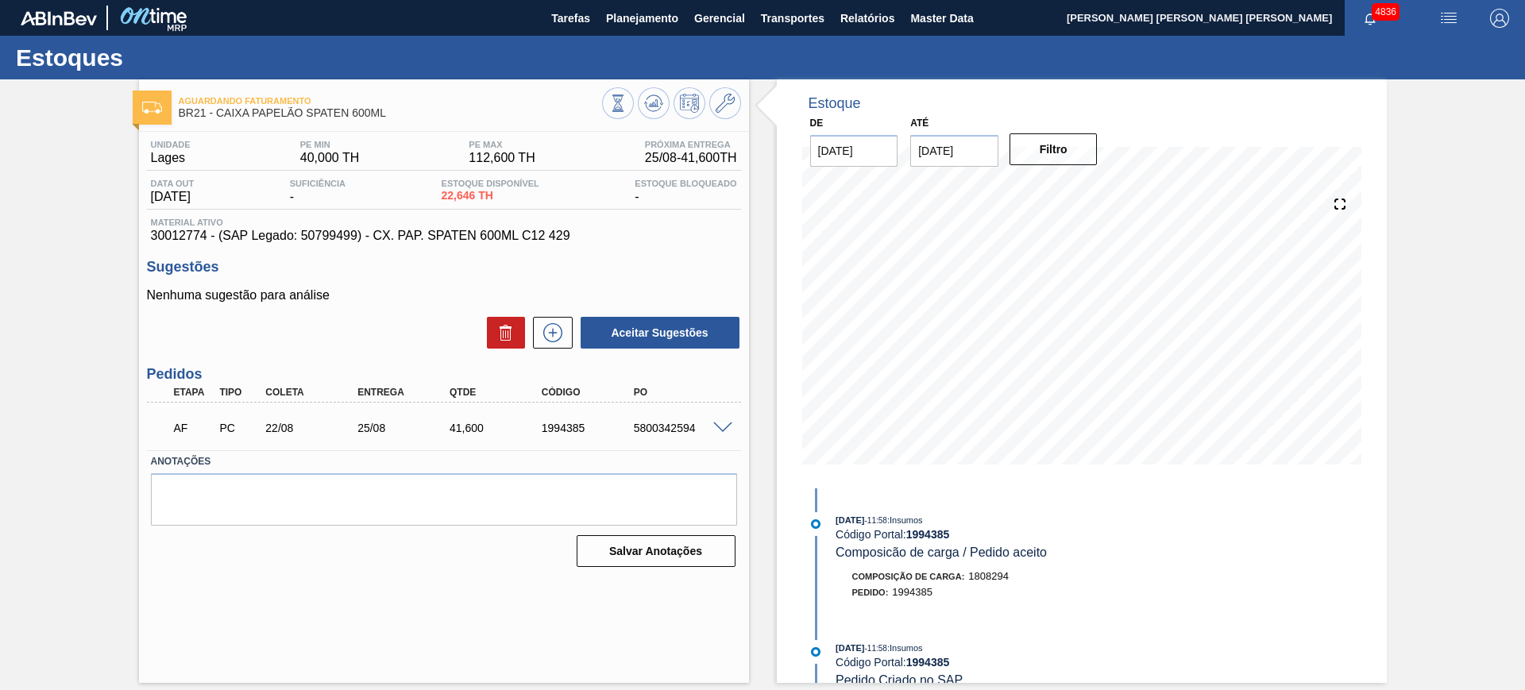
click at [720, 423] on span at bounding box center [722, 429] width 19 height 12
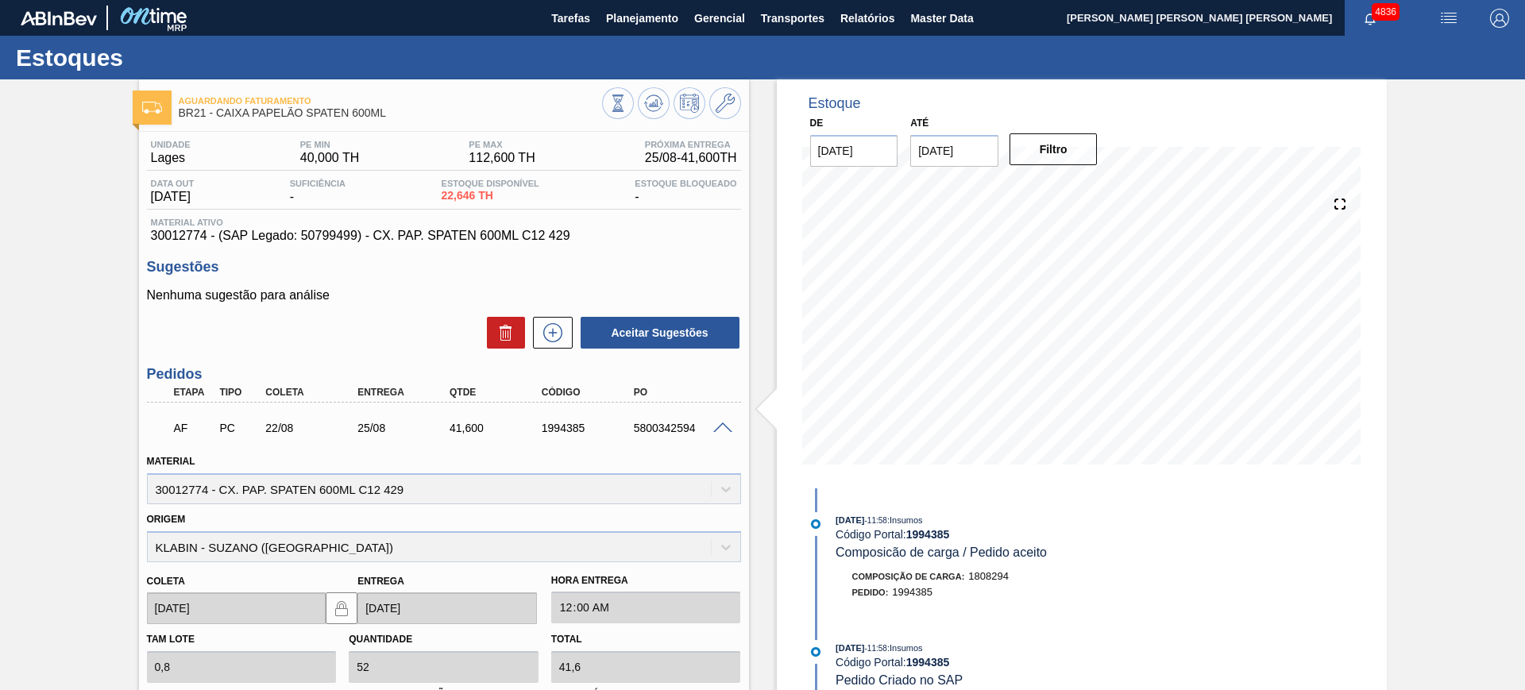
click at [720, 423] on span at bounding box center [722, 429] width 19 height 12
